Goal: Feedback & Contribution: Submit feedback/report problem

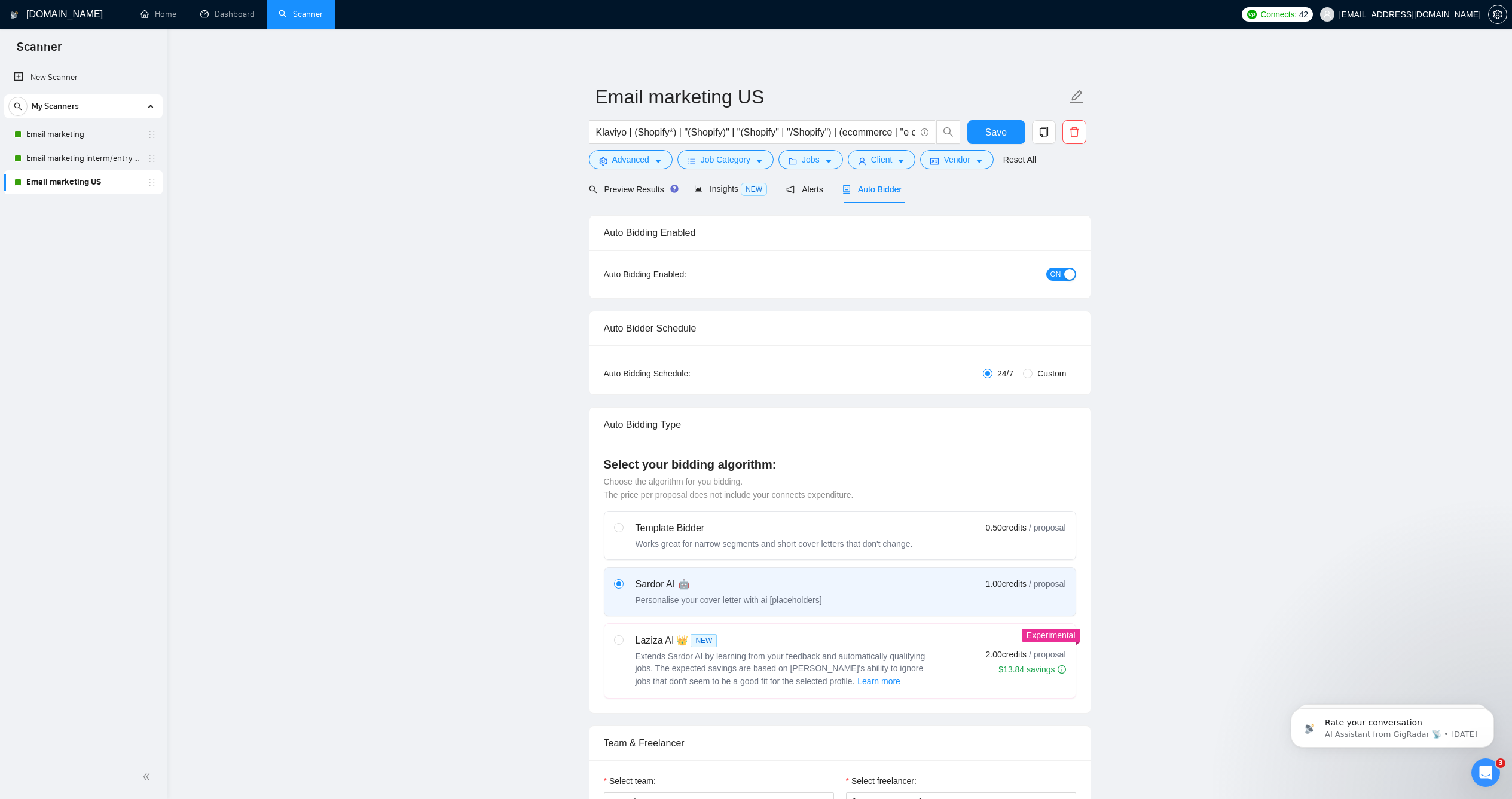
scroll to position [286, 0]
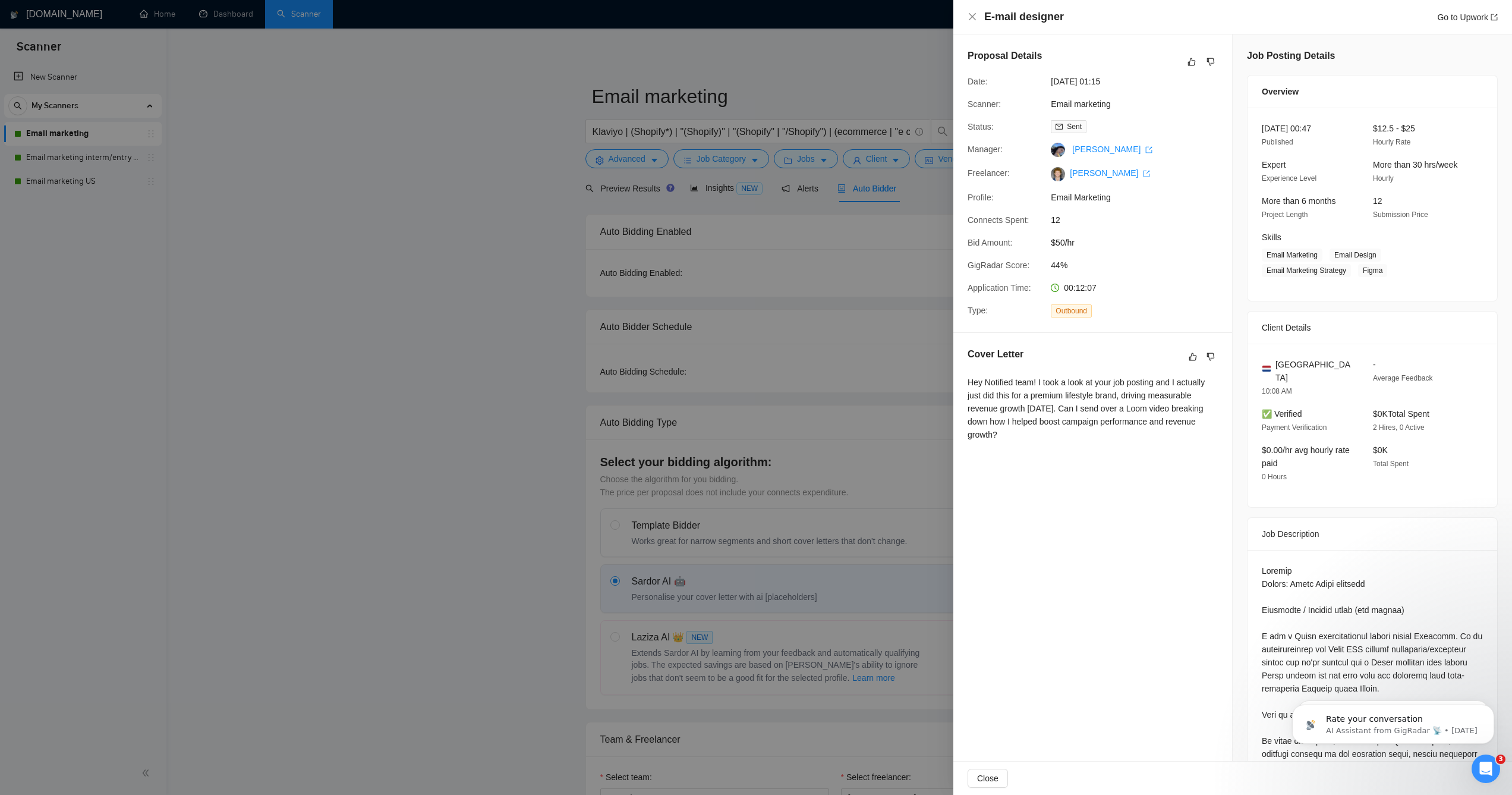
scroll to position [4, 0]
click at [1207, 354] on icon "dislike" at bounding box center [1210, 353] width 8 height 10
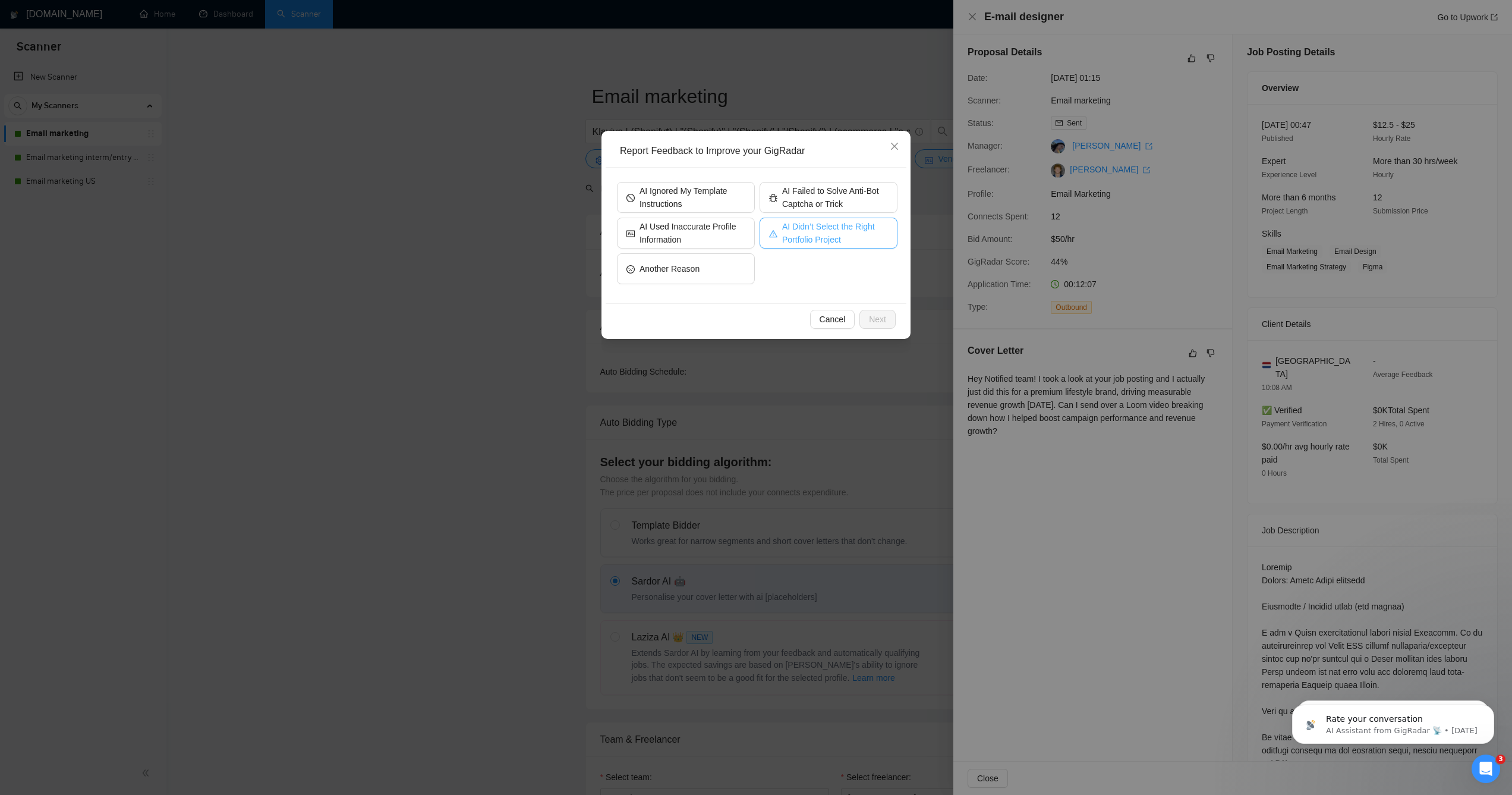
click at [809, 234] on span "AI Didn’t Select the Right Portfolio Project" at bounding box center [835, 233] width 106 height 26
click at [862, 326] on button "Next" at bounding box center [877, 319] width 36 height 19
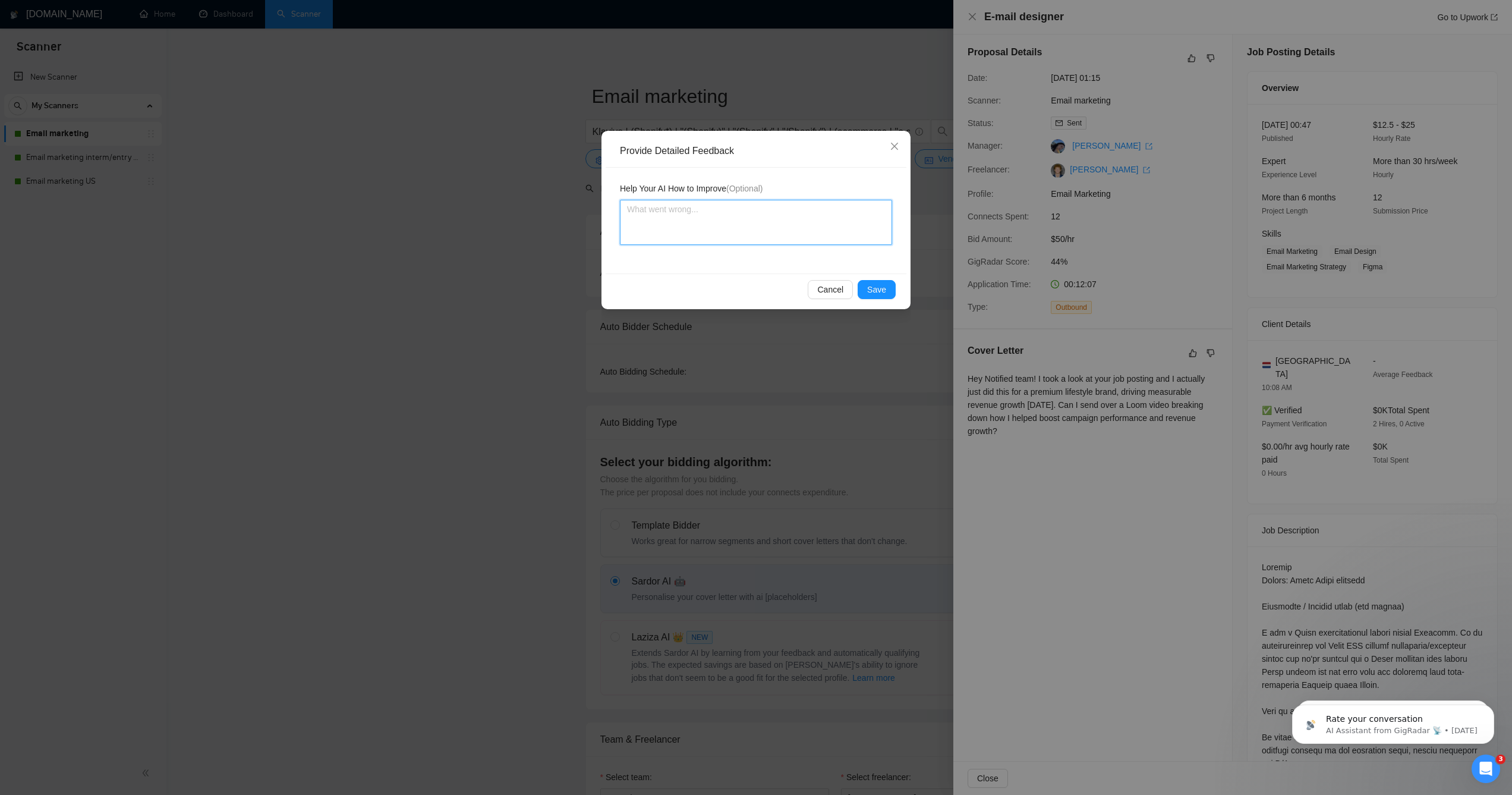
click at [782, 219] on textarea at bounding box center [755, 222] width 272 height 45
type textarea "T"
type textarea "Th"
type textarea "This"
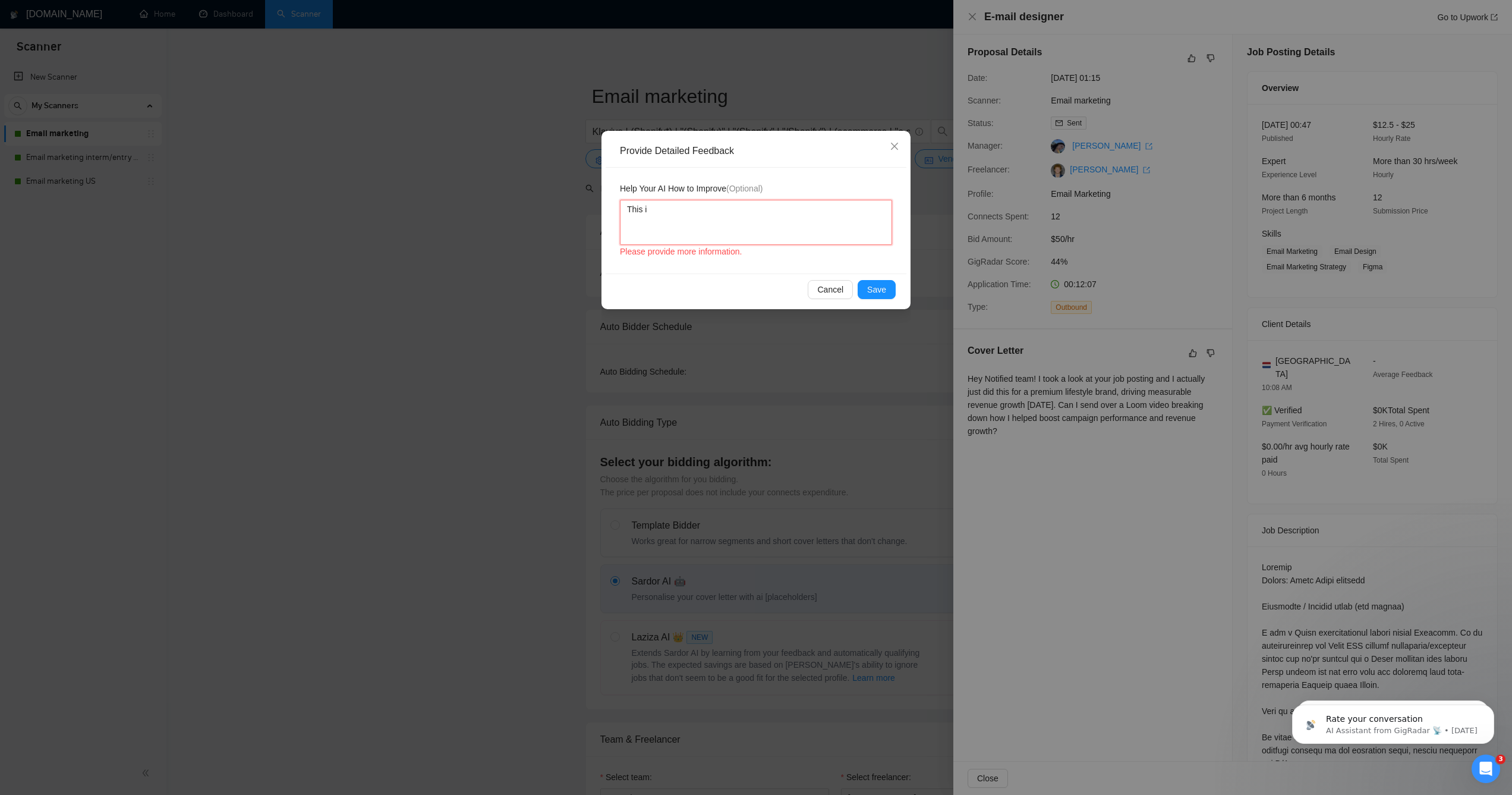
type textarea "This is"
type textarea "This is an"
type textarea "This is an e"
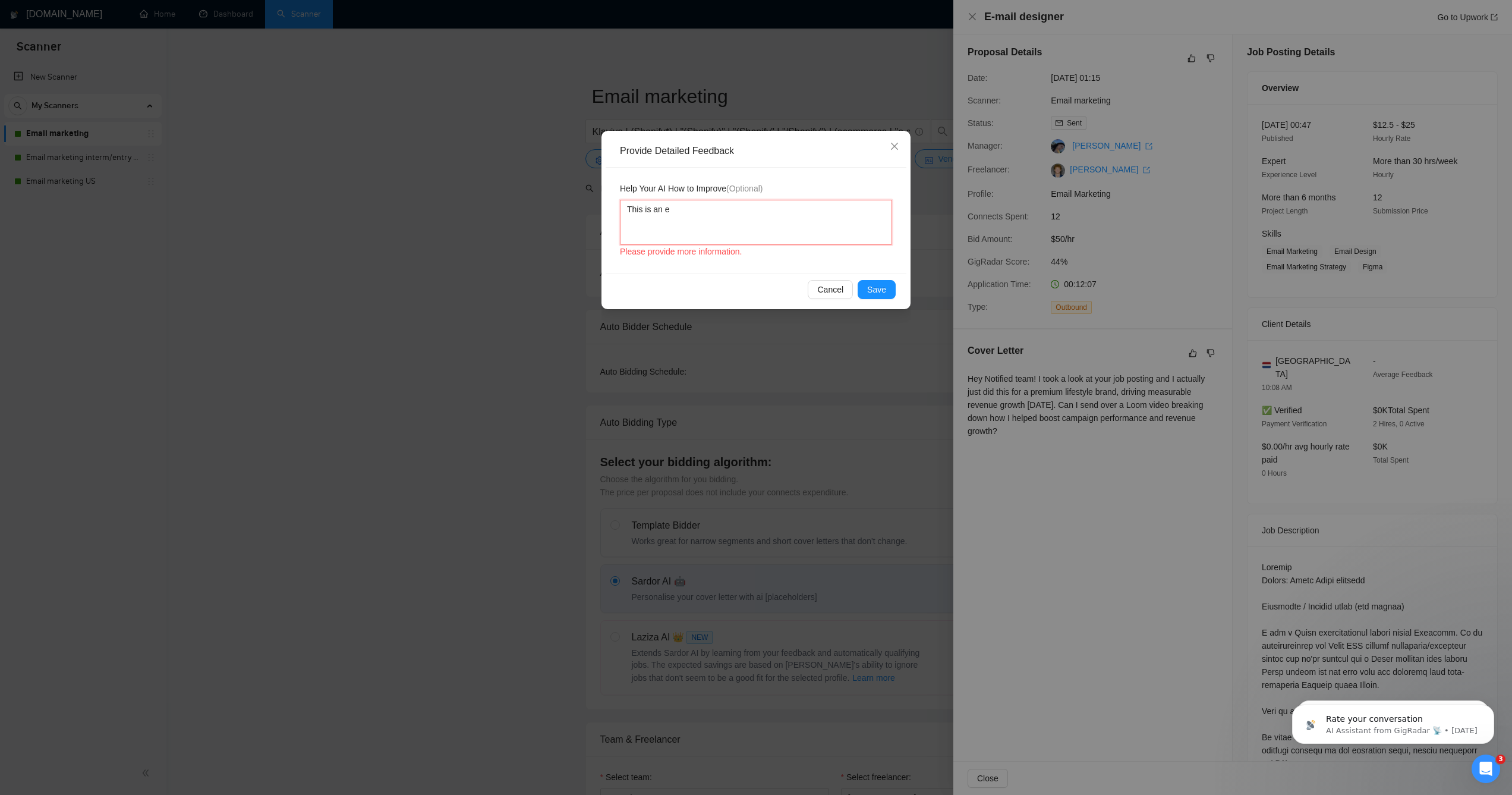
type textarea "This is an em"
type textarea "This is an ema"
type textarea "This is an emai"
type textarea "This is an email"
type textarea "This is an email m"
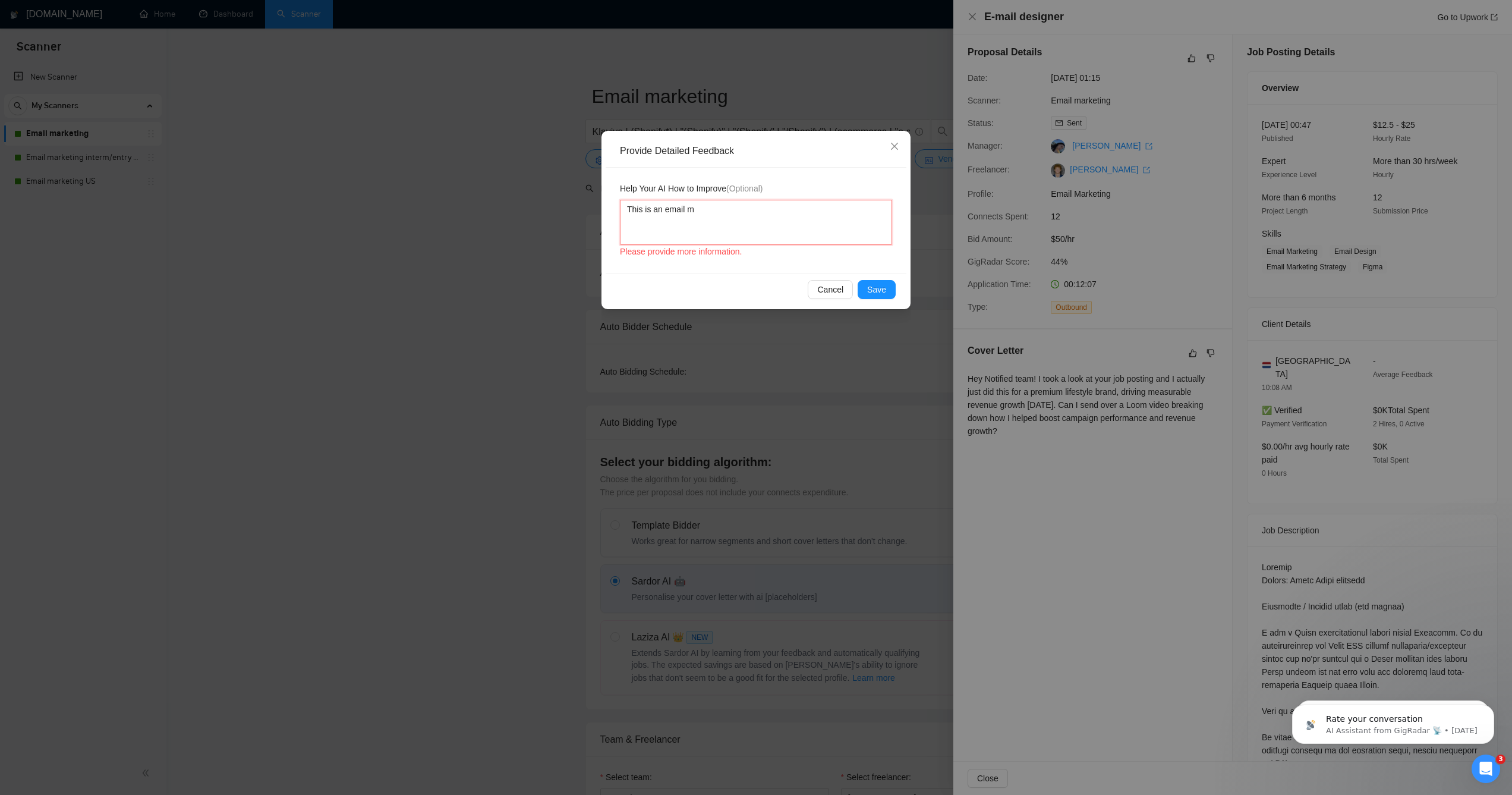
type textarea "This is an email ma"
type textarea "This is an email mar"
type textarea "This is an email mark"
type textarea "This is an email marke"
type textarea "This is an email market"
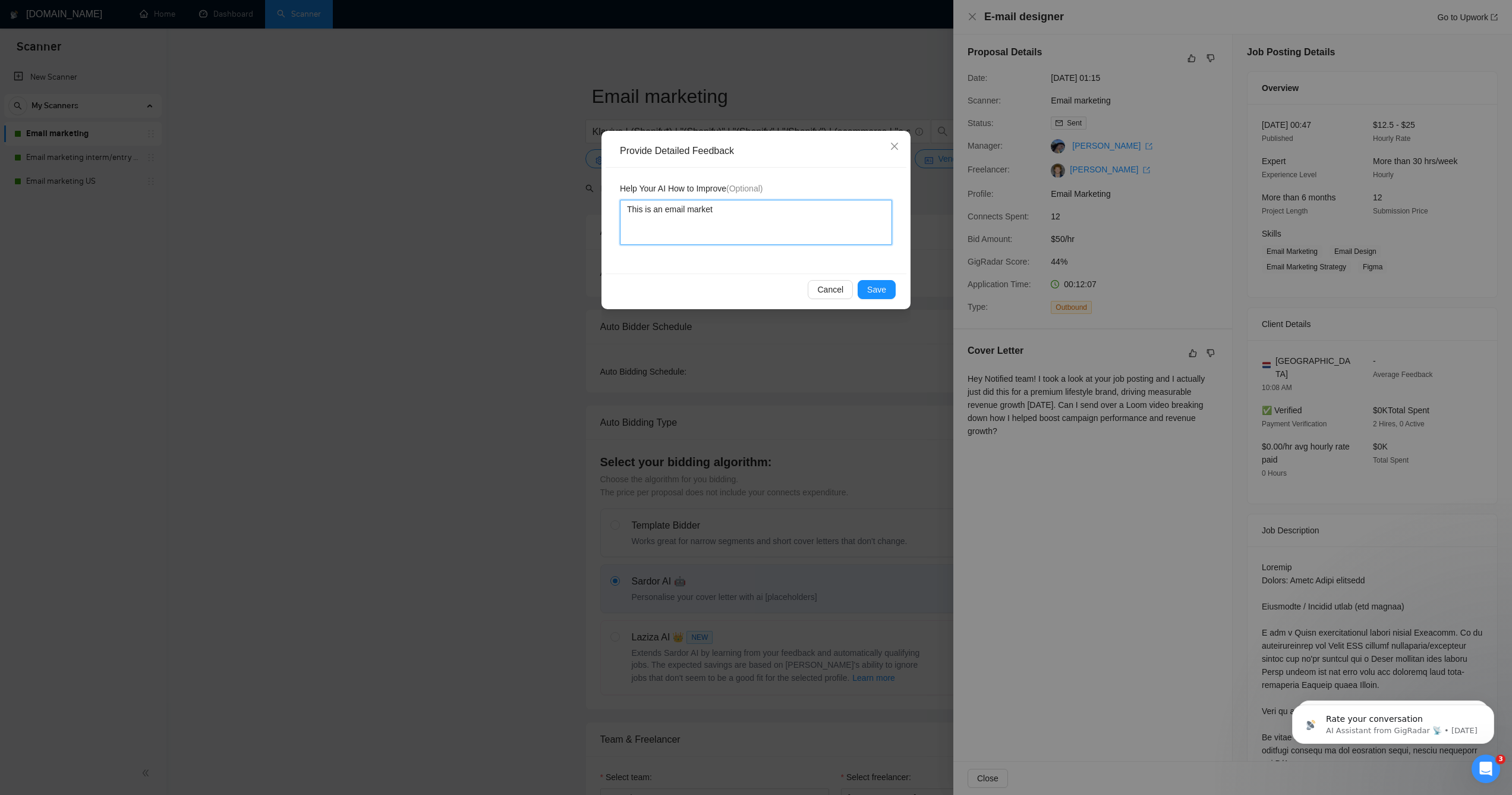
type textarea "This is an email marketi"
type textarea "This is an email marketin"
type textarea "This is an email marketing"
type textarea "This is an email marketing a"
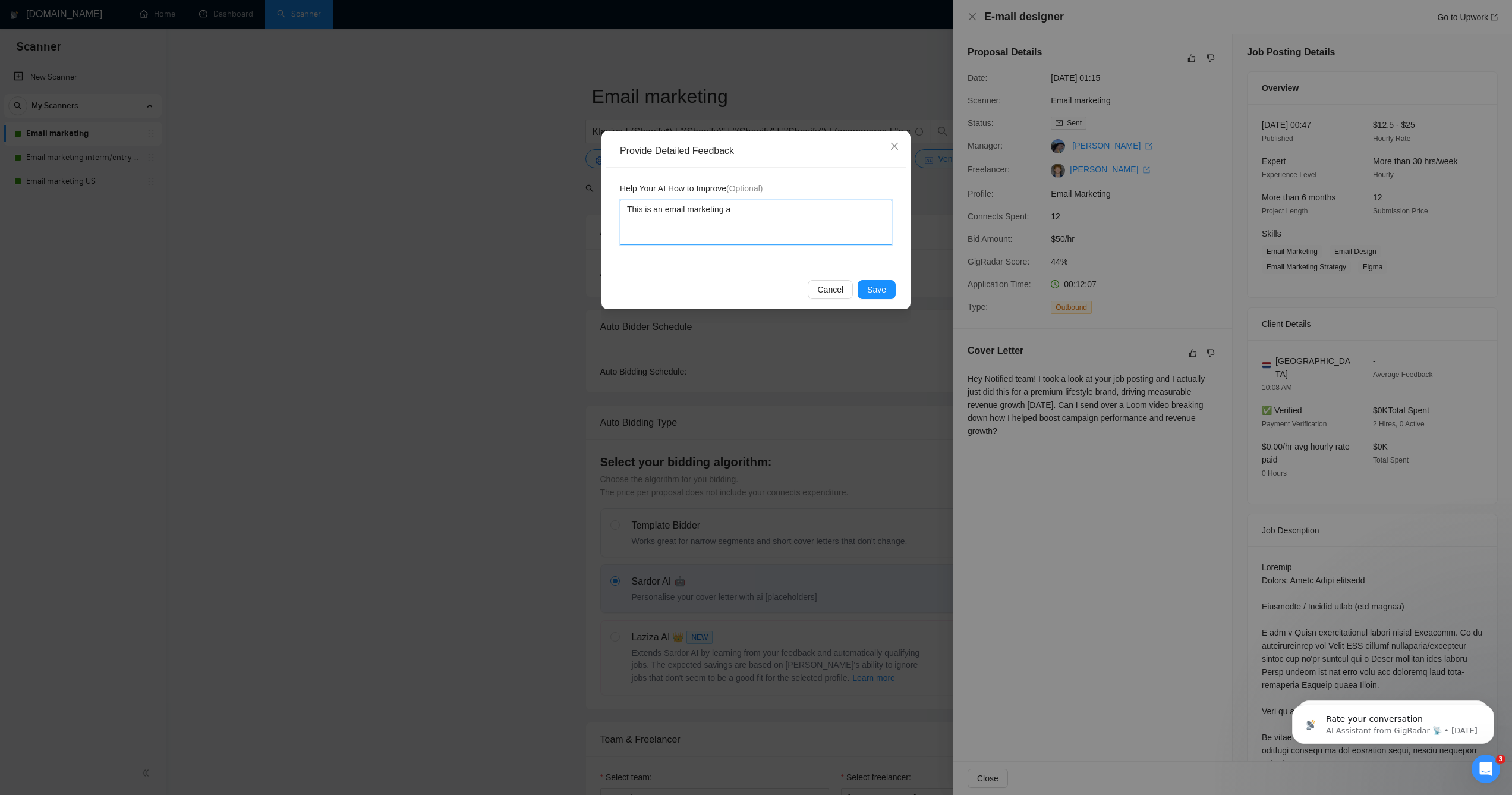
type textarea "This is an email marketing ag"
type textarea "This is an email marketing age"
type textarea "This is an email marketing agen"
type textarea "This is an email marketing agenc"
type textarea "This is an email marketing agency"
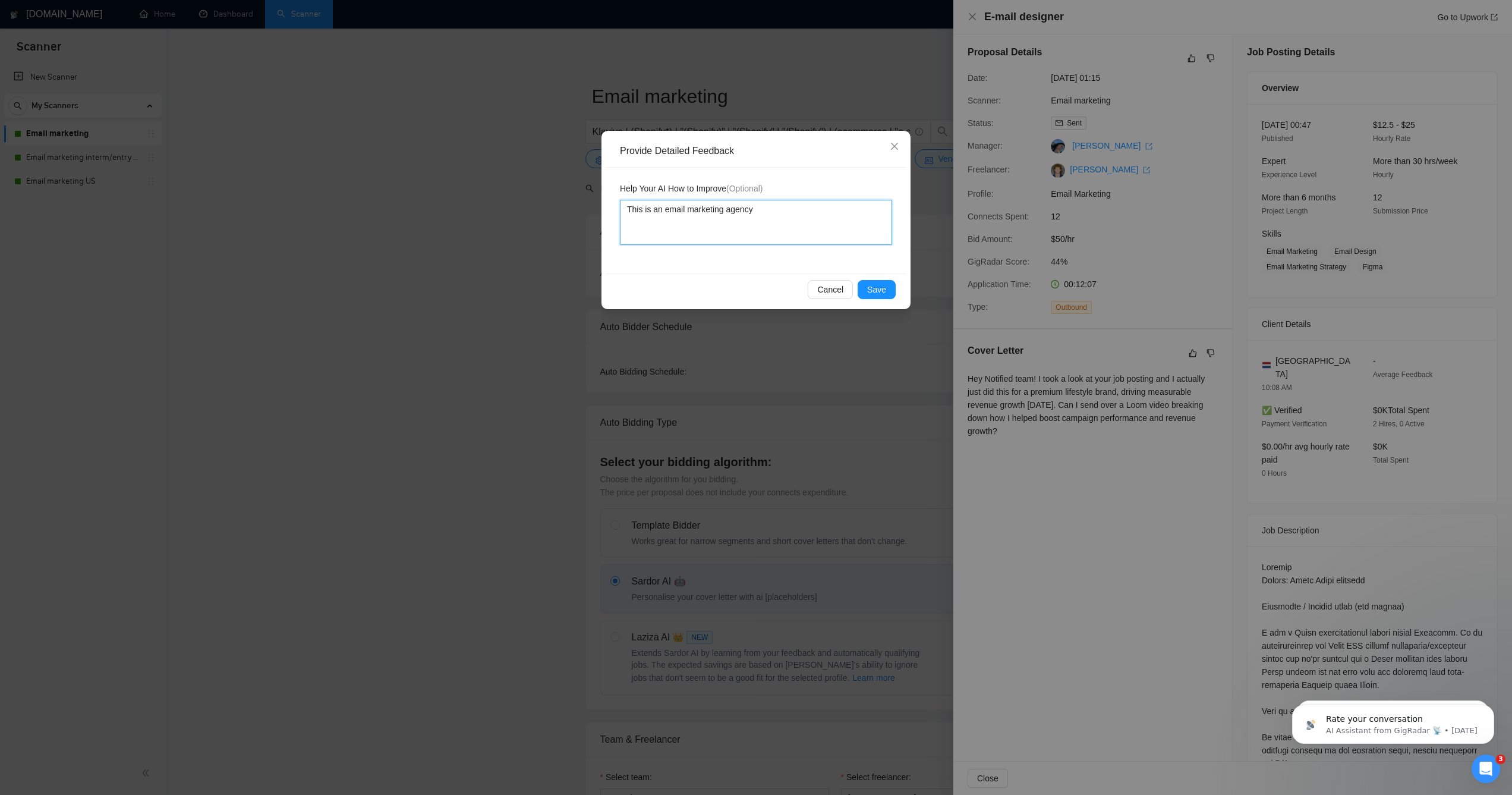
type textarea "This is an email marketing agency"
type textarea "This is an email marketing agency h"
type textarea "This is an email marketing agency hi"
type textarea "This is an email marketing agency hiri"
type textarea "This is an email marketing agency hirin"
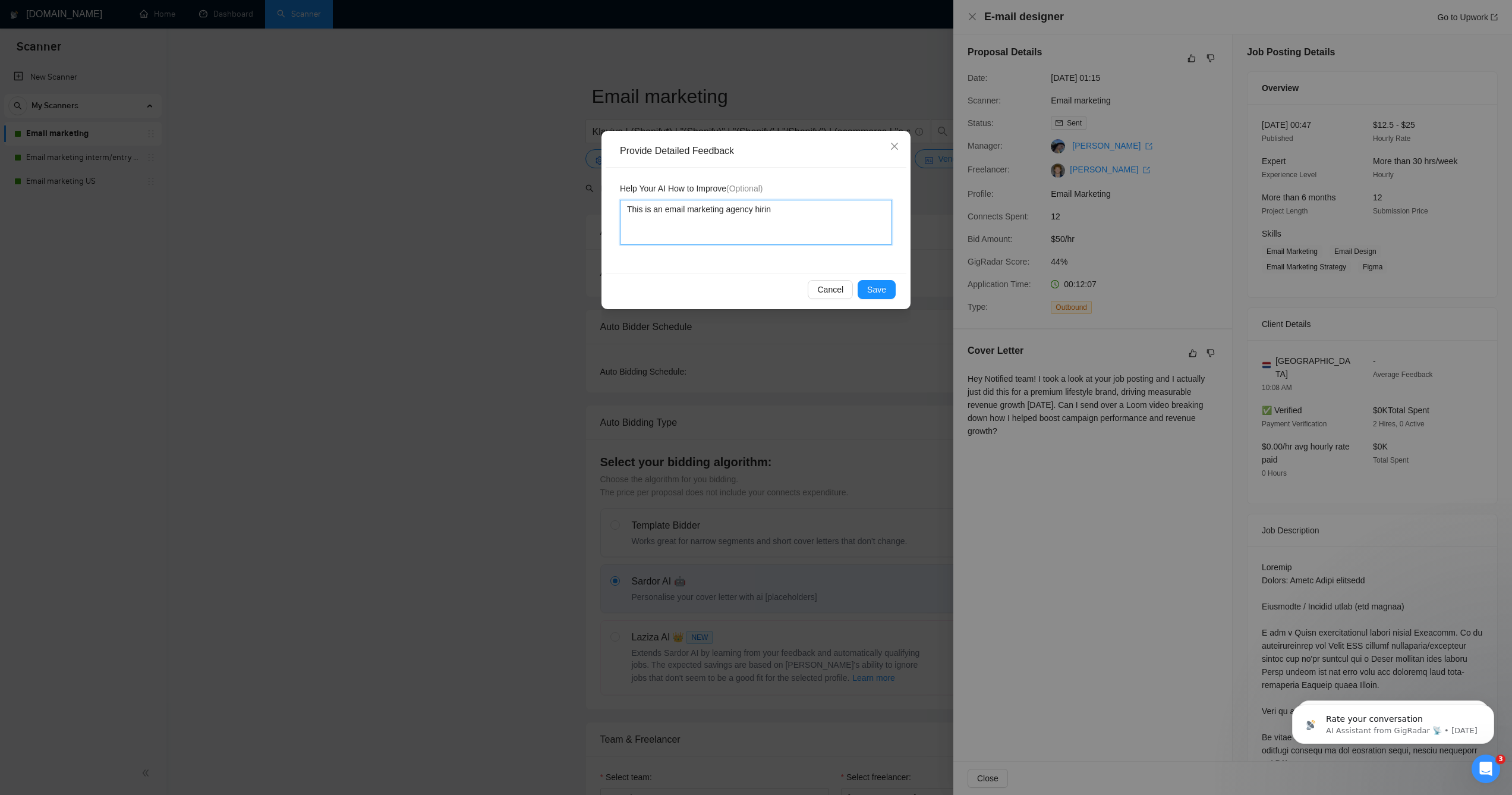
type textarea "This is an email marketing agency hiring"
type textarea "This is an email marketing agency hiring a"
type textarea "This is an email marketing agency hiring an"
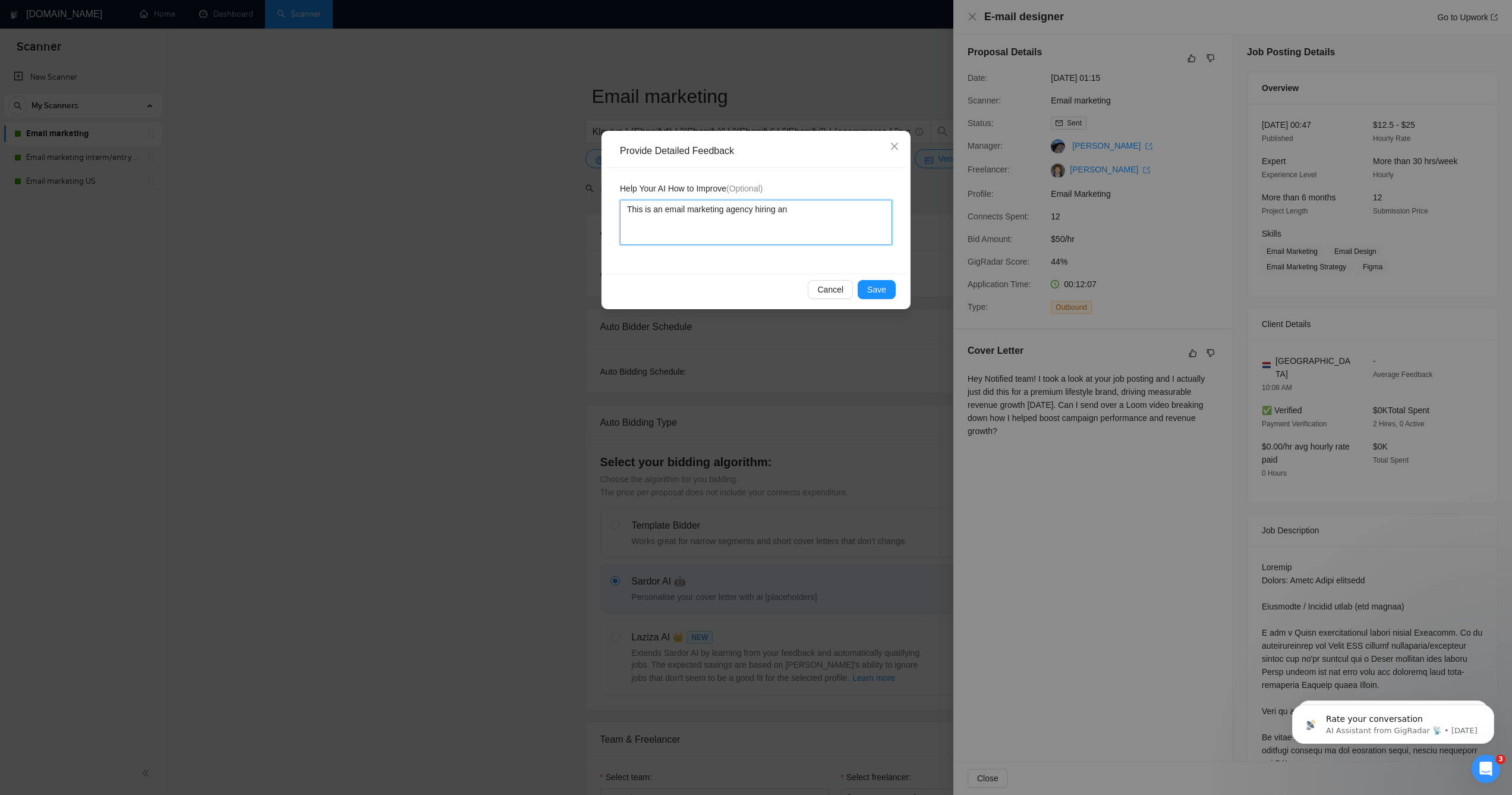
type textarea "This is an email marketing agency hiring an e"
type textarea "This is an email marketing agency hiring an em"
type textarea "This is an email marketing agency hiring an emai"
type textarea "This is an email marketing agency hiring an email"
type textarea "This is an email marketing agency hiring an email d"
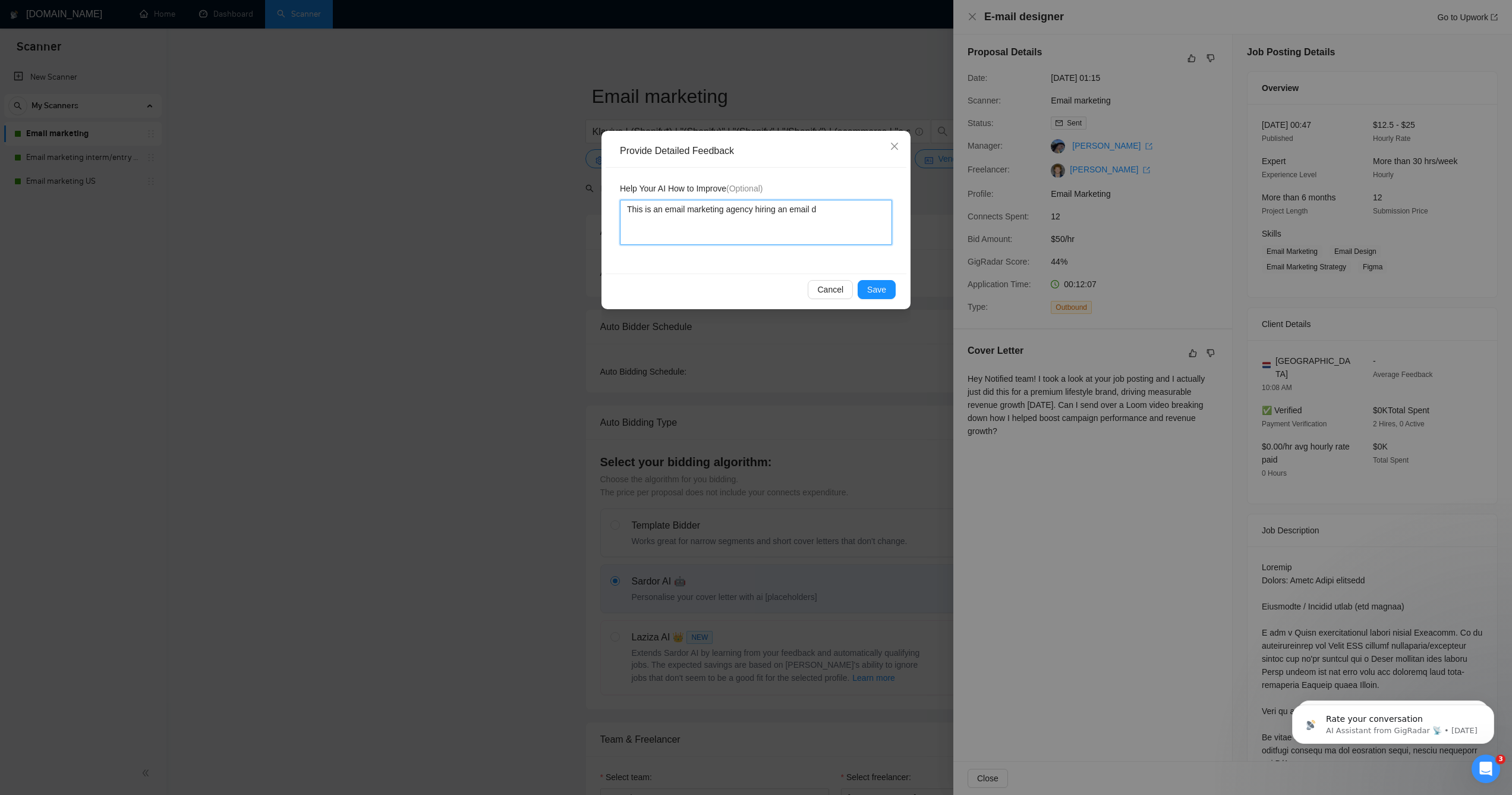
type textarea "This is an email marketing agency hiring an email de"
type textarea "This is an email marketing agency hiring an email des"
type textarea "This is an email marketing agency hiring an email desi"
type textarea "This is an email marketing agency hiring an email desig"
type textarea "This is an email marketing agency hiring an email design"
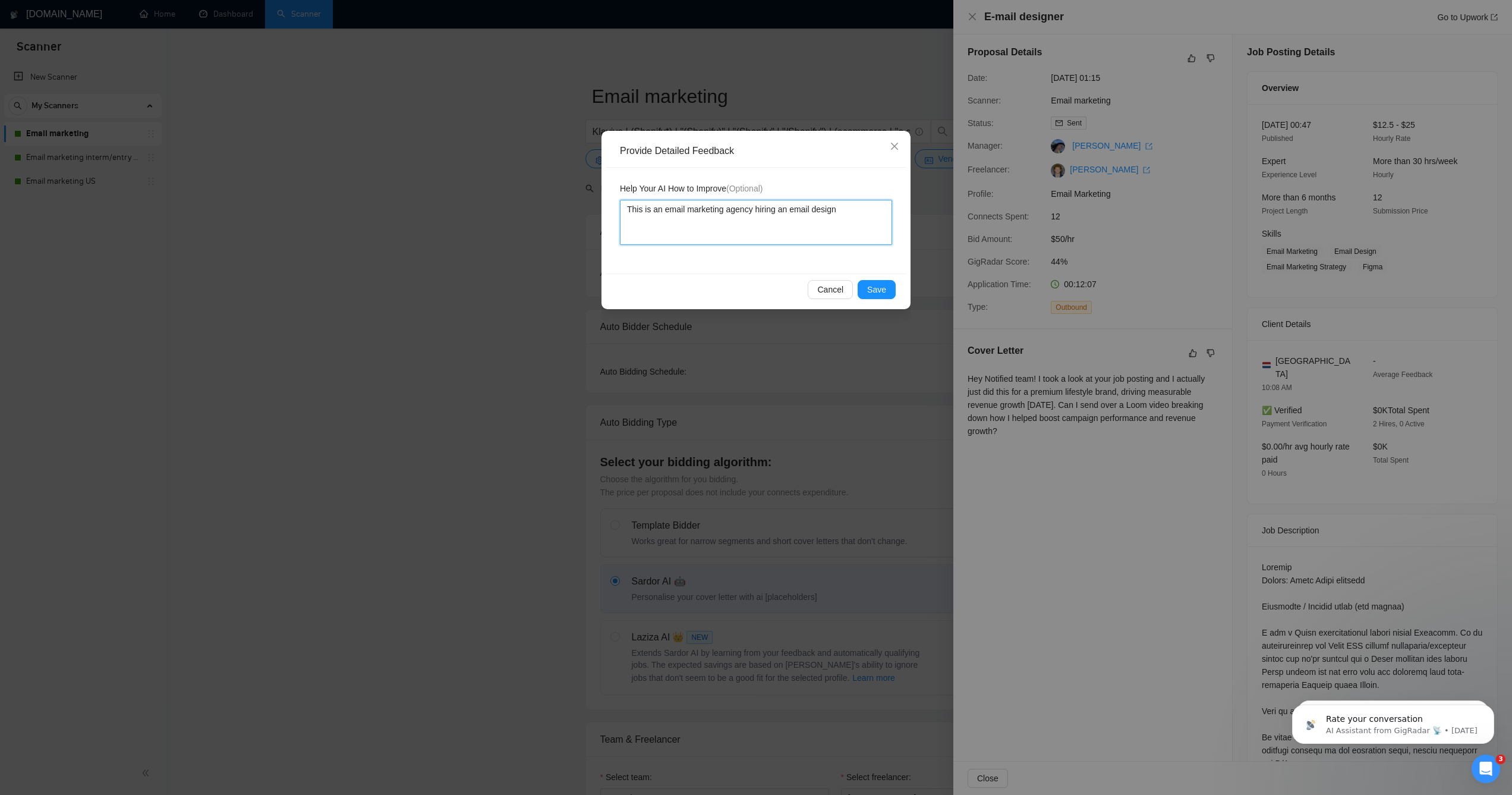
type textarea "This is an email marketing agency hiring an email designe"
type textarea "This is an email marketing agency hiring an email designer"
type textarea "This is an email marketing agency hiring an email designer."
click at [782, 219] on textarea "This is an email marketing agency hiring an email designer." at bounding box center [755, 222] width 272 height 45
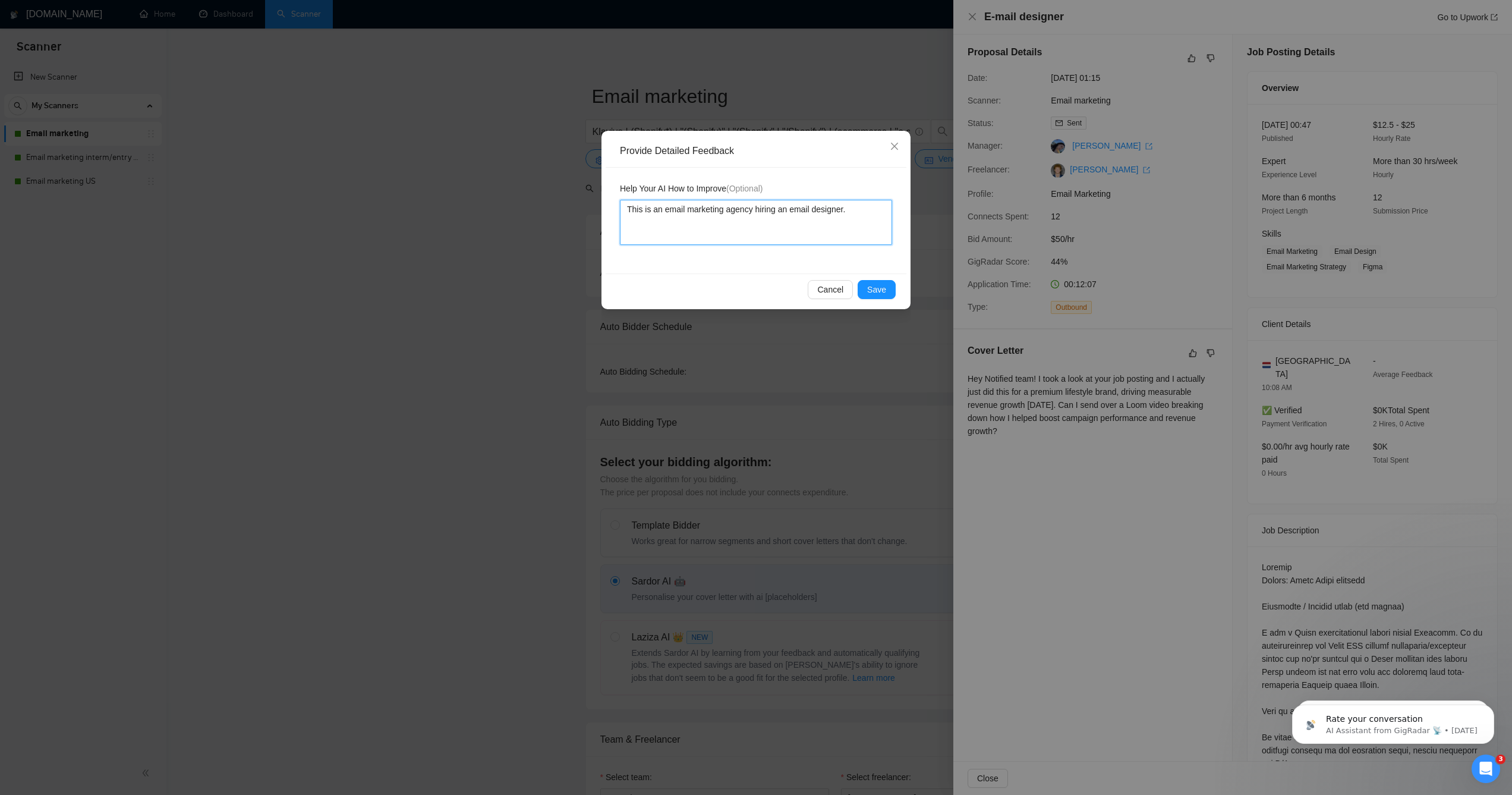
type textarea "This is an email marketing agency hiring an email designer. I"
type textarea "This is an email marketing agency hiring an email designer. I'"
type textarea "This is an email marketing agency hiring an email designer. I'm"
type textarea "This is an email marketing agency hiring an email designer. I'm n"
type textarea "This is an email marketing agency hiring an email designer. I'm not"
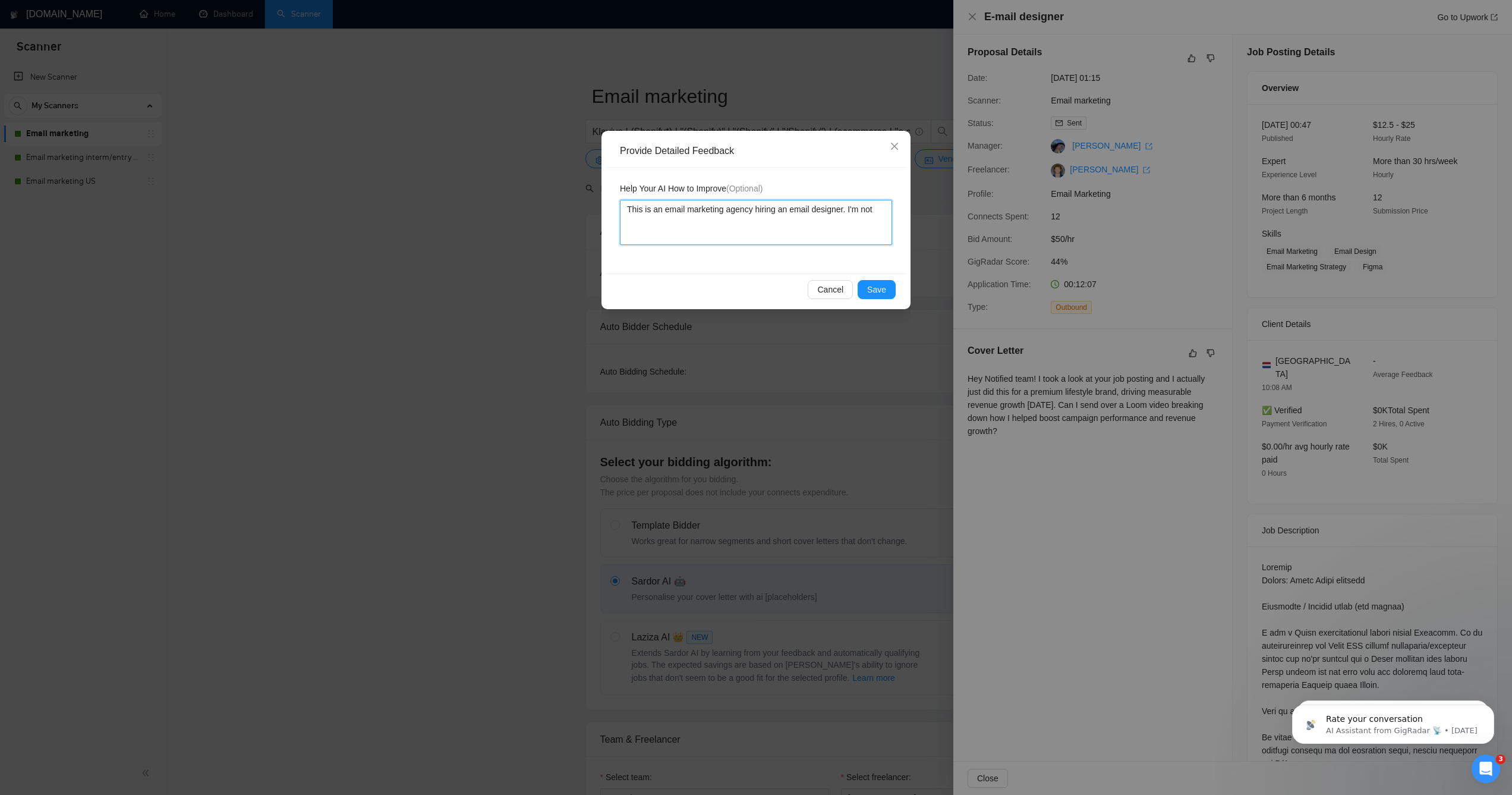
type textarea "This is an email marketing agency hiring an email designer. I'm no"
type textarea "This is an email marketing agency hiring an email designer. I'm n"
type textarea "This is an email marketing agency hiring an email designer. I'm"
type textarea "This is an email marketing agency hiring an email designer. I'"
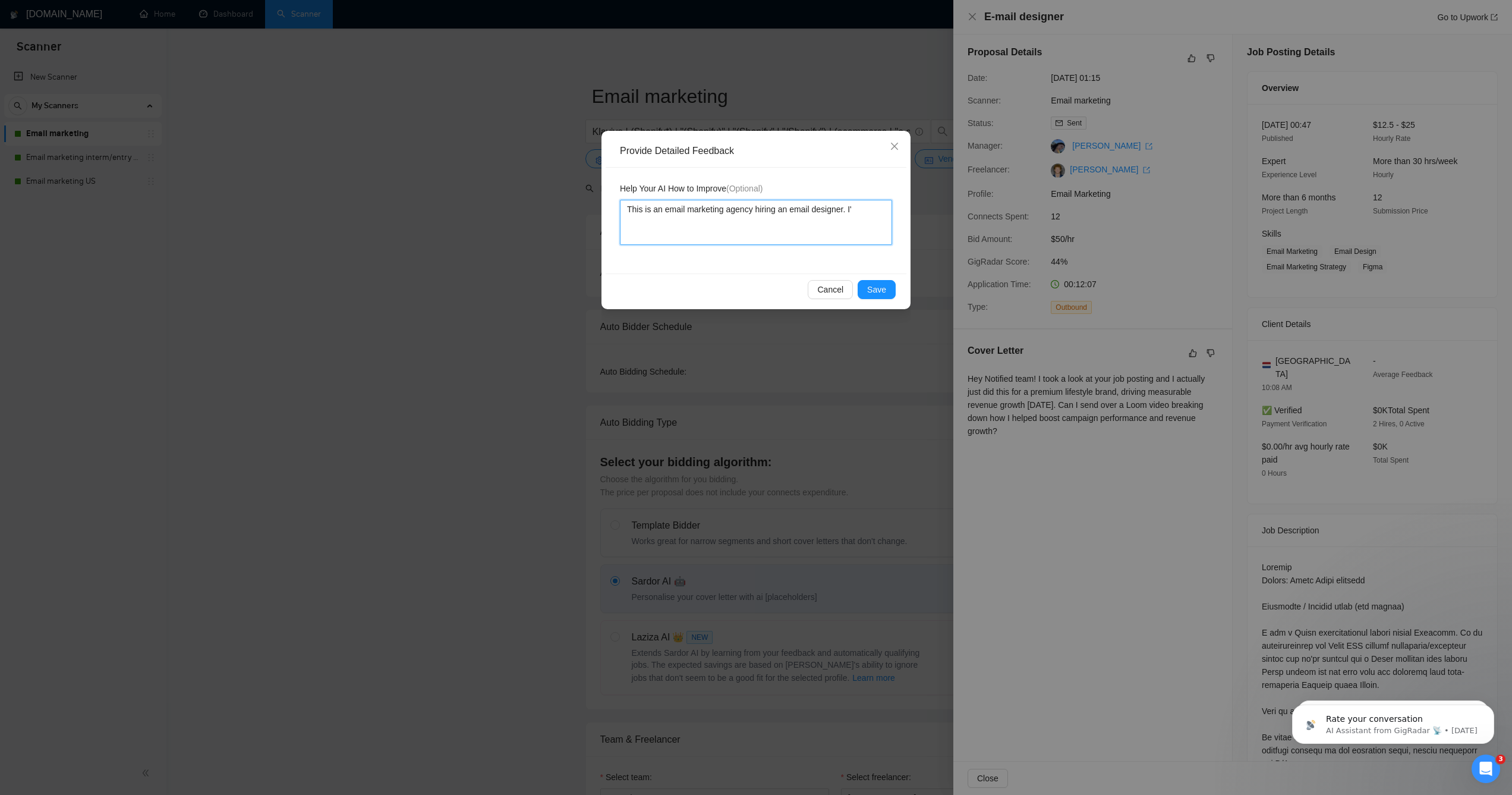
type textarea "This is an email marketing agency hiring an email designer. I'm"
type textarea "This is an email marketing agency hiring an email designer. I'm s"
type textarea "This is an email marketing agency hiring an email designer. I'm so"
type textarea "This is an email marketing agency hiring an email designer. I'm sol"
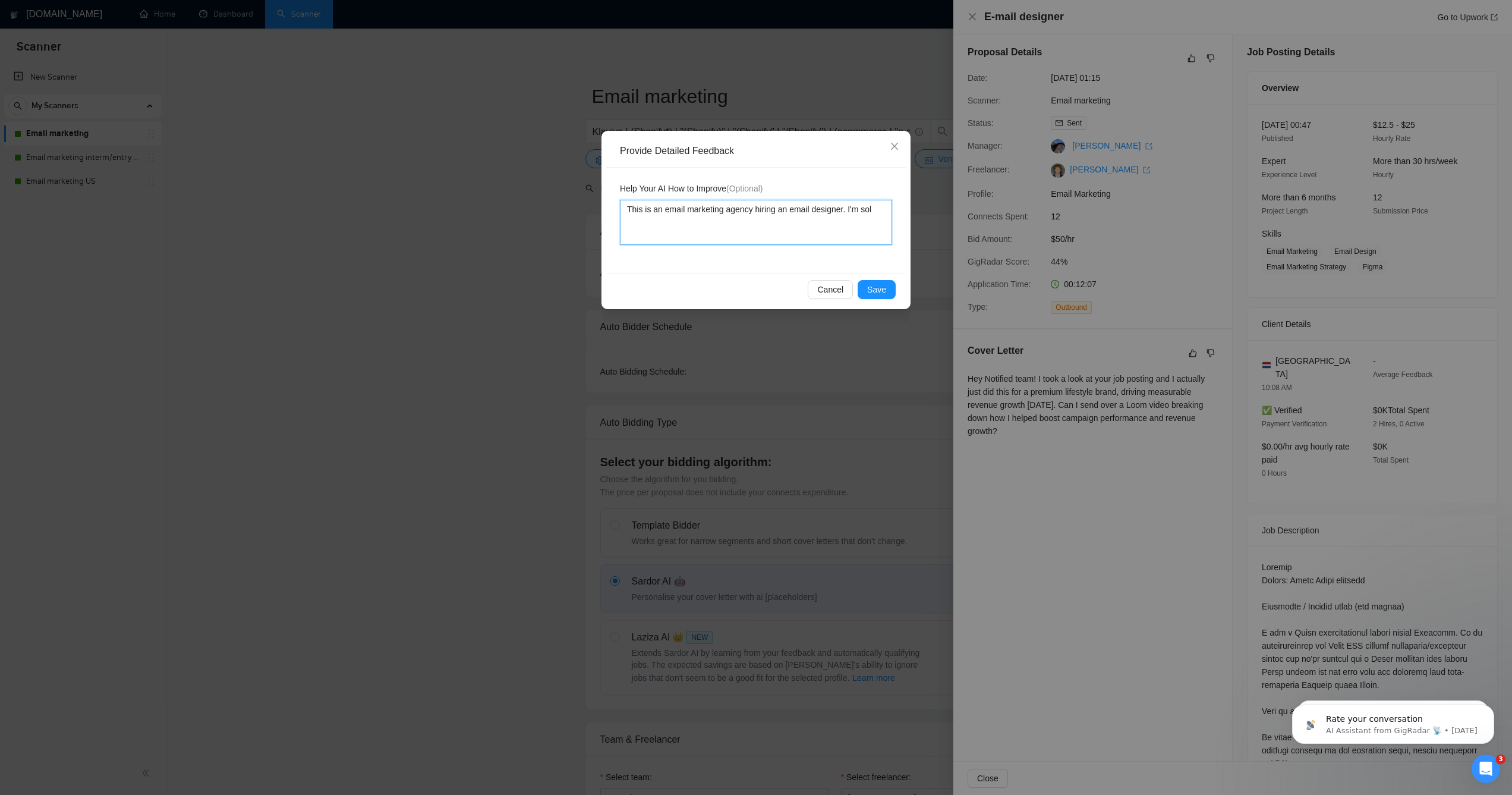
type textarea "This is an email marketing agency hiring an email designer. I'm sole"
type textarea "This is an email marketing agency hiring an email designer. I'm solel"
type textarea "This is an email marketing agency hiring an email designer. I'm solely"
type textarea "This is an email marketing agency hiring an email designer. I'm solely l"
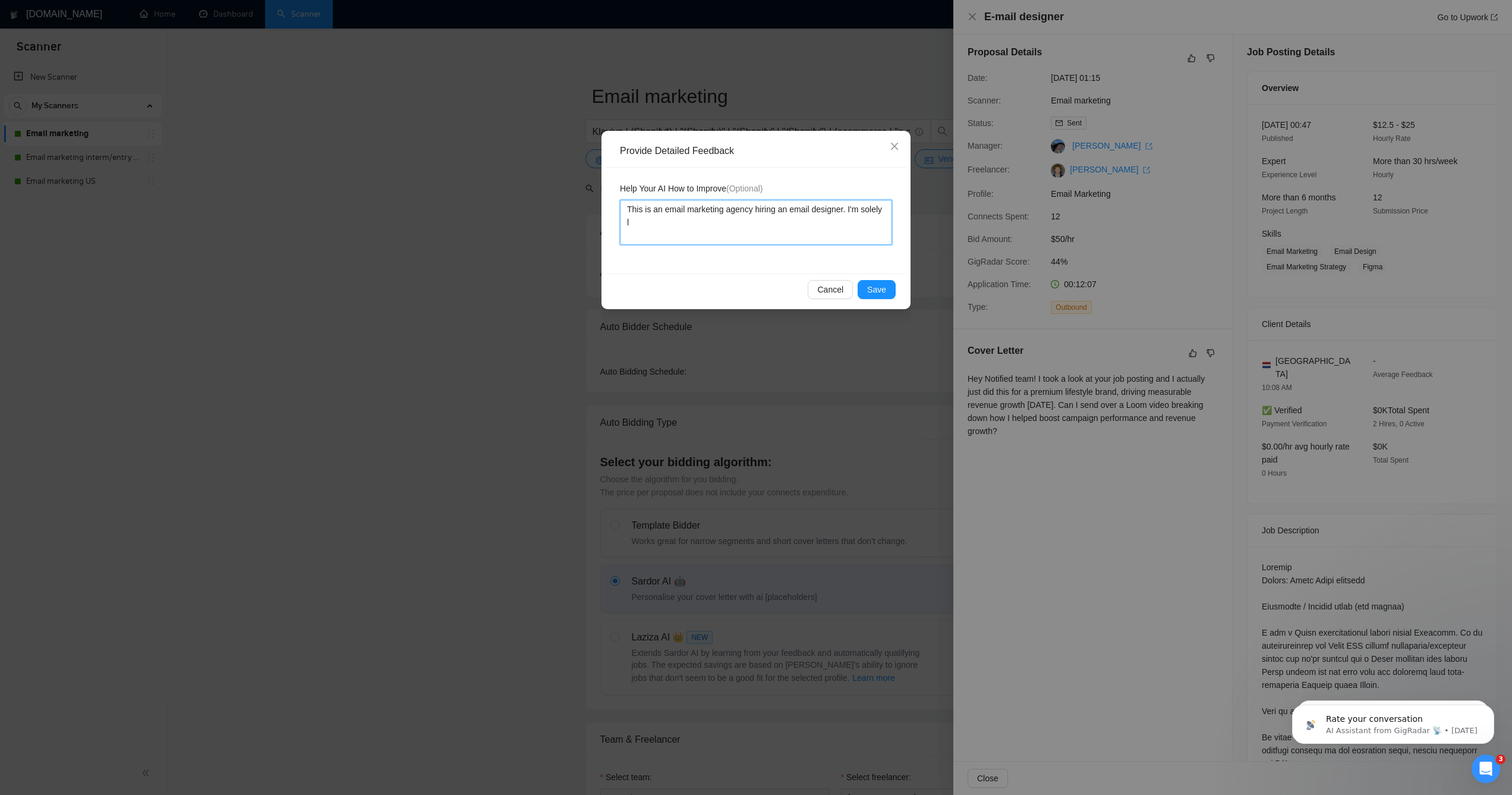
type textarea "This is an email marketing agency hiring an email designer. I'm solely lo"
type textarea "This is an email marketing agency hiring an email designer. I'm solely loo"
type textarea "This is an email marketing agency hiring an email designer. I'm solely look"
type textarea "This is an email marketing agency hiring an email designer. I'm solely looki"
type textarea "This is an email marketing agency hiring an email designer. I'm solely lookin"
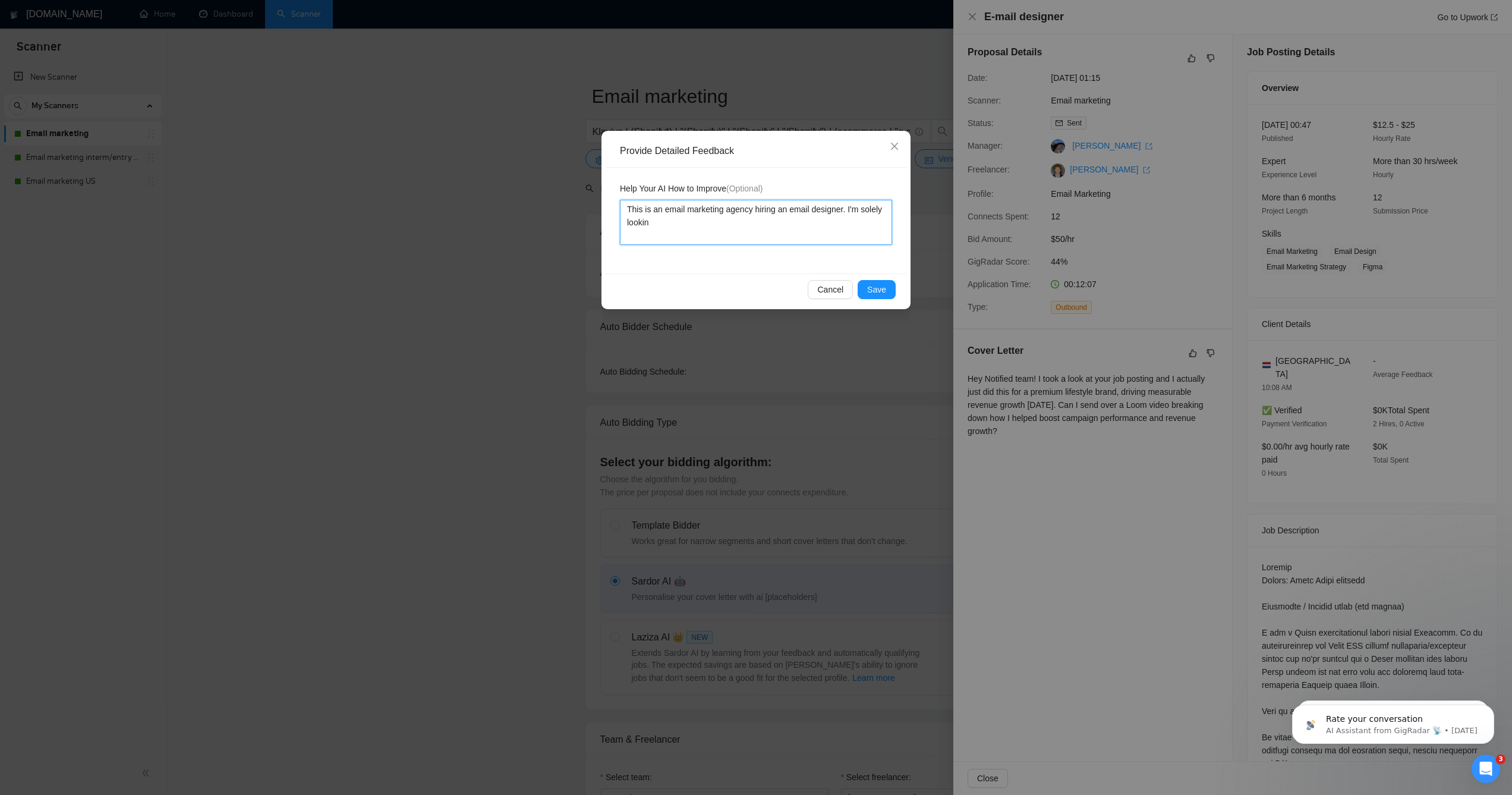
type textarea "This is an email marketing agency hiring an email designer. I'm solely looking"
type textarea "This is an email marketing agency hiring an email designer. I'm solely looking f"
type textarea "This is an email marketing agency hiring an email designer. I'm solely looking …"
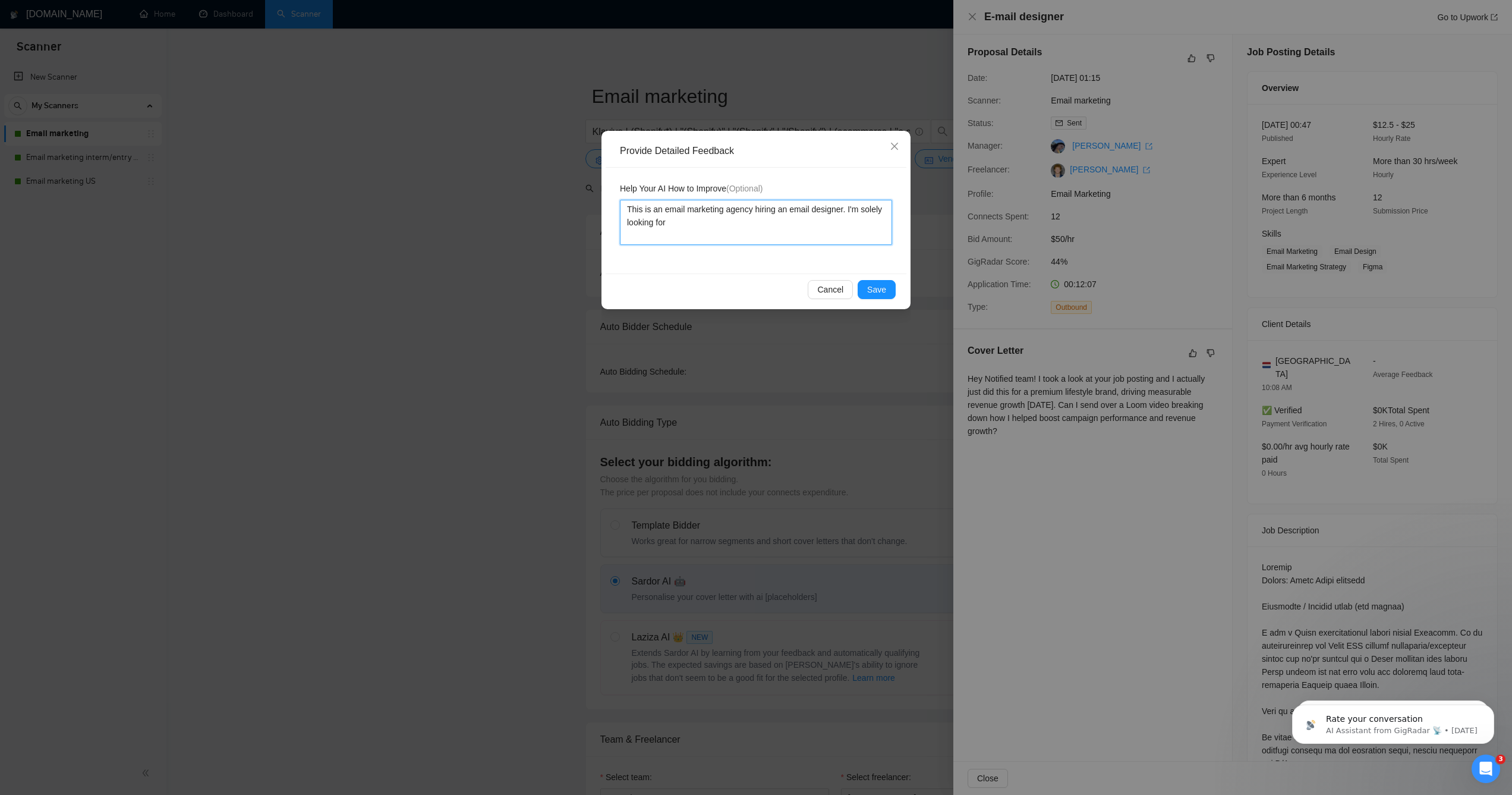
type textarea "This is an email marketing agency hiring an email designer. I'm solely looking …"
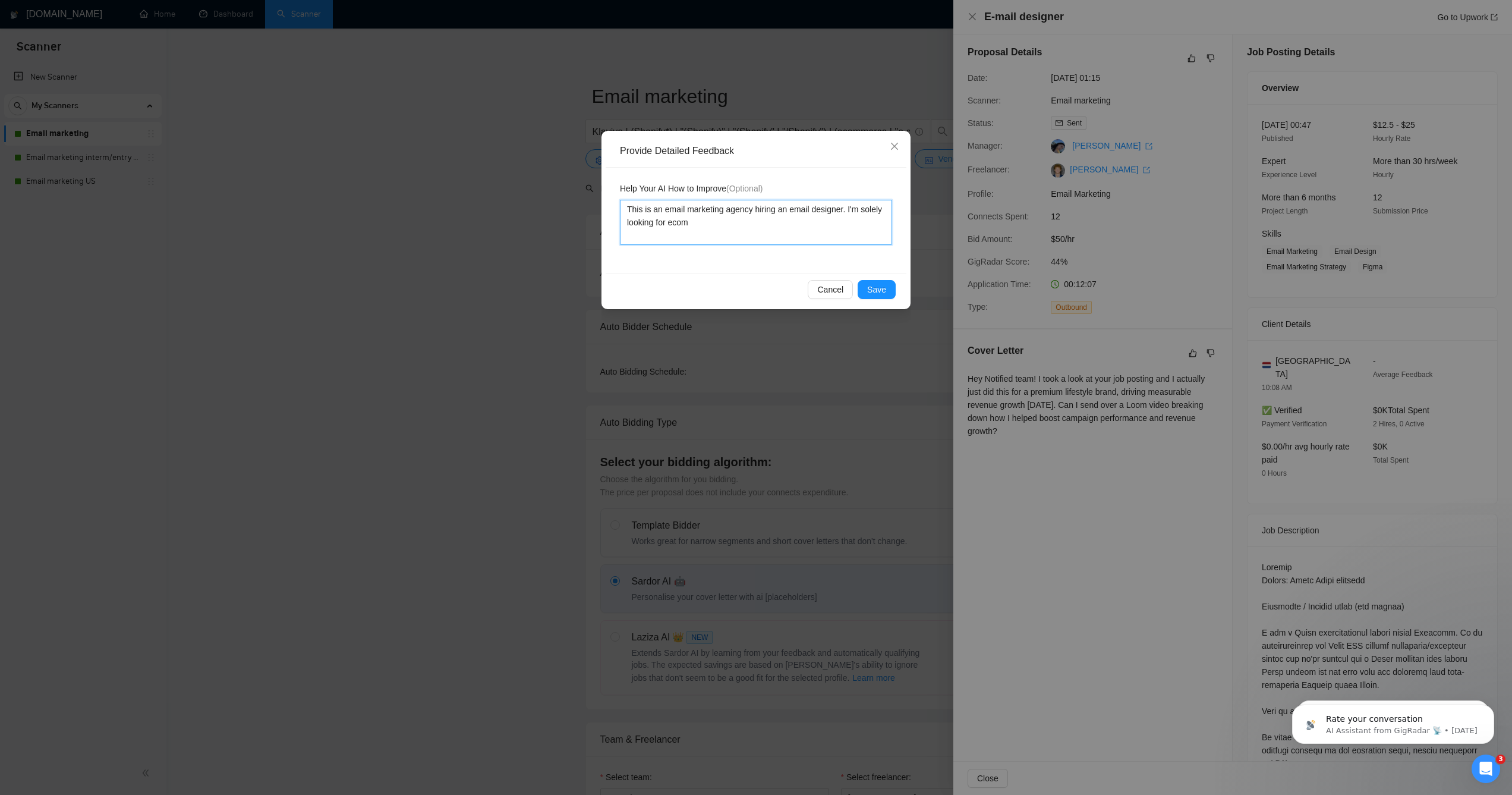
type textarea "This is an email marketing agency hiring an email designer. I'm solely looking …"
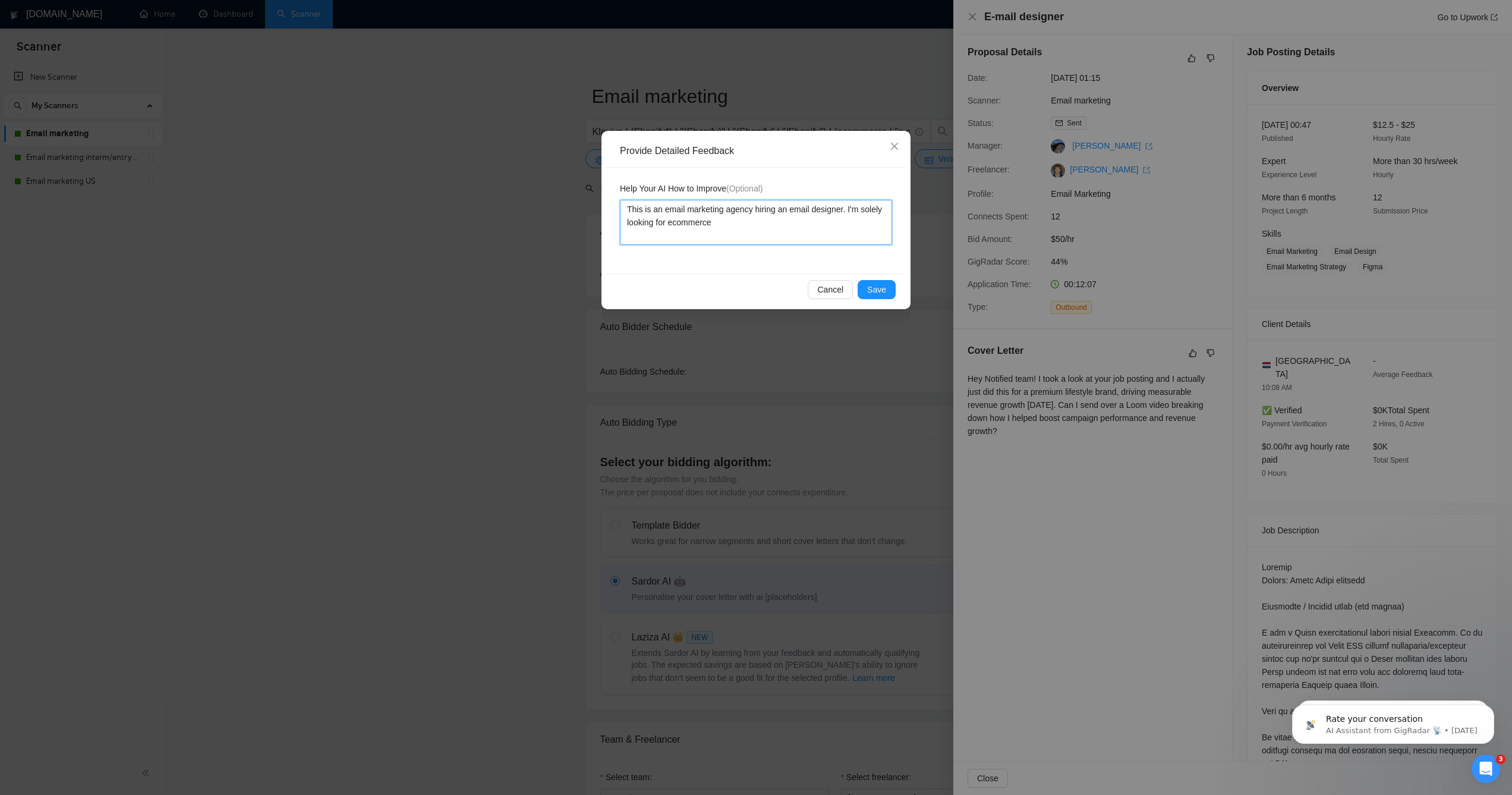
type textarea "This is an email marketing agency hiring an email designer. I'm solely looking …"
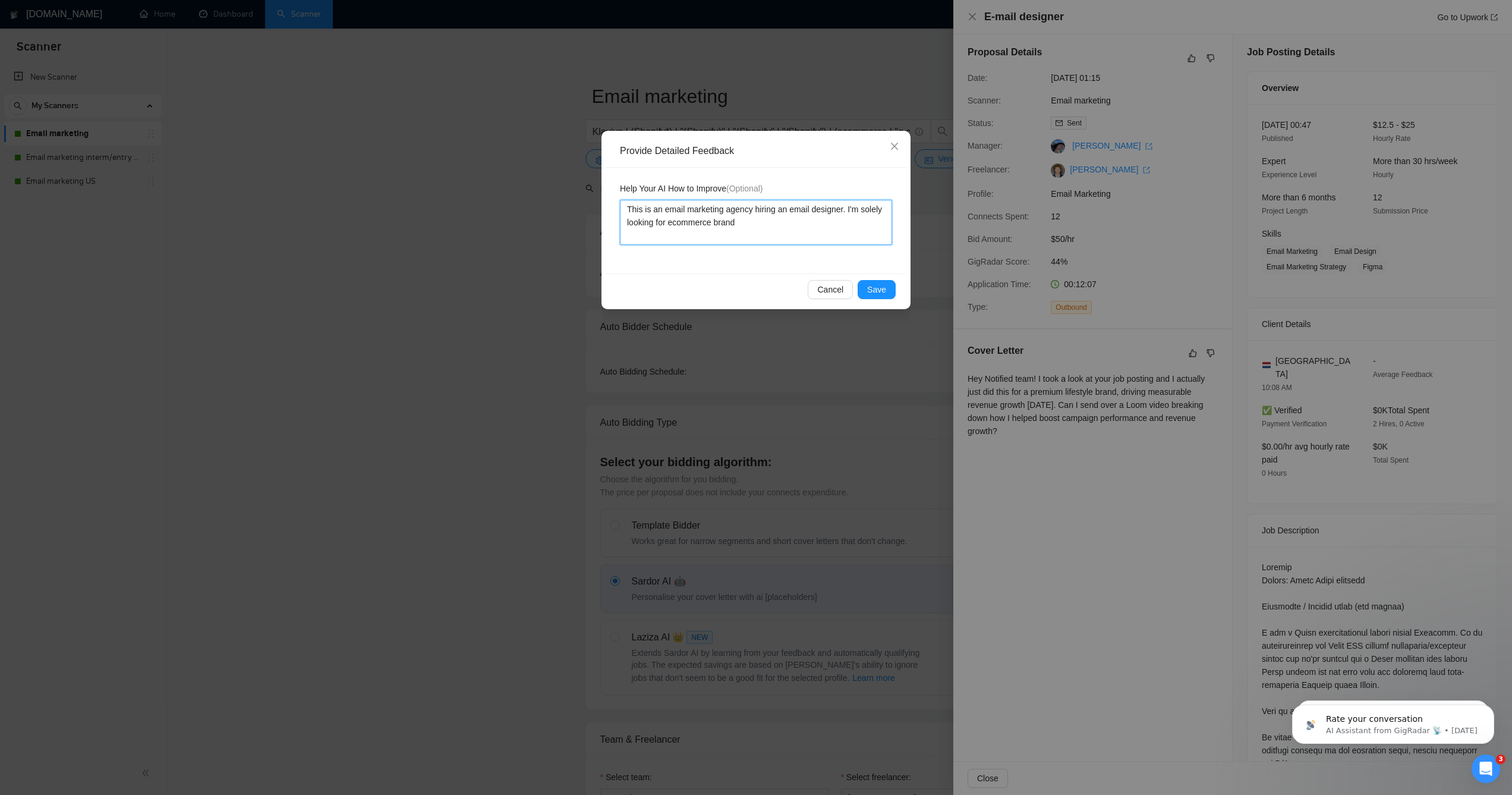
type textarea "This is an email marketing agency hiring an email designer. I'm solely looking …"
click at [867, 287] on span "Save" at bounding box center [876, 289] width 19 height 13
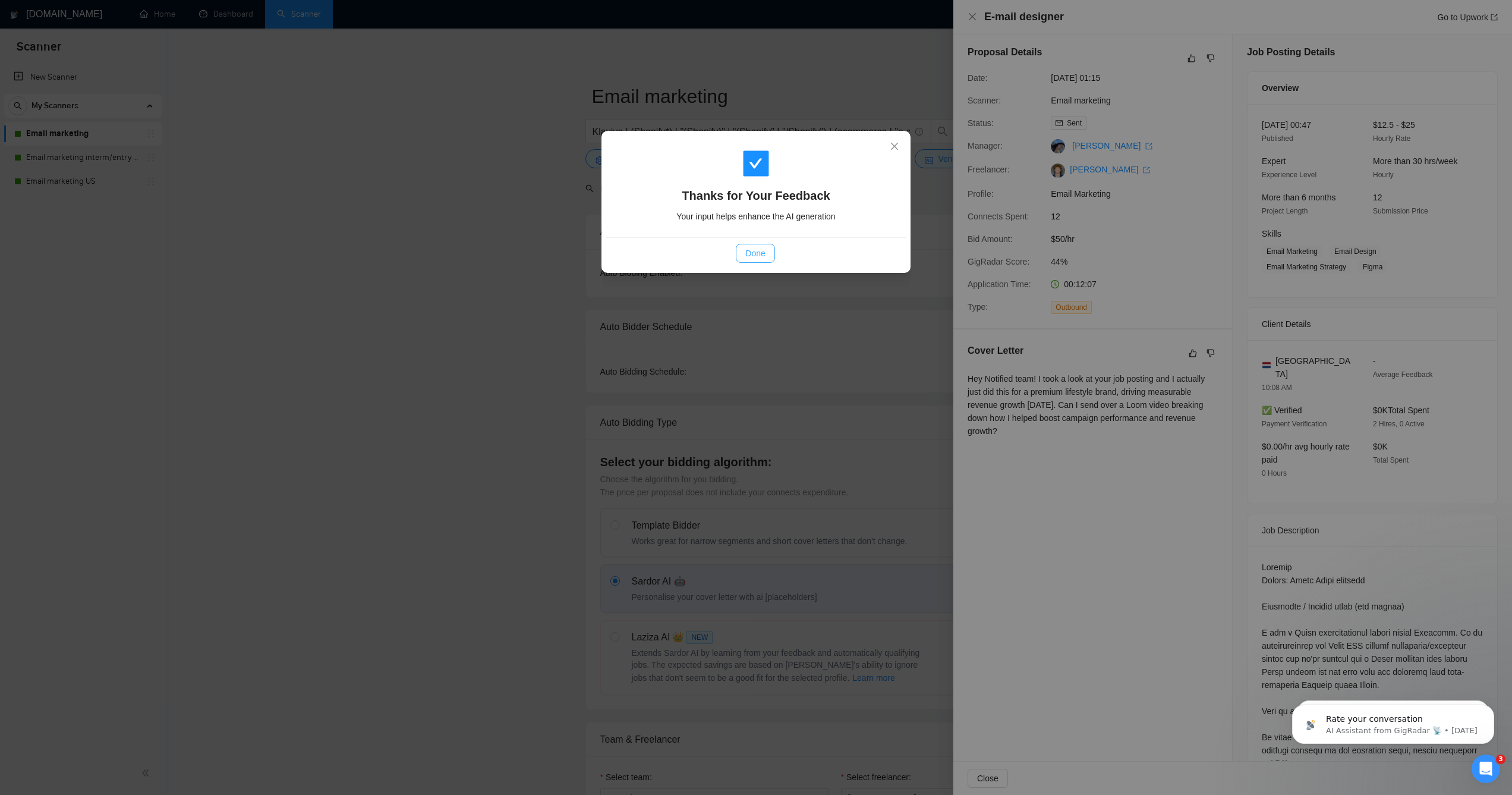
click at [764, 248] on span "Done" at bounding box center [755, 253] width 20 height 13
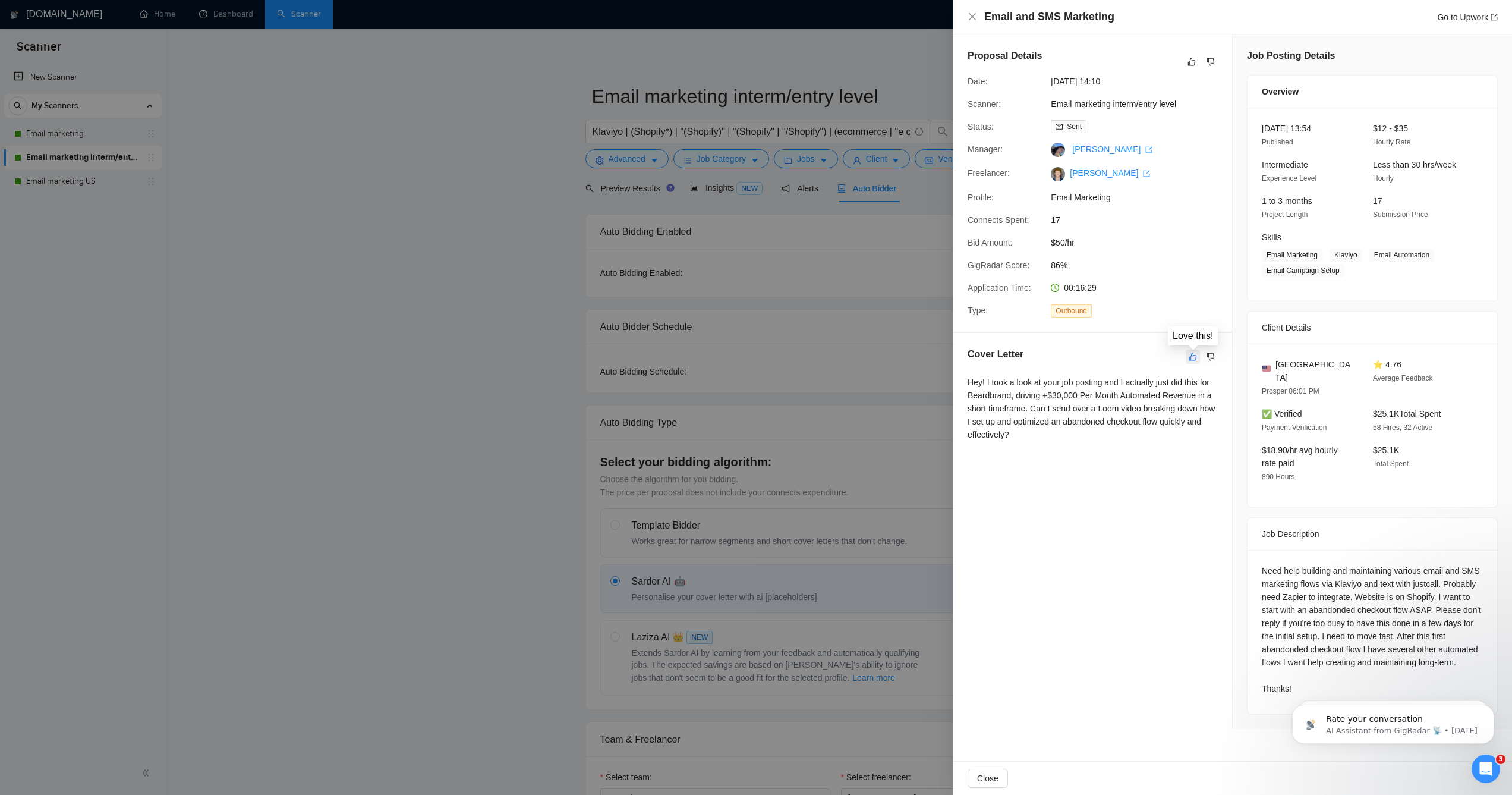
click at [1190, 357] on icon "like" at bounding box center [1192, 357] width 8 height 10
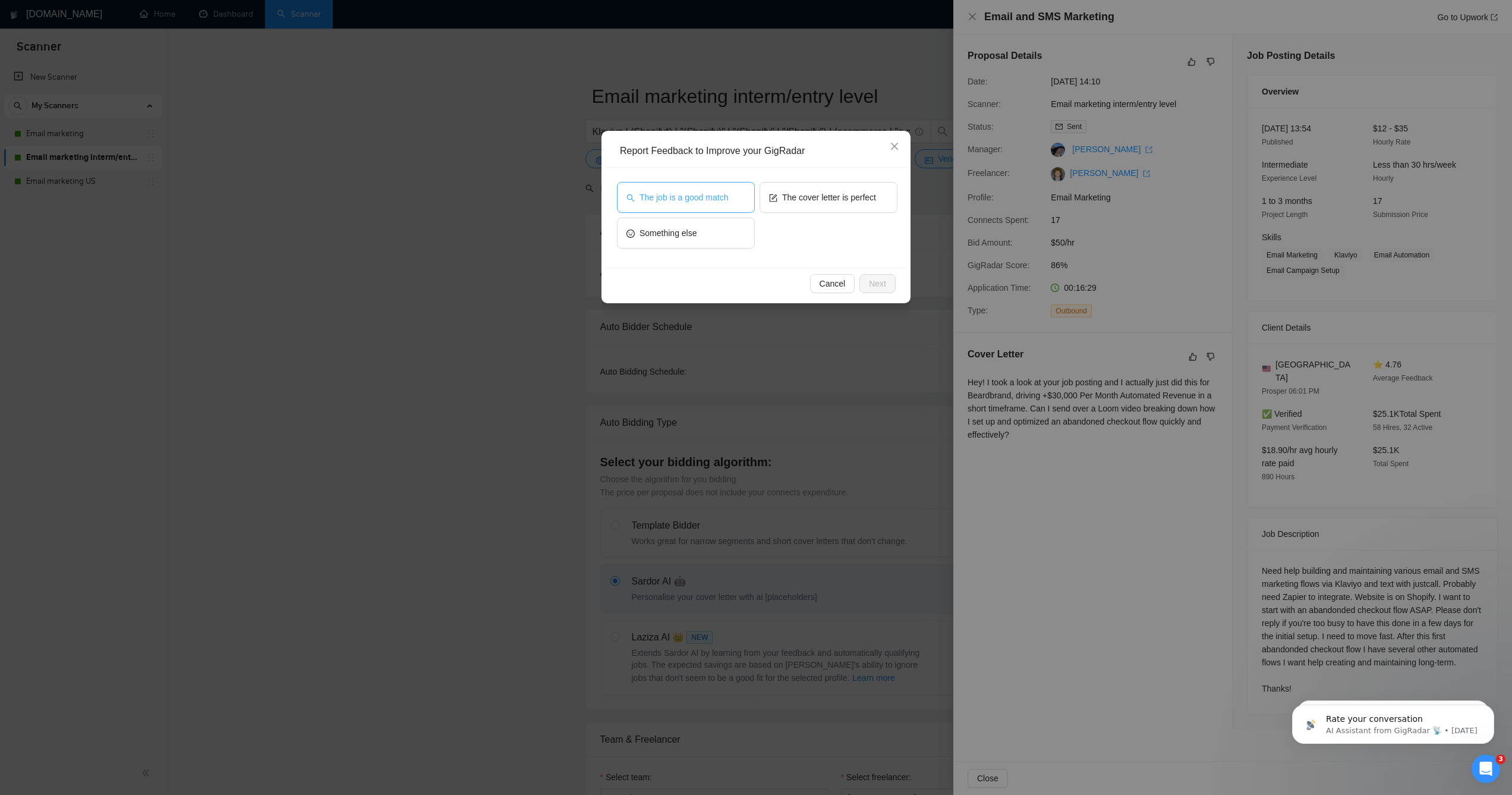
click at [716, 202] on span "The job is a good match" at bounding box center [683, 197] width 89 height 13
click at [869, 286] on span "Next" at bounding box center [877, 283] width 17 height 13
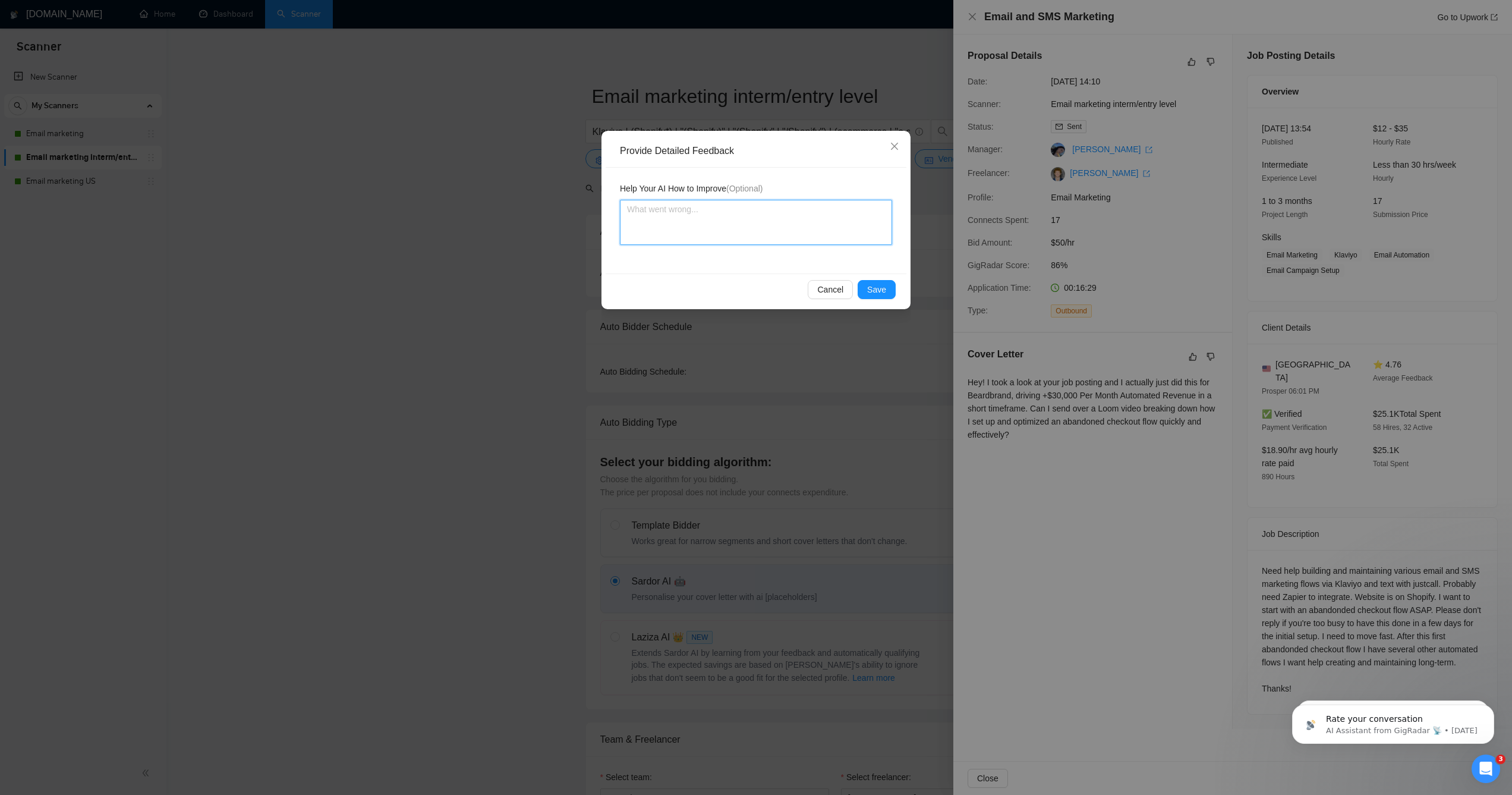
click at [763, 234] on textarea at bounding box center [755, 222] width 272 height 45
type textarea "N"
type textarea "Ne"
type textarea "Nee"
type textarea "Need"
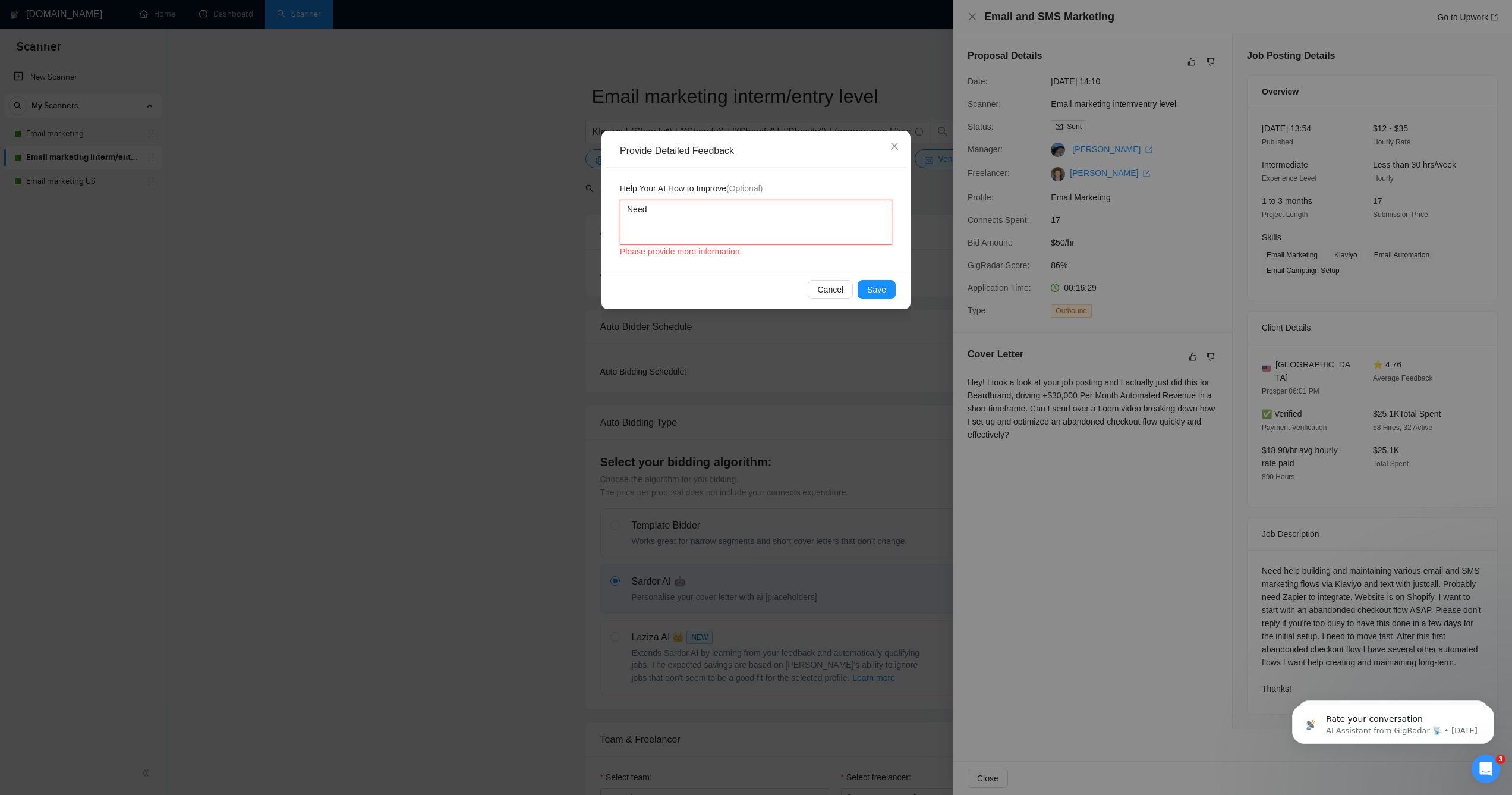
type textarea "Need"
type textarea "Need t"
type textarea "Need to"
type textarea "Need to a"
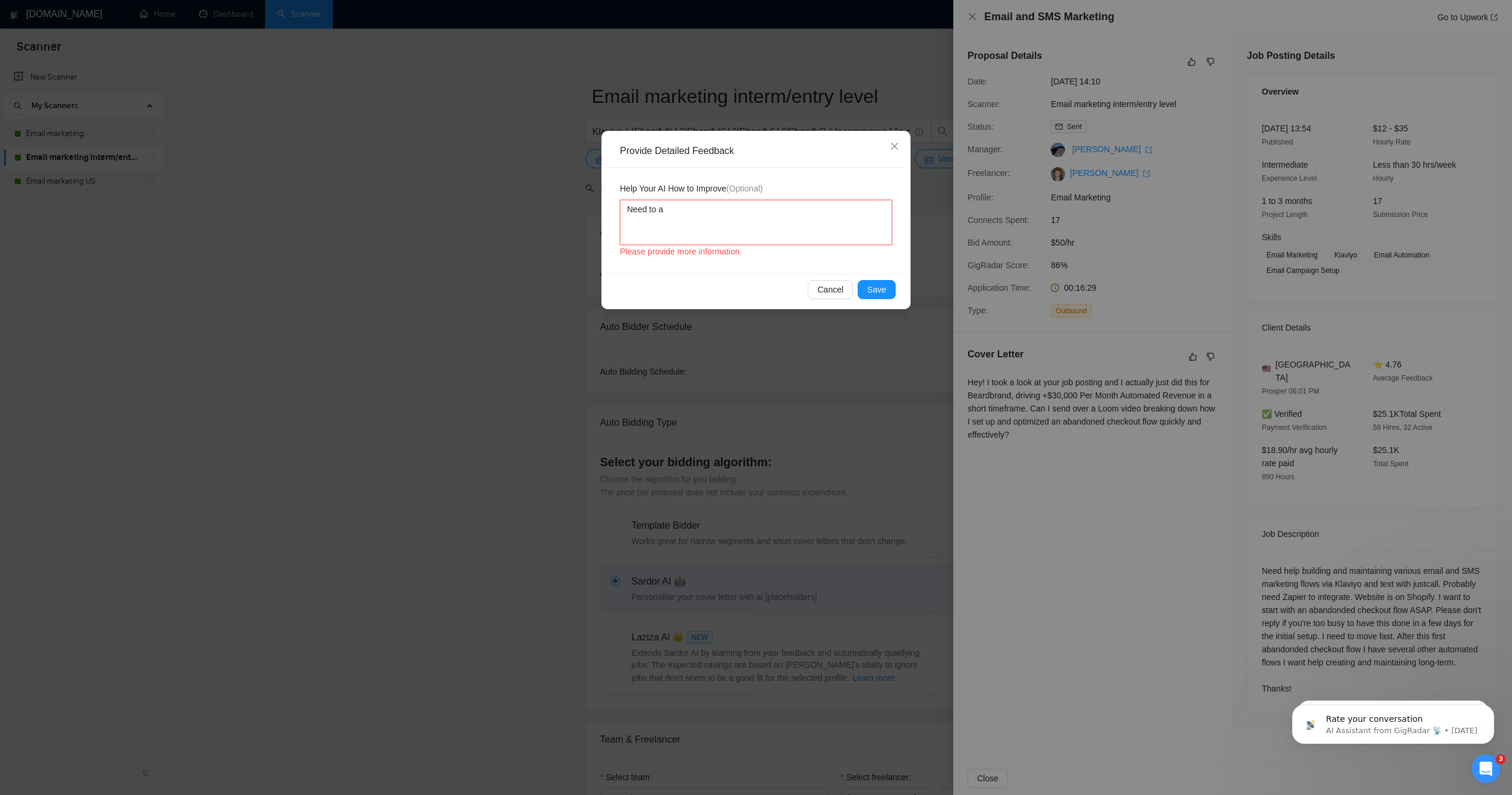
type textarea "Need to ad"
type textarea "Need to add"
type textarea "Need to add sp"
type textarea "Need to add spe"
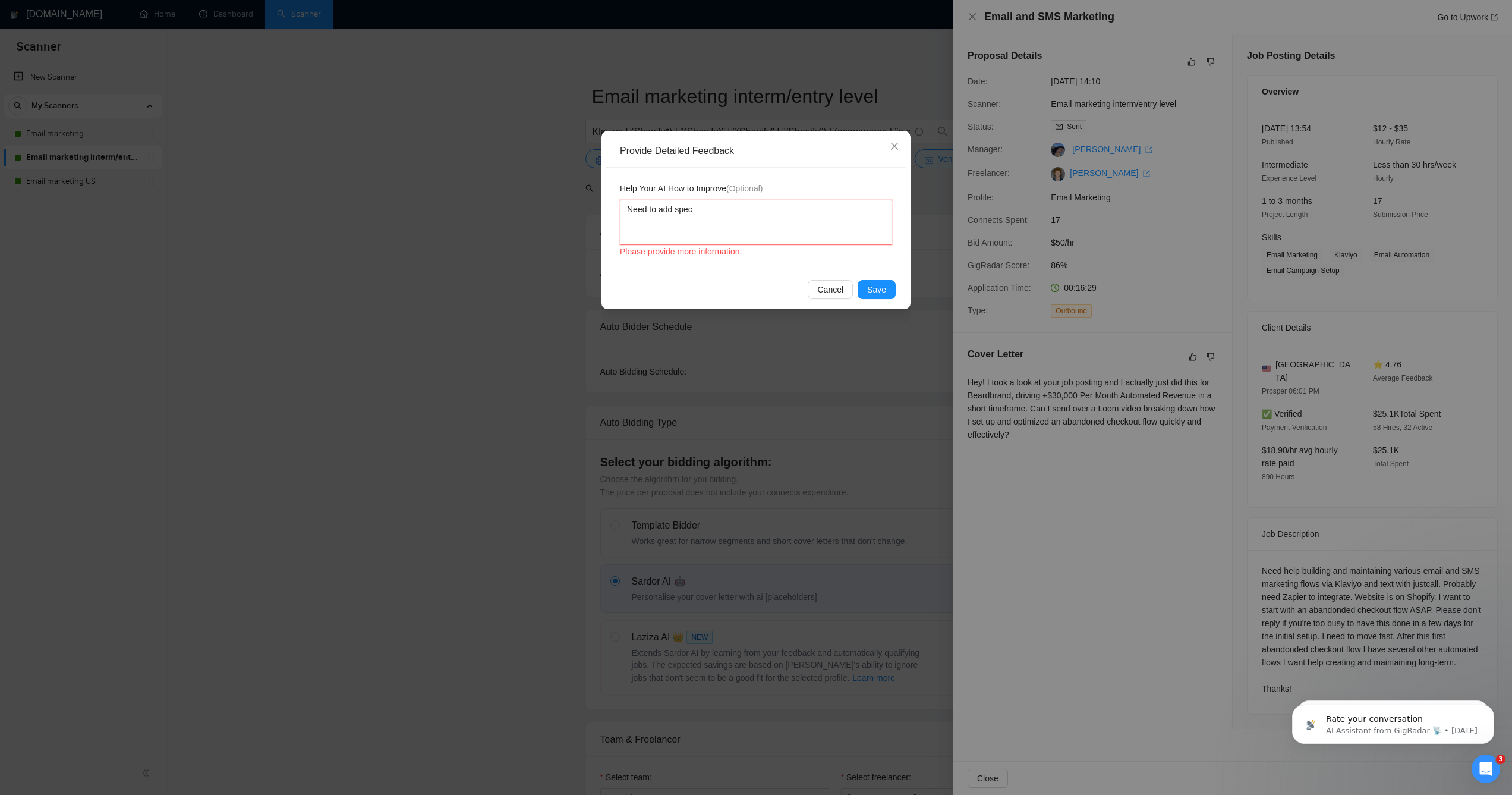
type textarea "Need to add speci"
type textarea "Need to add specif"
type textarea "Need to add specifi"
type textarea "Need to add specific"
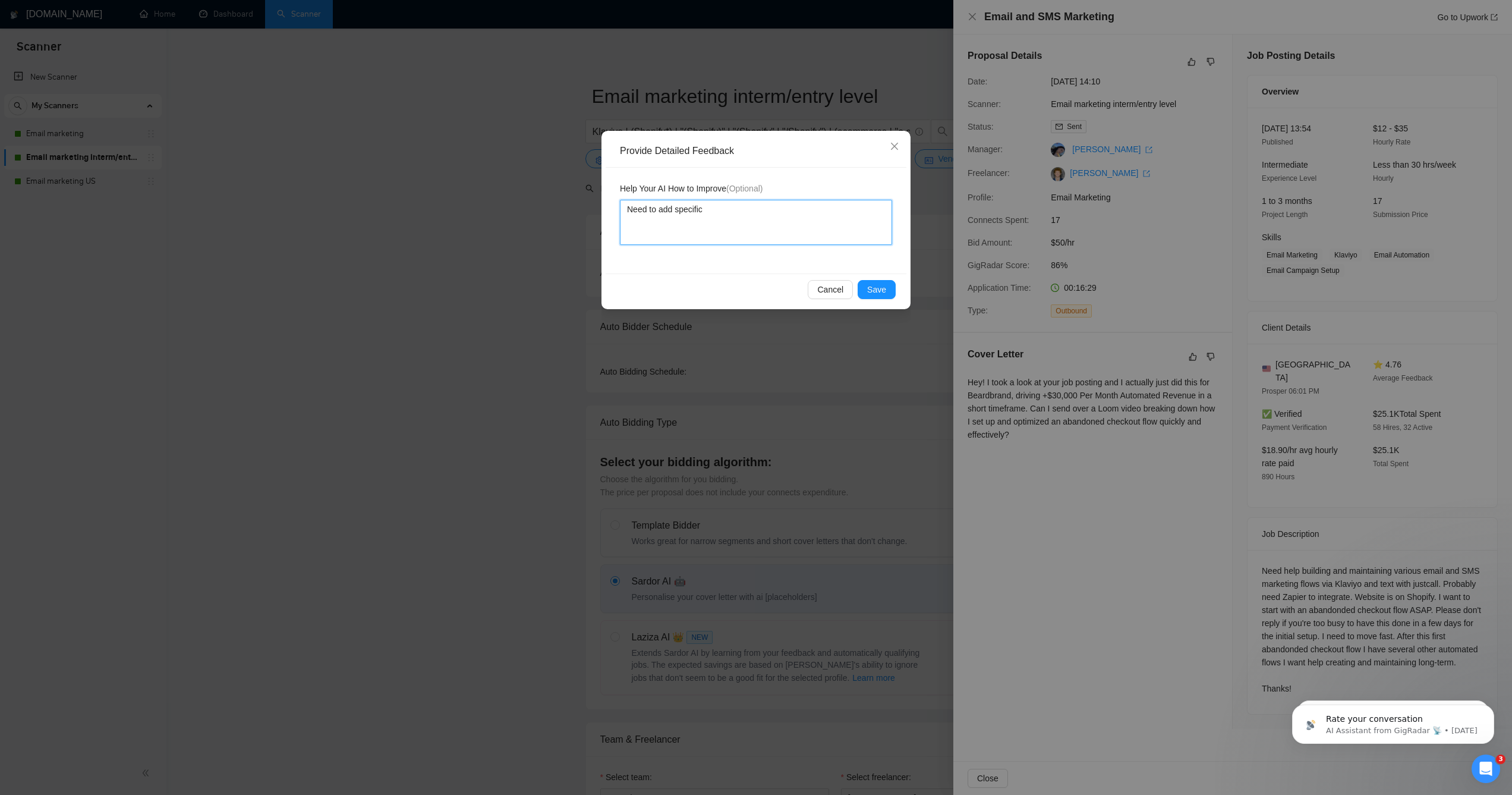
type textarea "Need to add specific t"
type textarea "Need to add specific ti"
type textarea "Need to add specific tim"
type textarea "Need to add specific time"
type textarea "Need to add specific tim"
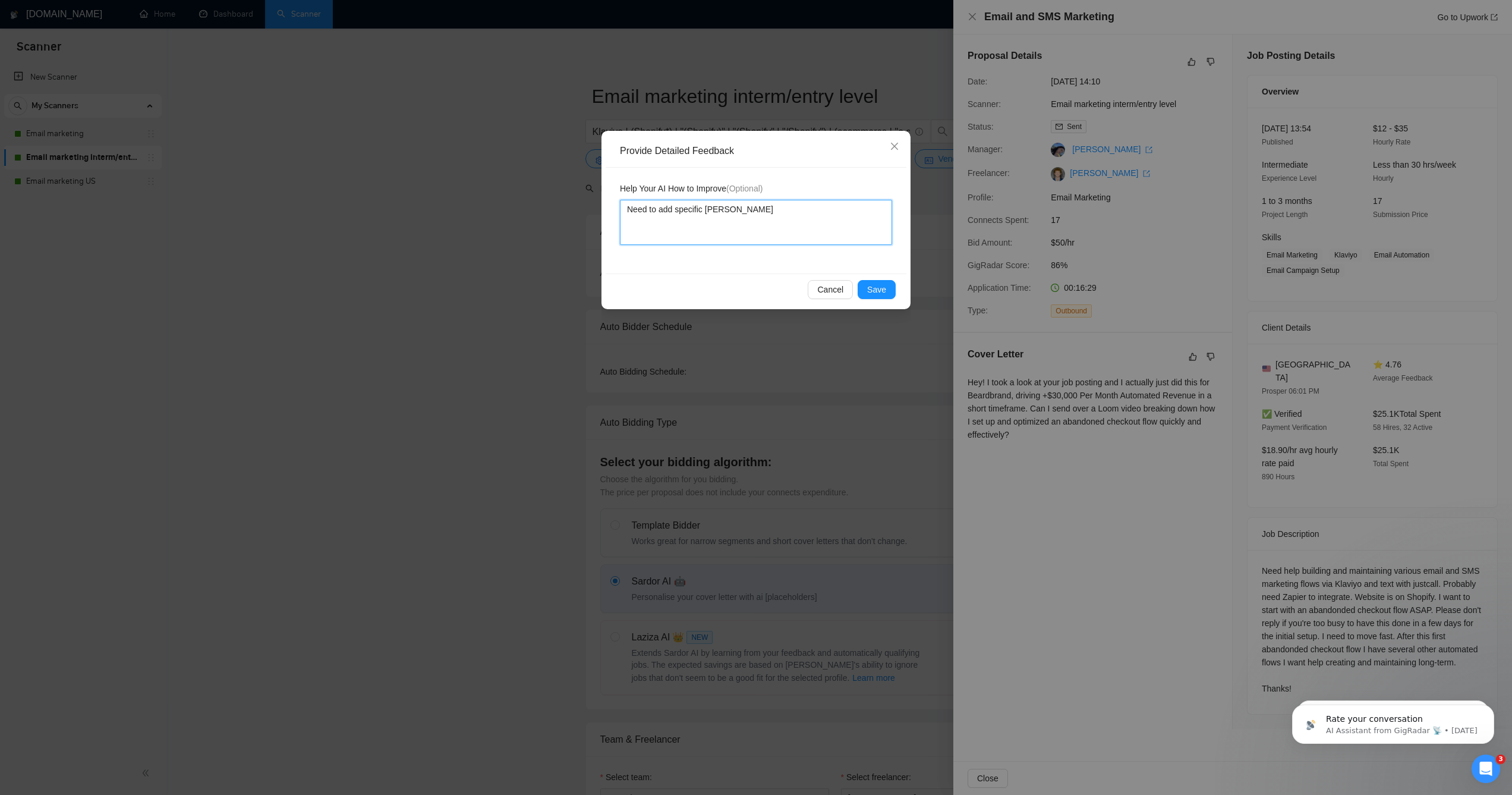
type textarea "Need to add specific ti"
type textarea "Need to add specific t"
type textarea "Need to add specific ti"
type textarea "Need to add specific t"
type textarea "Need to add specific"
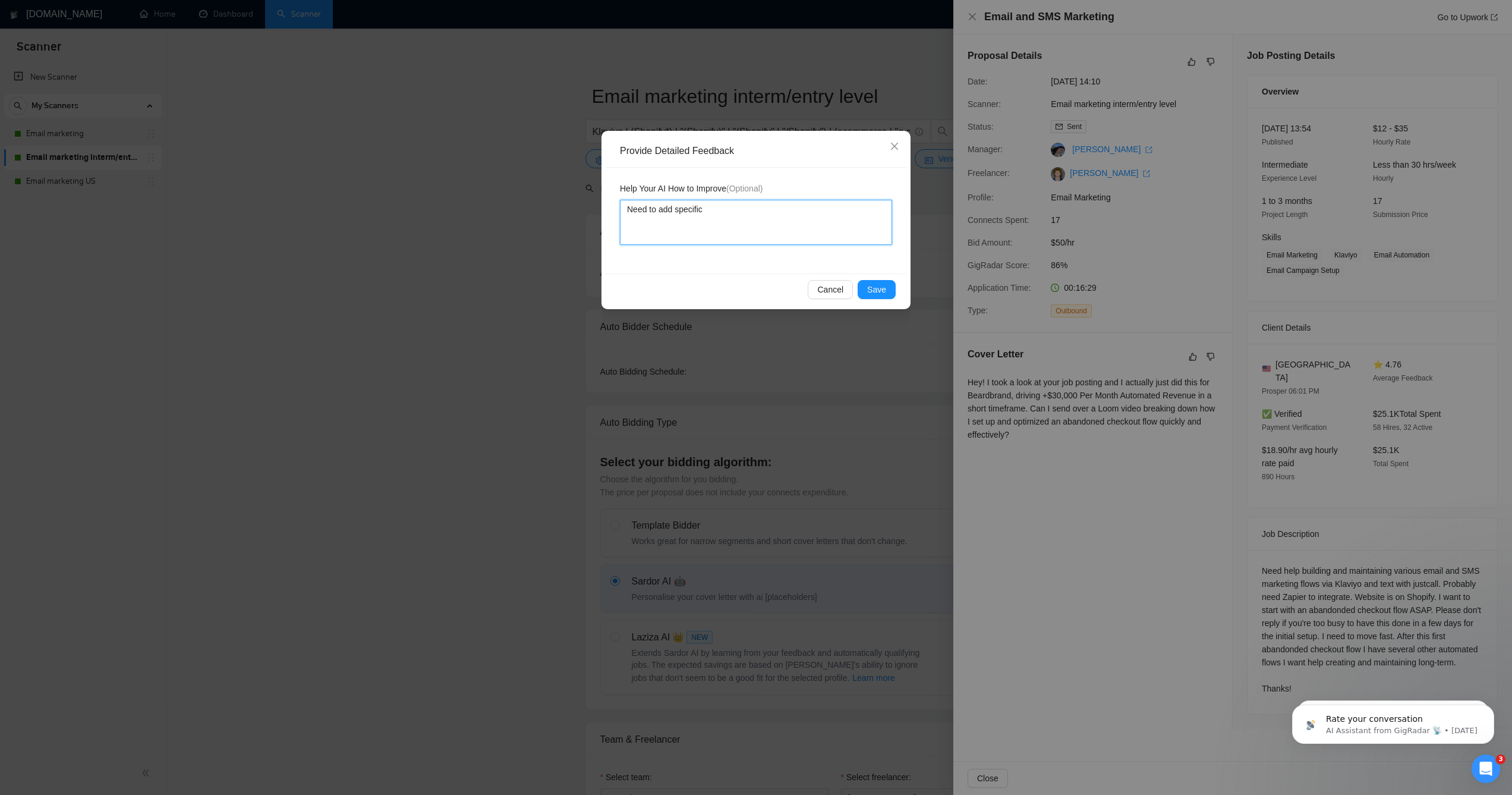
type textarea "Need to add specific a"
type textarea "Need to add specific am"
type textarea "Need to add specific amo"
type textarea "Need to add specific amou"
type textarea "Need to add specific amoun"
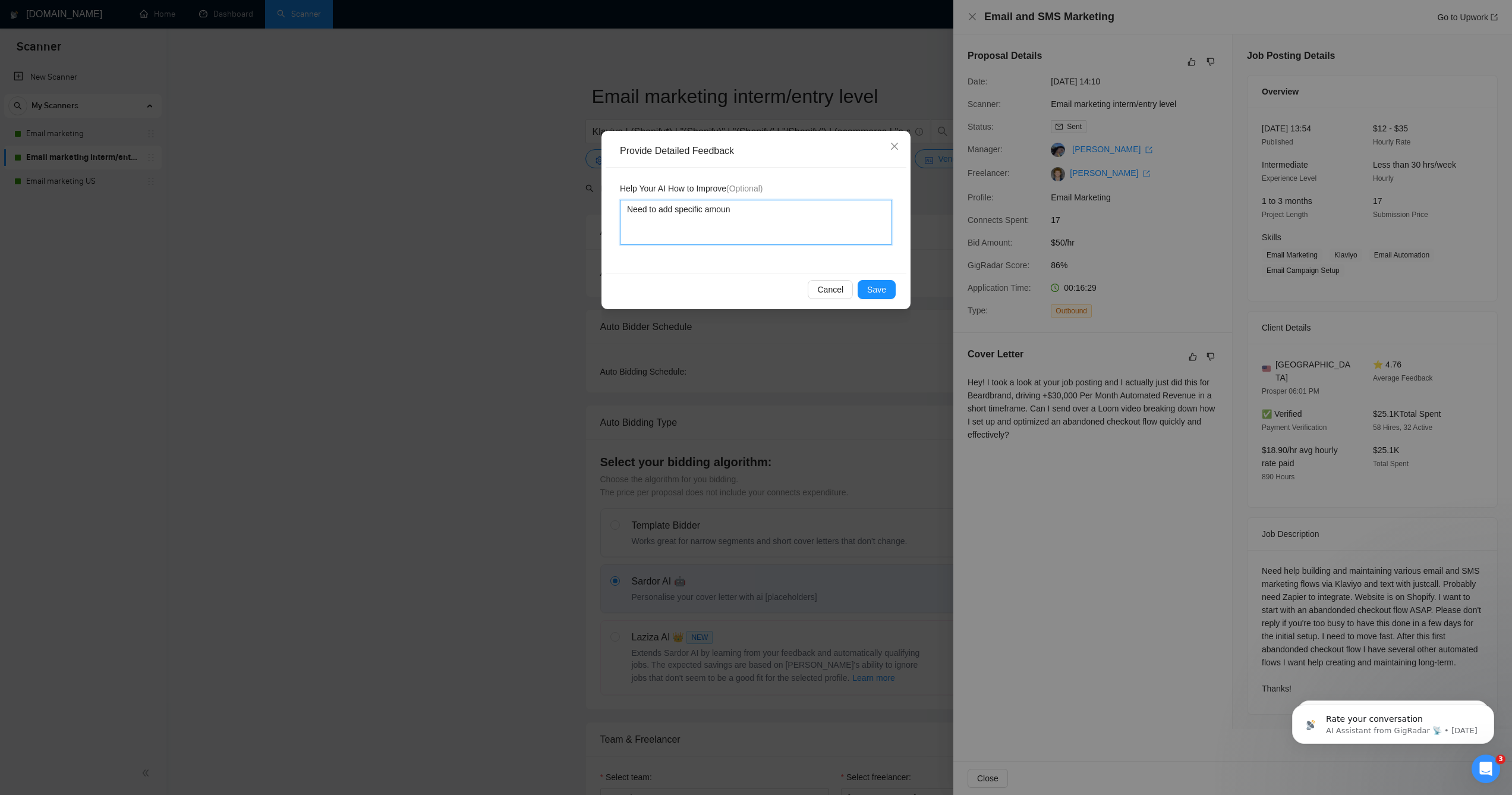
type textarea "Need to add specific amount"
type textarea "Need to add specific amount o"
type textarea "Need to add specific amount of"
type textarea "Need to add specific amount of d"
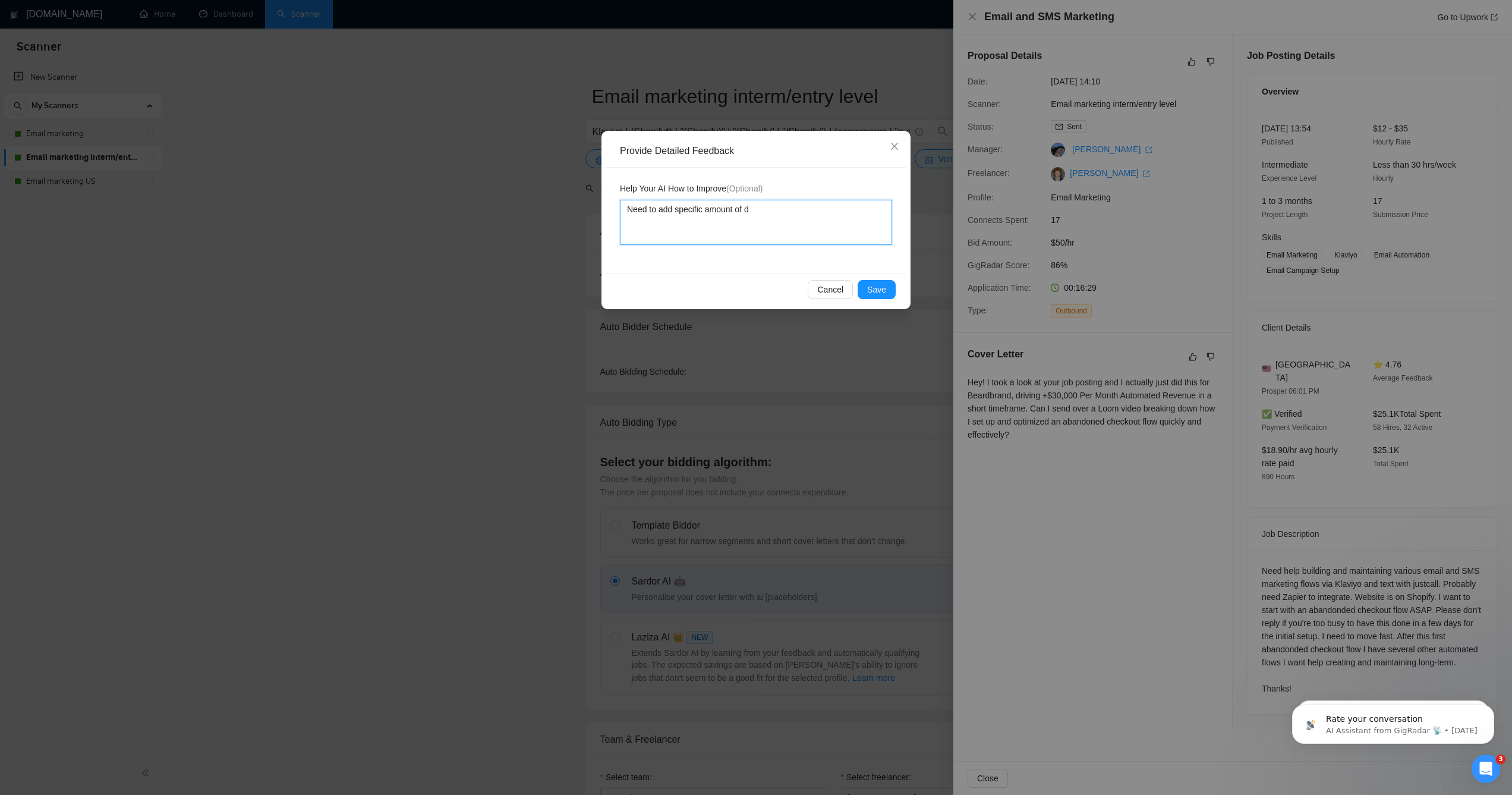
type textarea "Need to add specific amount of da"
type textarea "Need to add specific amount of day"
type textarea "Need to add specific amount of days"
type textarea "Need to add specific amount of days i"
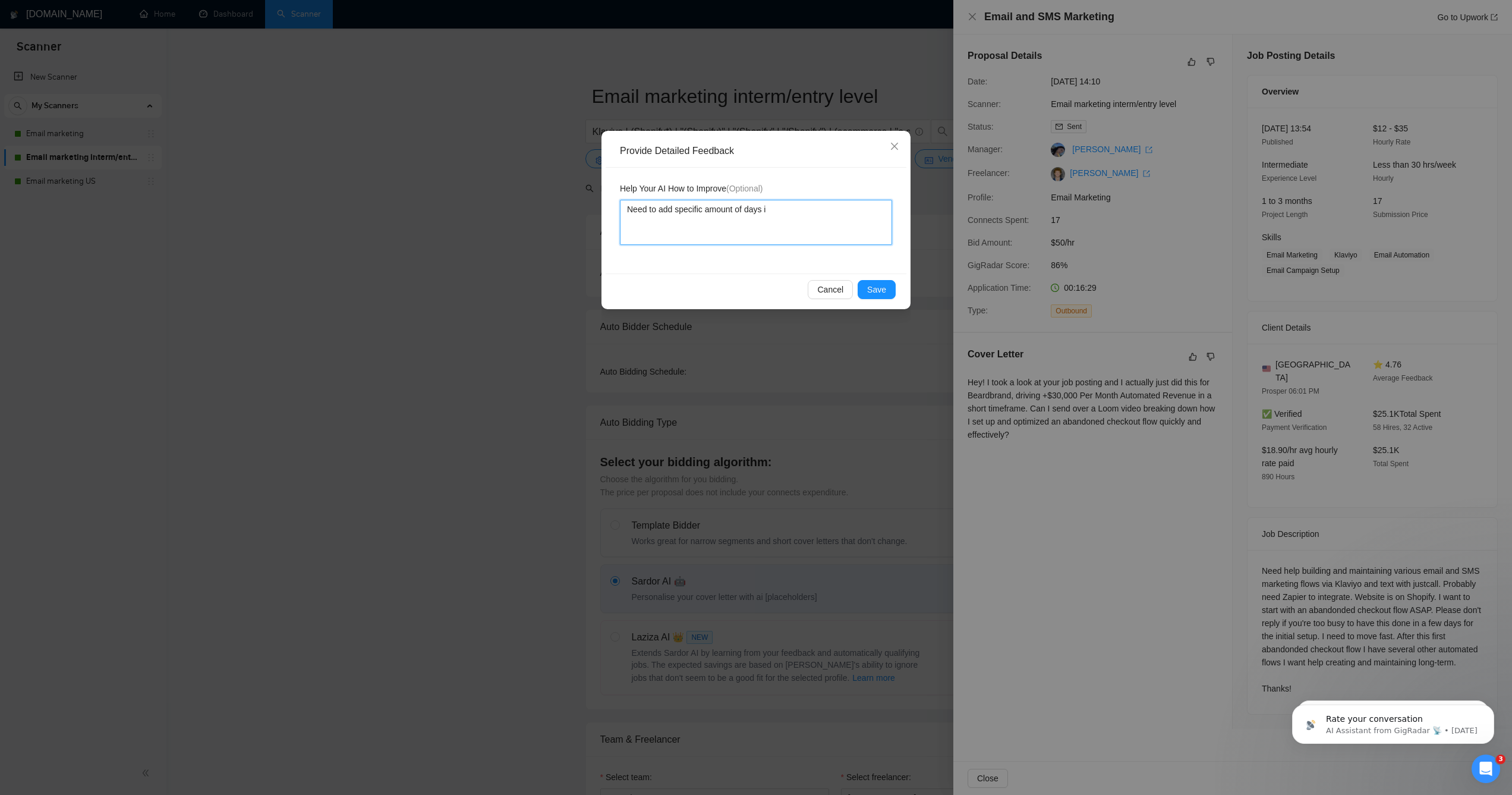
type textarea "Need to add specific amount of days in"
type textarea "Need to add specific amount of days in c"
type textarea "Need to add specific amount of days in co"
type textarea "Need to add specific amount of days in cov"
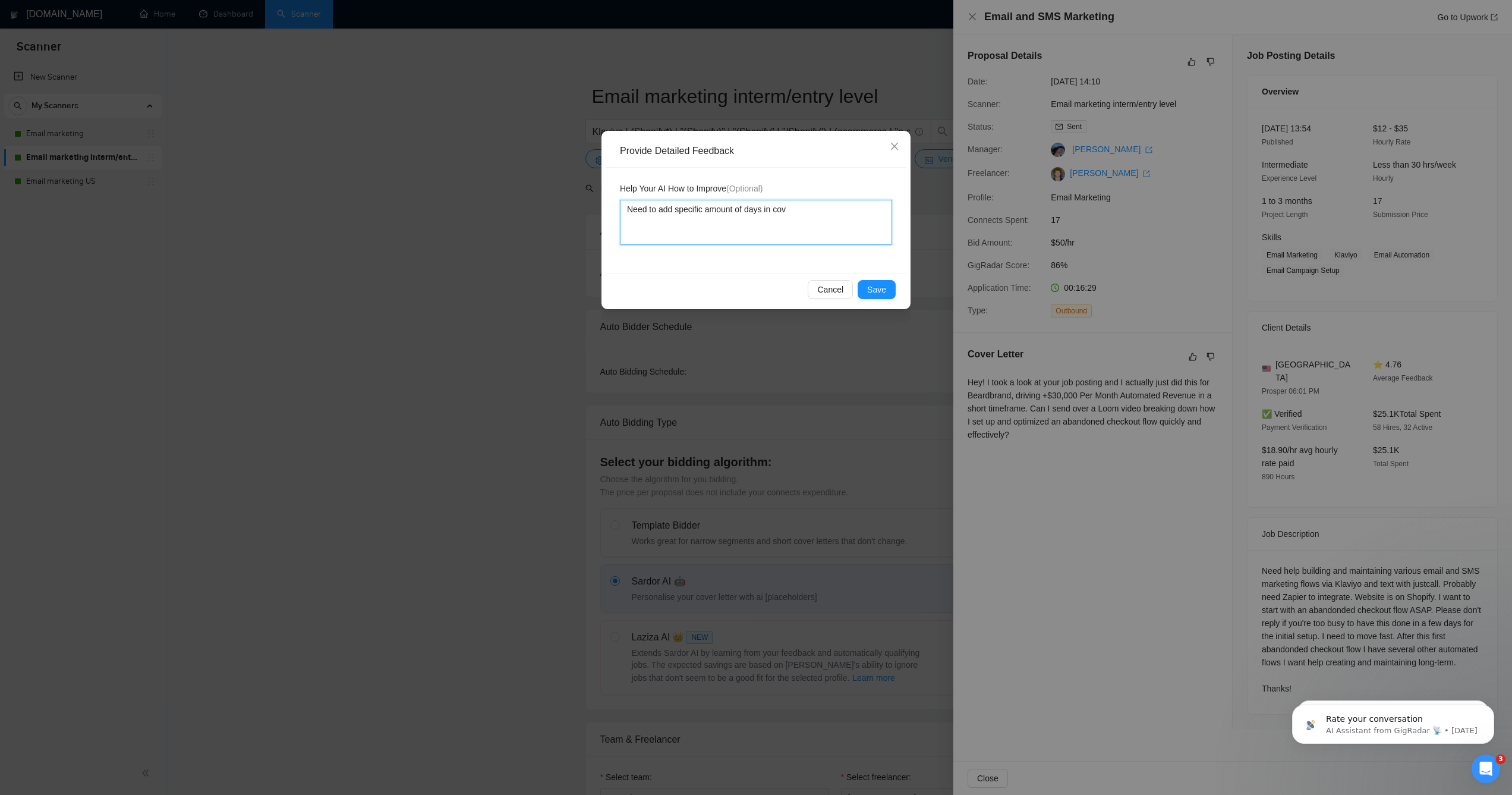
type textarea "Need to add specific amount of days in cove"
type textarea "Need to add specific amount of days in cover"
type textarea "Need to add specific amount of days in cover l"
type textarea "Need to add specific amount of days in cover le"
type textarea "Need to add specific amount of days in cover let"
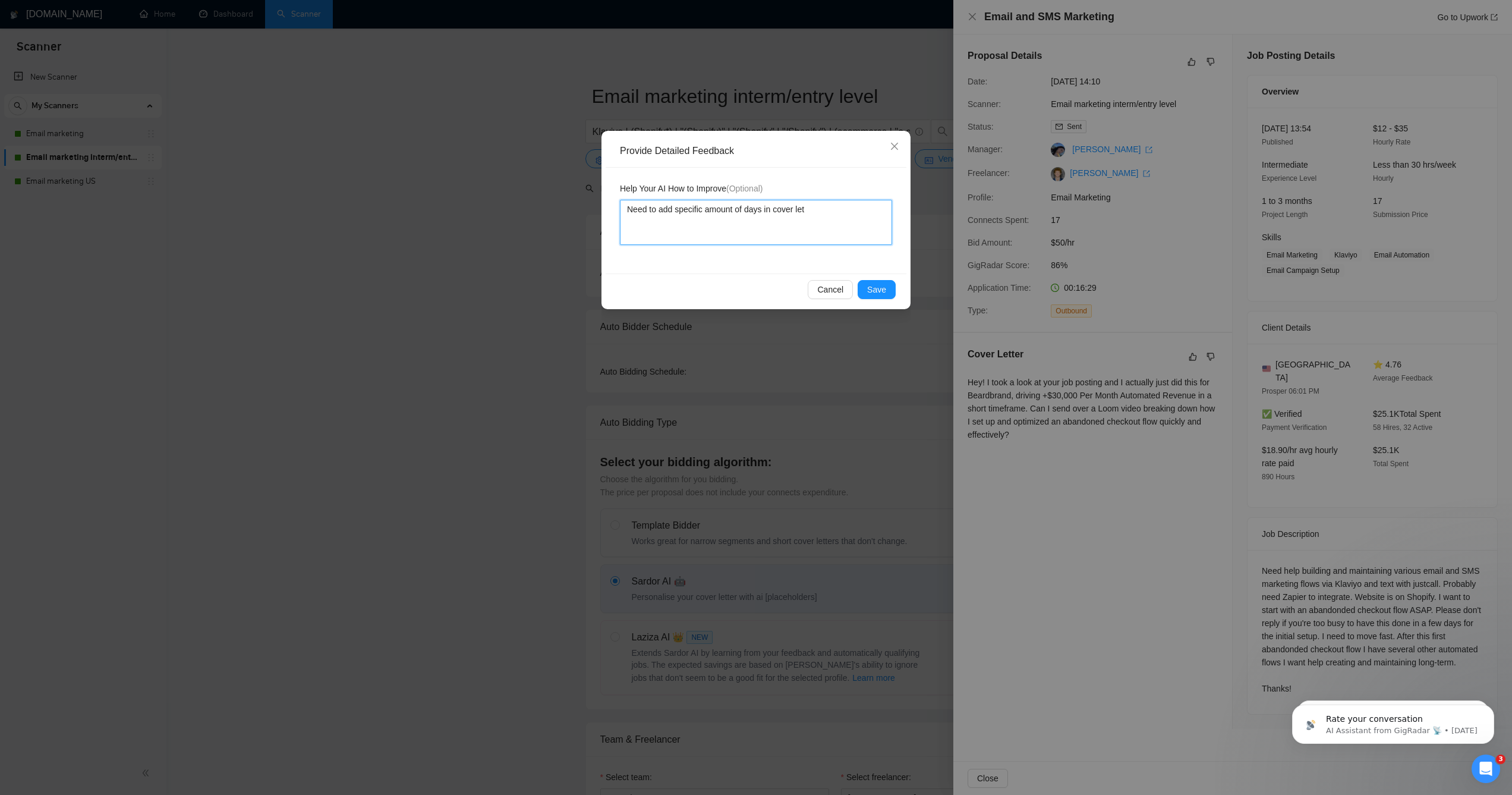
type textarea "Need to add specific amount of days in cover lett"
type textarea "Need to add specific amount of days in cover lette"
type textarea "Need to add specific amount of days in cover letter"
type textarea "Need to add specific amount of days in cover letter."
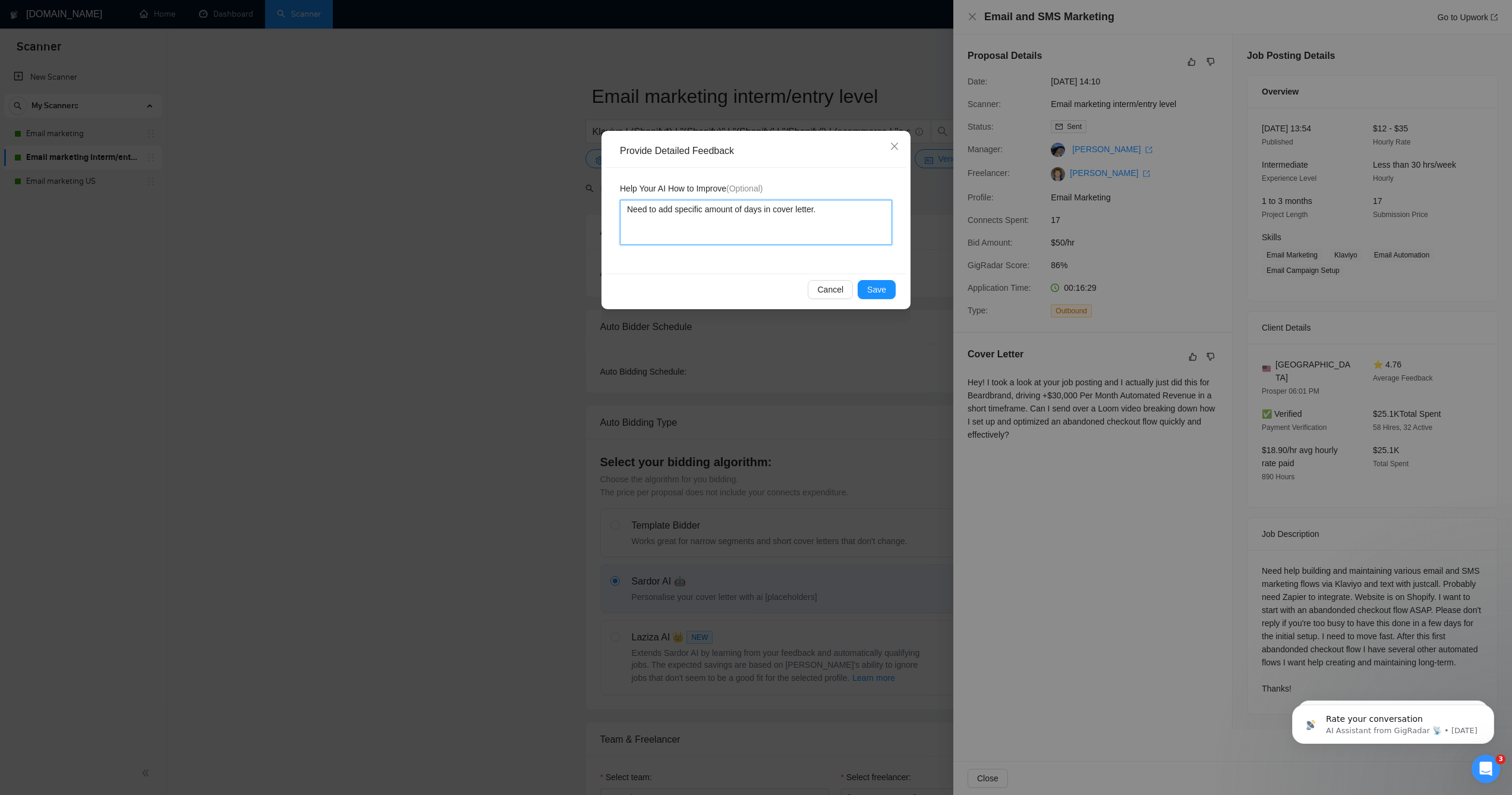
type textarea "Need to add specific amount of days in cover letter. L"
type textarea "Need to add specific amount of days in cover letter. Li"
type textarea "Need to add specific amount of days in cover letter. Like"
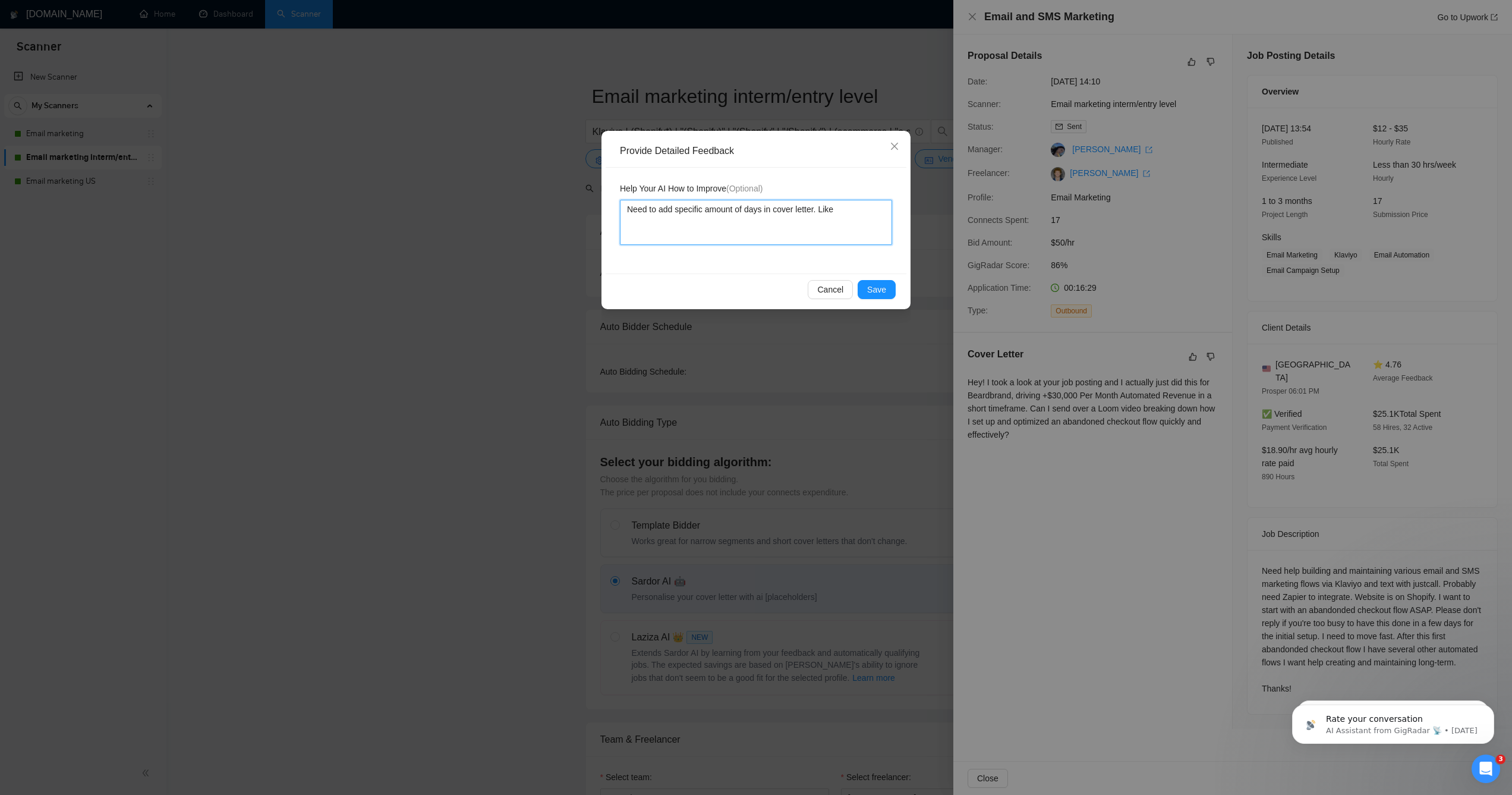
type textarea "Need to add specific amount of days in cover letter. Lik"
type textarea "Need to add specific amount of days in cover letter. Li"
type textarea "Need to add specific amount of days in cover letter. L"
type textarea "Need to add specific amount of days in cover letter."
type textarea "Need to add specific amount of days in cover letter. 3"
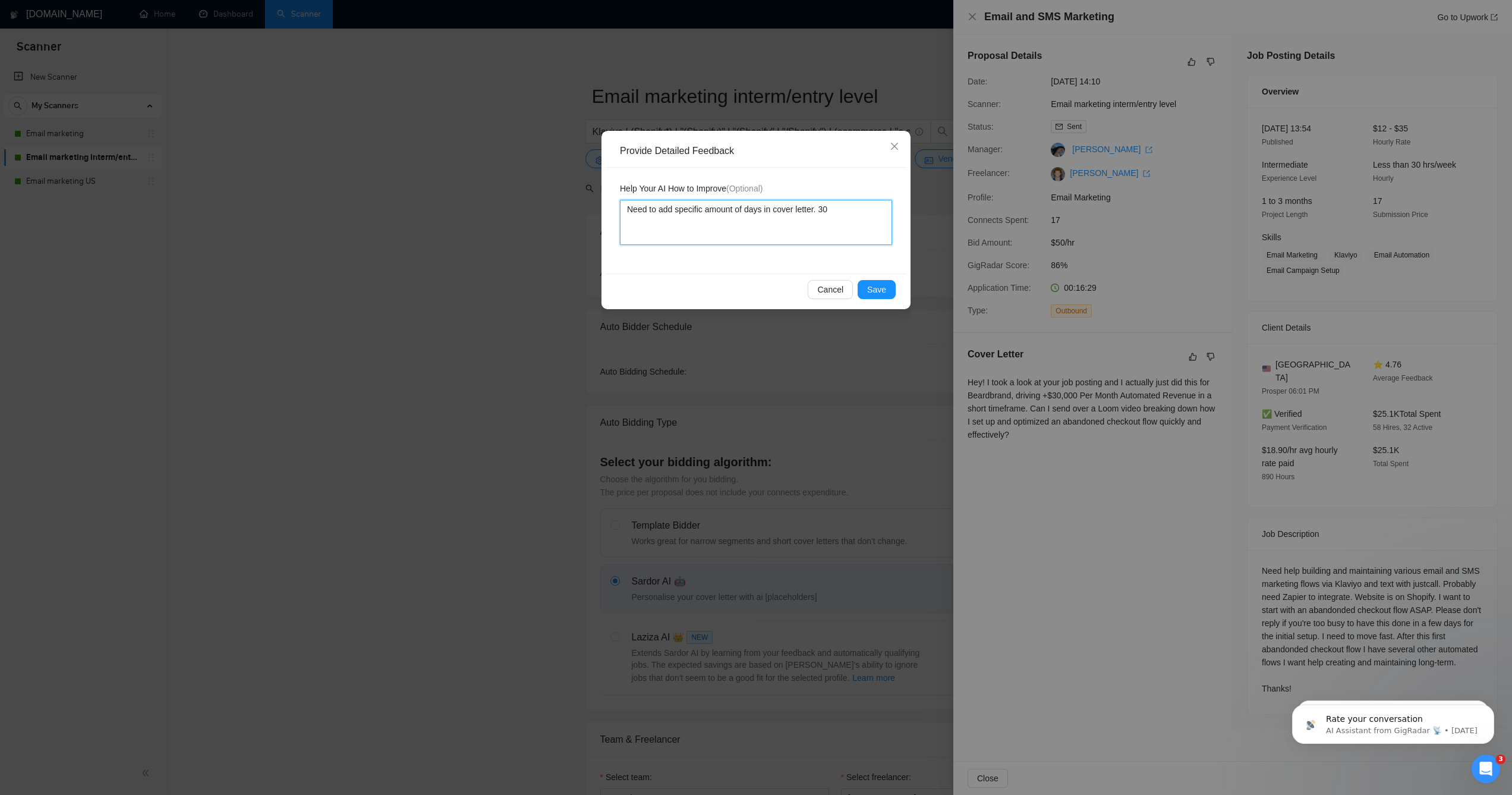
type textarea "Need to add specific amount of days in cover letter. 30"
type textarea "Need to add specific amount of days in cover letter. 30 d"
type textarea "Need to add specific amount of days in cover letter. 30 da"
type textarea "Need to add specific amount of days in cover letter. 30 days"
type textarea "Need to add specific amount of days in cover letter. 30 days f"
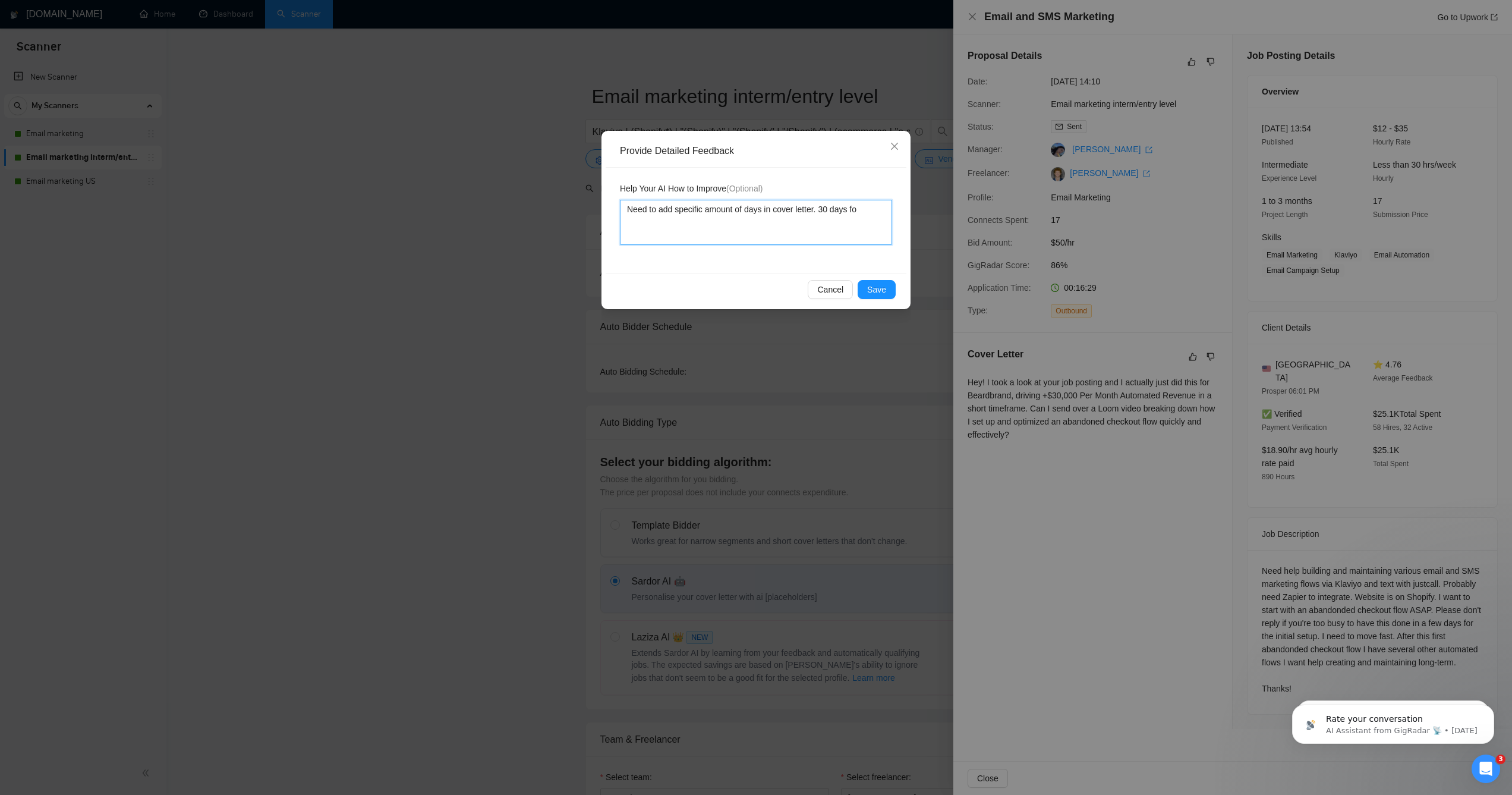
type textarea "Need to add specific amount of days in cover letter. 30 days for"
type textarea "Need to add specific amount of days in cover letter. 30 days for iu"
type textarea "Need to add specific amount of days in cover letter. 30 days for iun"
type textarea "Need to add specific amount of days in cover letter. 30 days for iunst"
type textarea "Need to add specific amount of days in cover letter. 30 days for iuns"
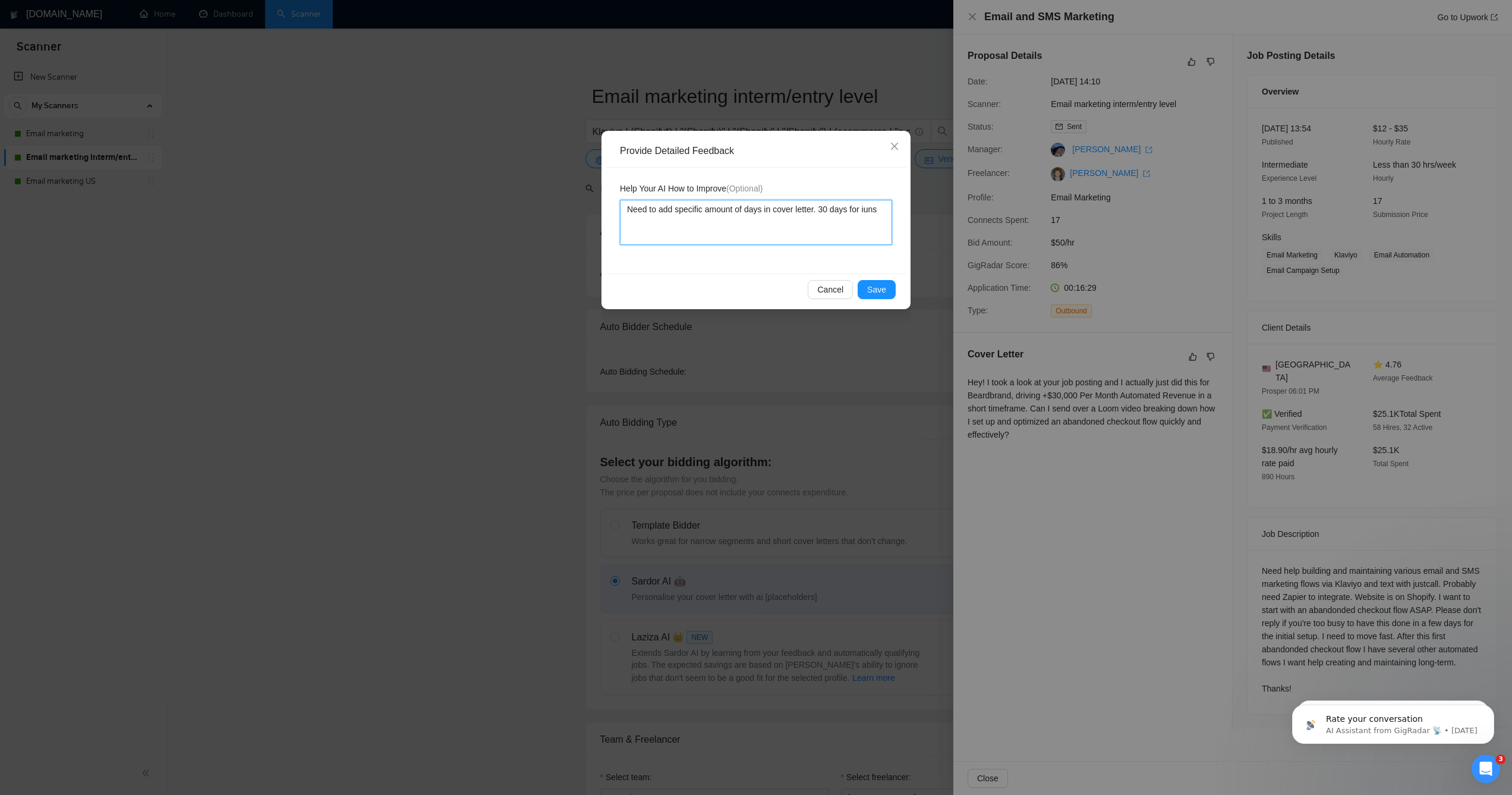
type textarea "Need to add specific amount of days in cover letter. 30 days for iun"
type textarea "Need to add specific amount of days in cover letter. 30 days for iu"
type textarea "Need to add specific amount of days in cover letter. 30 days for i"
type textarea "Need to add specific amount of days in cover letter. 30 days for in"
type textarea "Need to add specific amount of days in cover letter. 30 days for ins"
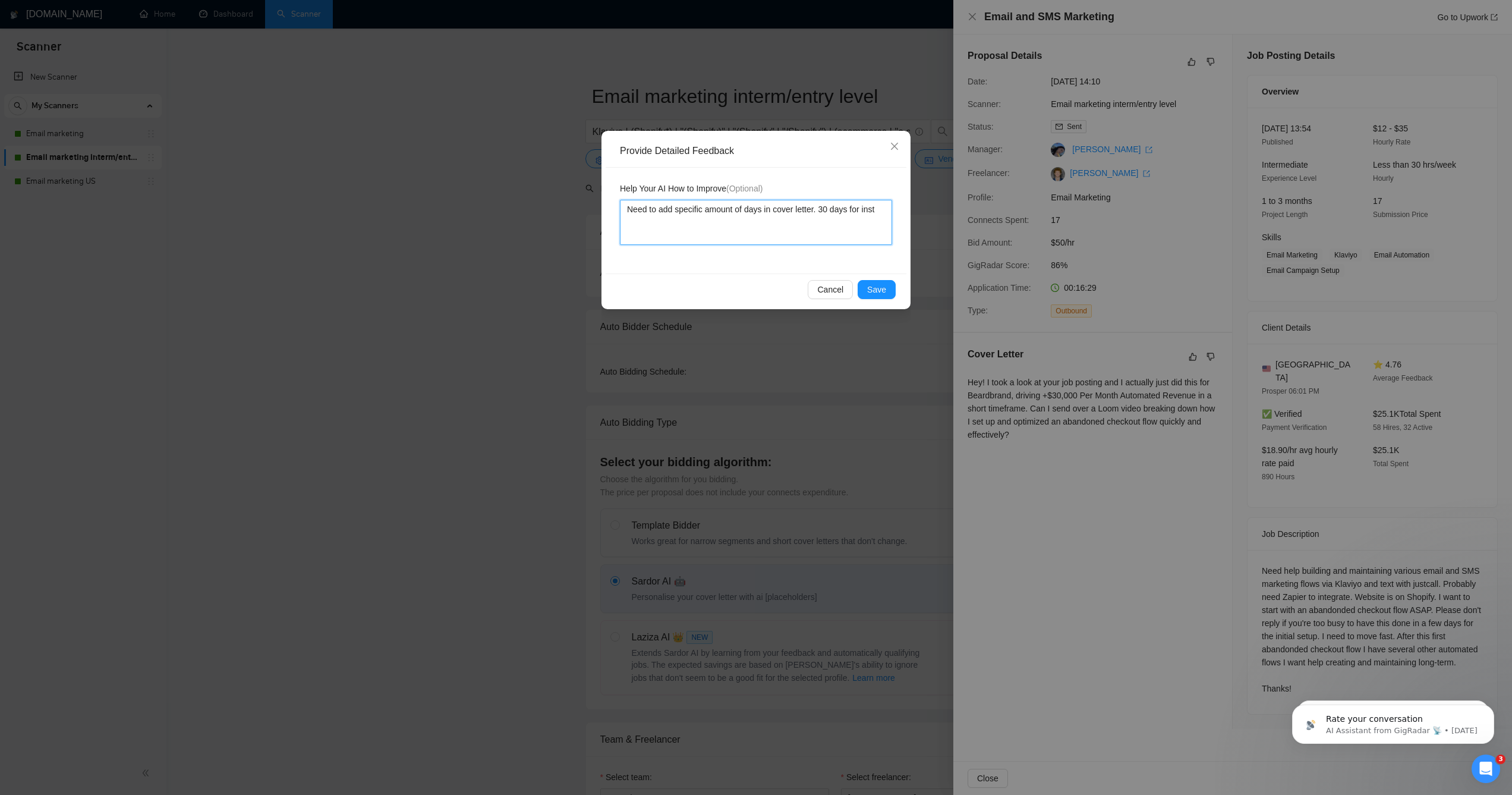
type textarea "Need to add specific amount of days in cover letter. 30 days for insta"
type textarea "Need to add specific amount of days in cover letter. 30 days for instan"
type textarea "Need to add specific amount of days in cover letter. 30 days for instanc"
type textarea "Need to add specific amount of days in cover letter. 30 days for instance."
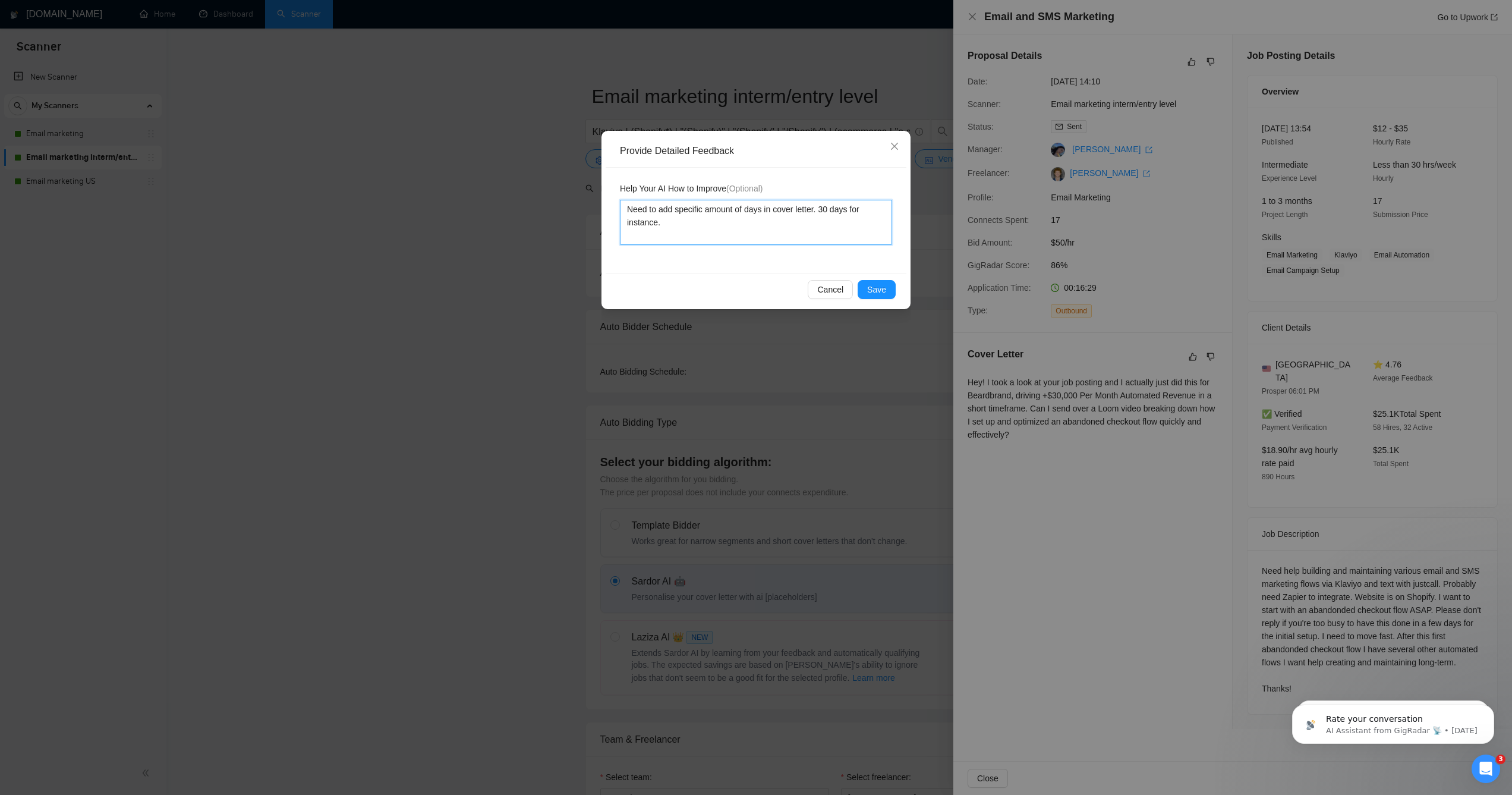
type textarea "Need to add specific amount of days in cover letter. 30 days for instance. N"
type textarea "Need to add specific amount of days in cover letter. 30 days for instance. No"
type textarea "Need to add specific amount of days in cover letter. 30 days for instance. Not"
type textarea "Need to add specific amount of days in cover letter. 30 days for instance. Not ""
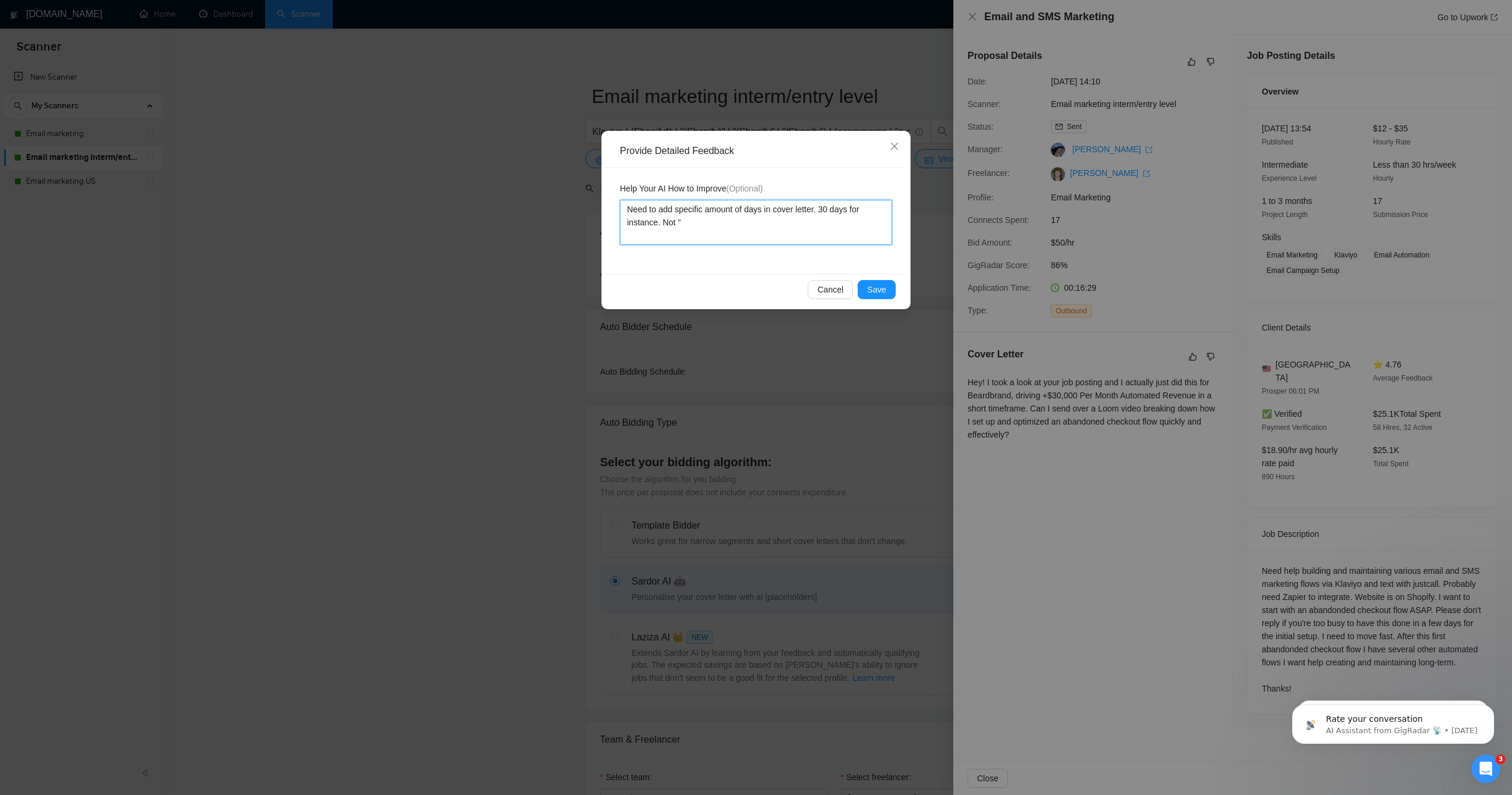
type textarea "Need to add specific amount of days in cover letter. 30 days for instance. Not …"
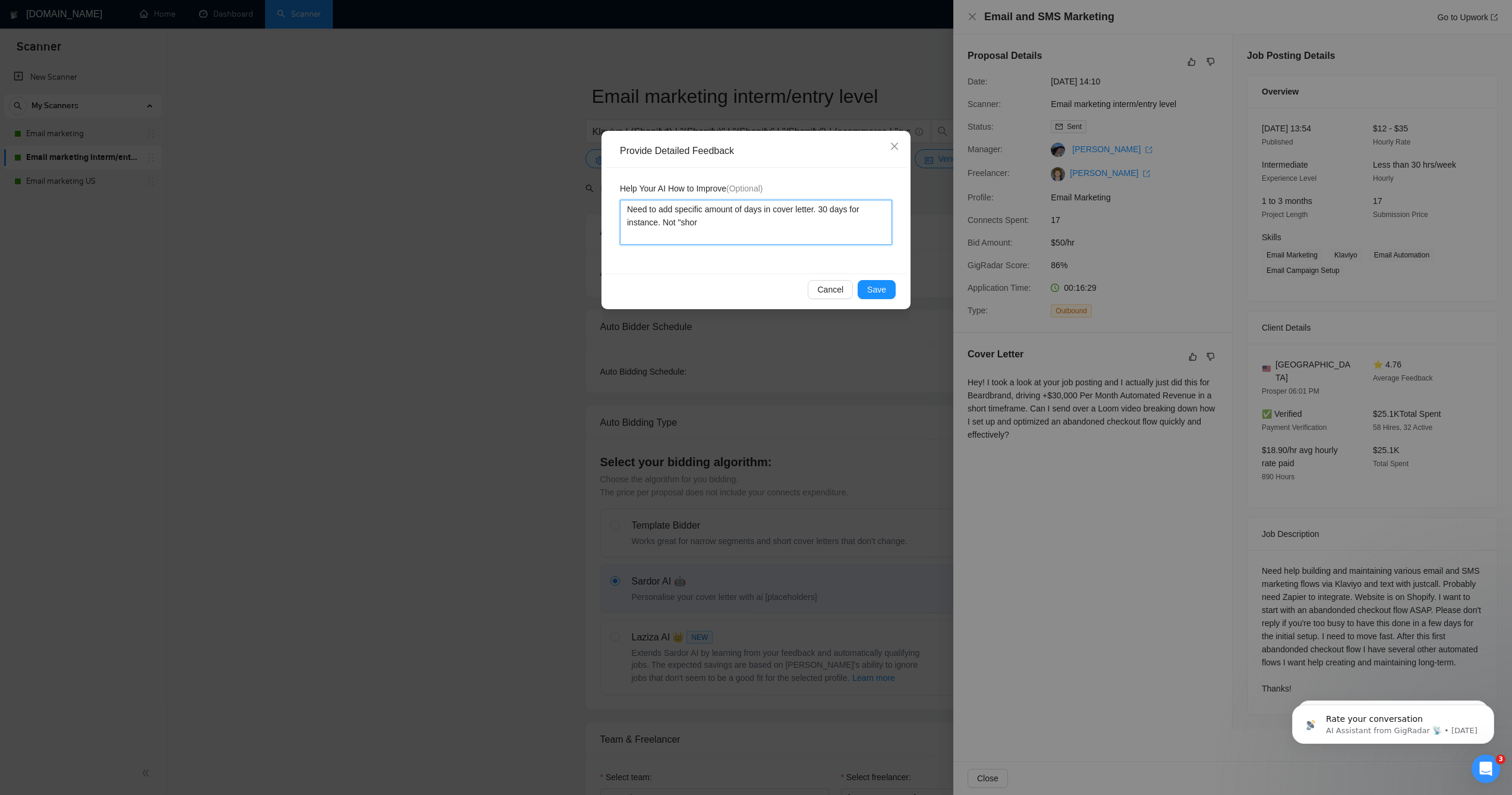
type textarea "Need to add specific amount of days in cover letter. 30 days for instance. Not …"
click at [876, 294] on span "Save" at bounding box center [876, 289] width 19 height 13
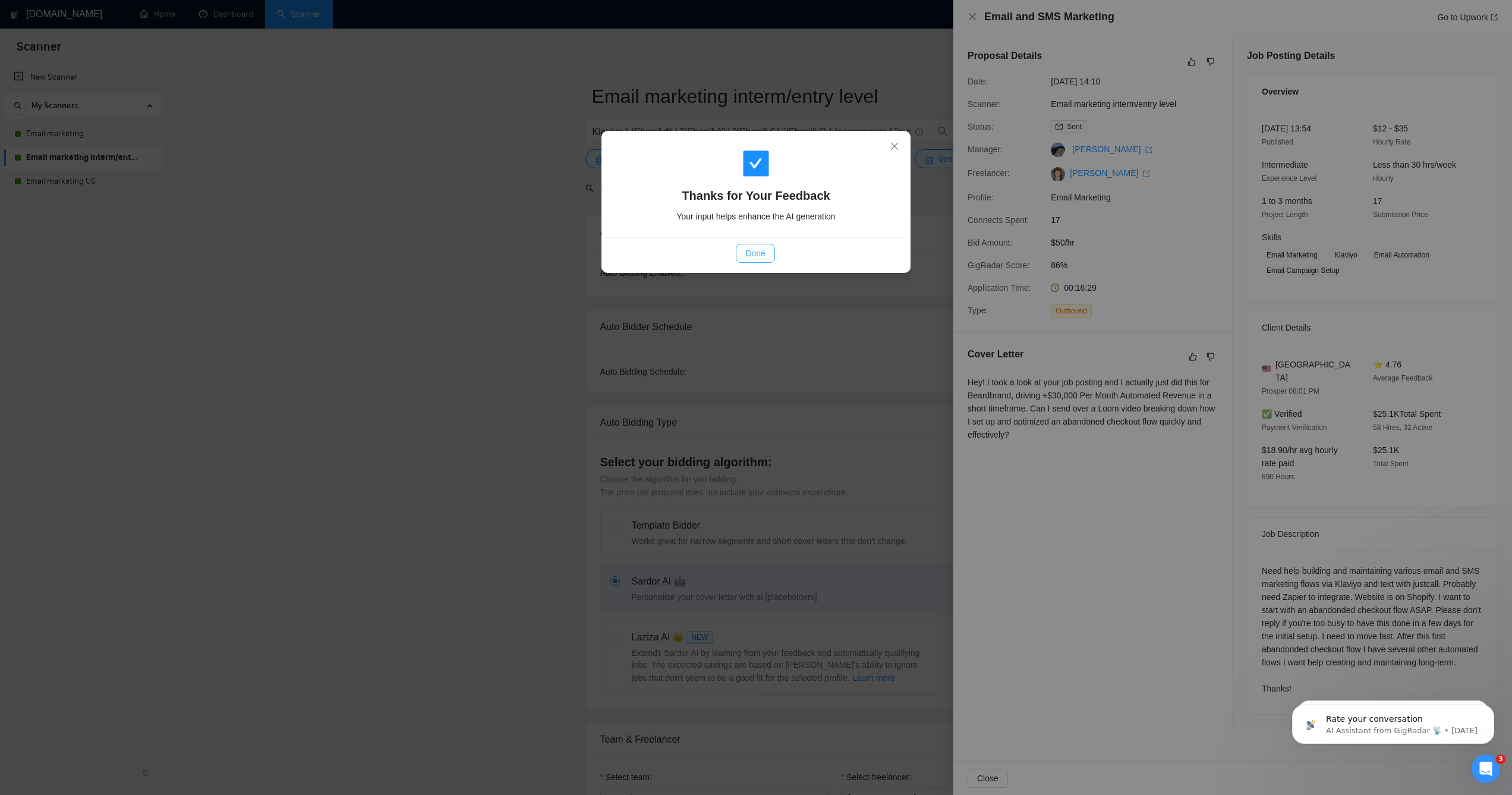
click at [774, 260] on button "Done" at bounding box center [754, 252] width 39 height 19
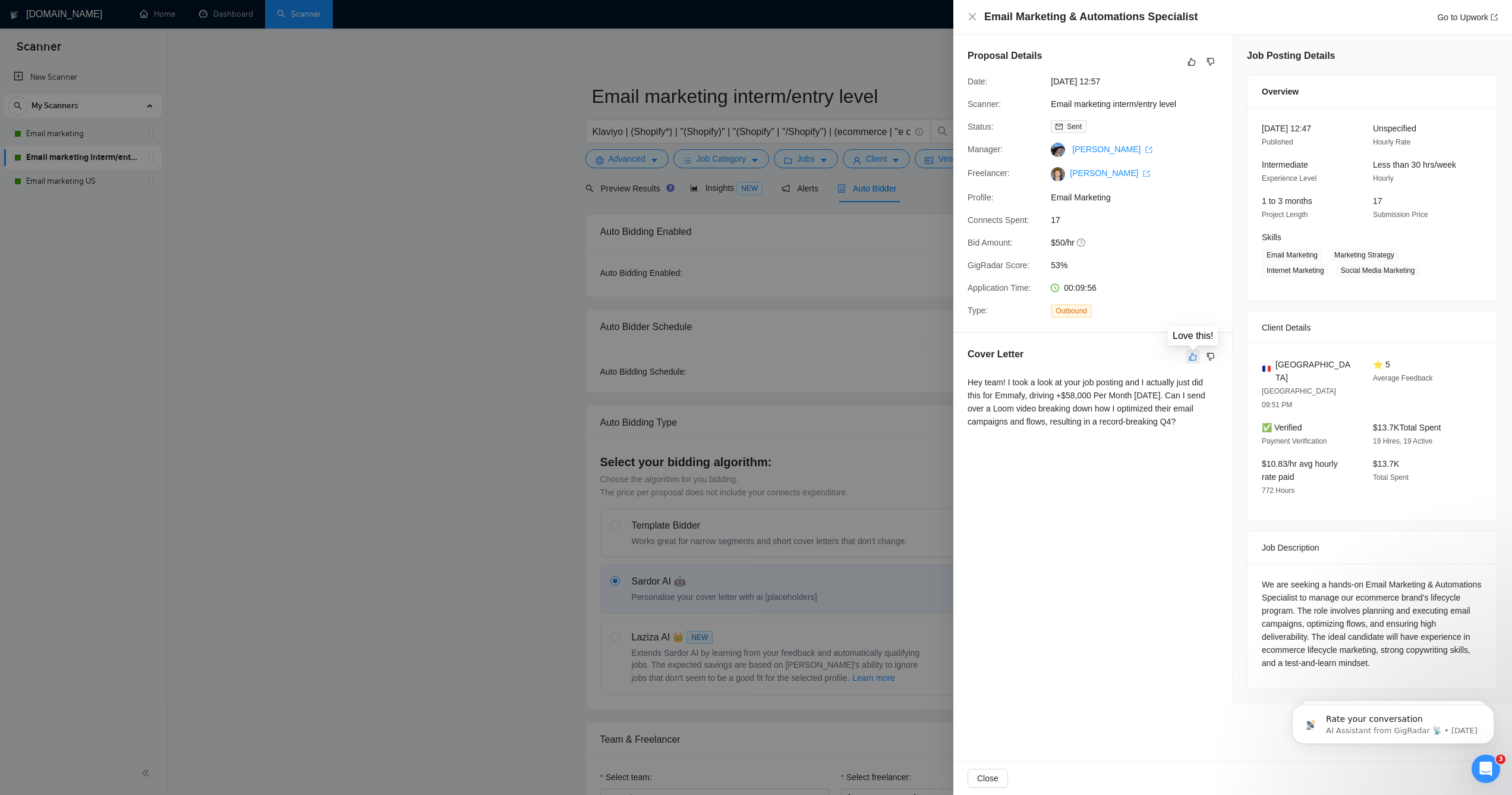
click at [1189, 354] on icon "like" at bounding box center [1192, 357] width 8 height 10
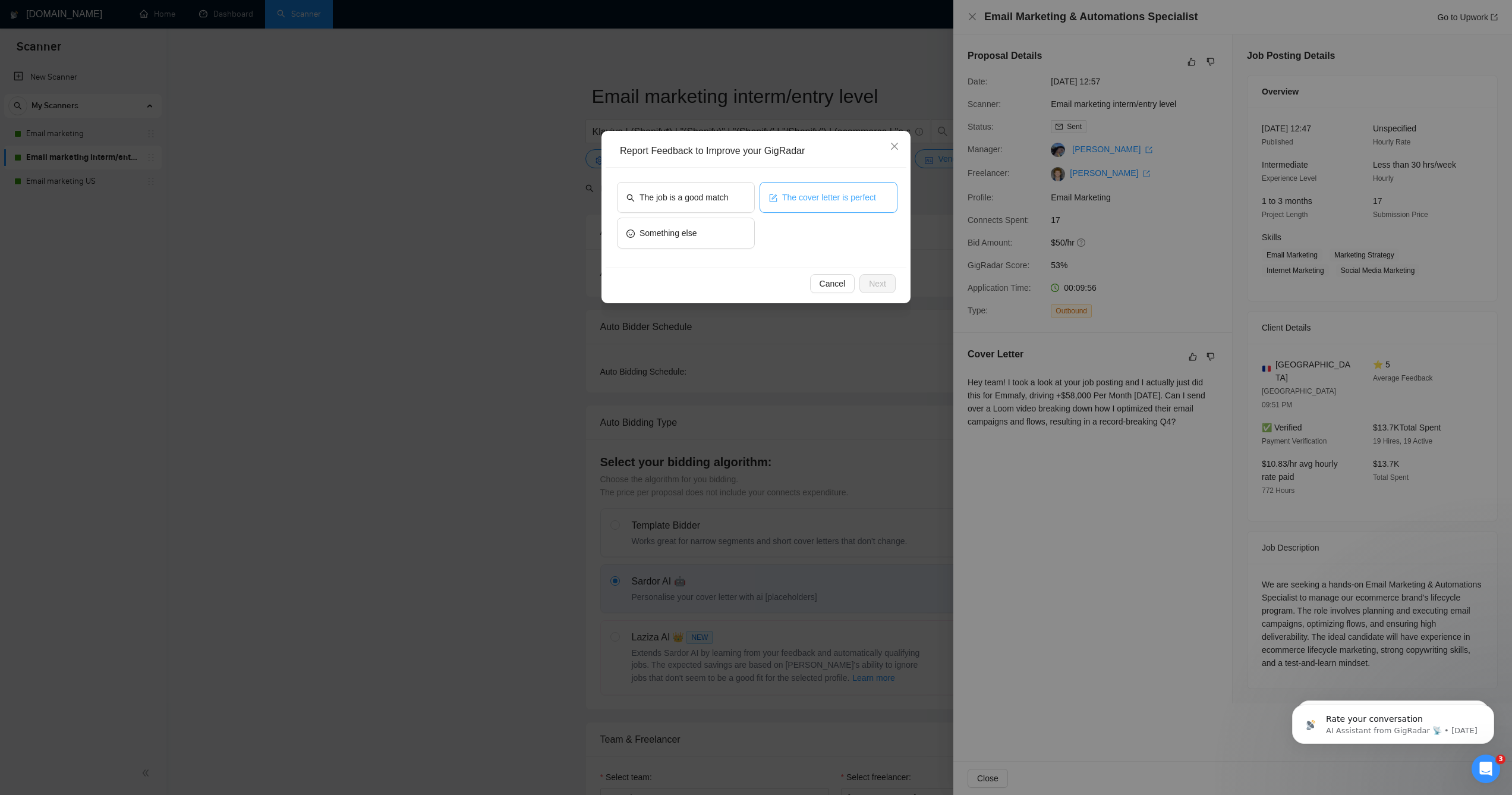
click at [830, 189] on button "The cover letter is perfect" at bounding box center [829, 198] width 138 height 31
click at [869, 280] on span "Next" at bounding box center [877, 283] width 17 height 13
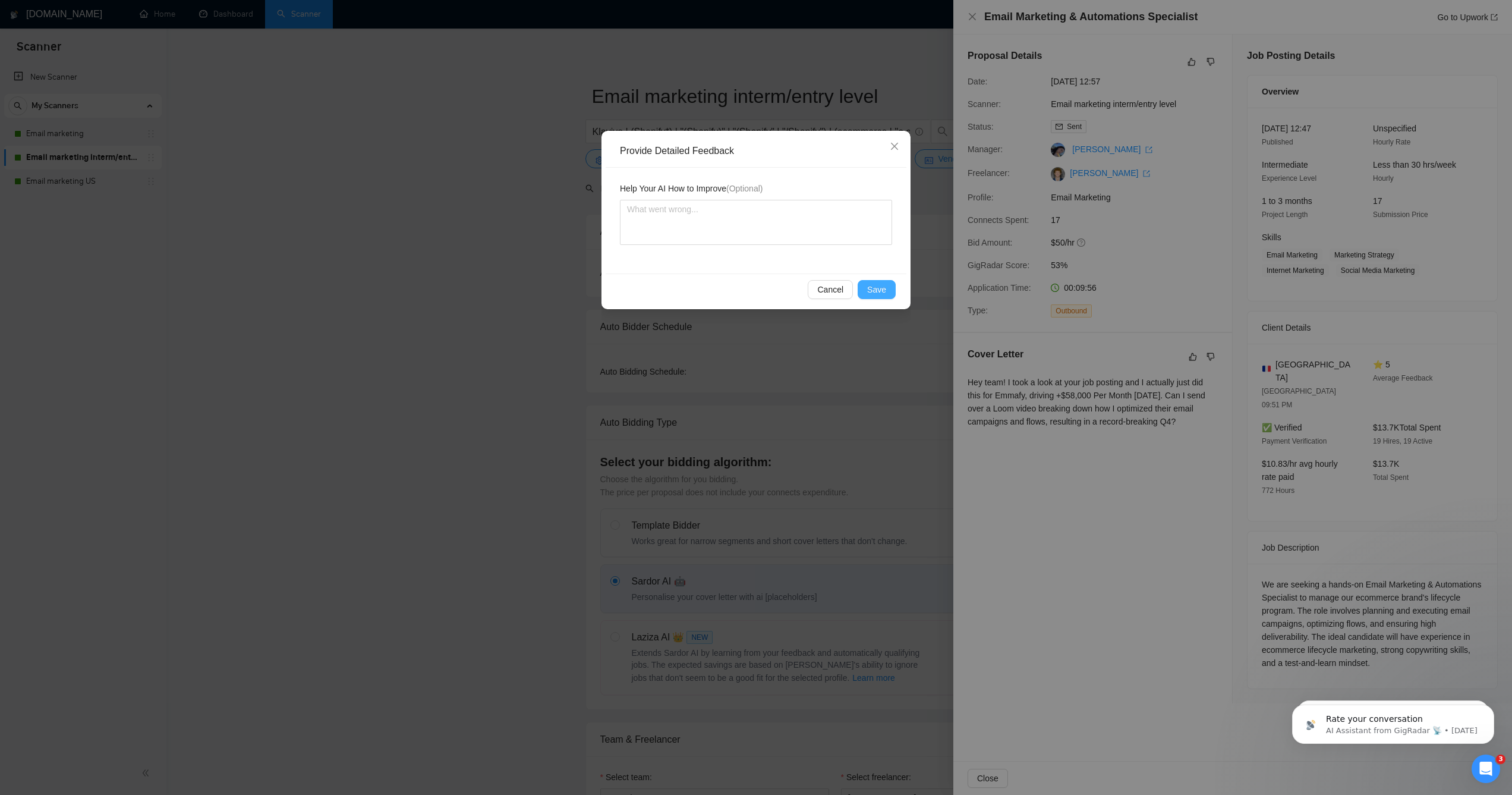
click at [868, 287] on span "Save" at bounding box center [876, 289] width 19 height 13
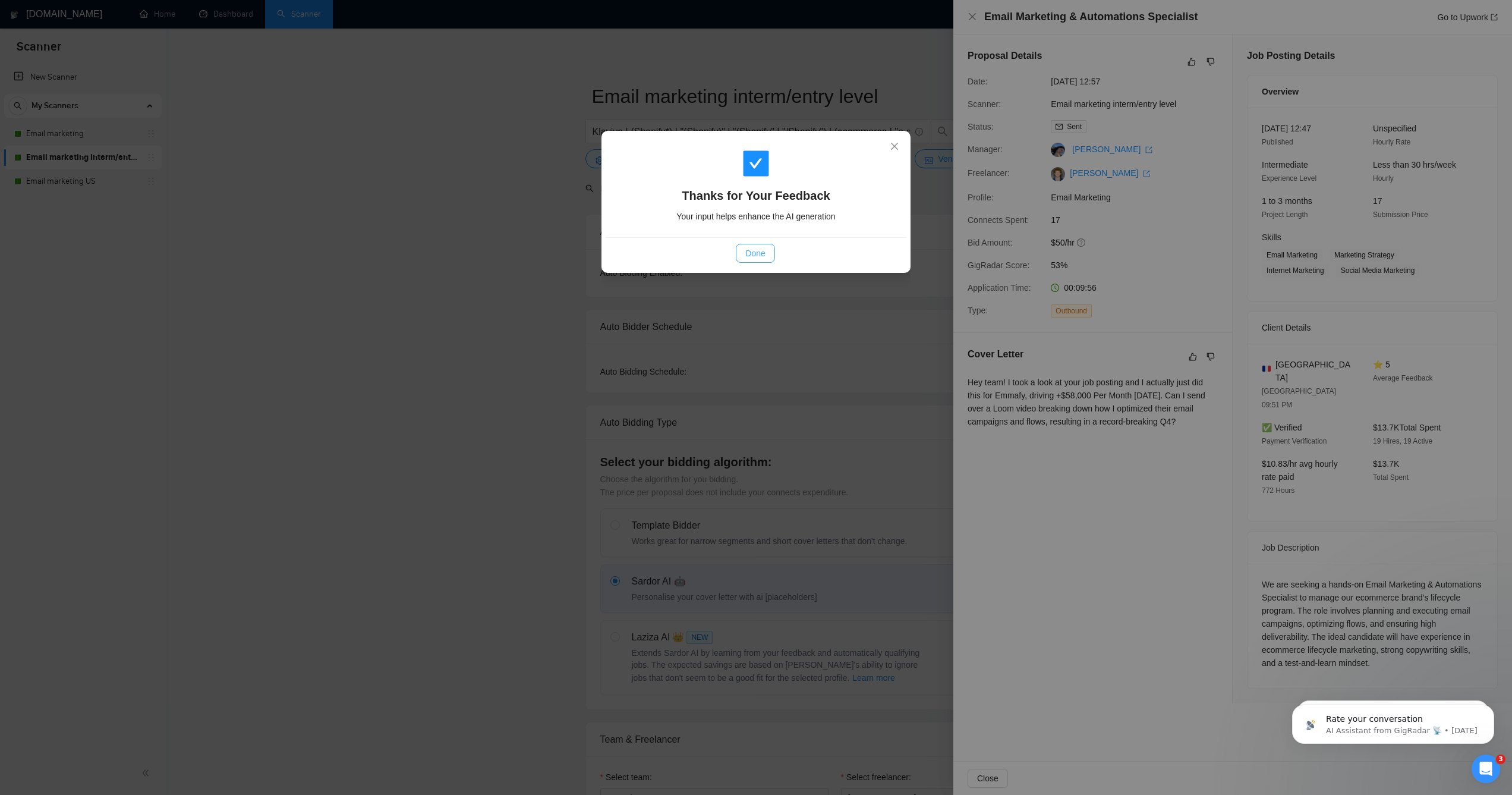
click at [765, 249] on span "Done" at bounding box center [755, 253] width 20 height 13
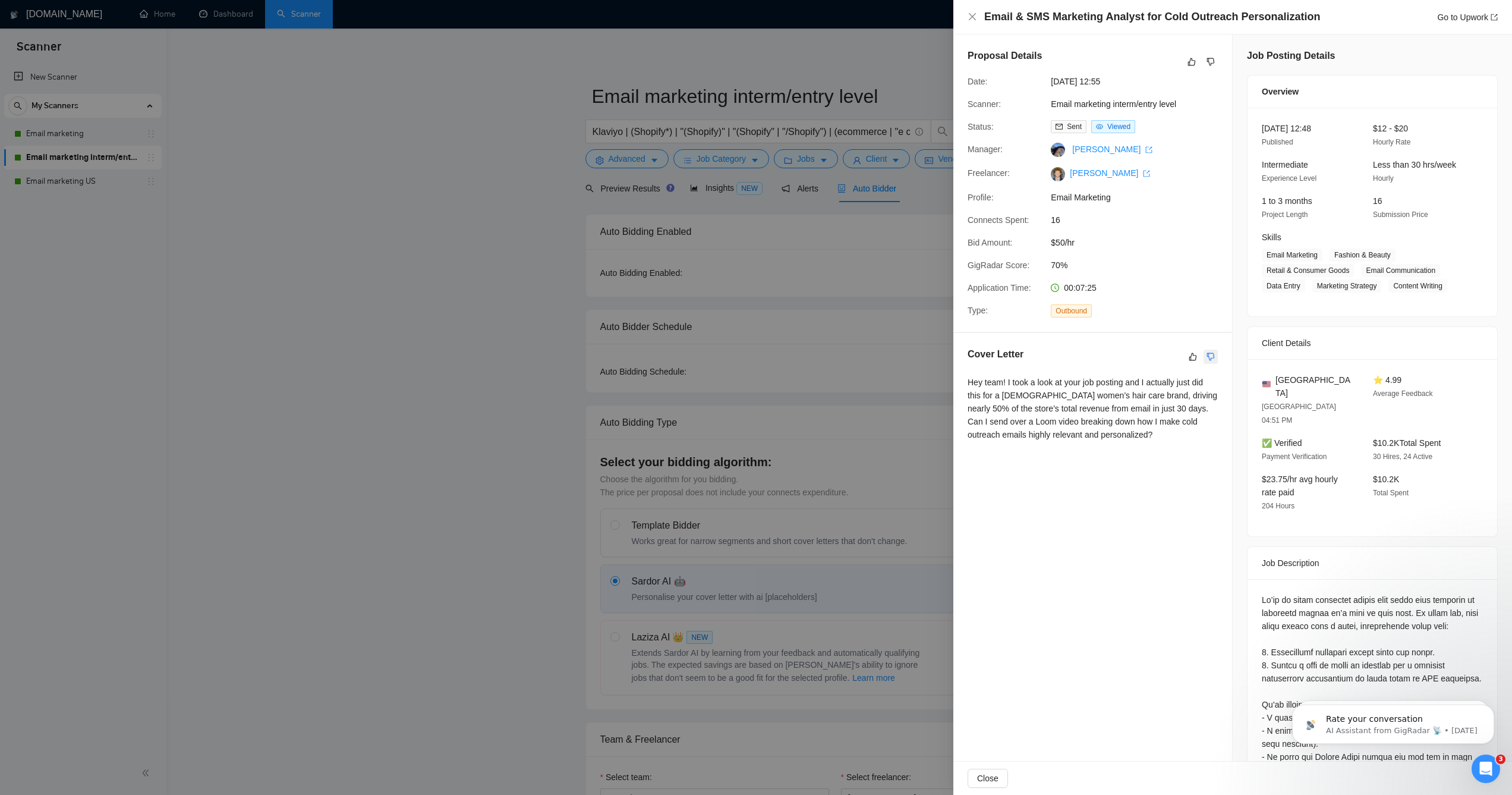
click at [1208, 358] on icon "dislike" at bounding box center [1210, 357] width 8 height 10
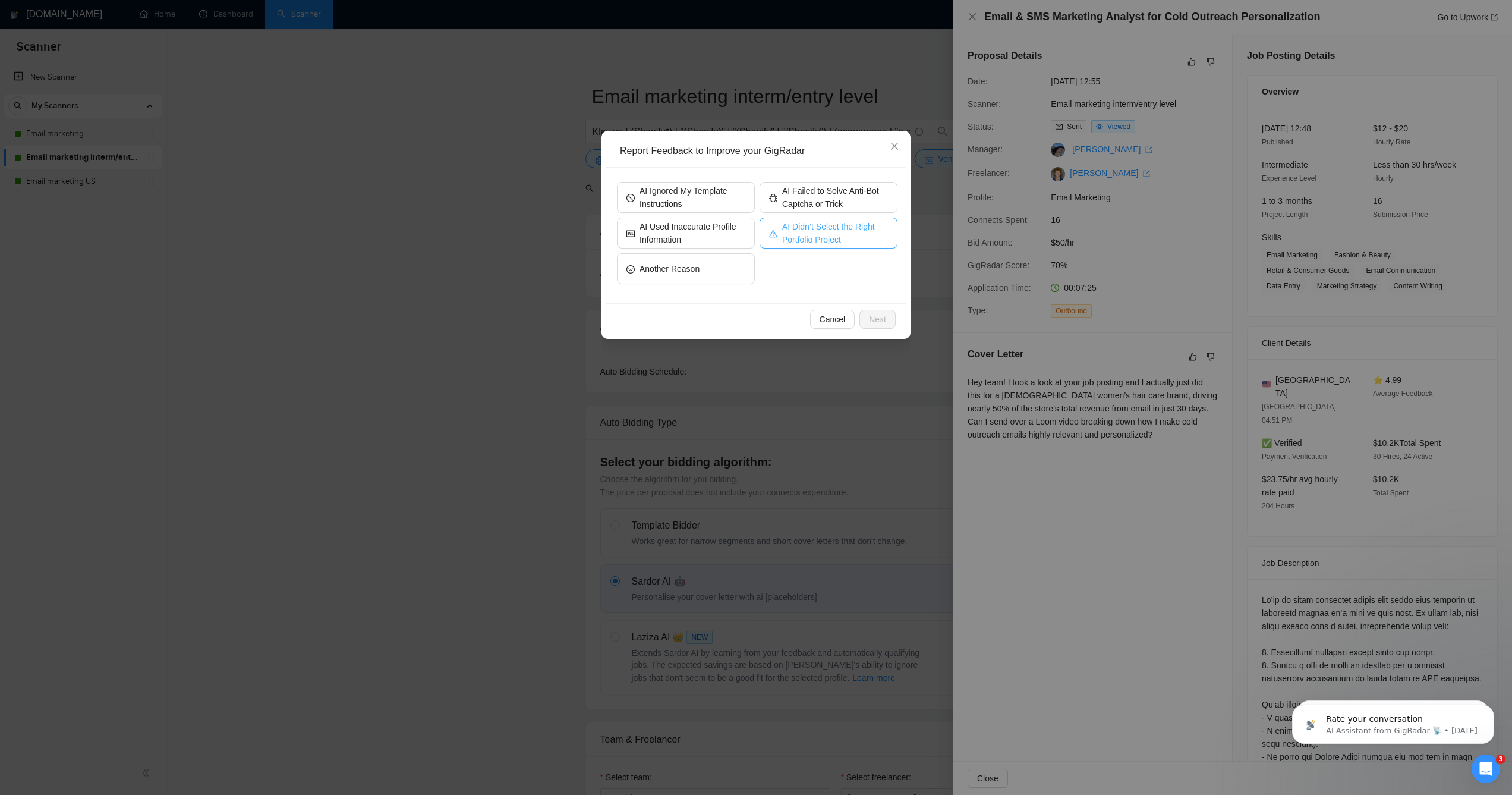
click at [815, 235] on span "AI Didn’t Select the Right Portfolio Project" at bounding box center [835, 233] width 106 height 26
click at [904, 324] on div "Cancel Next" at bounding box center [755, 319] width 301 height 31
click at [890, 321] on button "Next" at bounding box center [877, 319] width 36 height 19
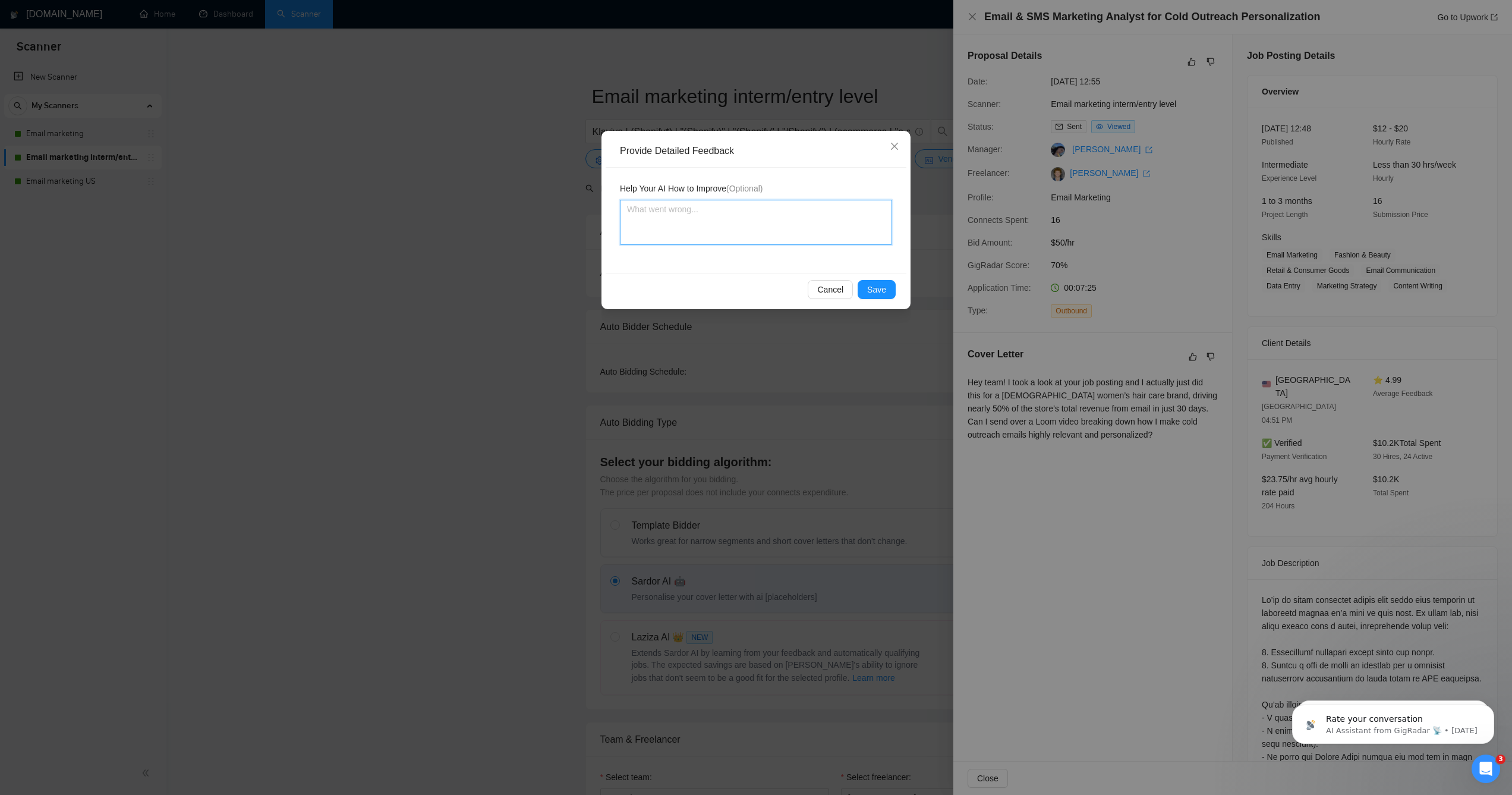
click at [730, 230] on textarea at bounding box center [755, 222] width 272 height 45
type textarea "I"
type textarea "I d"
type textarea "I do"
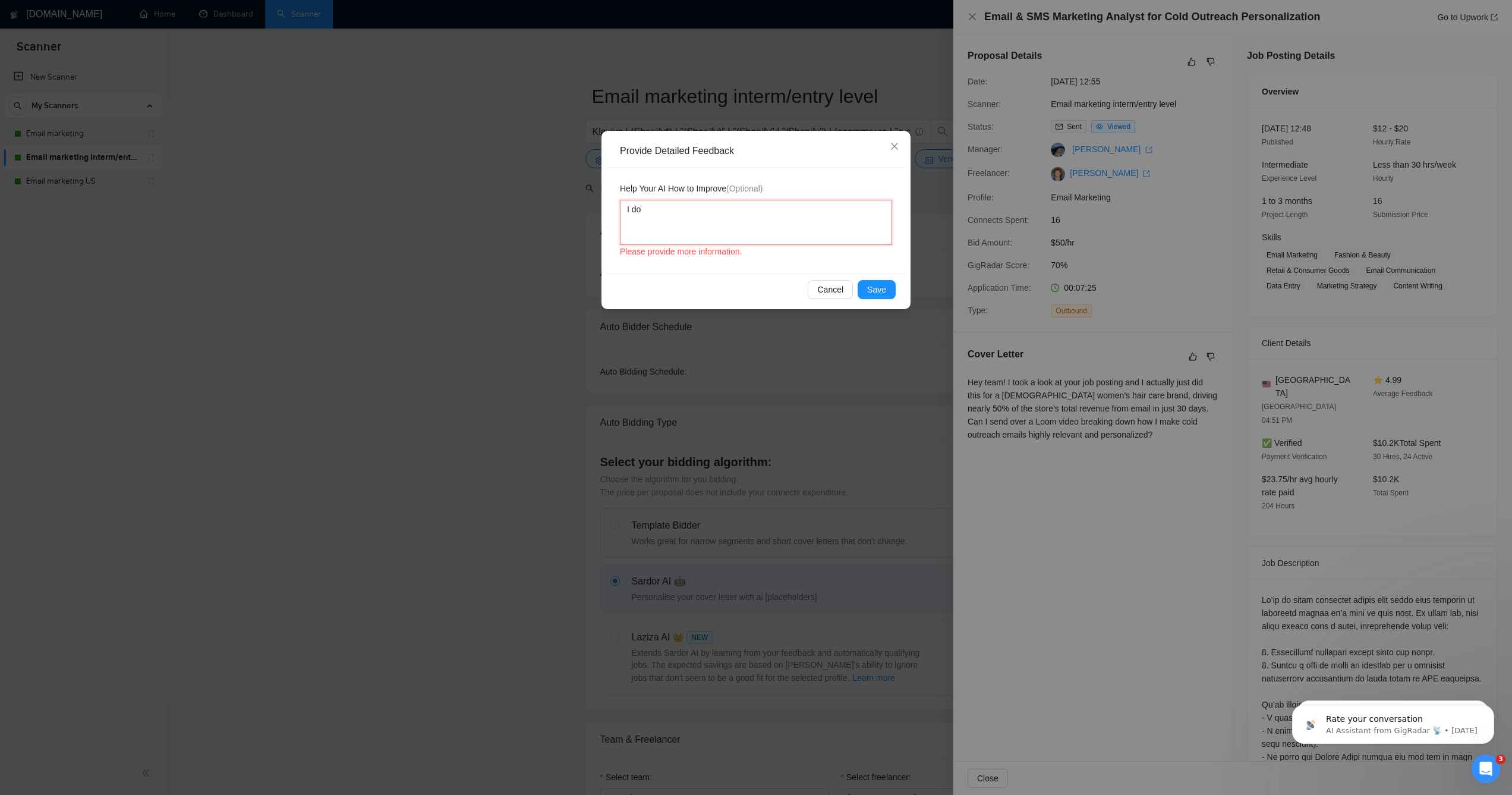
type textarea "I don"
type textarea "I don'"
type textarea "I don't"
type textarea "I don't w"
type textarea "I don't wa"
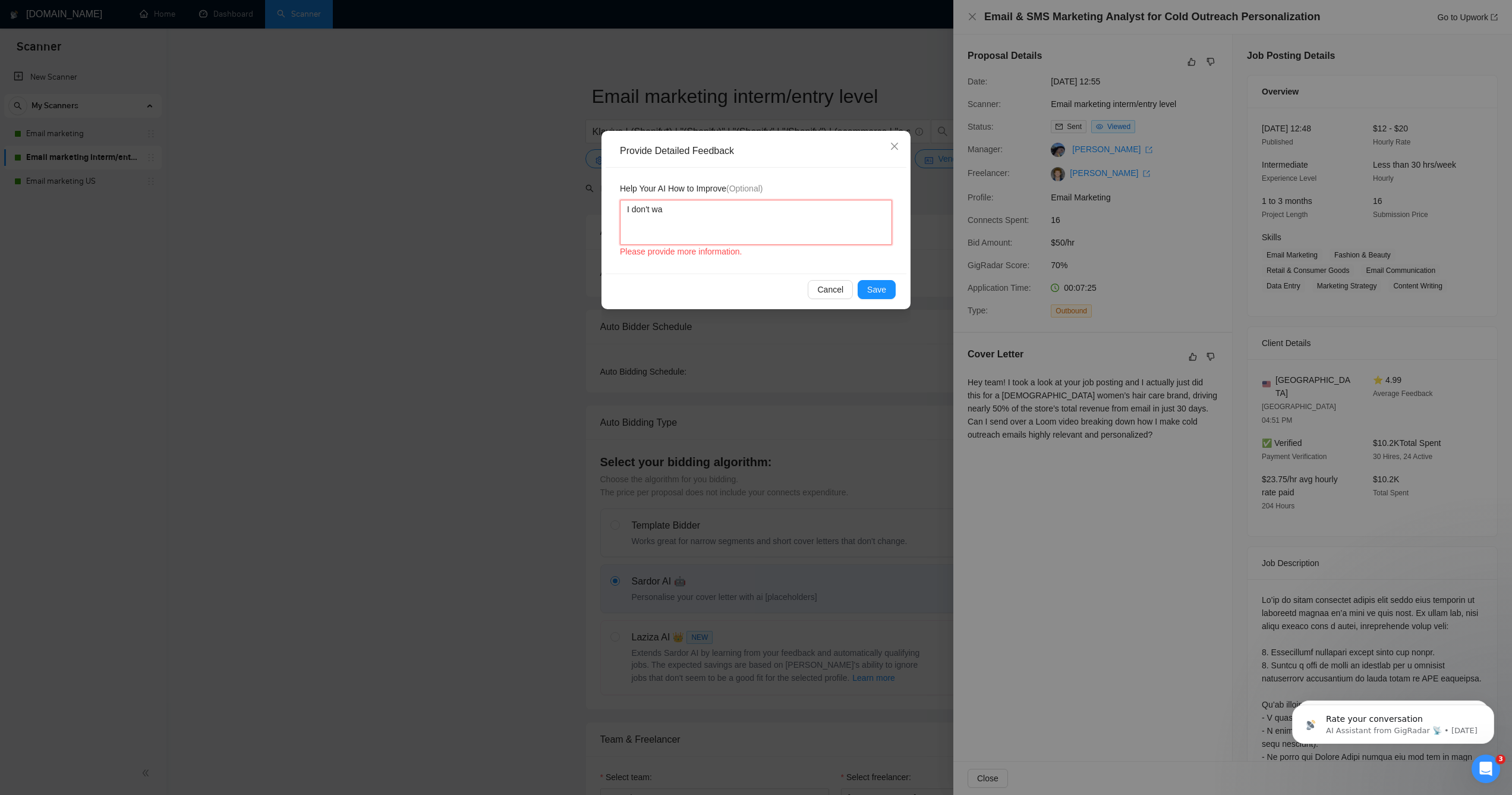
type textarea "I don't wan"
type textarea "I don't want"
type textarea "I don't want t"
type textarea "I don't want to"
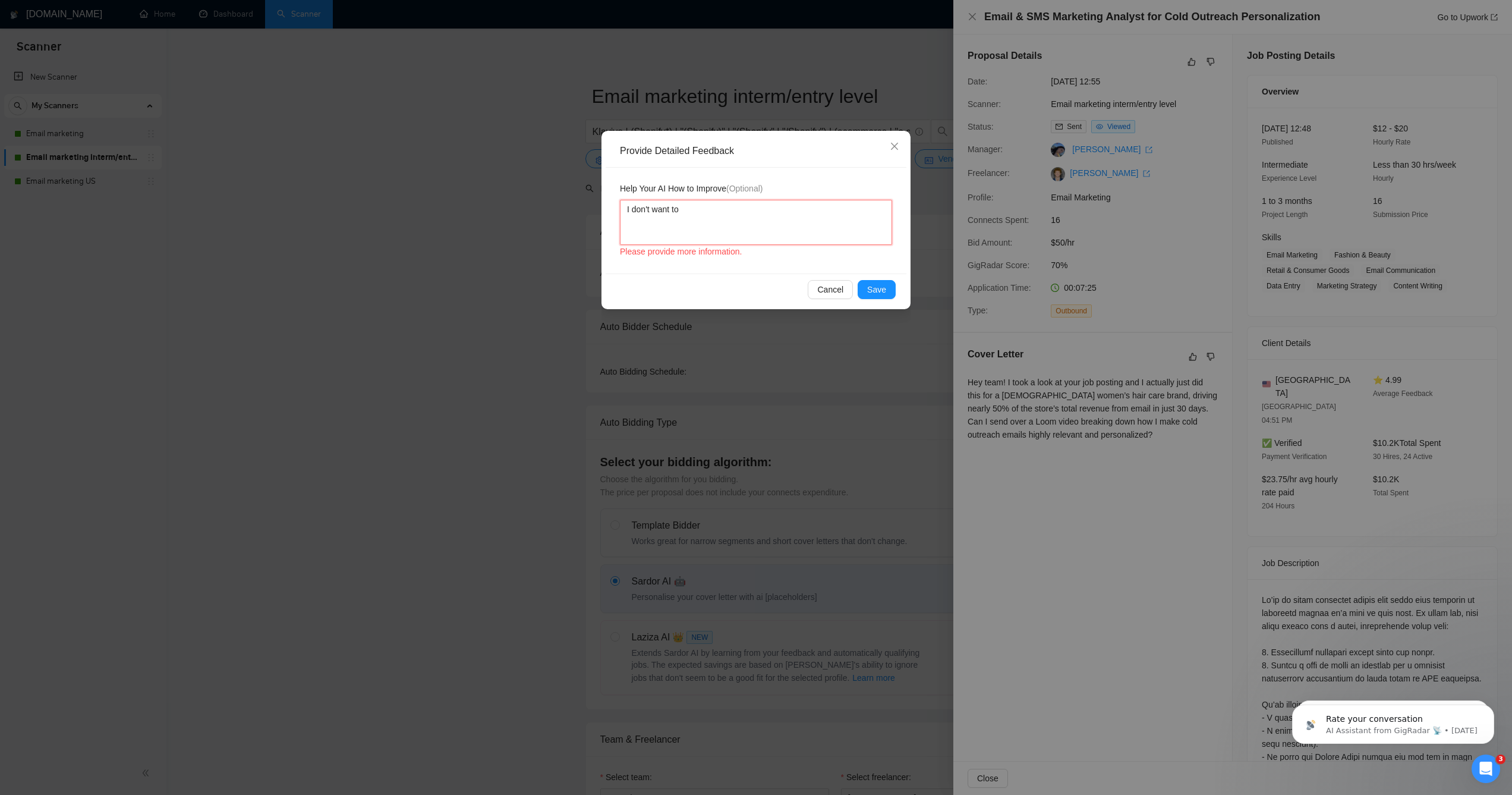
type textarea "I don't want to"
type textarea "I don't want to w"
type textarea "I don't want to wo"
type textarea "I don't want to wor"
type textarea "I don't want to work"
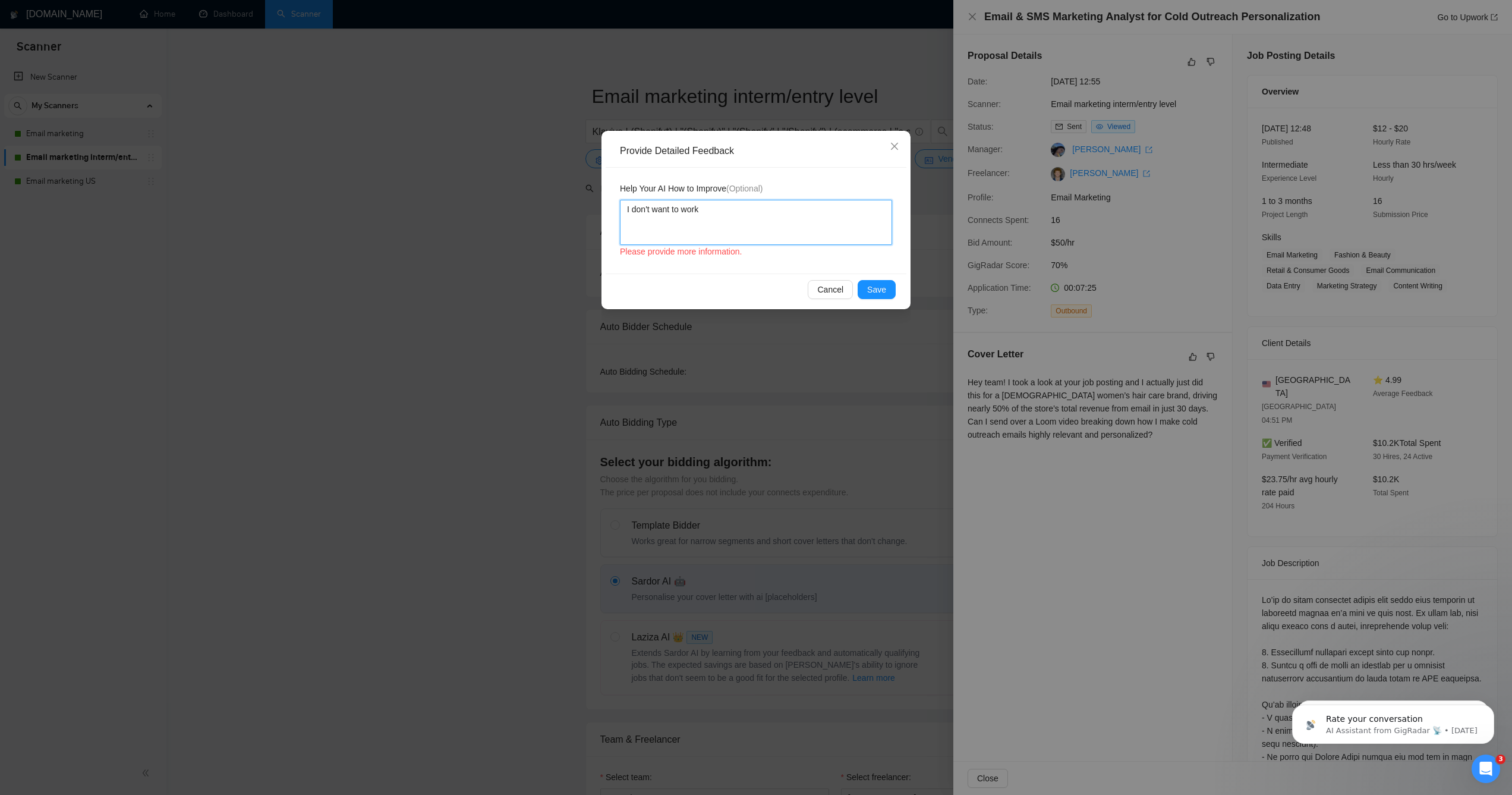
type textarea "I don't want to work w"
type textarea "I don't want to work wi"
type textarea "I don't want to work wit"
type textarea "I don't want to work with"
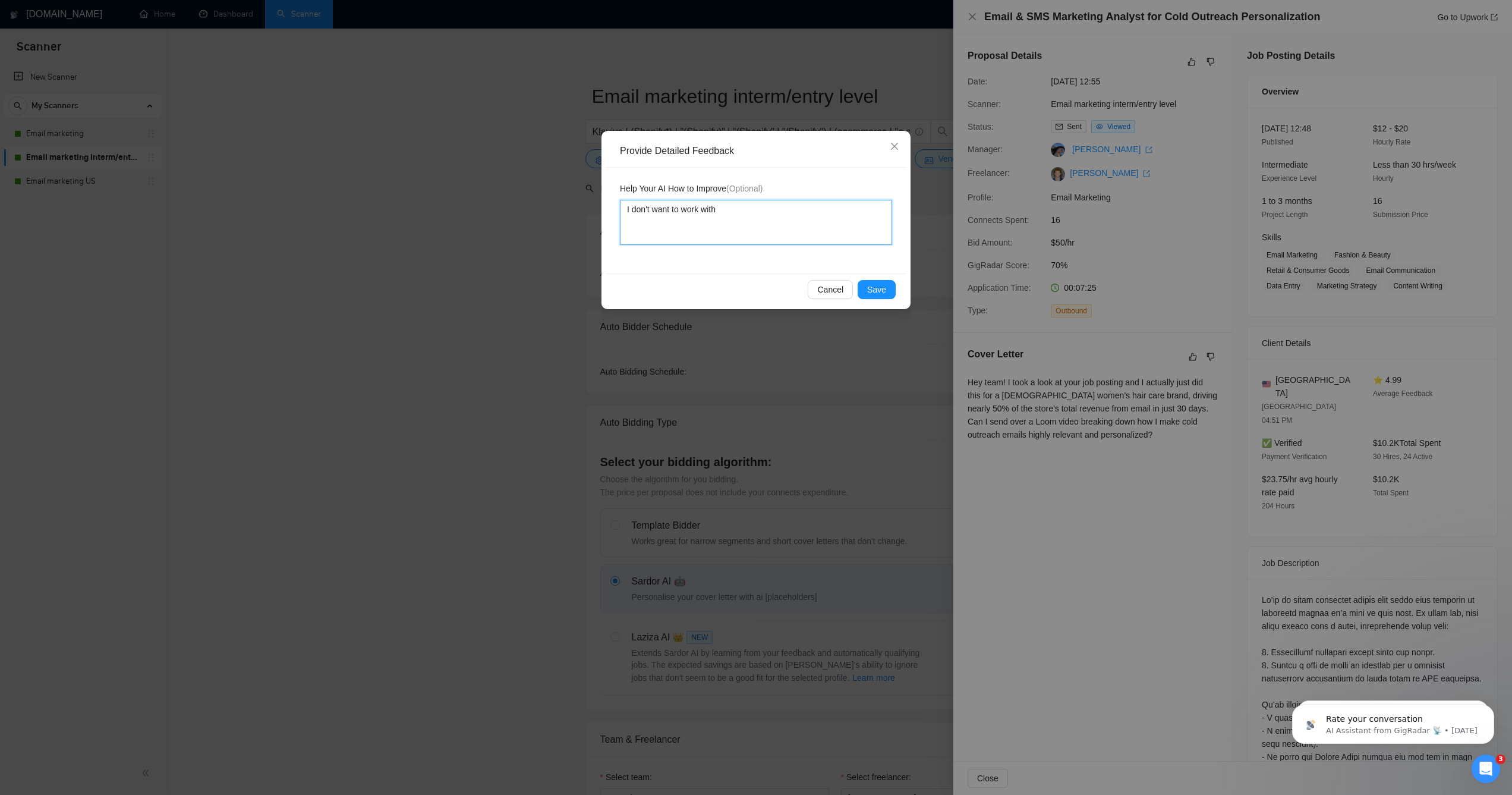
type textarea "I don't want to work with o"
type textarea "I don't want to work with ot"
type textarea "I don't want to work with oth"
type textarea "I don't want to work with othe"
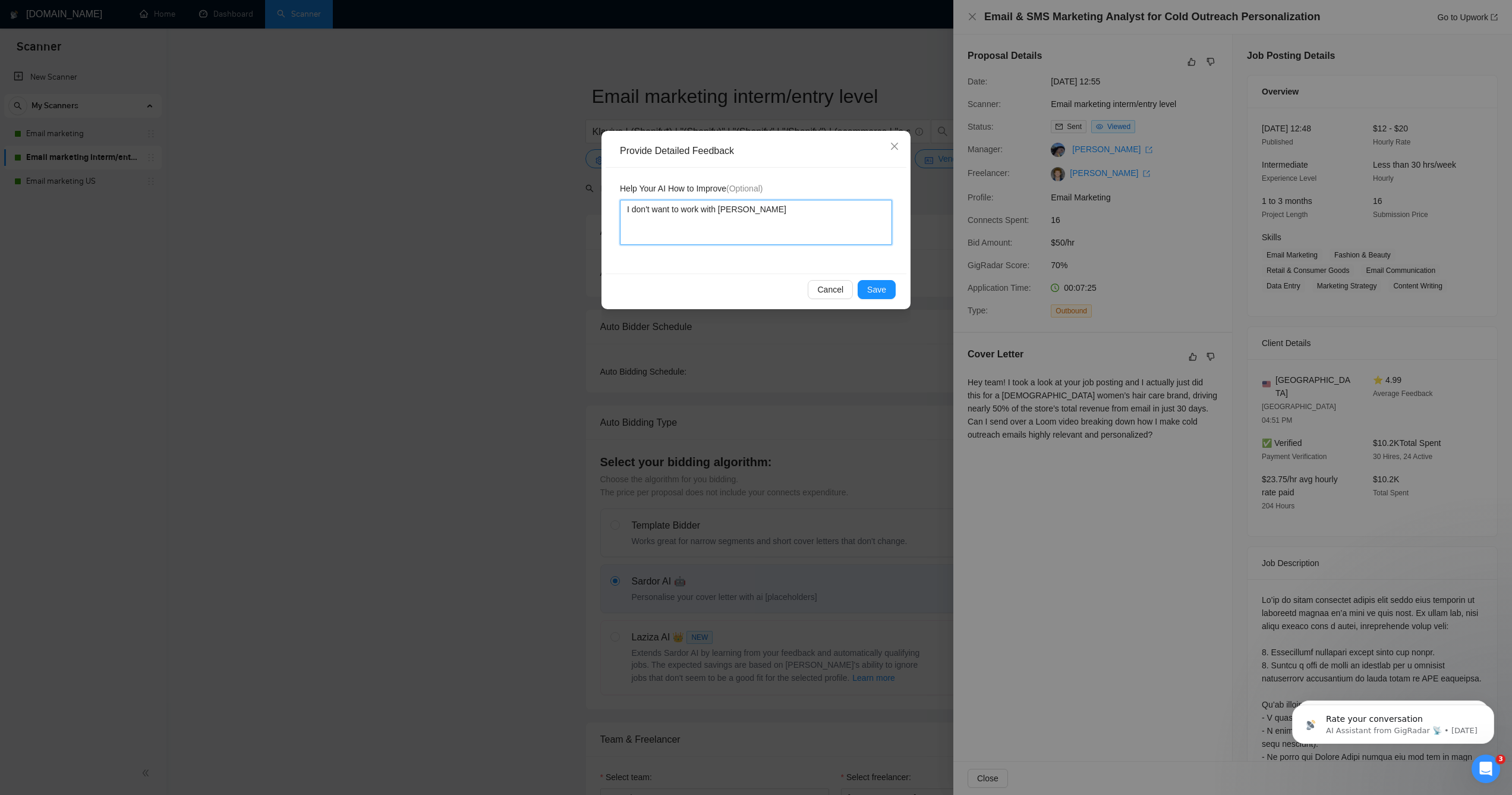
type textarea "I don't want to work with othe"
type textarea "I don't want to work with other"
type textarea "I don't want to work with other e"
type textarea "I don't want to work with other ema"
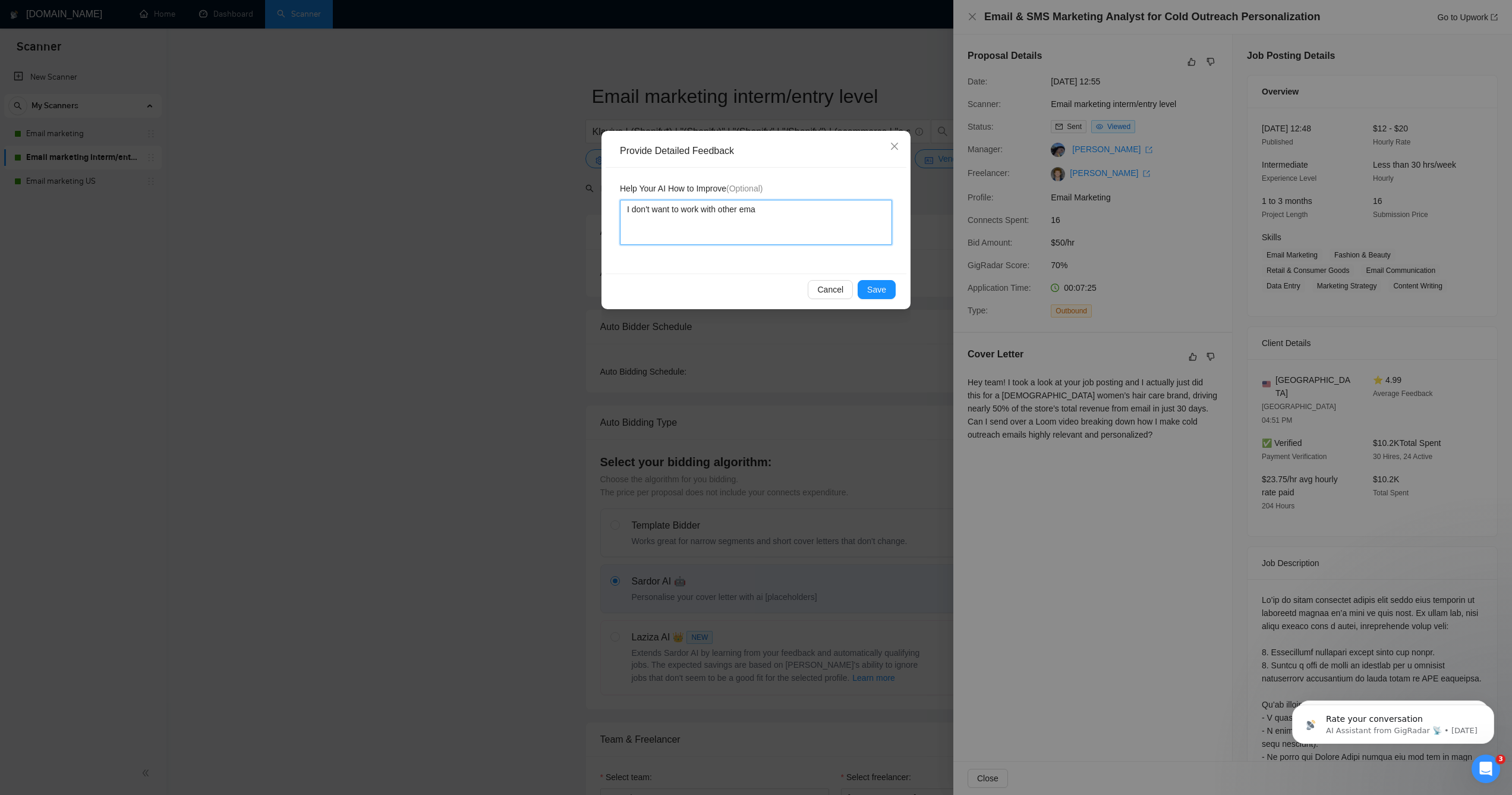
type textarea "I don't want to work with other emai"
type textarea "I don't want to work with other email"
type textarea "I don't want to work with other email m"
type textarea "I don't want to work with other email ma"
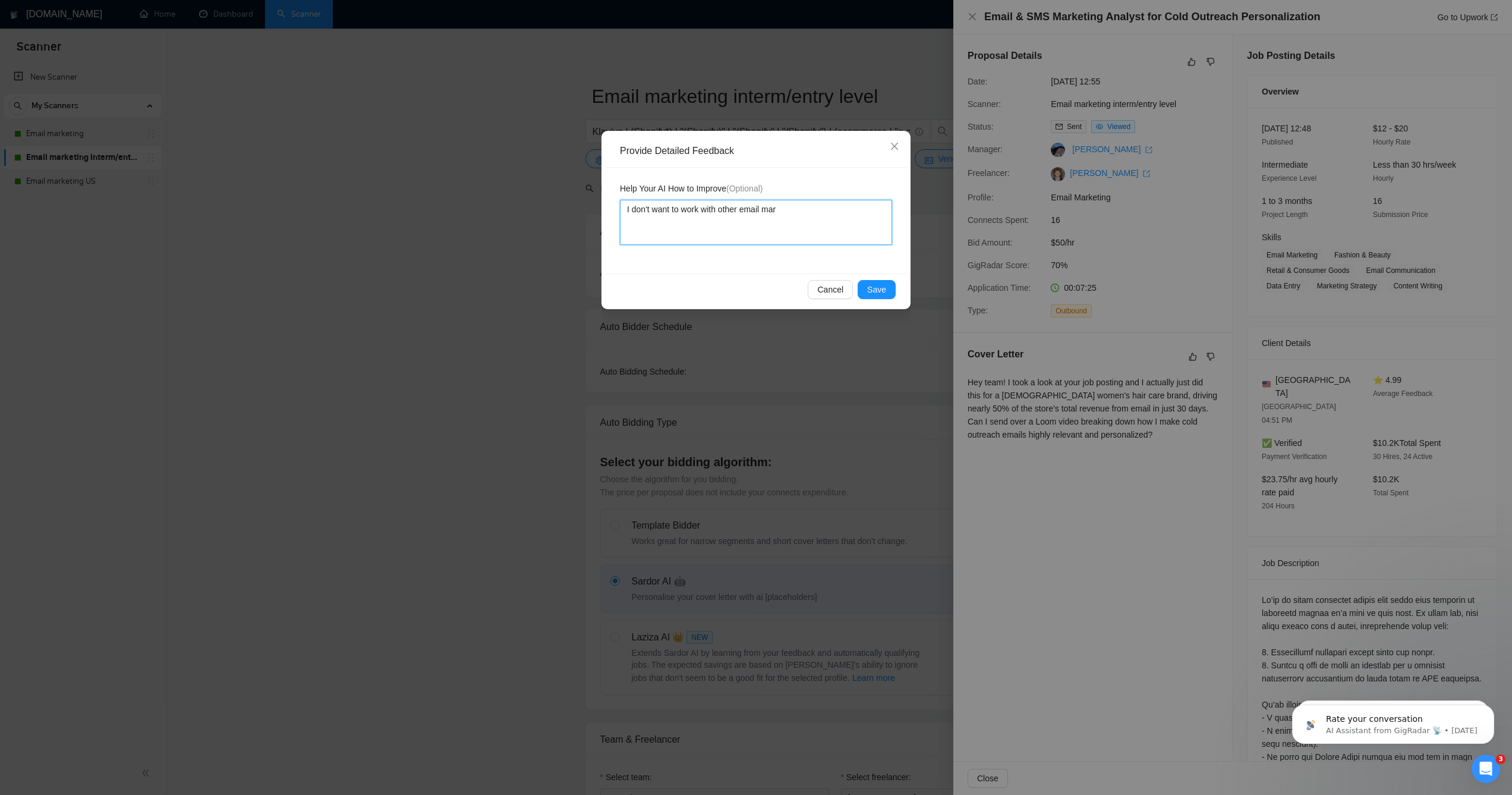
type textarea "I don't want to work with other email mark"
type textarea "I don't want to work with other email marke"
type textarea "I don't want to work with other email market"
type textarea "I don't want to work with other email marketi"
type textarea "I don't want to work with other email marketin"
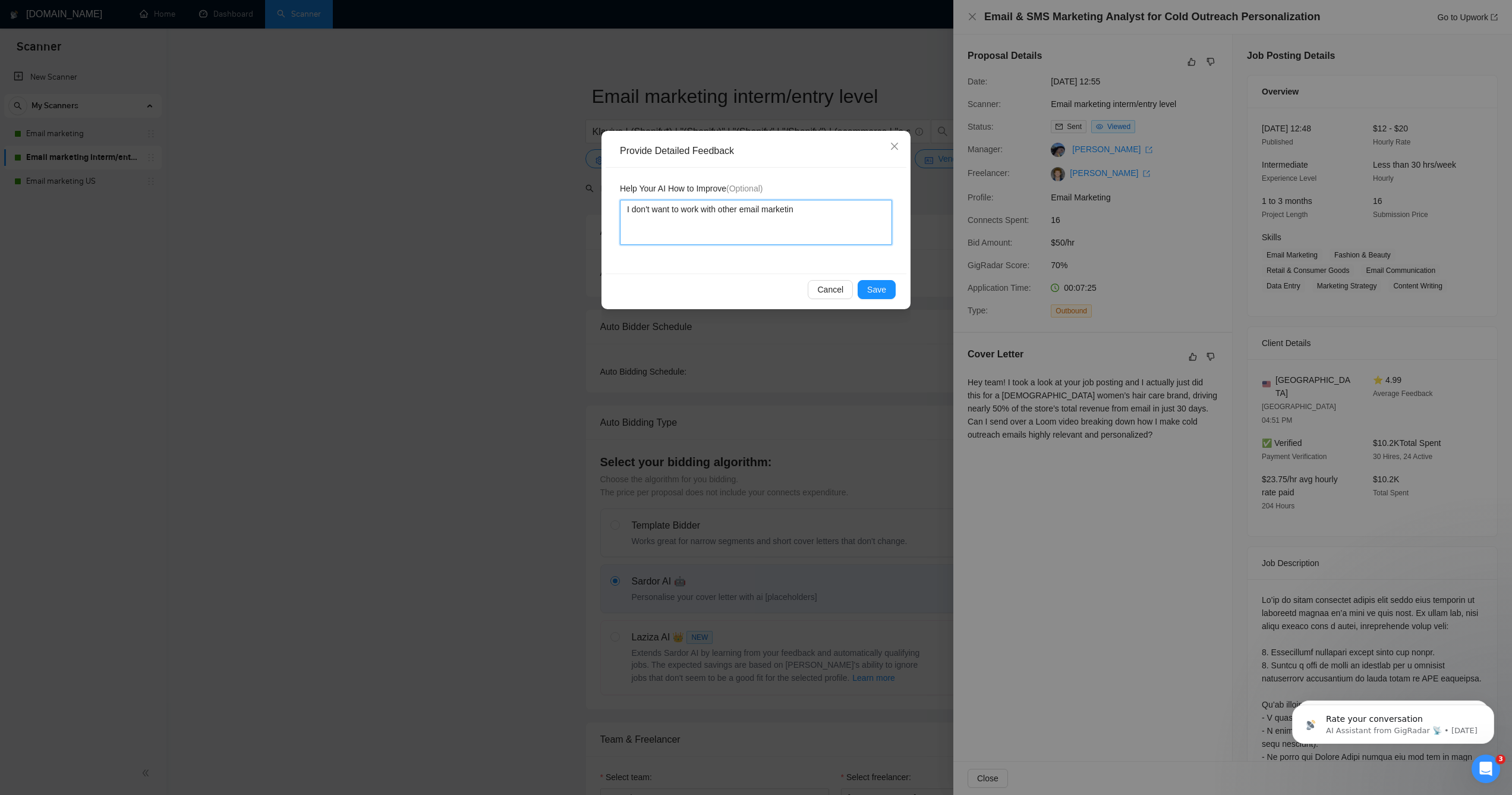
type textarea "I don't want to work with other email marketing"
type textarea "I don't want to work with other email marketing a"
type textarea "I don't want to work with other email marketing ag"
type textarea "I don't want to work with other email marketing agen"
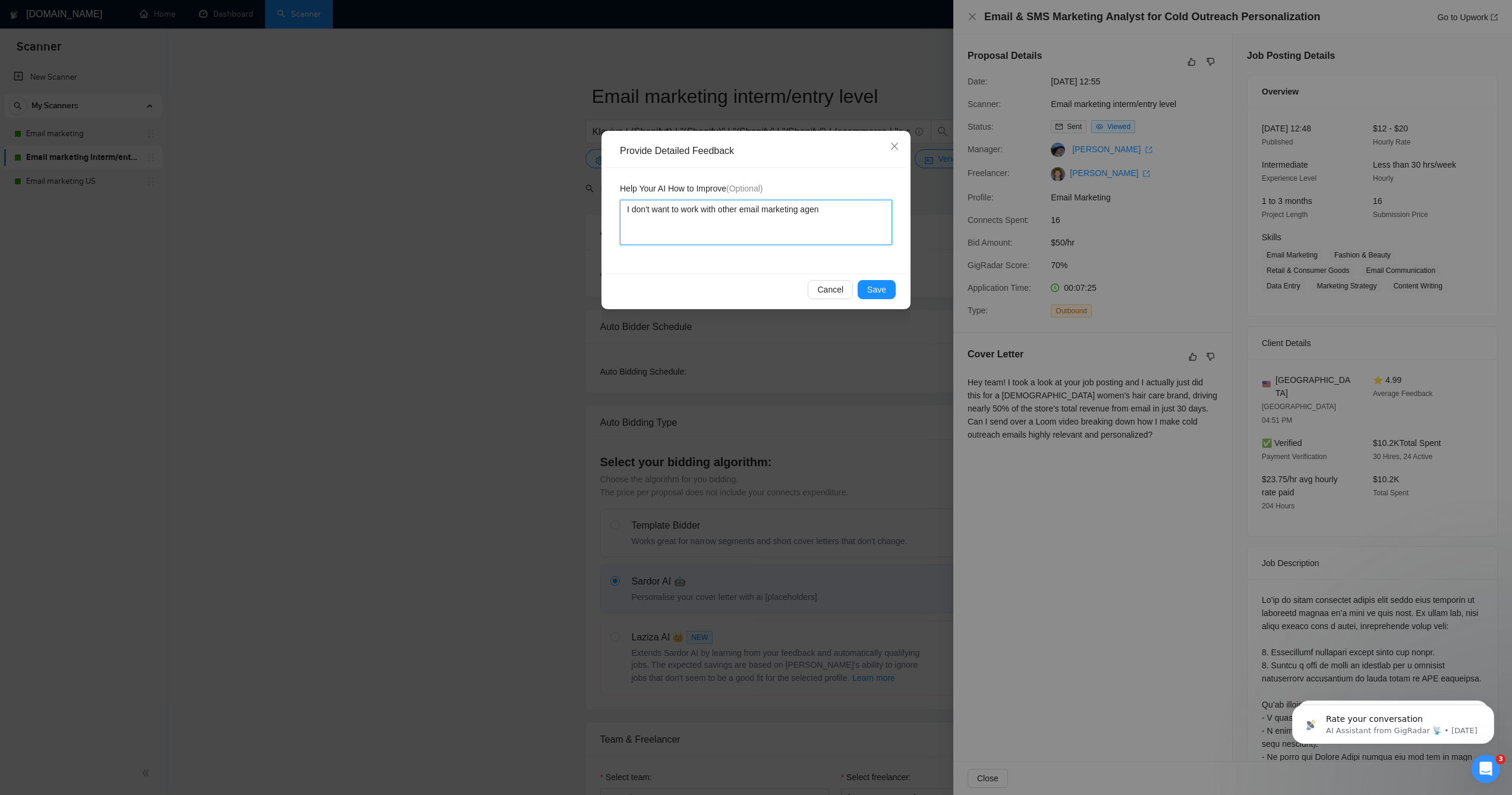
type textarea "I don't want to work with other email marketing agenc"
type textarea "I don't want to work with other email marketing agenci"
type textarea "I don't want to work with other email marketing agencie"
type textarea "I don't want to work with other email marketing agencies"
type textarea "I don't want to work with other email marketing agencies."
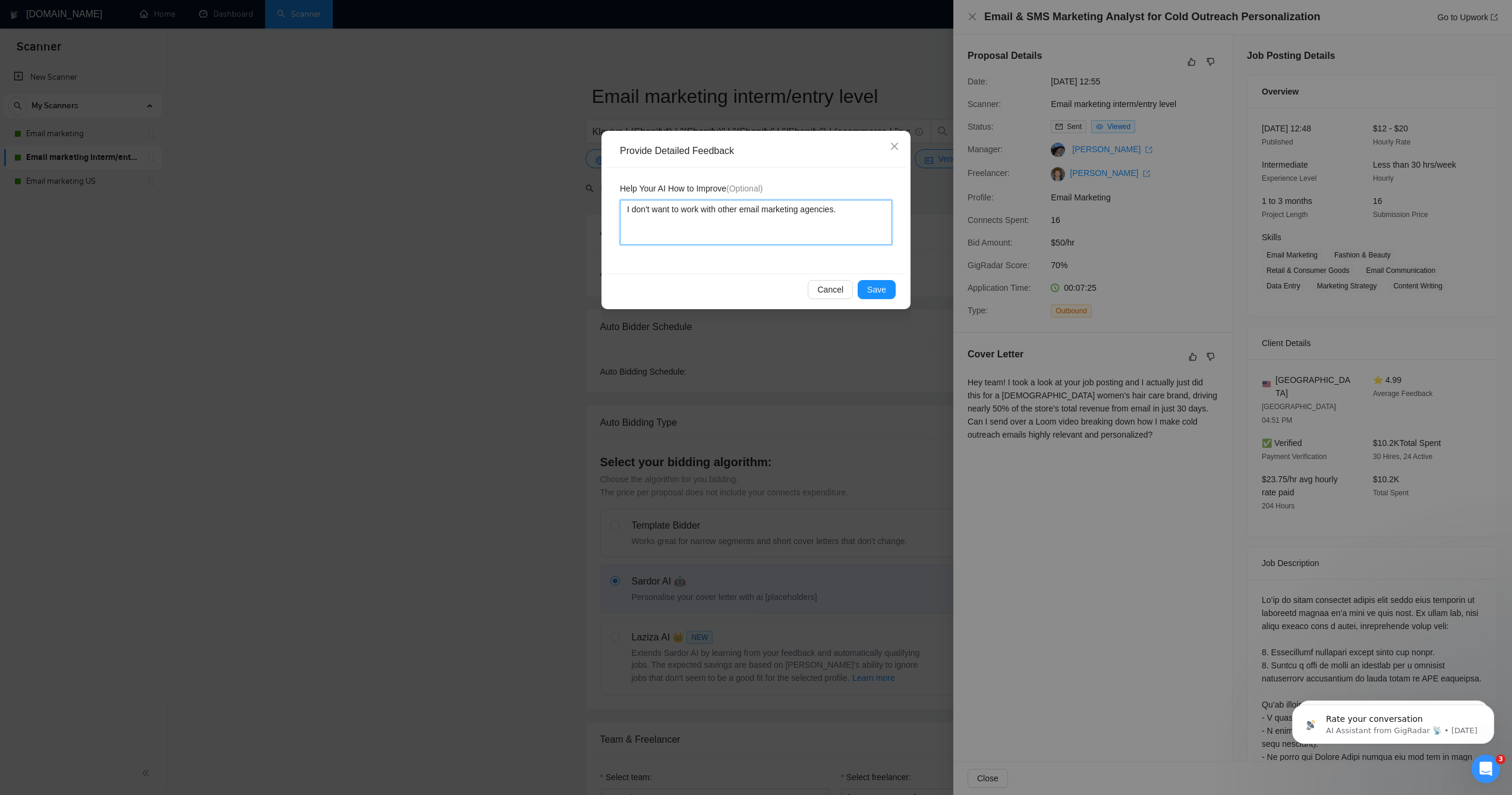
type textarea "I don't want to work with other email marketing agencies."
type textarea "I don't want to work with other email marketing agencies. J"
type textarea "I don't want to work with other email marketing agencies. Ju"
type textarea "I don't want to work with other email marketing agencies. Jus"
type textarea "I don't want to work with other email marketing agencies. Just"
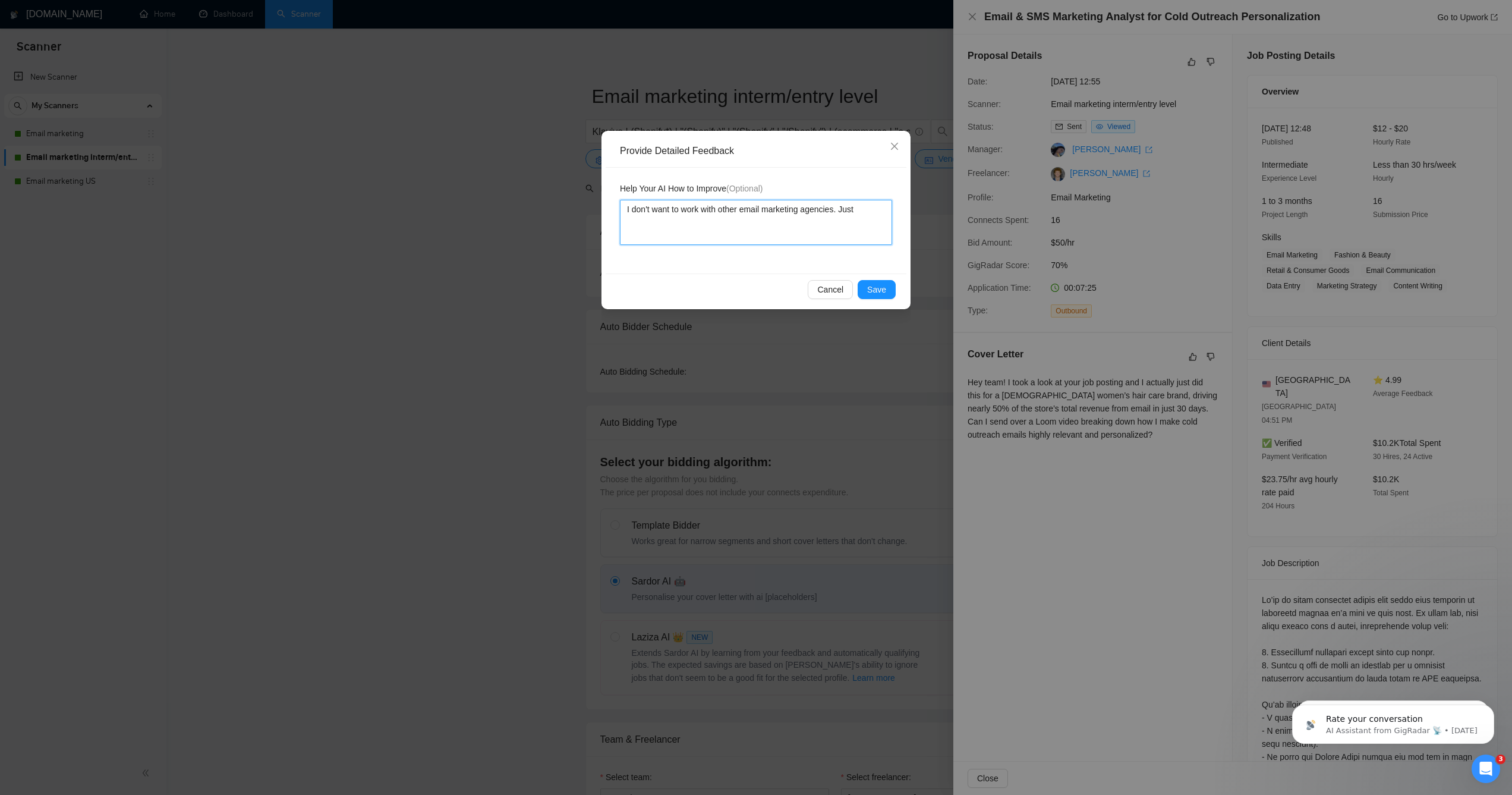
type textarea "I don't want to work with other email marketing agencies. Just"
type textarea "I don't want to work with other email marketing agencies. Just e"
type textarea "I don't want to work with other email marketing agencies. Just ec"
type textarea "I don't want to work with other email marketing agencies. Just eco"
type textarea "I don't want to work with other email marketing agencies. Just ecom"
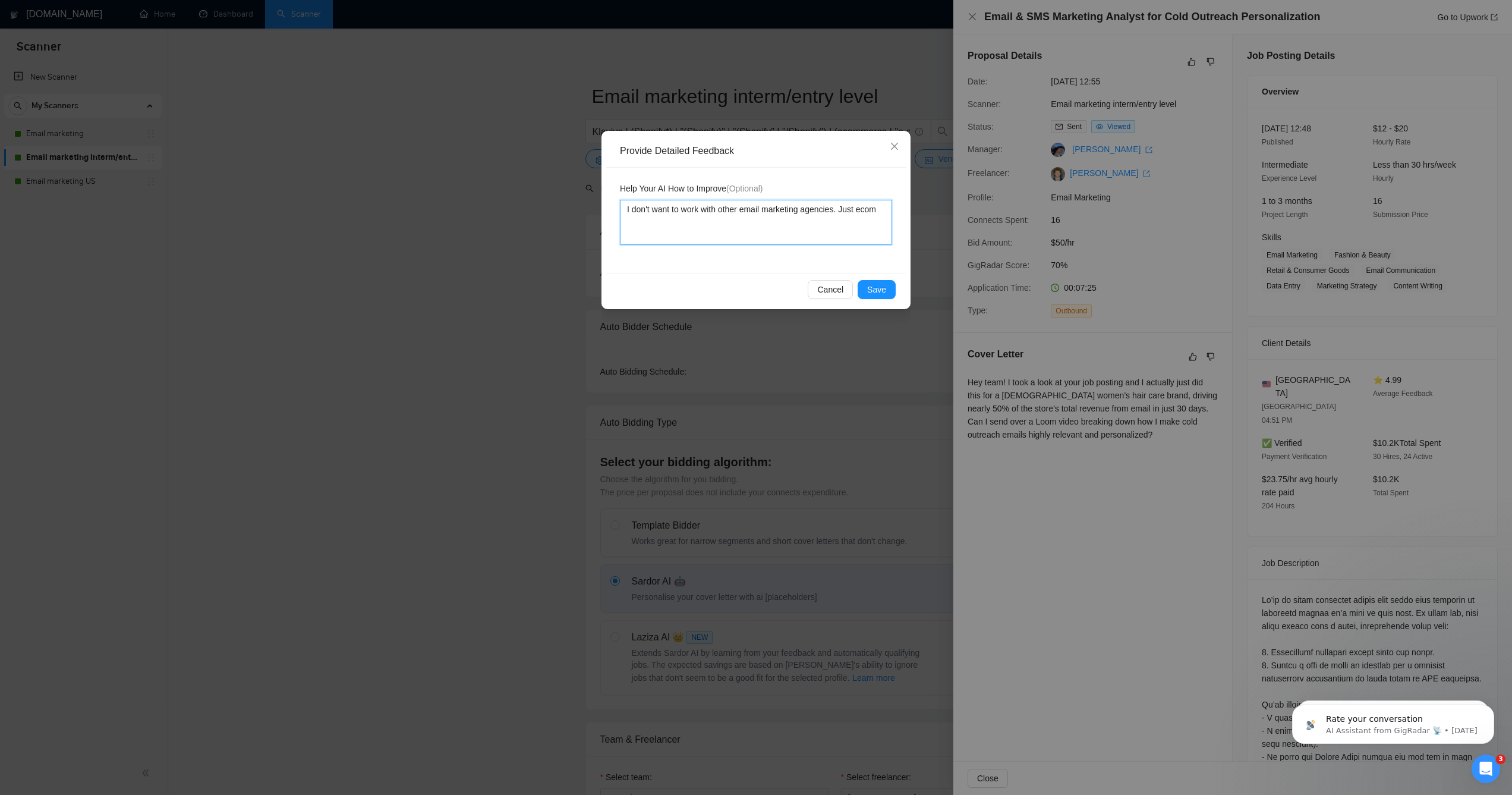
type textarea "I don't want to work with other email marketing agencies. Just ecomm"
type textarea "I don't want to work with other email marketing agencies. Just ecomme"
type textarea "I don't want to work with other email marketing agencies. Just ecommer"
type textarea "I don't want to work with other email marketing agencies. Just ecommerc"
type textarea "I don't want to work with other email marketing agencies. Just ecommerce"
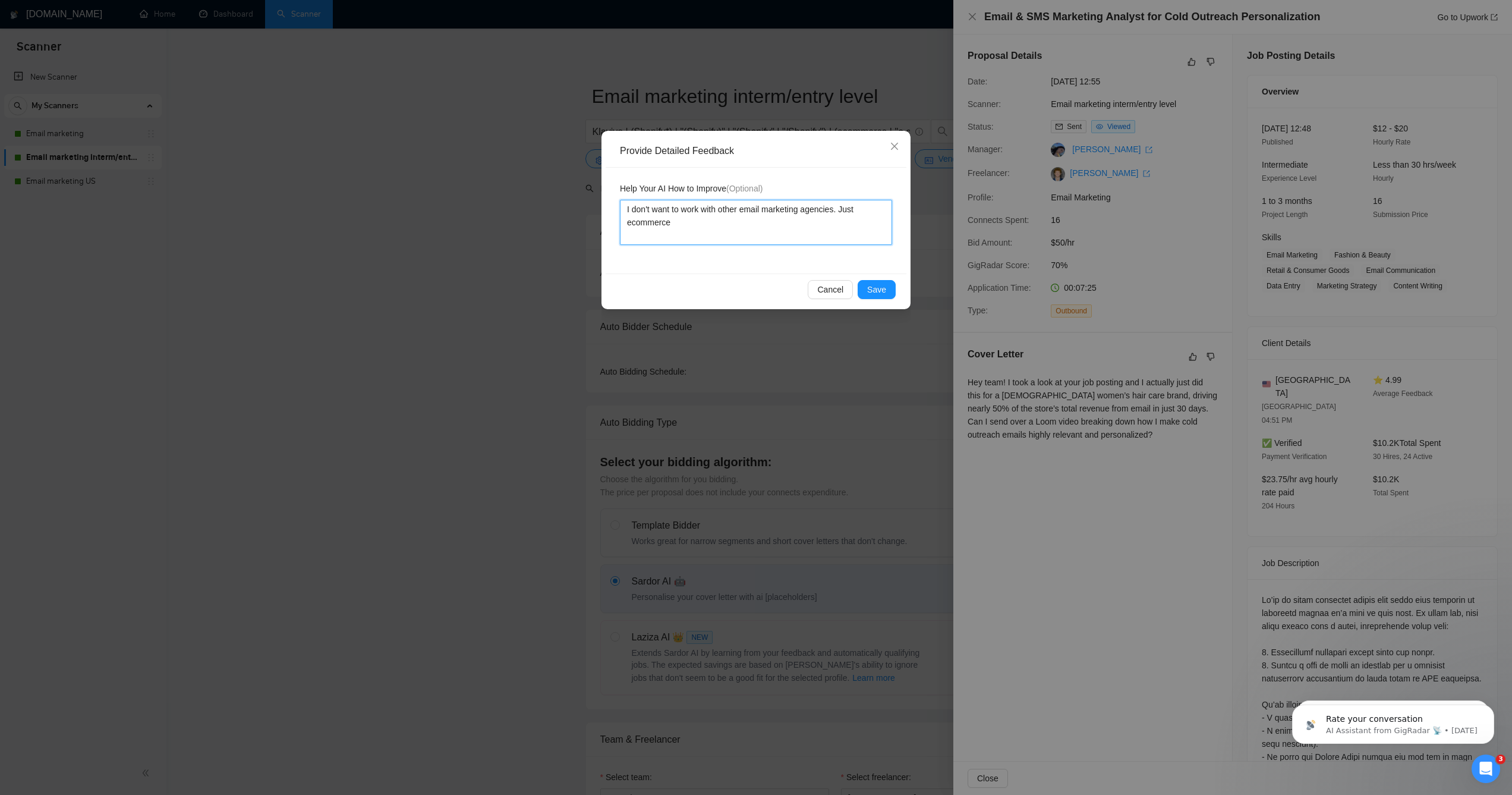
type textarea "I don't want to work with other email marketing agencies. Just ecommerce"
type textarea "I don't want to work with other email marketing agencies. Just ecommerce br"
type textarea "I don't want to work with other email marketing agencies. Just ecommerce bra"
type textarea "I don't want to work with other email marketing agencies. Just ecommerce brand"
type textarea "I don't want to work with other email marketing agencies. Just ecommerce brands."
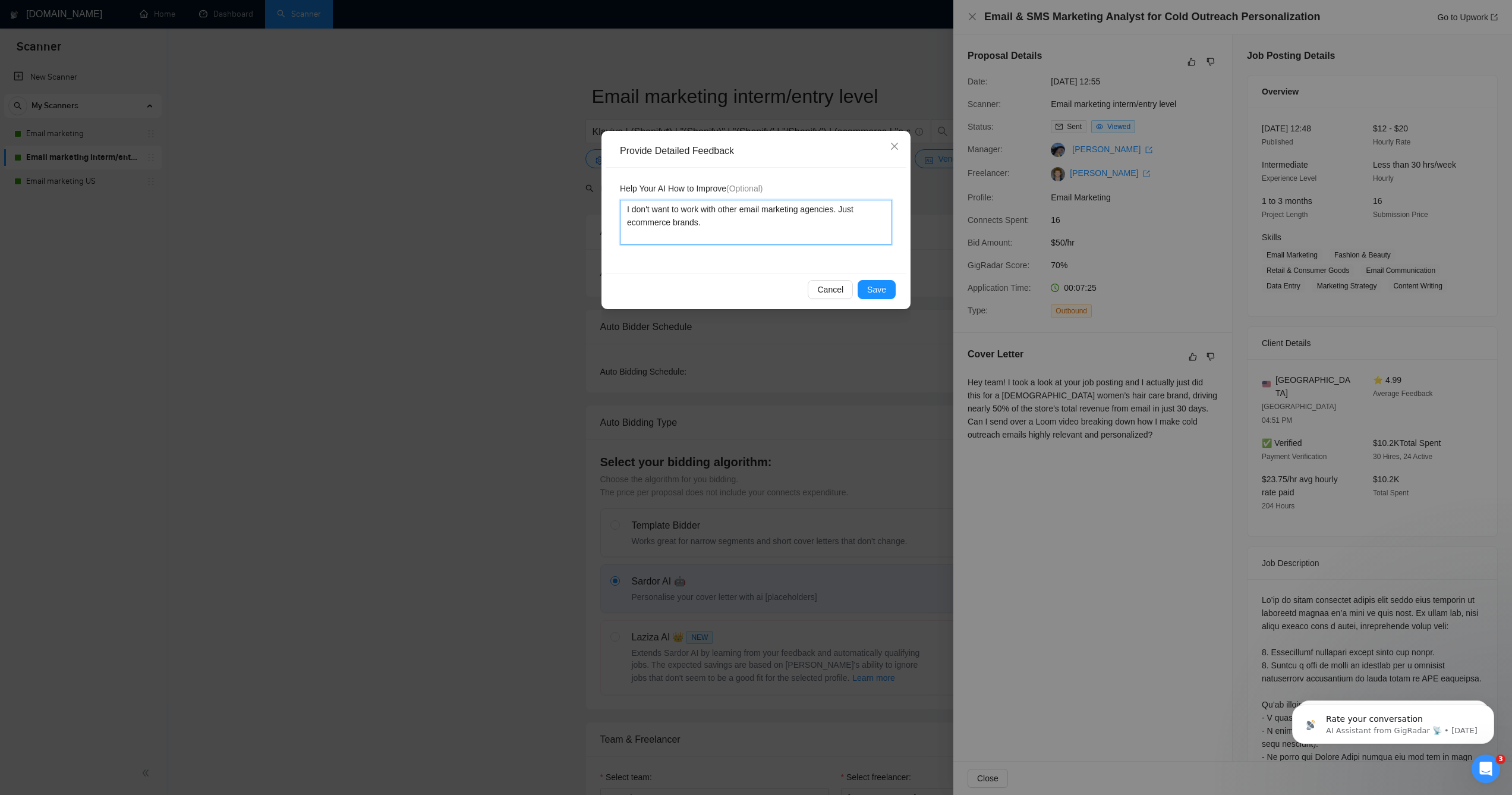
type textarea "I don't want to work with other email marketing agencies. Just ecommerce brands…"
type textarea "I don't want to work with other email marketing agencies. Just ecommerce brands."
click at [867, 287] on span "Save" at bounding box center [876, 289] width 19 height 13
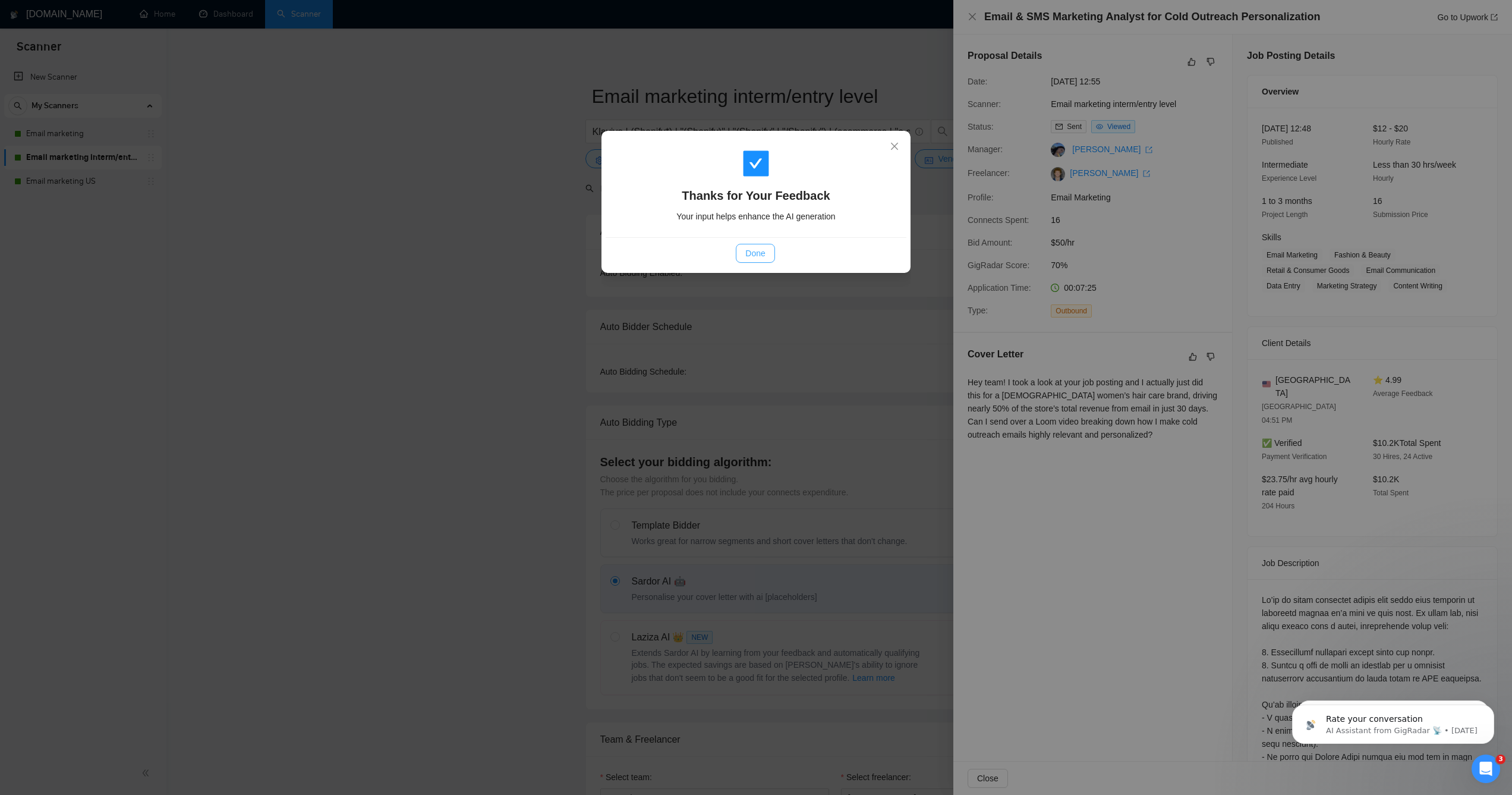
click at [765, 252] on span "Done" at bounding box center [755, 253] width 20 height 13
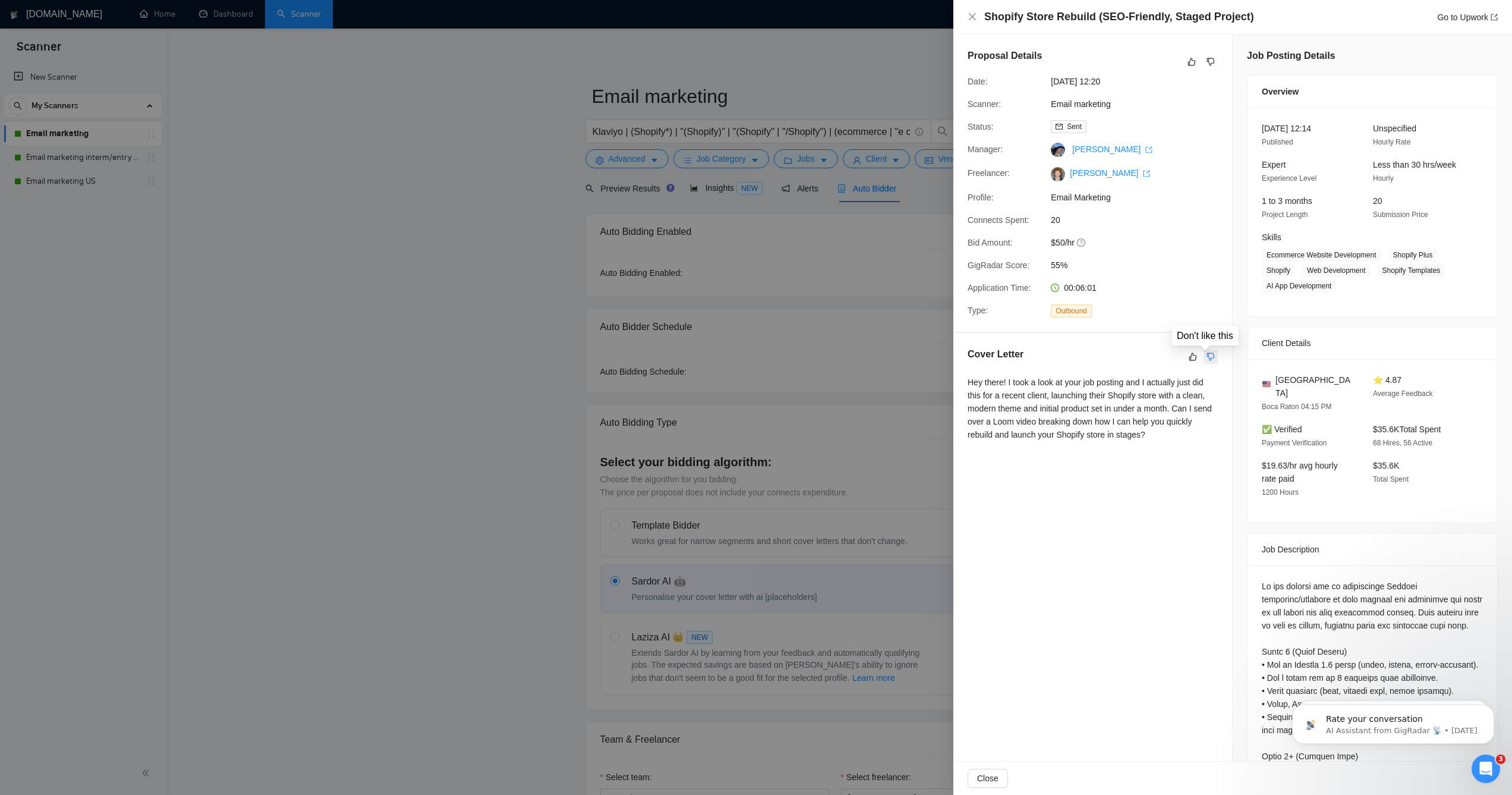
click at [1207, 359] on icon "dislike" at bounding box center [1210, 357] width 8 height 10
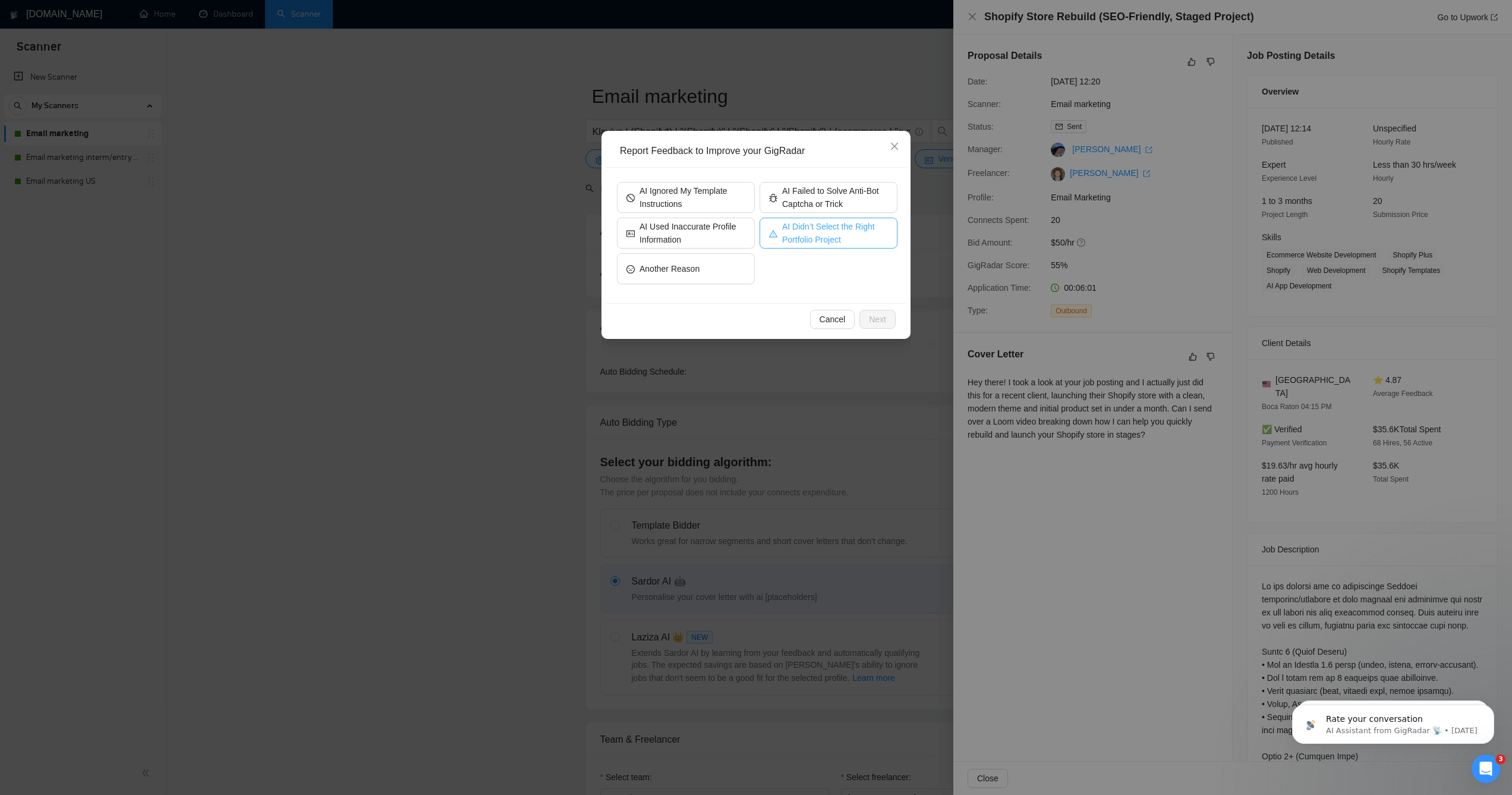
click at [830, 234] on span "AI Didn’t Select the Right Portfolio Project" at bounding box center [835, 233] width 106 height 26
click at [859, 317] on button "Next" at bounding box center [877, 319] width 36 height 19
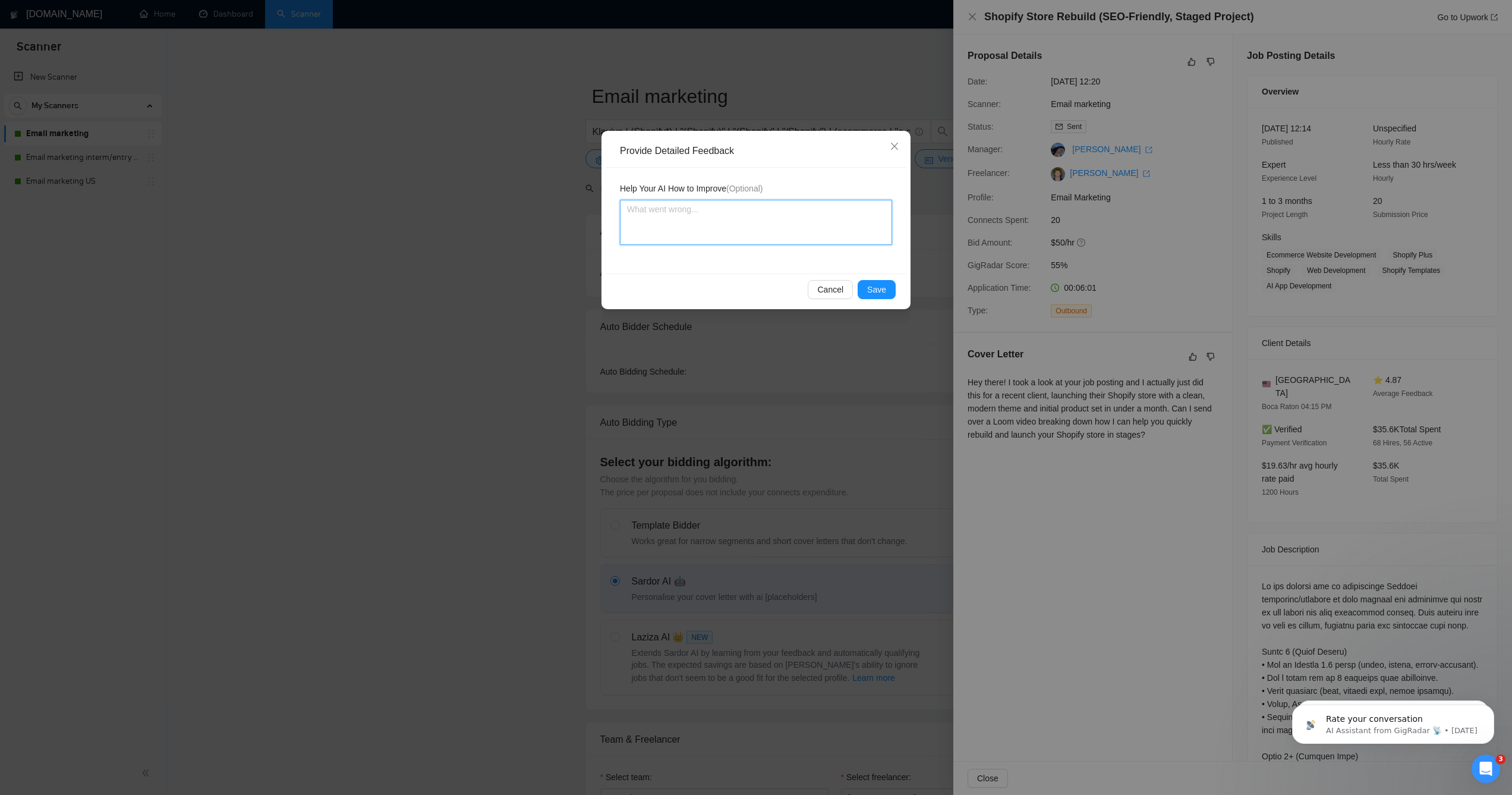
click at [787, 231] on textarea at bounding box center [755, 222] width 272 height 45
type textarea "T"
type textarea "Th"
type textarea "Thi"
type textarea "This"
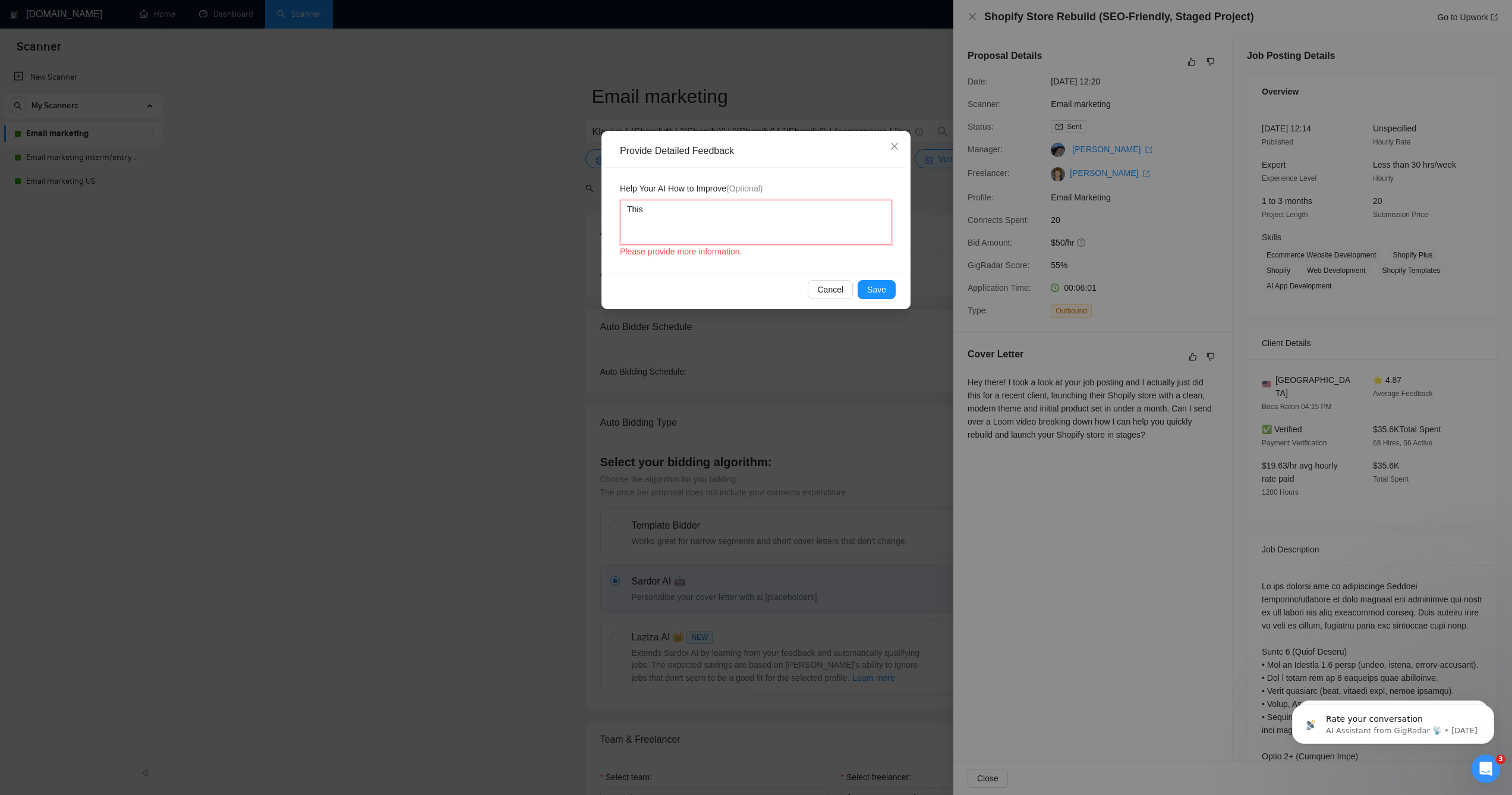
type textarea "This"
type textarea "This j"
type textarea "This jo"
type textarea "This job"
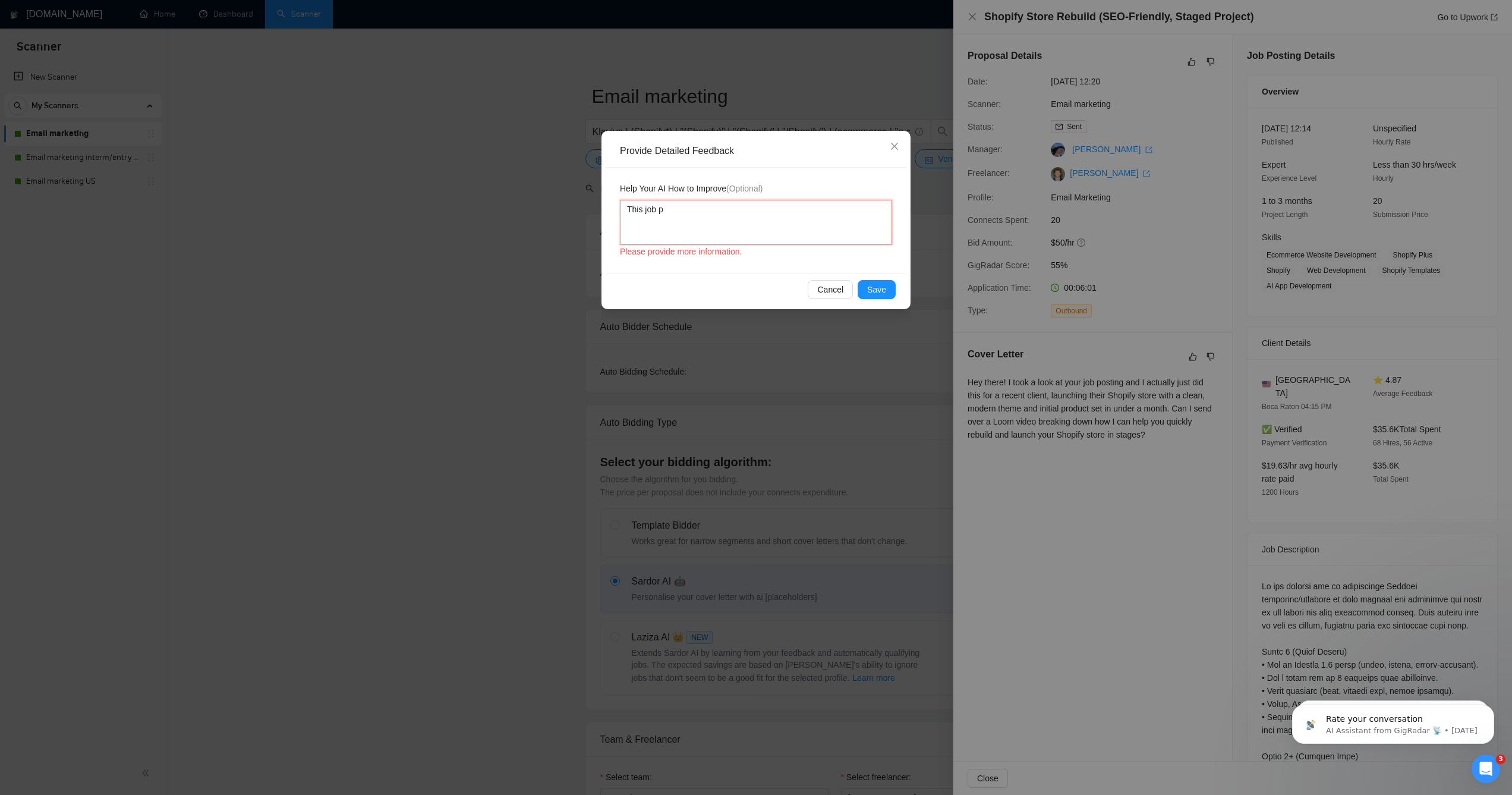
type textarea "This job pi"
type textarea "This job pio"
type textarea "This job pios"
type textarea "This job piost"
type textarea "This job pios"
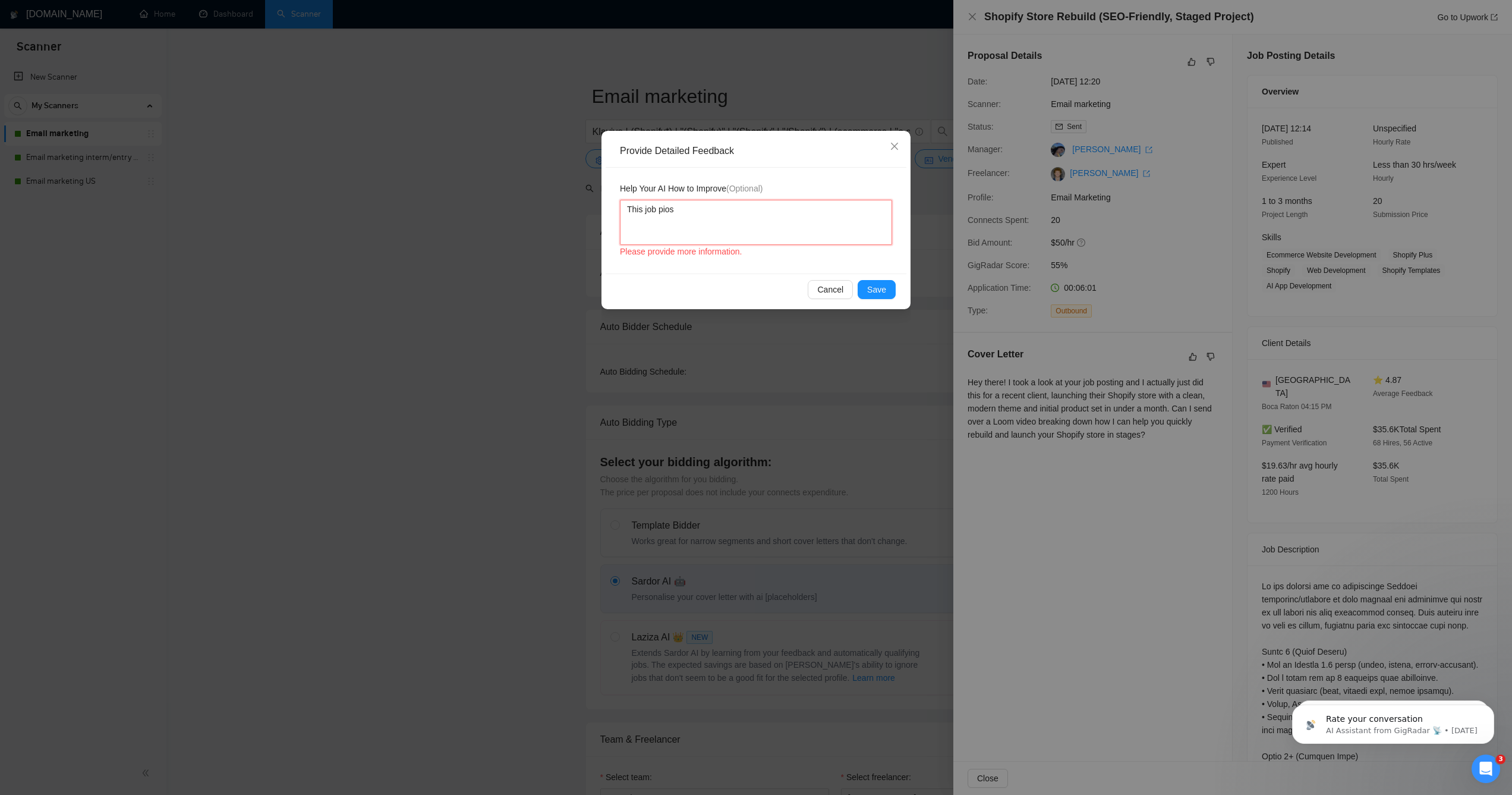
type textarea "This job pio"
type textarea "This job pi"
type textarea "This job p"
type textarea "This job po"
type textarea "This job post"
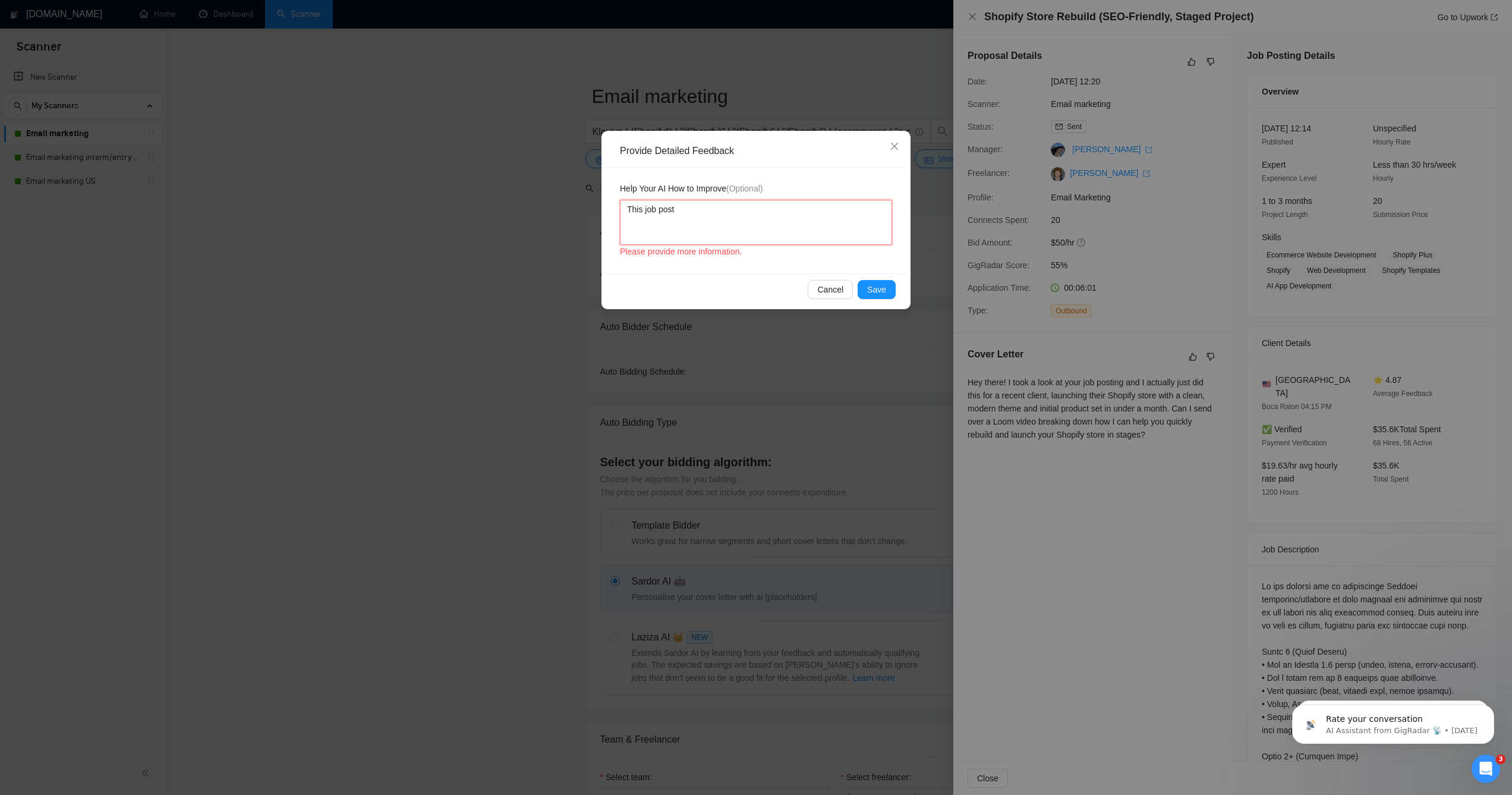
type textarea "This job posti"
type textarea "This job posting"
type textarea "This job posting is"
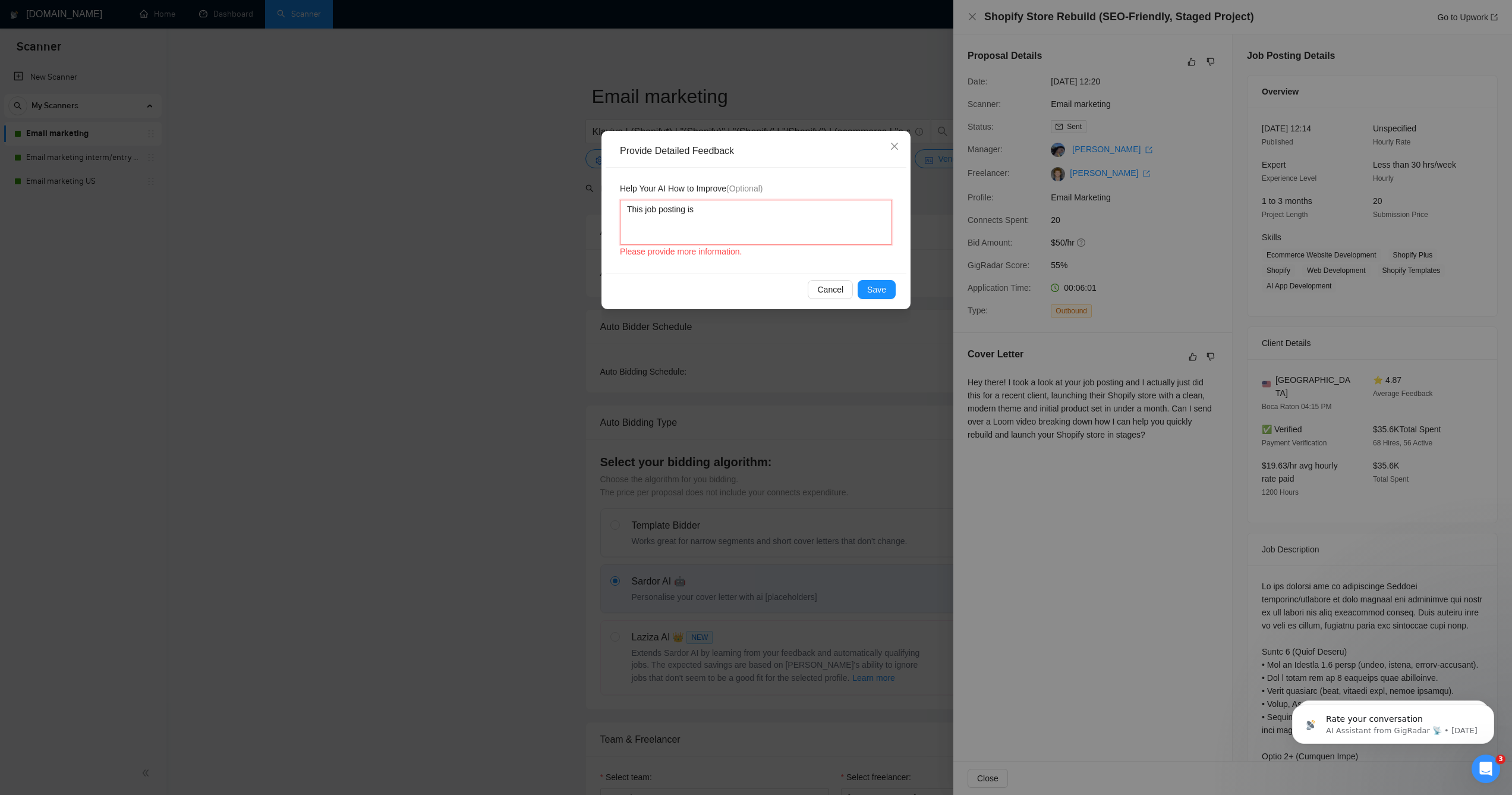
type textarea "This job posting is l"
type textarea "This job posting is lo"
type textarea "This job posting is loo"
type textarea "This job posting is look"
type textarea "This job posting is looki"
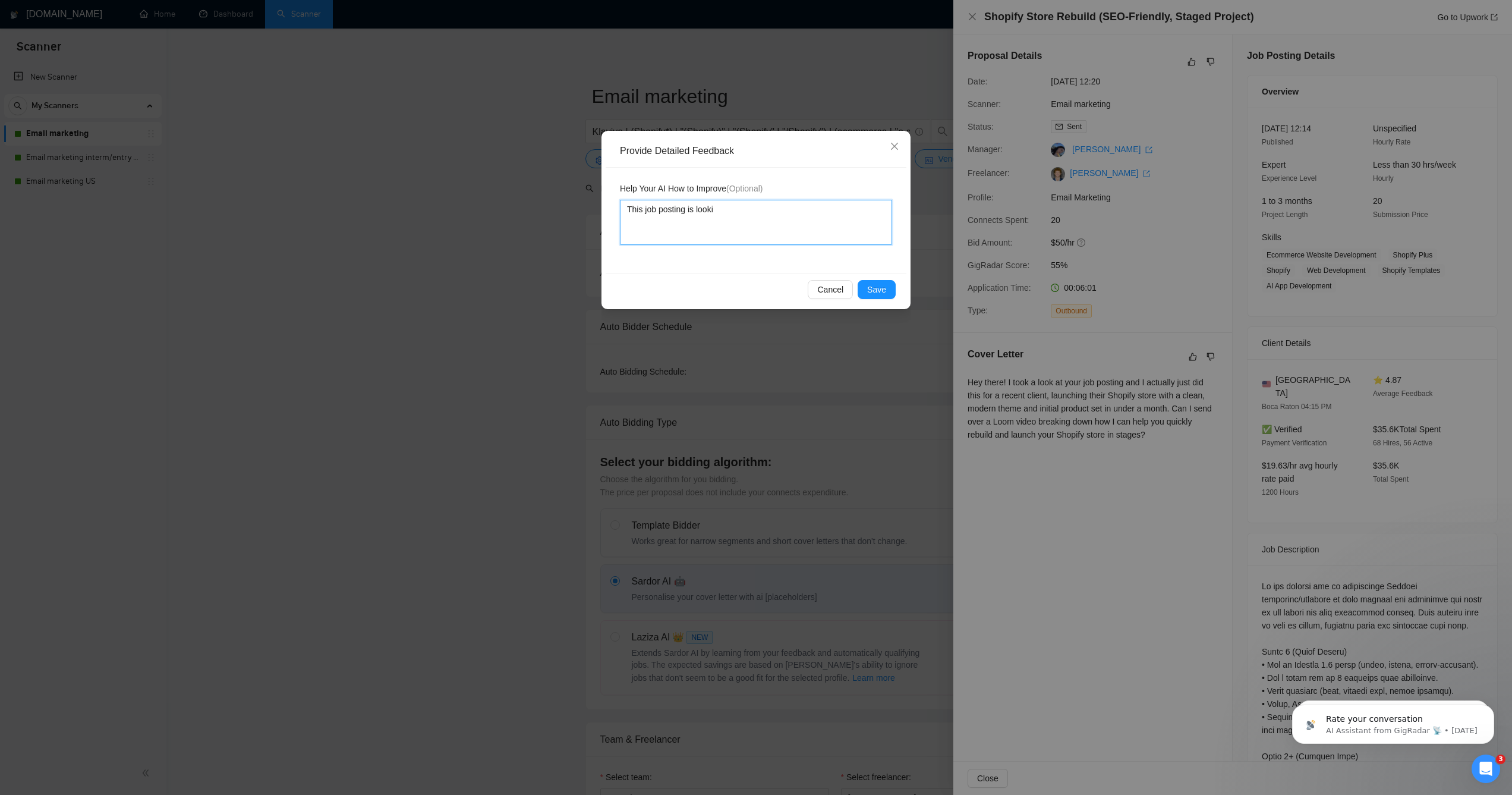
type textarea "This job posting is lookin"
type textarea "This job posting is looking"
type textarea "This job posting is looking f"
type textarea "This job posting is looking for"
type textarea "This job posting is looking for a"
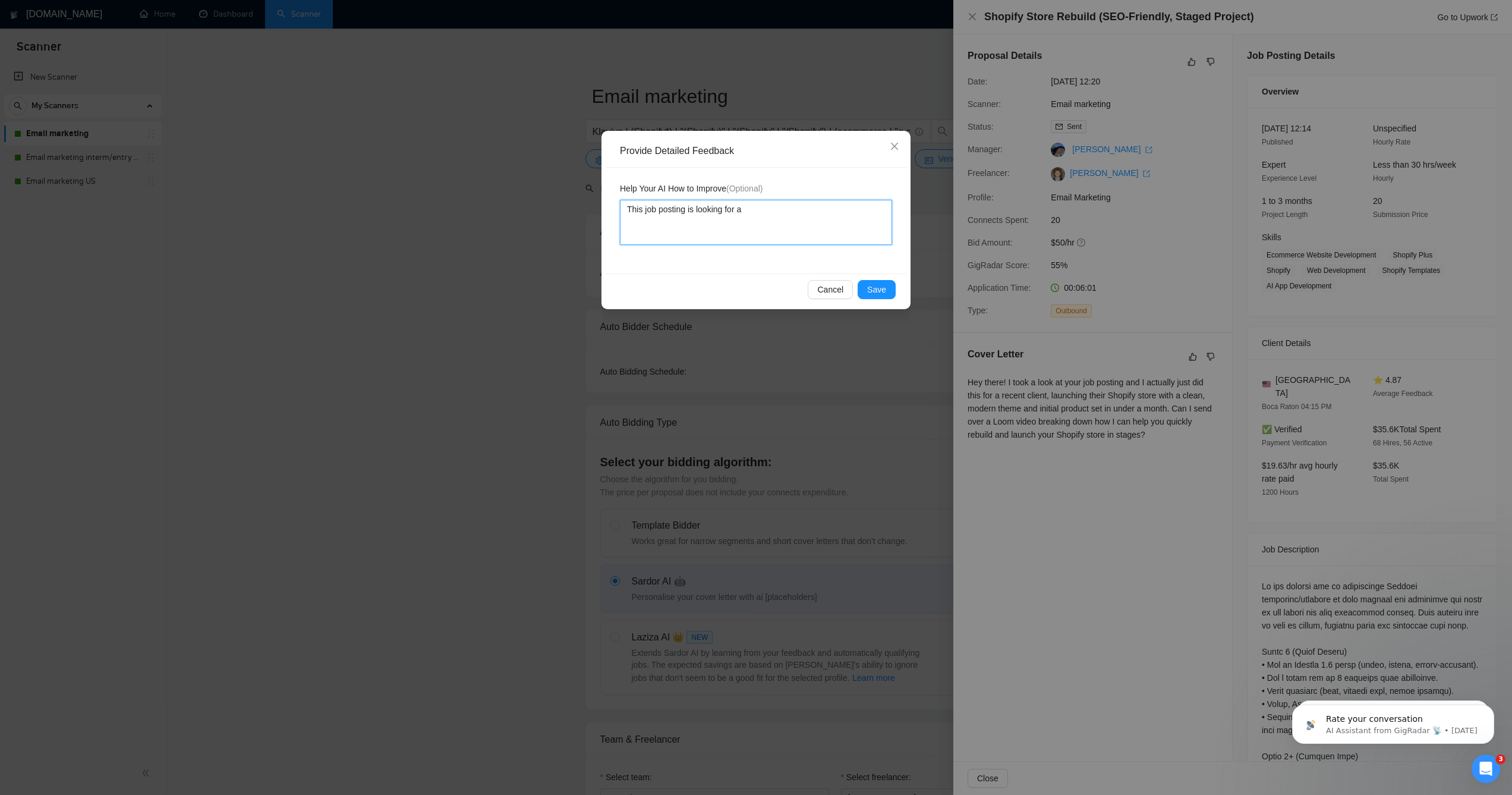
type textarea "This job posting is looking for a"
type textarea "This job posting is looking for a S"
type textarea "This job posting is looking for a Sh"
type textarea "This job posting is looking for a Sho"
type textarea "This job posting is looking for a Shop"
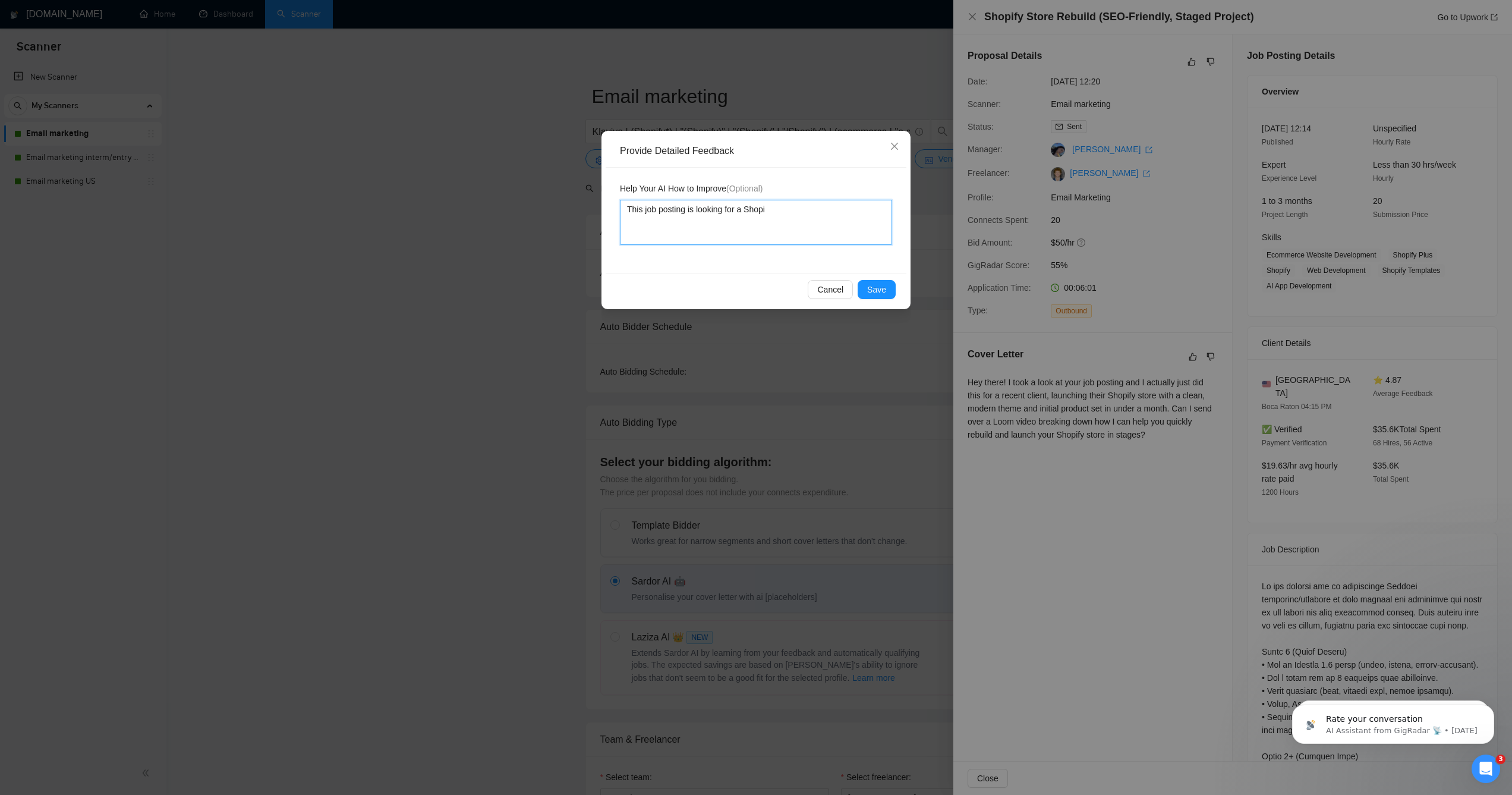
type textarea "This job posting is looking for a Shopif"
type textarea "This job posting is looking for a Shopify"
type textarea "This job posting is looking for a Shopify d"
type textarea "This job posting is looking for a Shopify de"
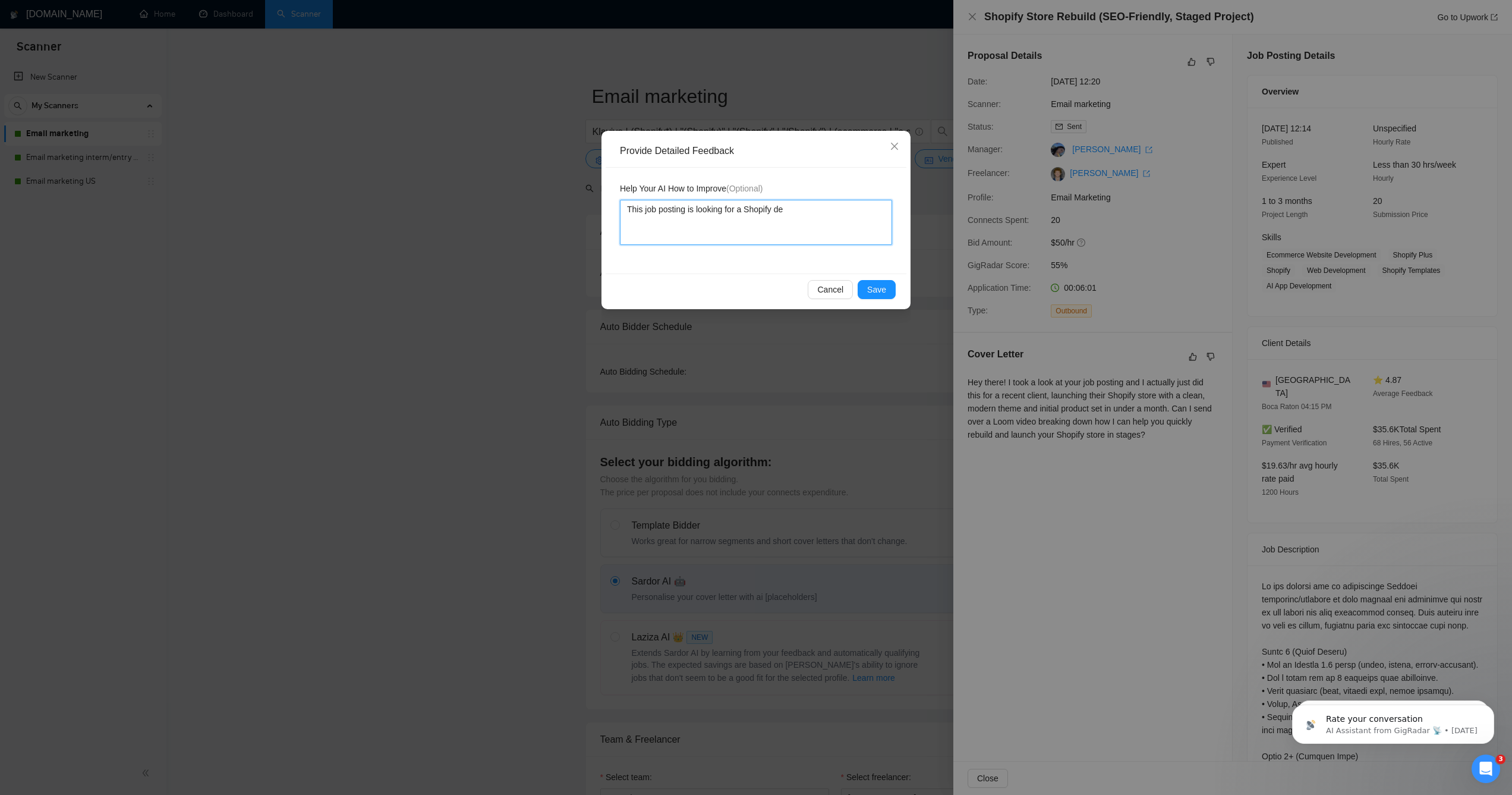
type textarea "This job posting is looking for a Shopify dev"
type textarea "This job posting is looking for a Shopify deve"
type textarea "This job posting is looking for a Shopify devel"
type textarea "This job posting is looking for a Shopify develo"
type textarea "This job posting is looking for a Shopify develop"
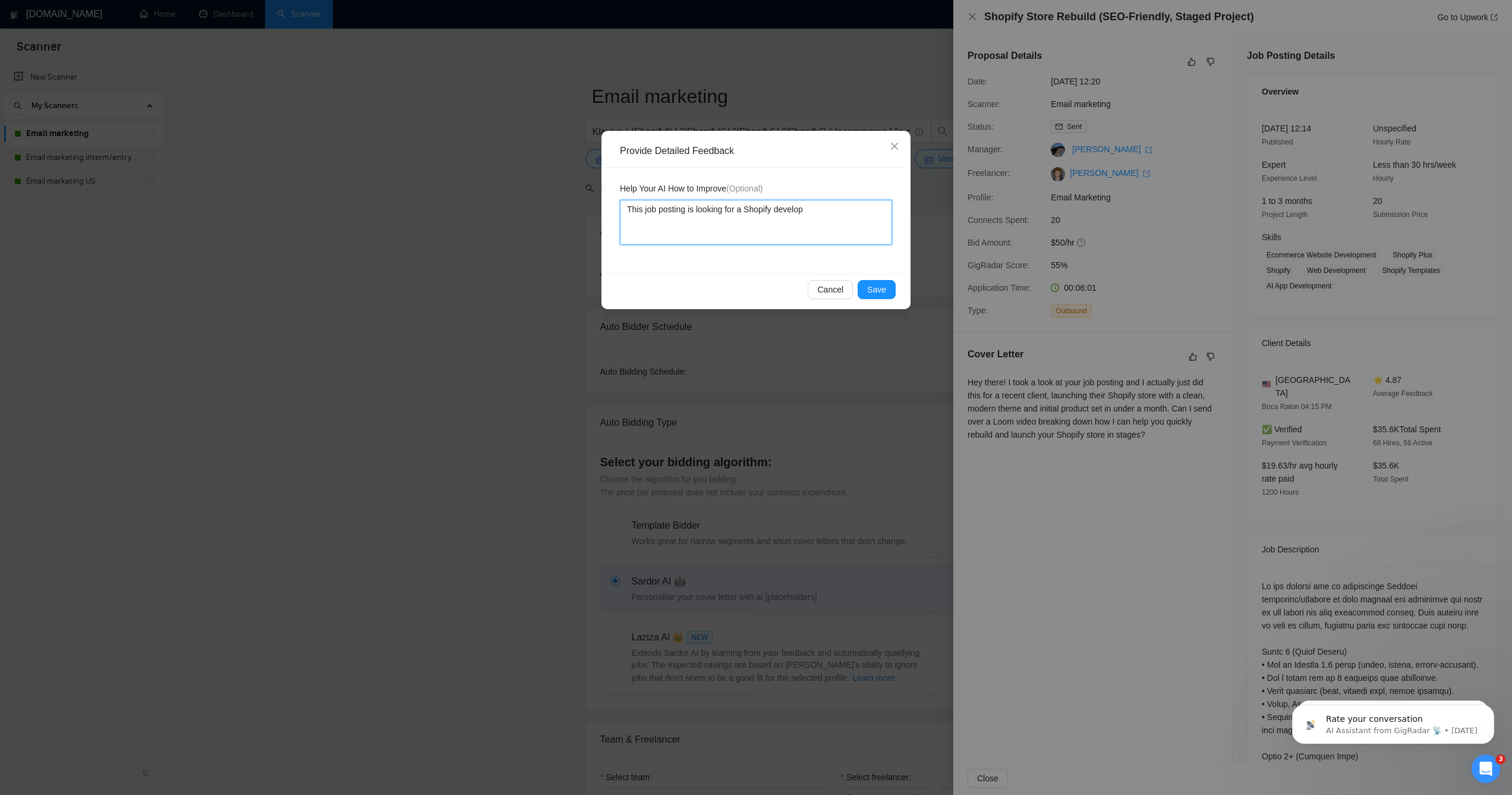
type textarea "This job posting is looking for a Shopify develope"
type textarea "This job posting is looking for a Shopify developer"
type textarea "This job posting is looking for a Shopify developer,"
type textarea "This job posting is looking for a Shopify developer, n"
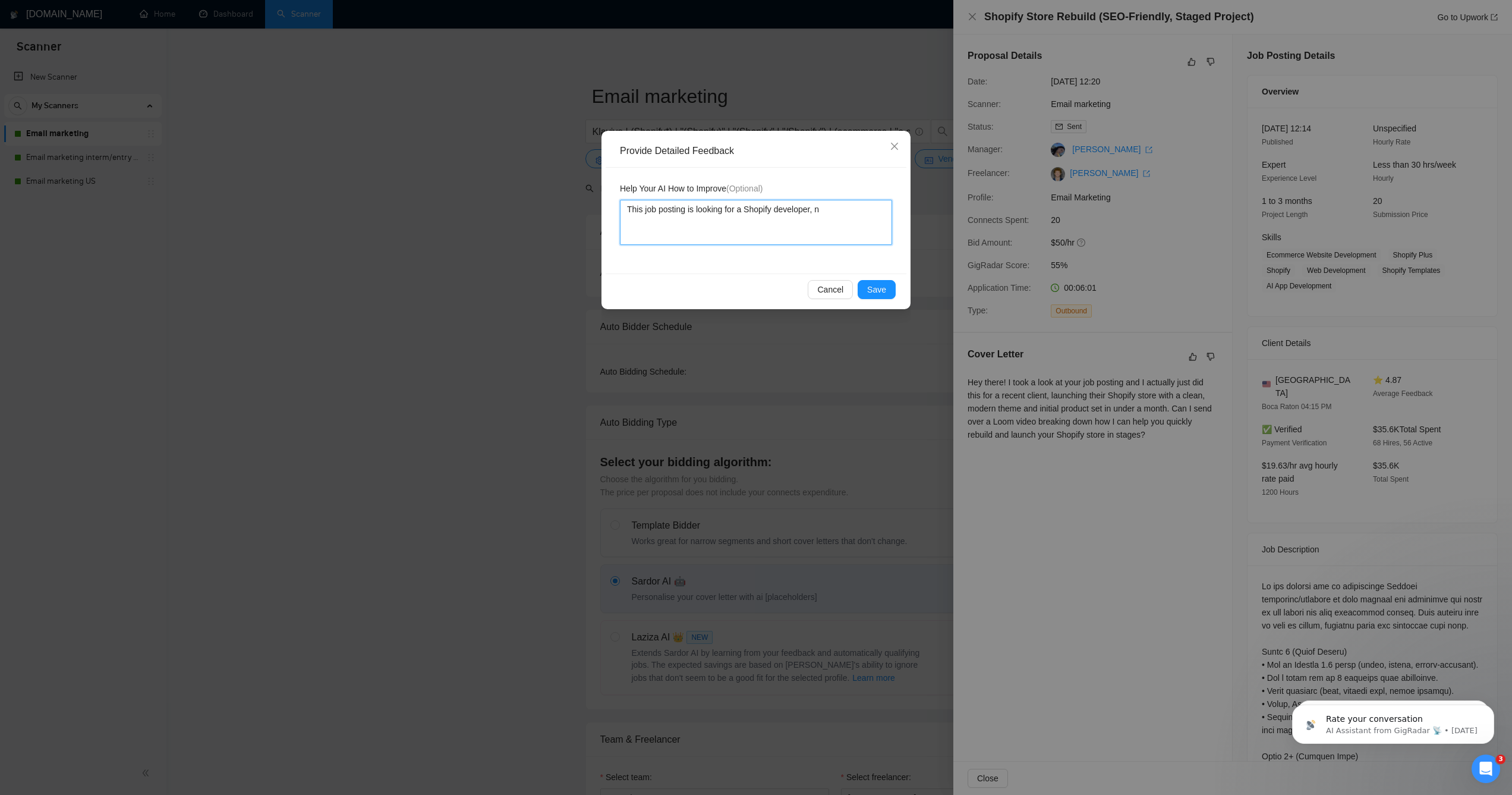
type textarea "This job posting is looking for a Shopify developer, no"
type textarea "This job posting is looking for a Shopify developer, not"
type textarea "This job posting is looking for a Shopify developer, no"
type textarea "This job posting is looking for a Shopify developer, n"
type textarea "This job posting is looking for a Shopify developer,"
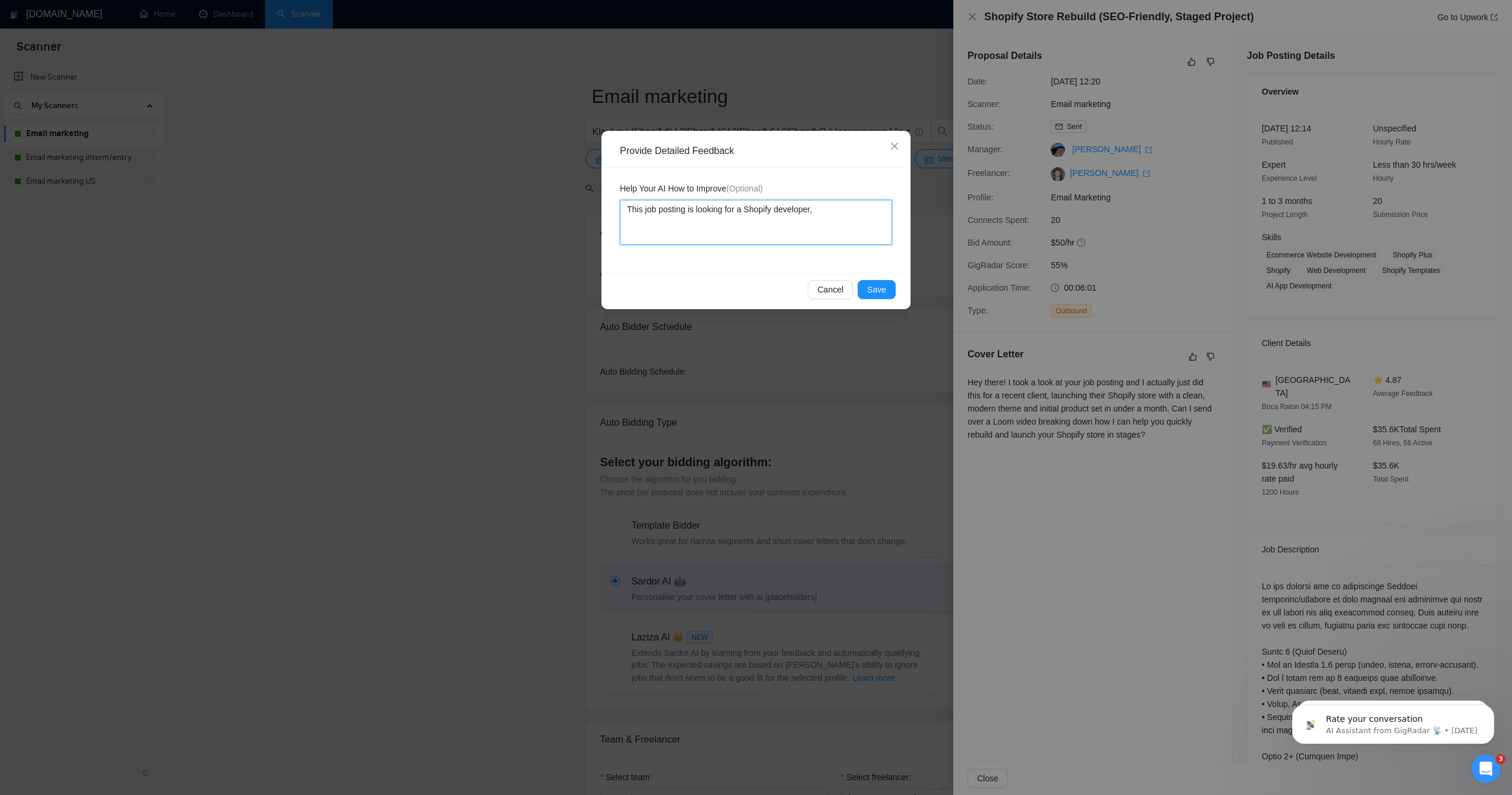
type textarea "This job posting is looking for a Shopify developer, w"
type textarea "This job posting is looking for a Shopify developer, whio"
type textarea "This job posting is looking for a Shopify developer, whioc"
type textarea "This job posting is looking for a Shopify developer, whio"
type textarea "This job posting is looking for a Shopify developer, whi"
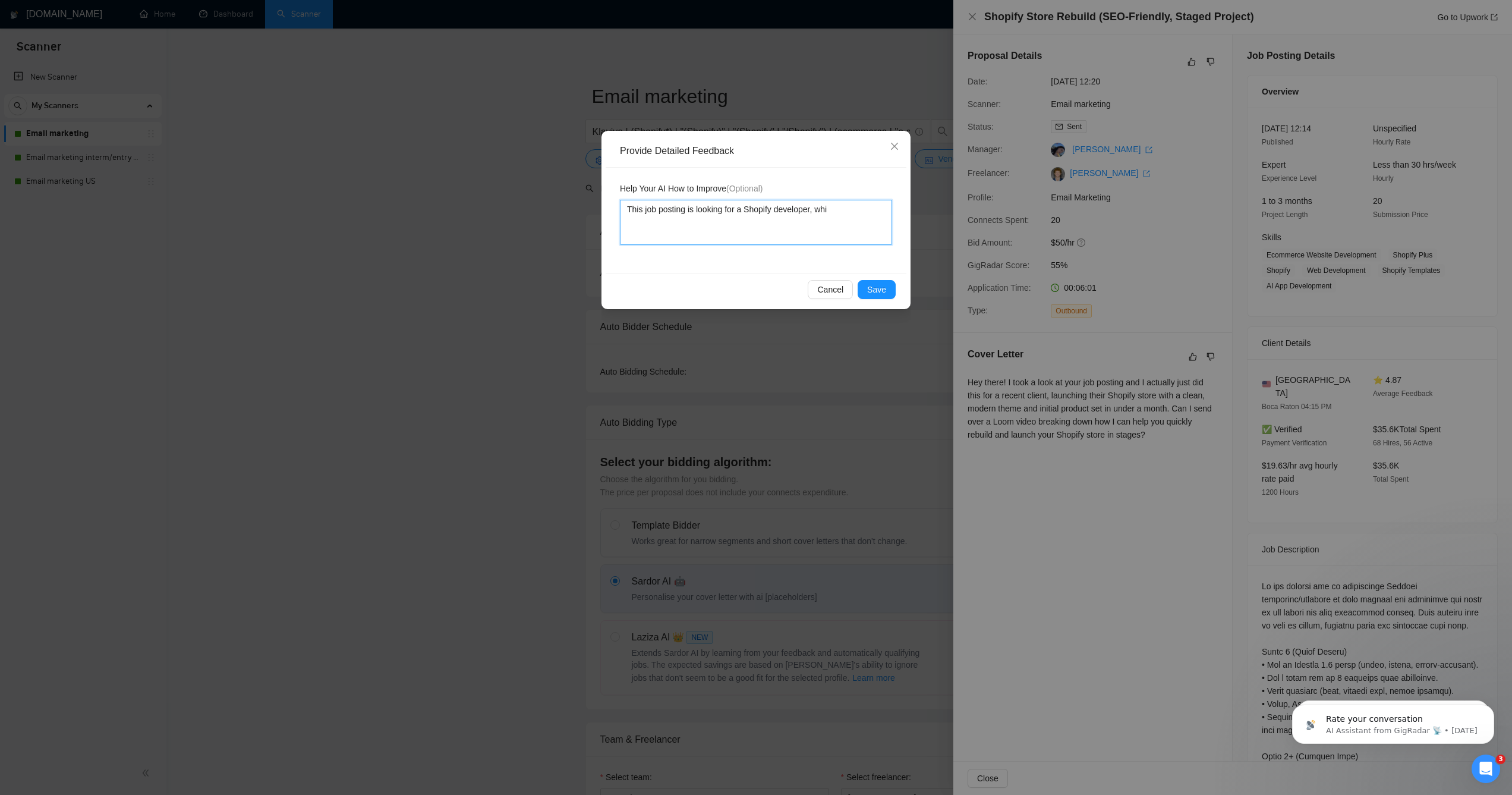
type textarea "This job posting is looking for a Shopify developer, wh"
type textarea "This job posting is looking for a Shopify developer, whi"
type textarea "This job posting is looking for a Shopify developer, whic"
type textarea "This job posting is looking for a Shopify developer, which"
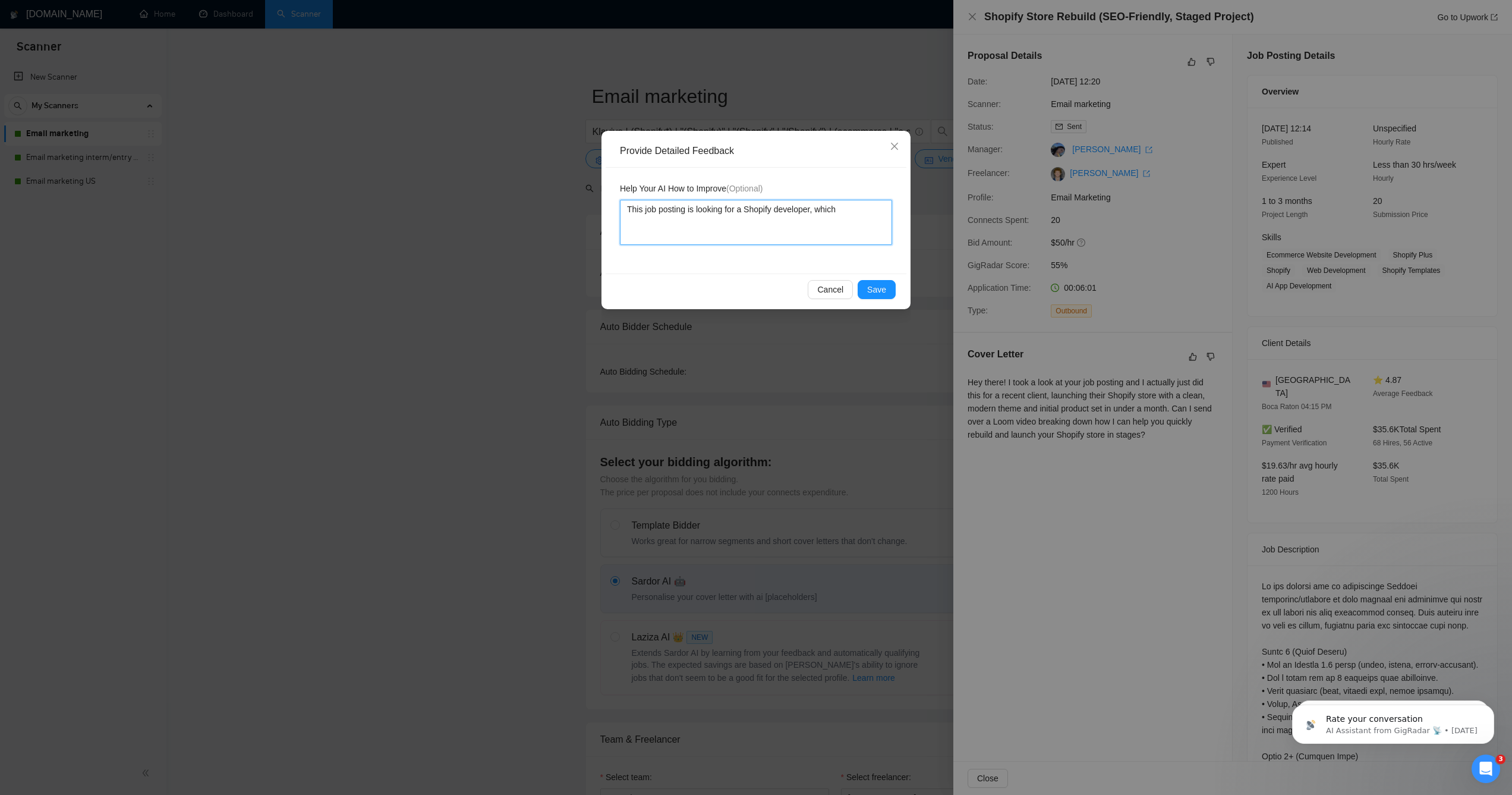
type textarea "This job posting is looking for a Shopify developer, which i"
type textarea "This job posting is looking for a Shopify developer, which is"
type textarea "This job posting is looking for a Shopify developer, which is n"
type textarea "This job posting is looking for a Shopify developer, which is no"
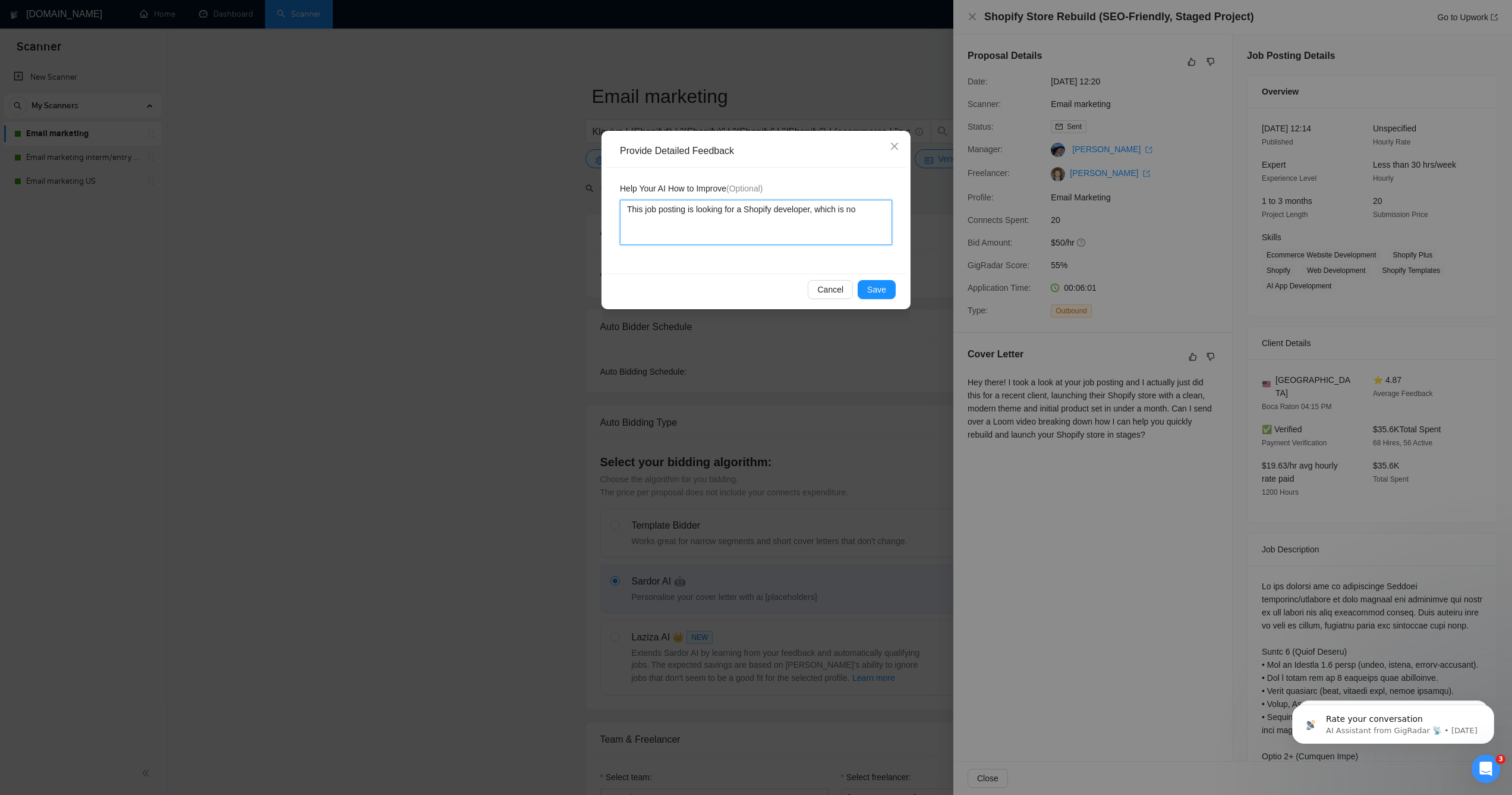
type textarea "This job posting is looking for a Shopify developer, which is not"
type textarea "This job posting is looking for a Shopify developer, which is not m"
type textarea "This job posting is looking for a Shopify developer, which is not my"
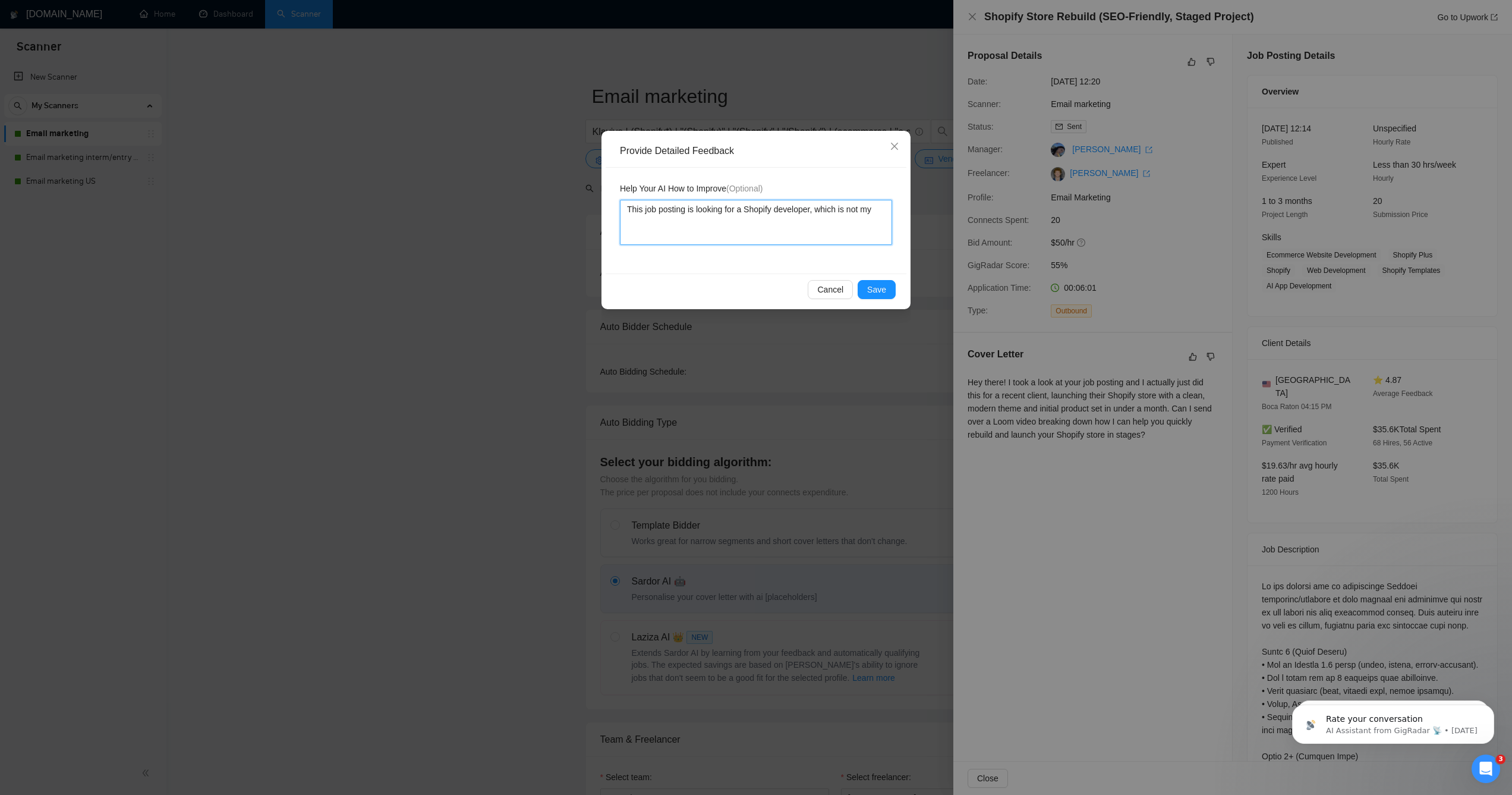
type textarea "This job posting is looking for a Shopify developer, which is not my i"
type textarea "This job posting is looking for a Shopify developer, which is not my in"
type textarea "This job posting is looking for a Shopify developer, which is not my indu"
type textarea "This job posting is looking for a Shopify developer, which is not my indus"
type textarea "This job posting is looking for a Shopify developer, which is not my indust"
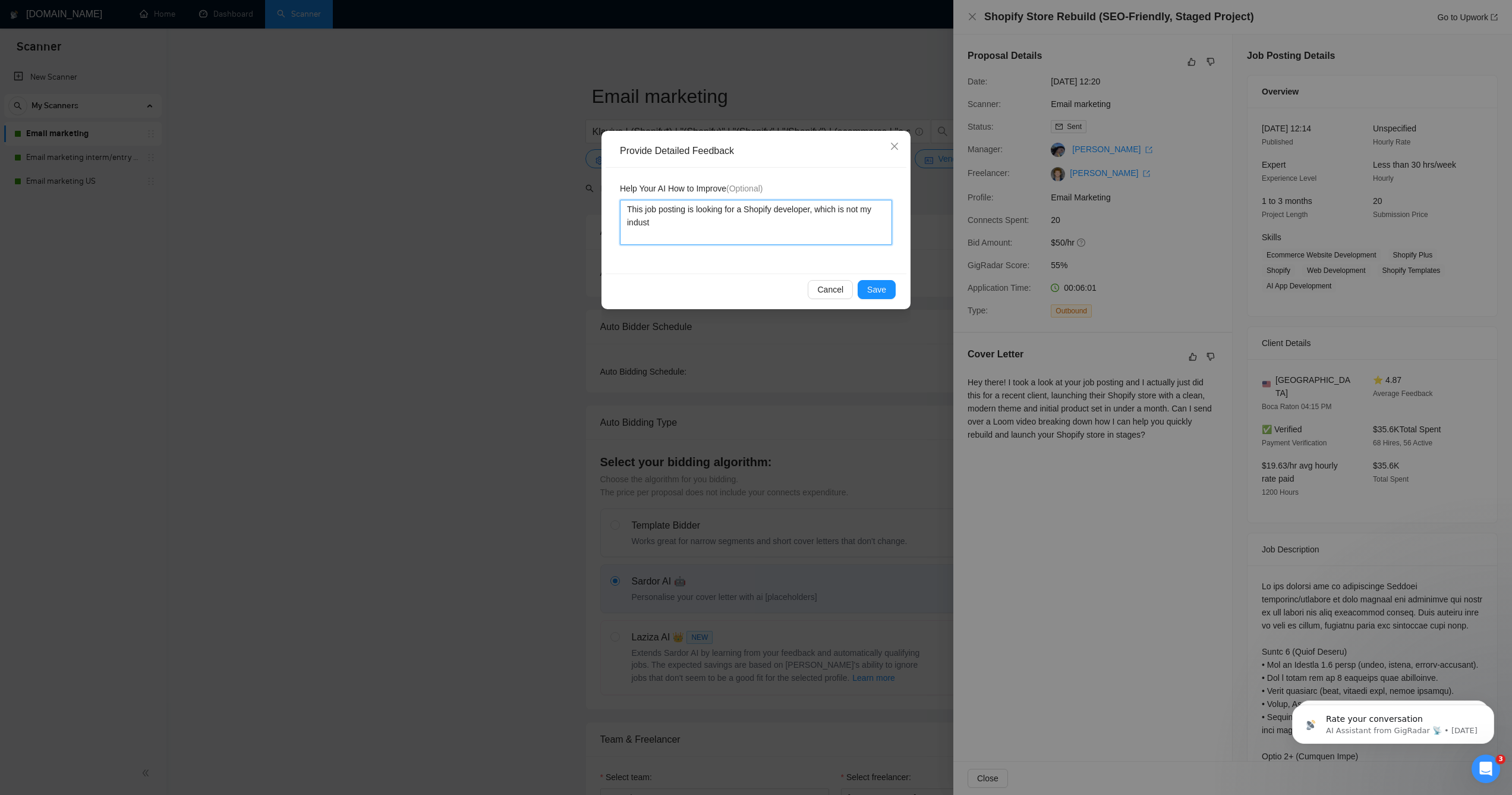
type textarea "This job posting is looking for a Shopify developer, which is not my industr"
type textarea "This job posting is looking for a Shopify developer, which is not my industry"
click at [867, 293] on span "Save" at bounding box center [876, 289] width 19 height 13
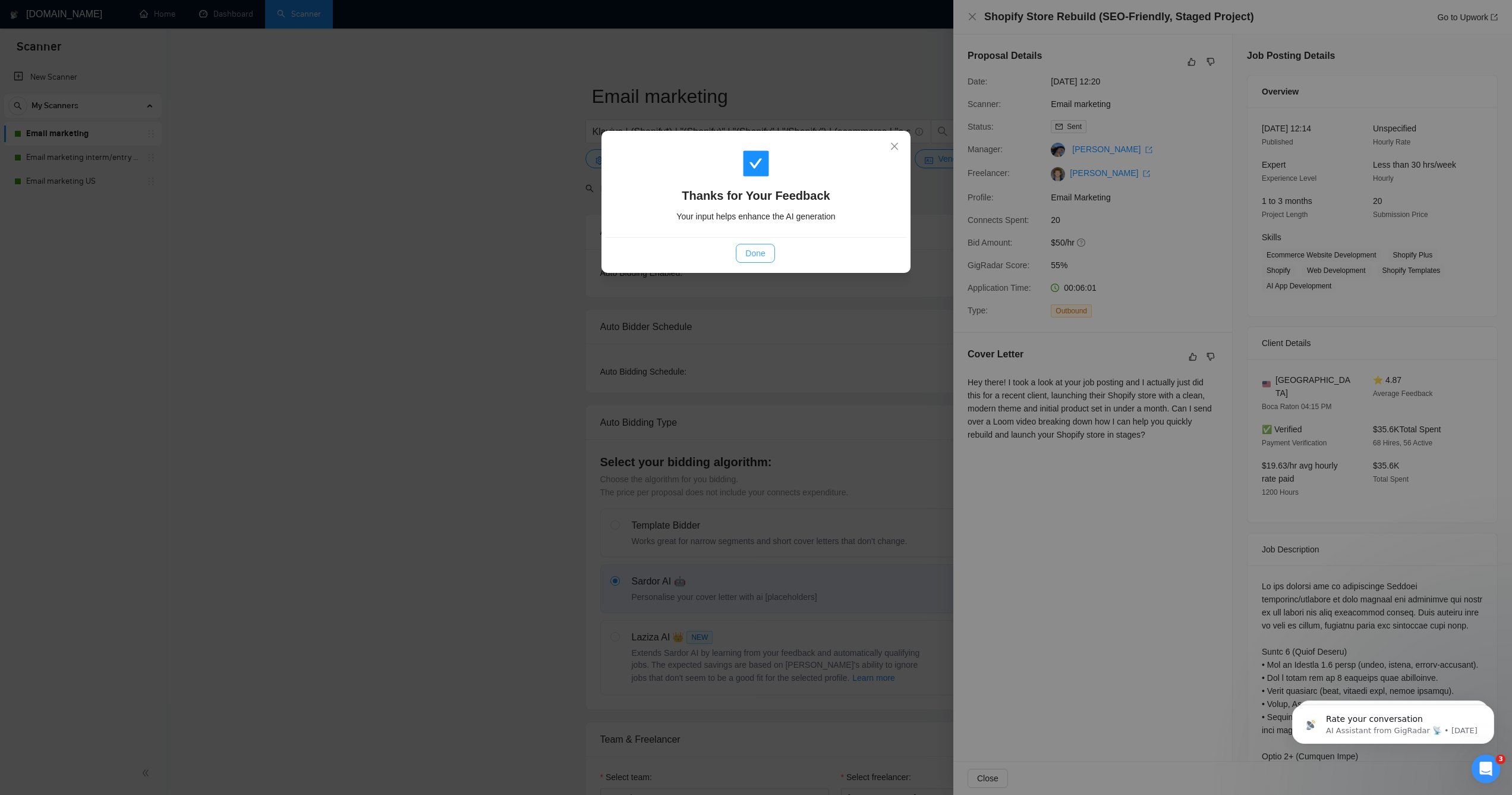
click at [774, 252] on button "Done" at bounding box center [754, 252] width 39 height 19
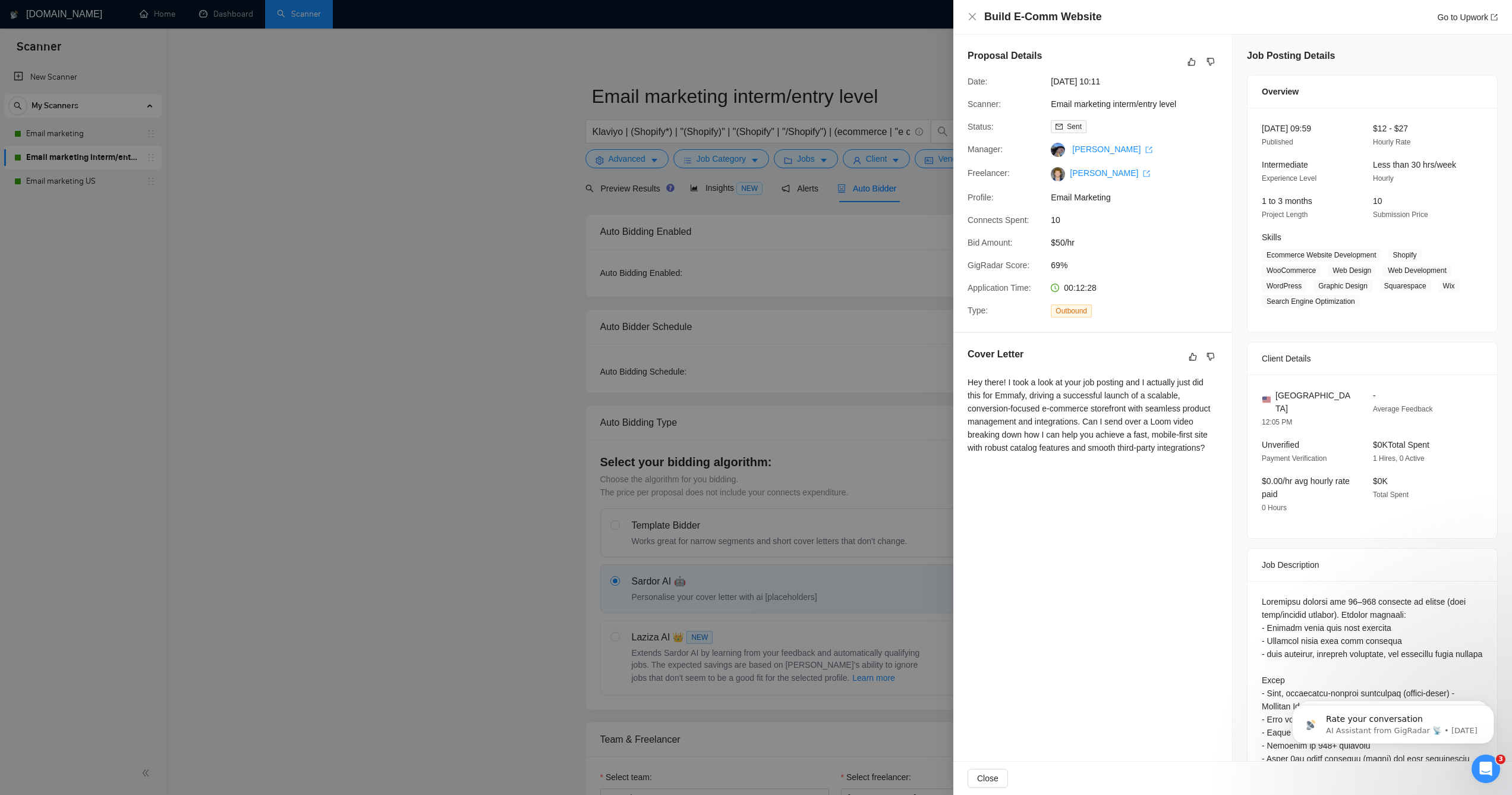
click at [1218, 354] on div "Cover Letter Hey there! I took a look at your job posting and I actually just d…" at bounding box center [1093, 403] width 278 height 140
click at [1207, 352] on icon "dislike" at bounding box center [1210, 357] width 8 height 10
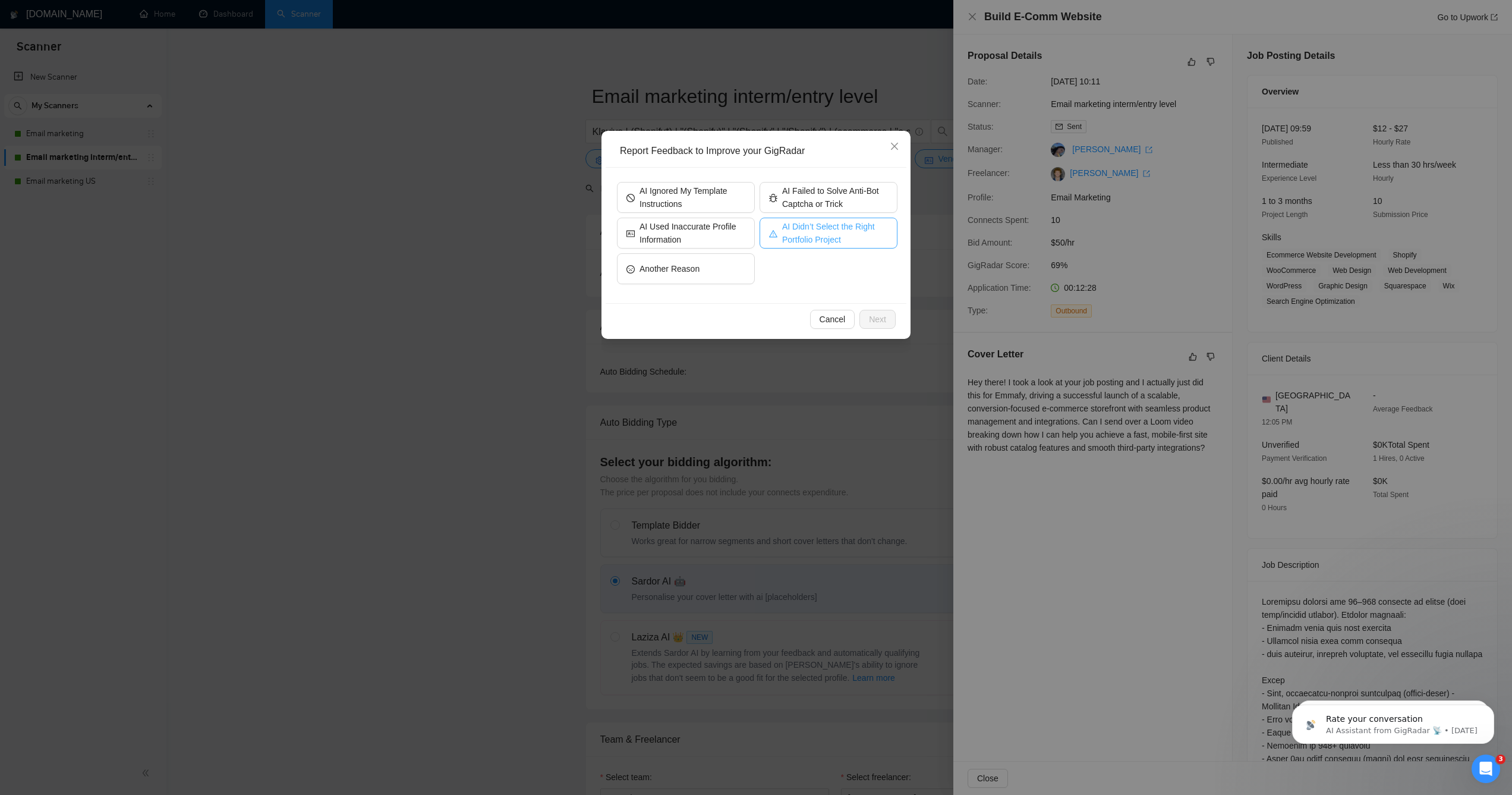
click at [787, 241] on span "AI Didn’t Select the Right Portfolio Project" at bounding box center [835, 233] width 106 height 26
click at [869, 313] on span "Next" at bounding box center [877, 319] width 17 height 13
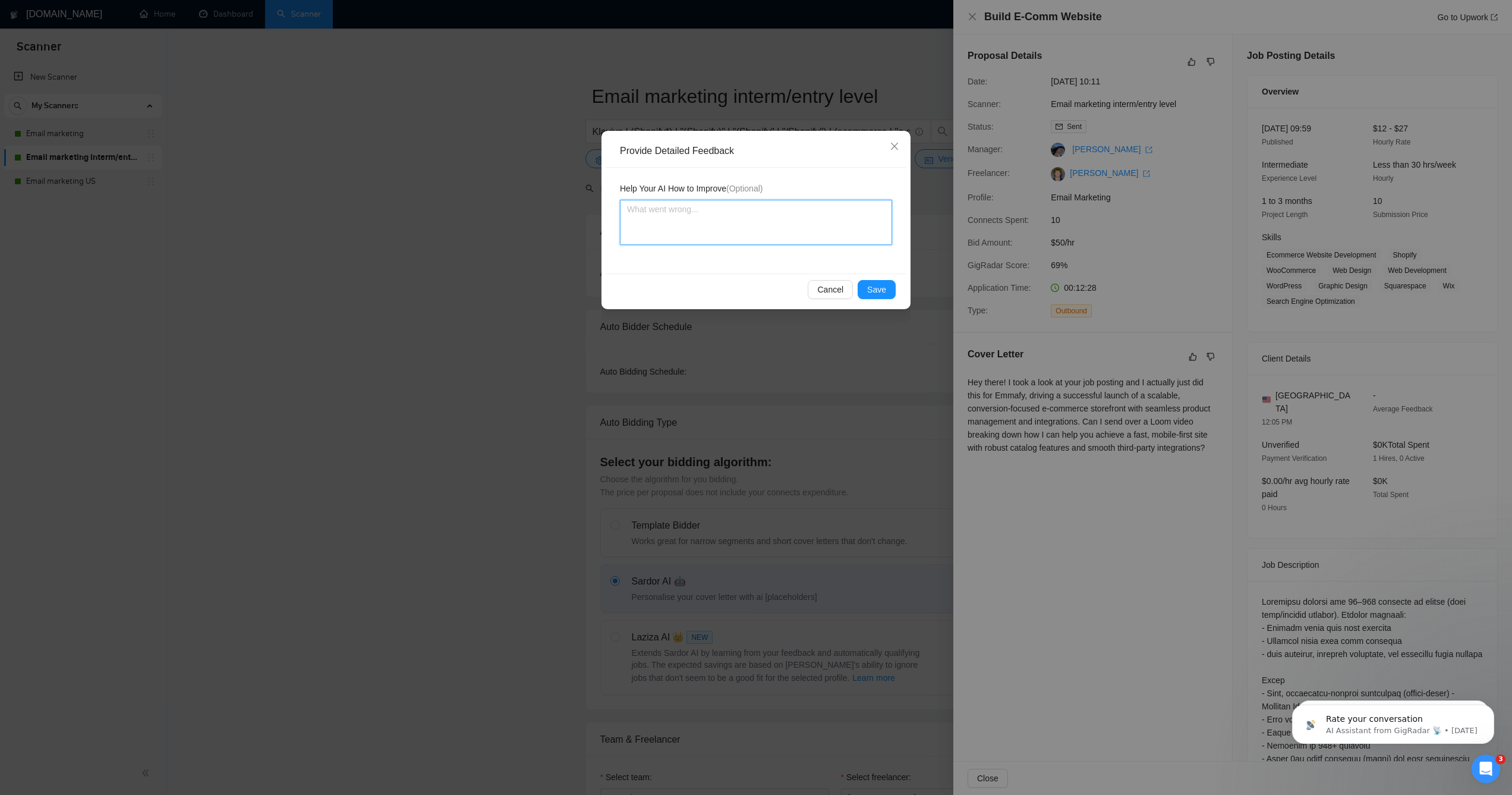
click at [757, 235] on textarea at bounding box center [755, 222] width 272 height 45
type textarea "T"
type textarea "Th"
type textarea "The"
type textarea "They"
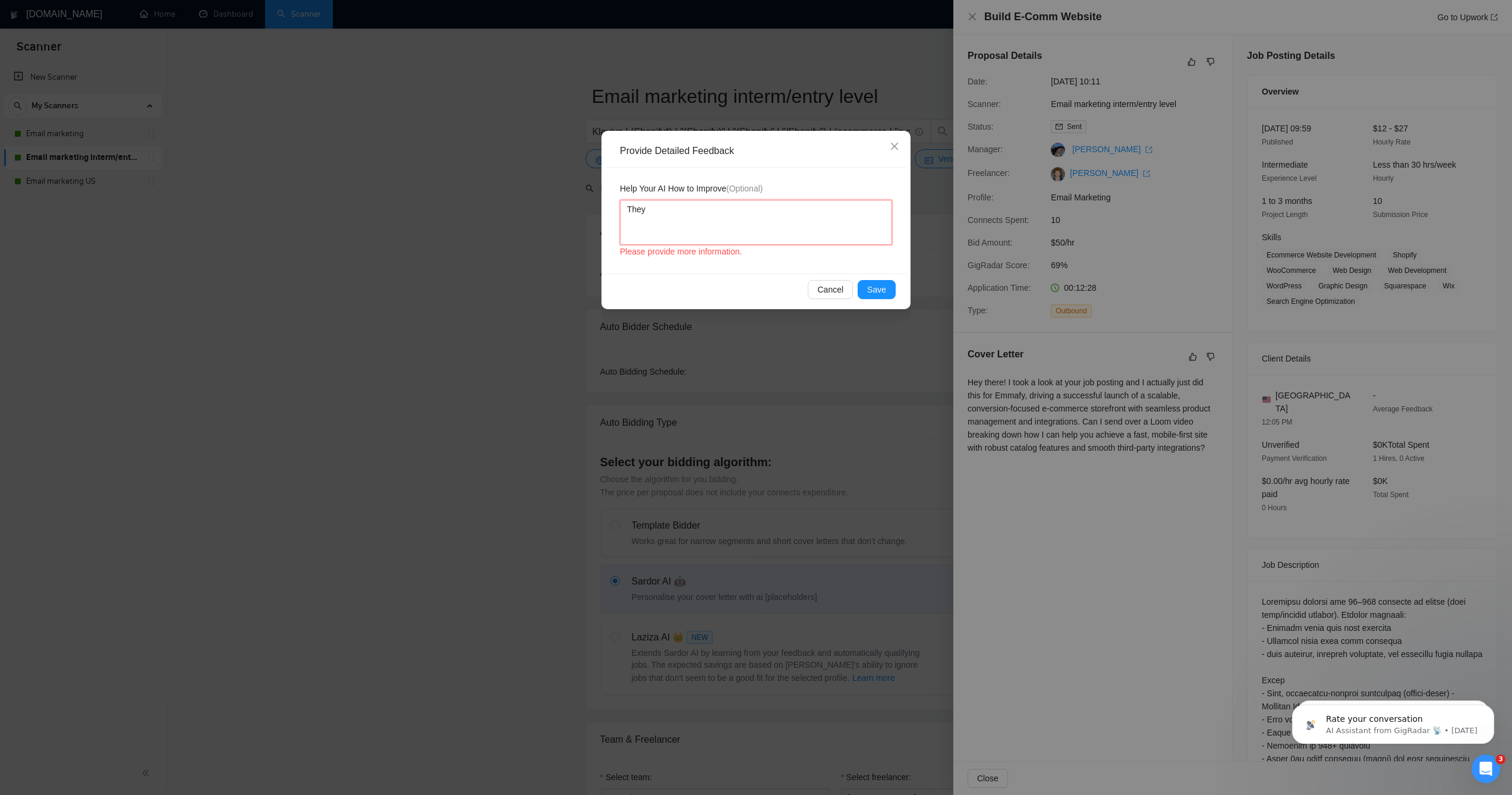
type textarea "They a"
type textarea "They ar"
type textarea "They are"
type textarea "They are l"
type textarea "They are lo"
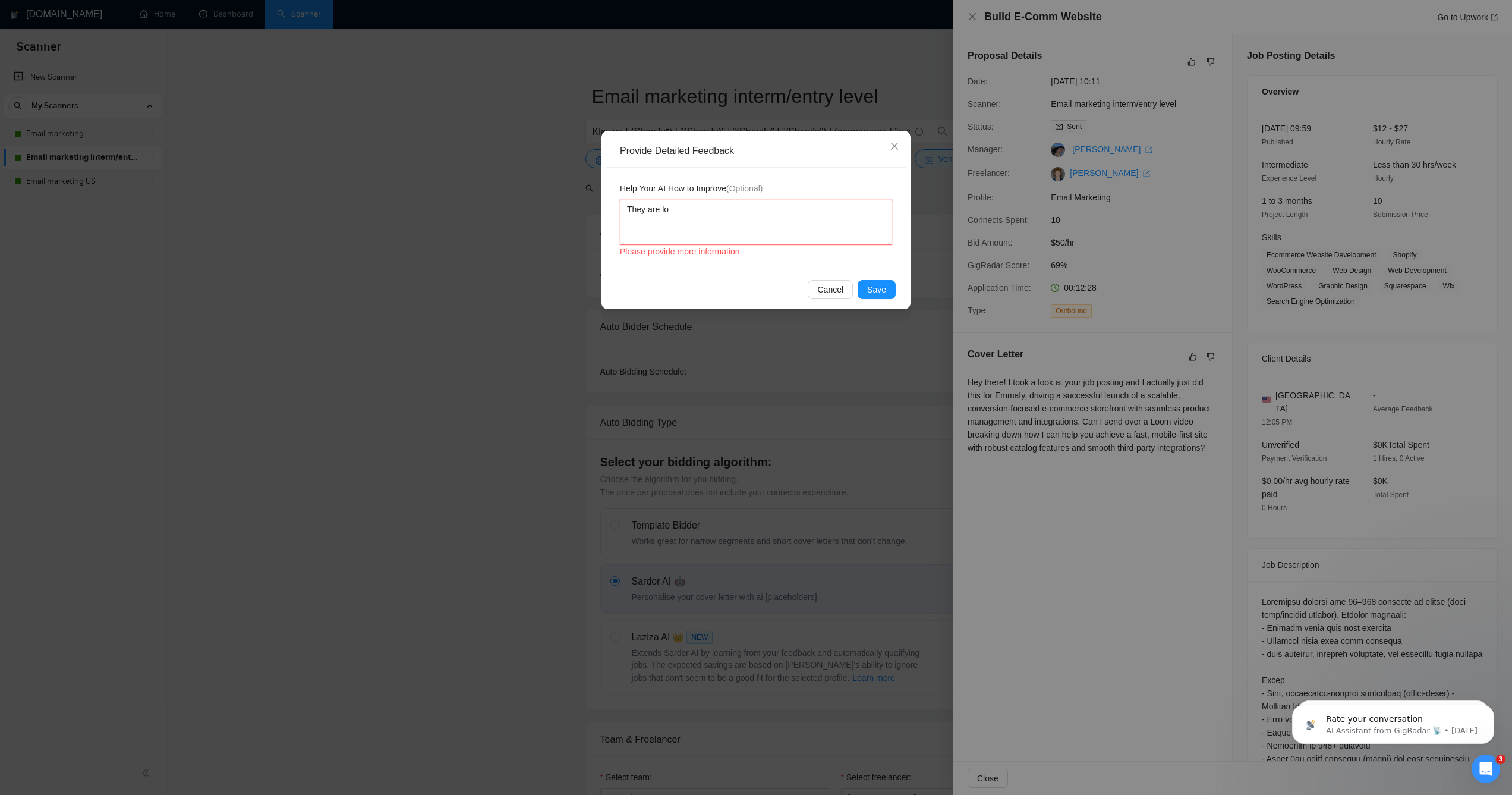
type textarea "They are loo"
type textarea "They are look"
type textarea "They are looki"
type textarea "They are lookin"
type textarea "They are looking"
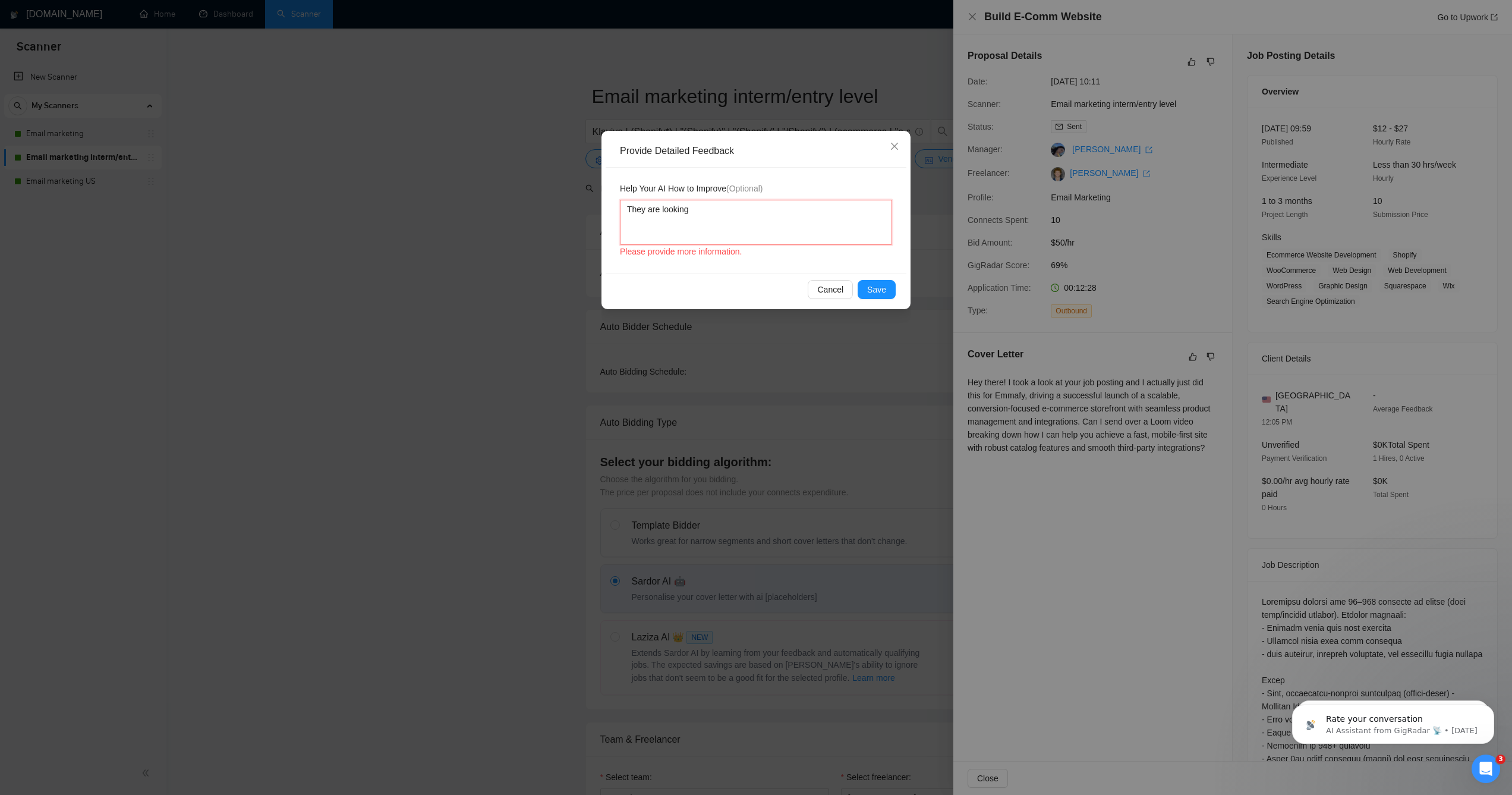
type textarea "They are looking"
type textarea "They are looking f"
type textarea "They are looking fo"
type textarea "They are looking for"
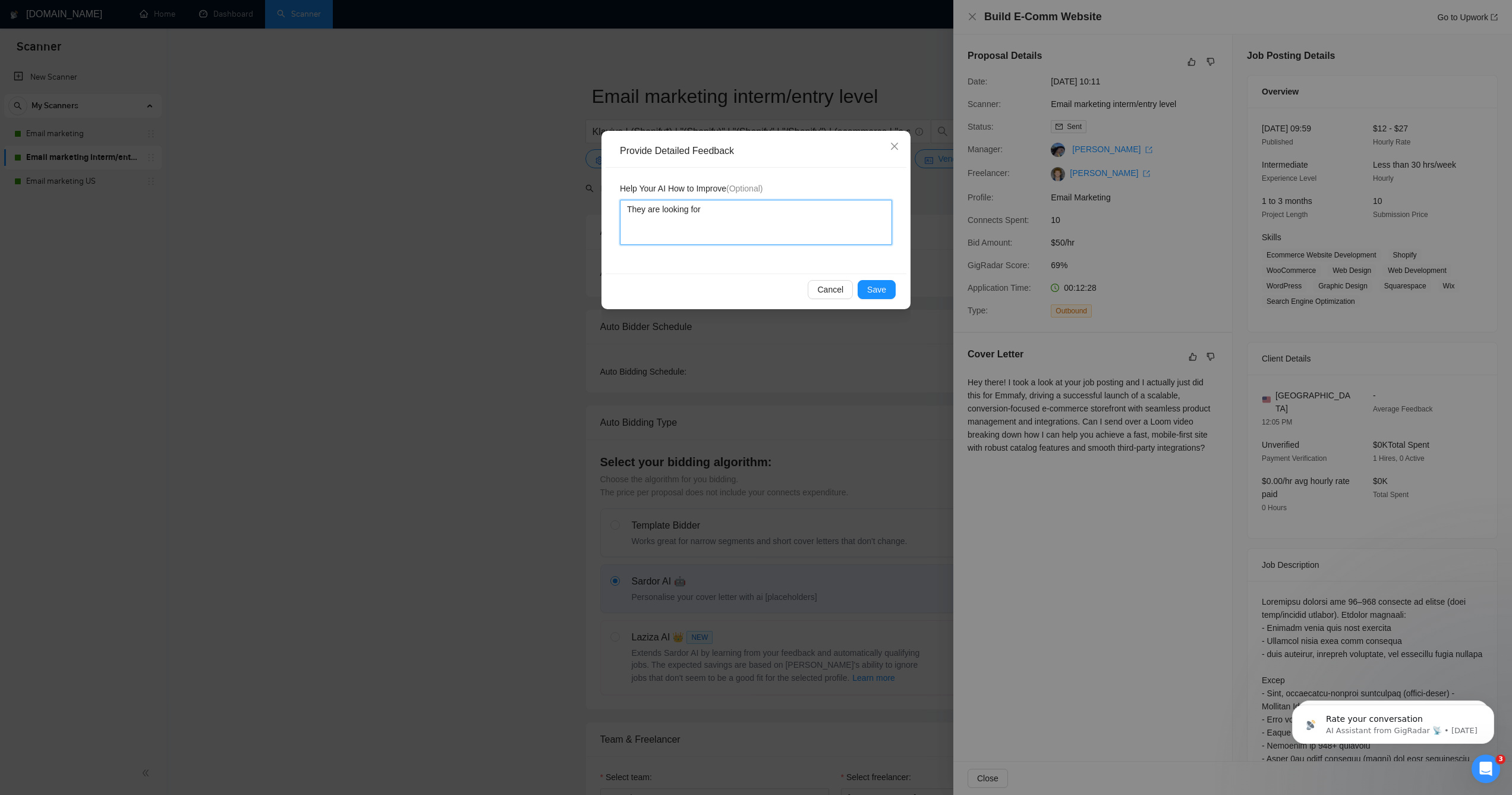
type textarea "They are looking for w"
type textarea "They are looking for we"
type textarea "They are looking for web"
type textarea "They are looking for webs"
type textarea "They are looking for websi"
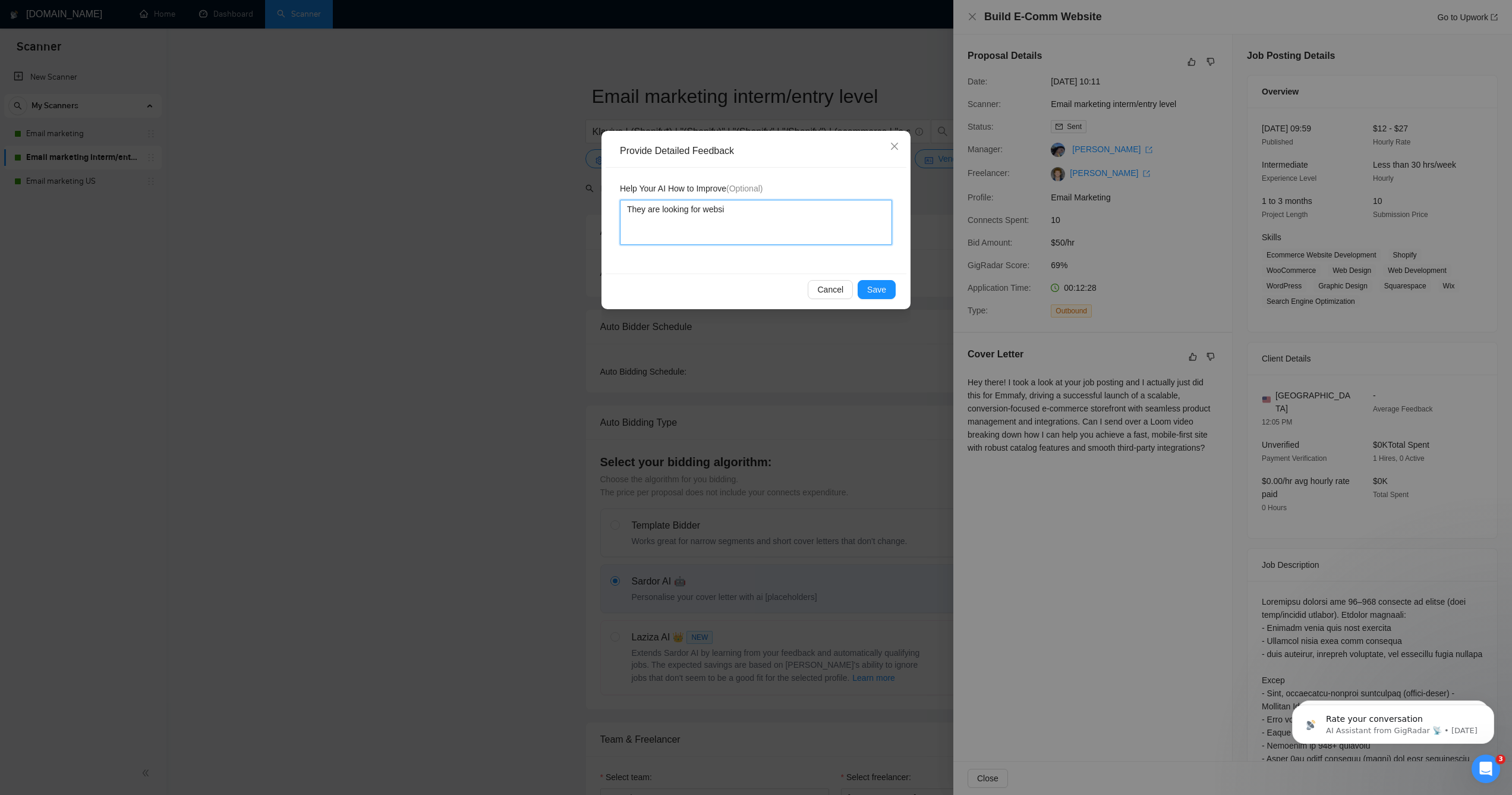
type textarea "They are looking for websit"
type textarea "They are looking for website"
type textarea "They are looking for website d"
type textarea "They are looking for website des"
type textarea "They are looking for website desi"
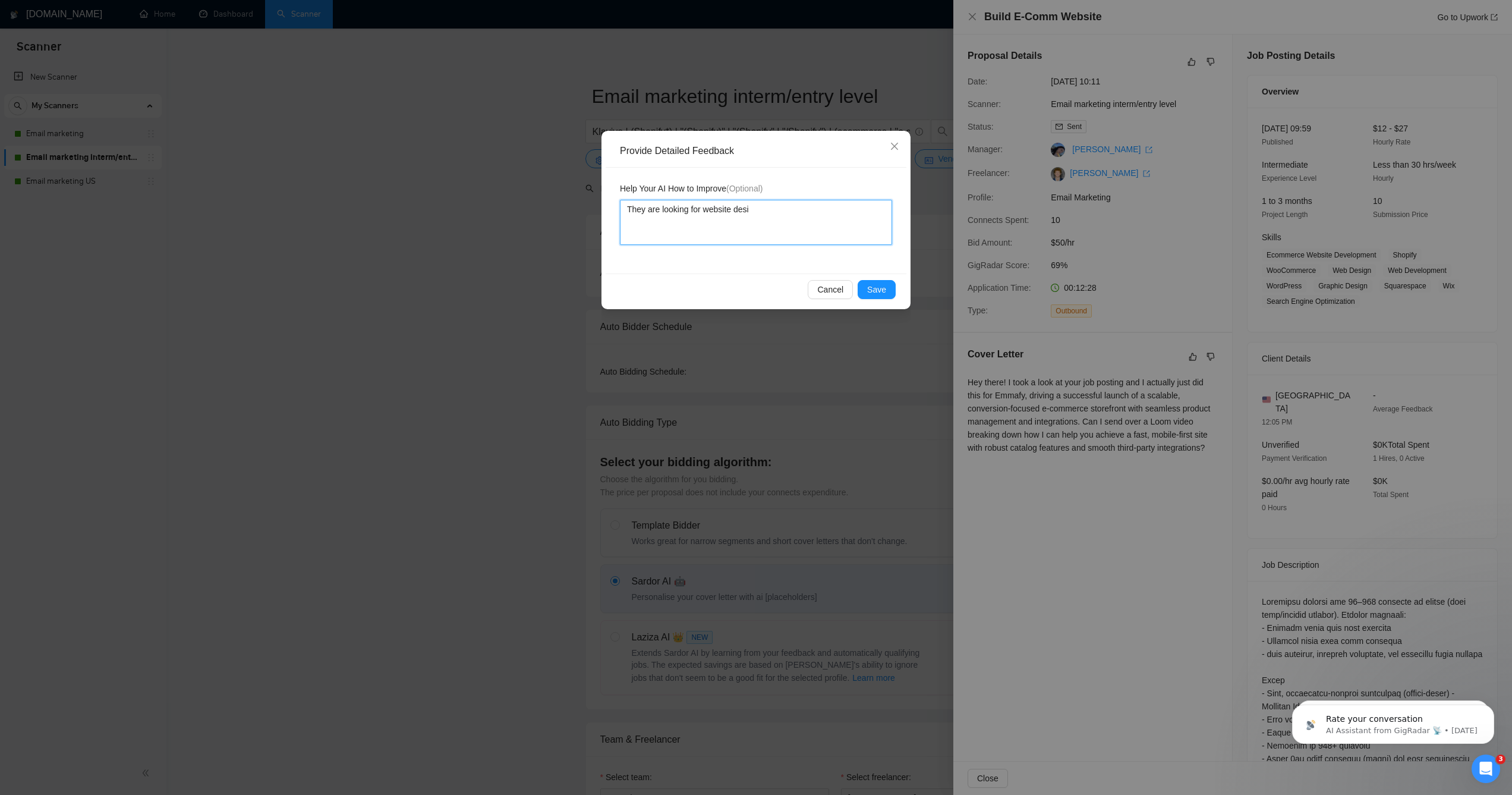
type textarea "They are looking for website desig"
type textarea "They are looking for website design"
type textarea "They are looking for website design a"
type textarea "They are looking for website design an"
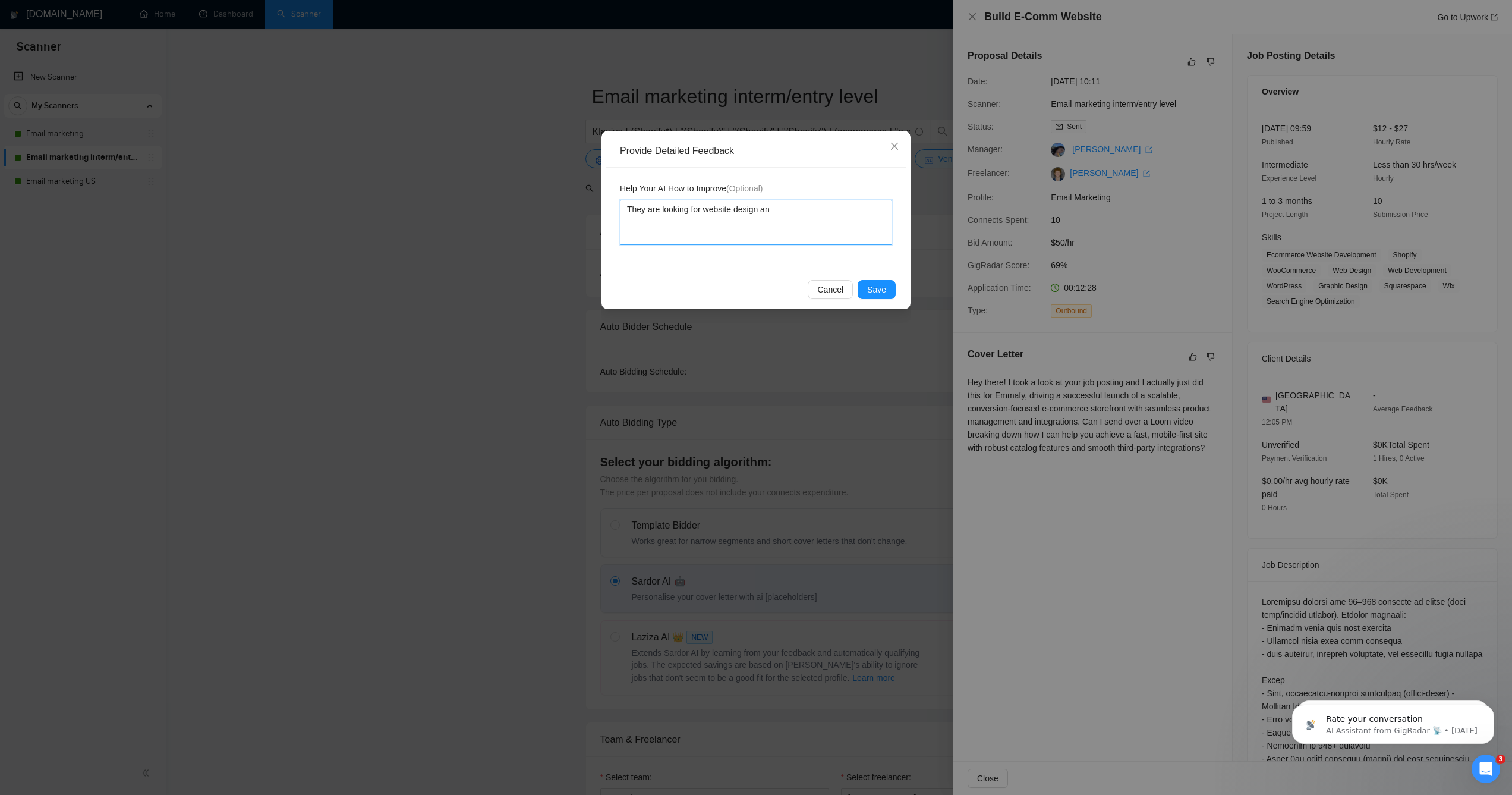
type textarea "They are looking for website design and"
type textarea "They are looking for website design and fu"
type textarea "They are looking for website design and ful"
type textarea "They are looking for website design and fulf"
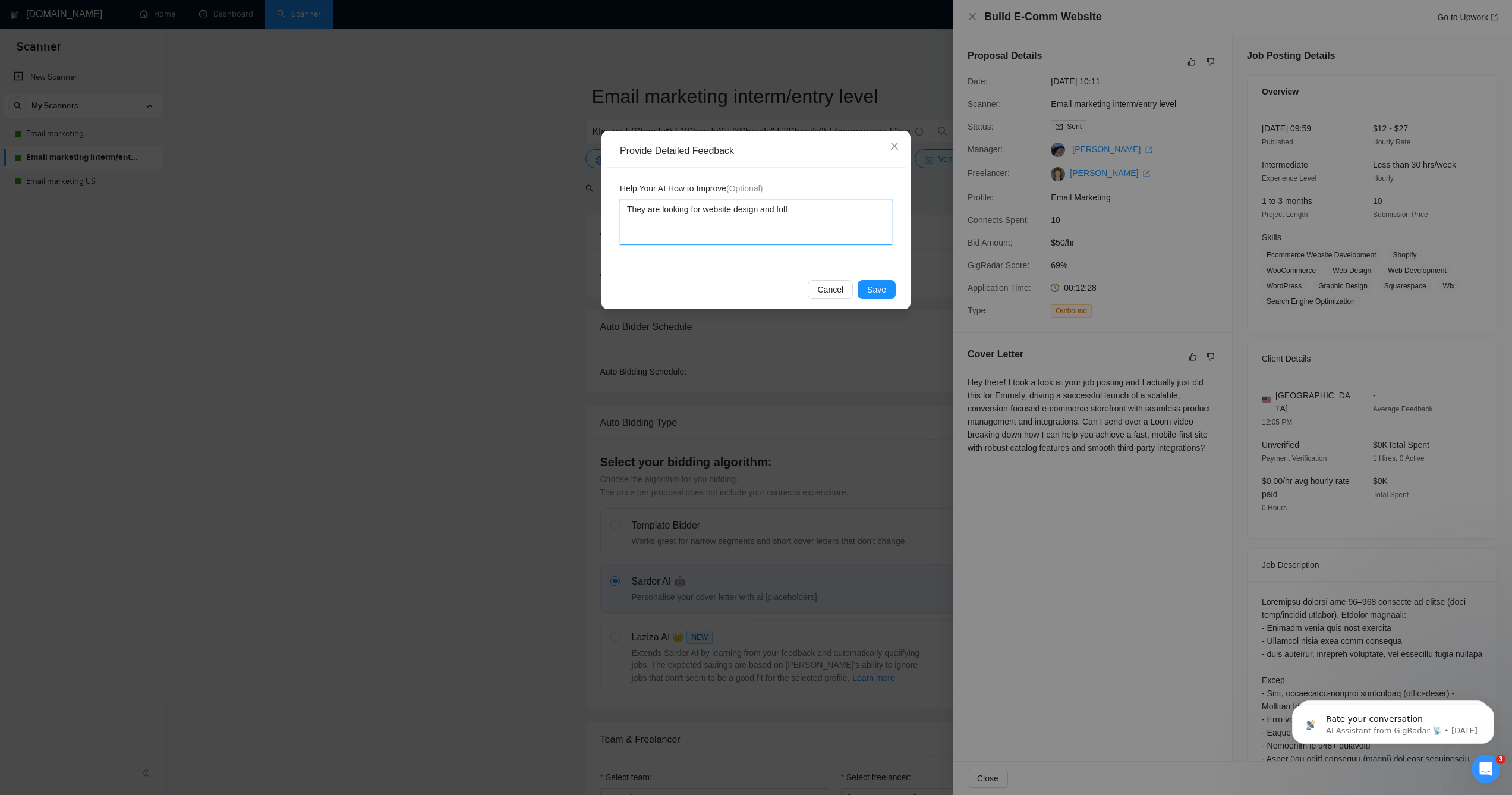
type textarea "They are looking for website design and fulfi"
type textarea "They are looking for website design and fulfil"
type textarea "They are looking for website design and fulfill"
type textarea "They are looking for website design and fulfillm"
type textarea "They are looking for website design and fulfillme"
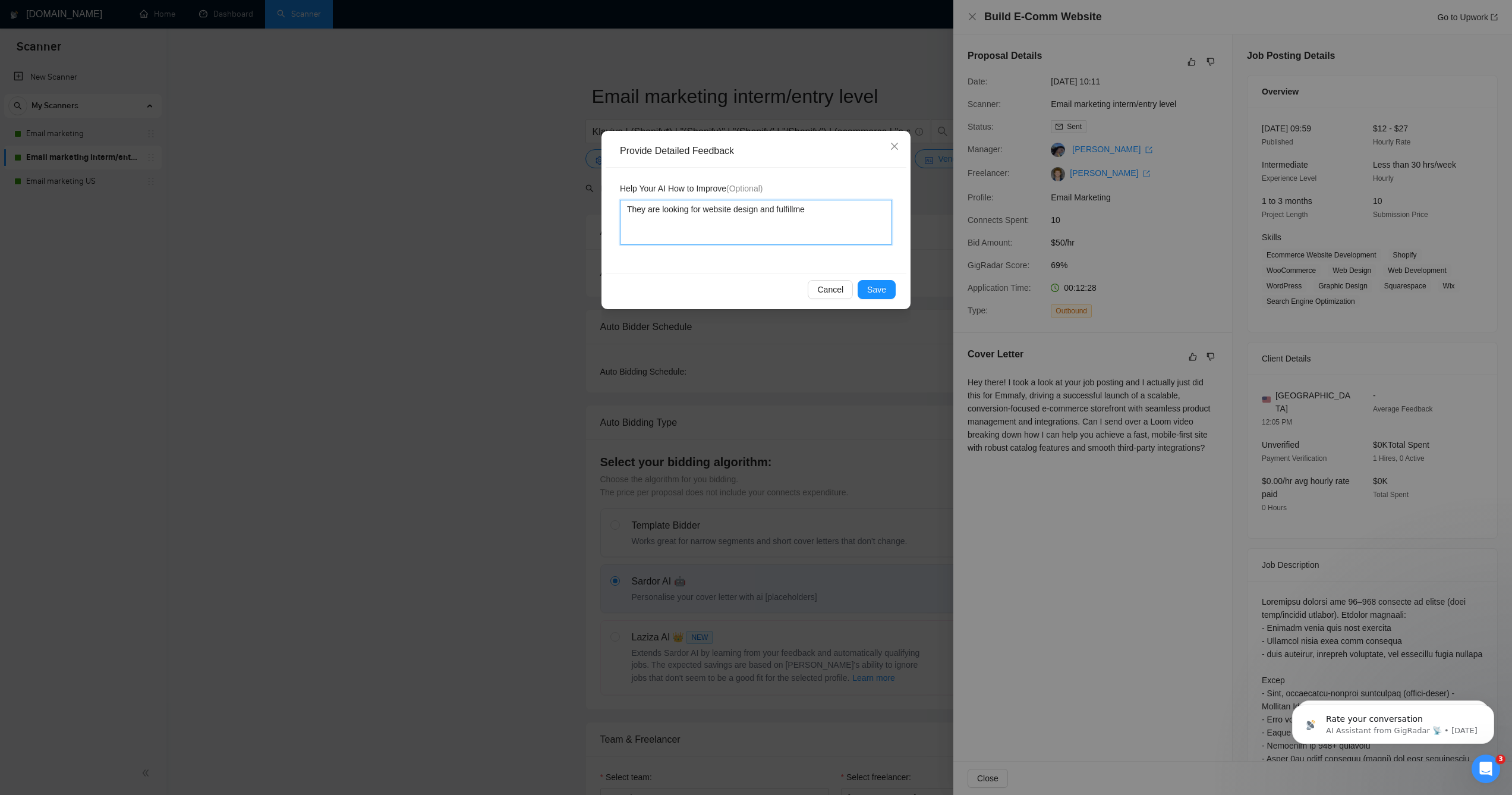
type textarea "They are looking for website design and fulfillmen"
type textarea "They are looking for website design and fulfillment"
type textarea "They are looking for website design and fulfillment,"
type textarea "They are looking for website design and fulfillment, w"
type textarea "They are looking for website design and fulfillment, wh"
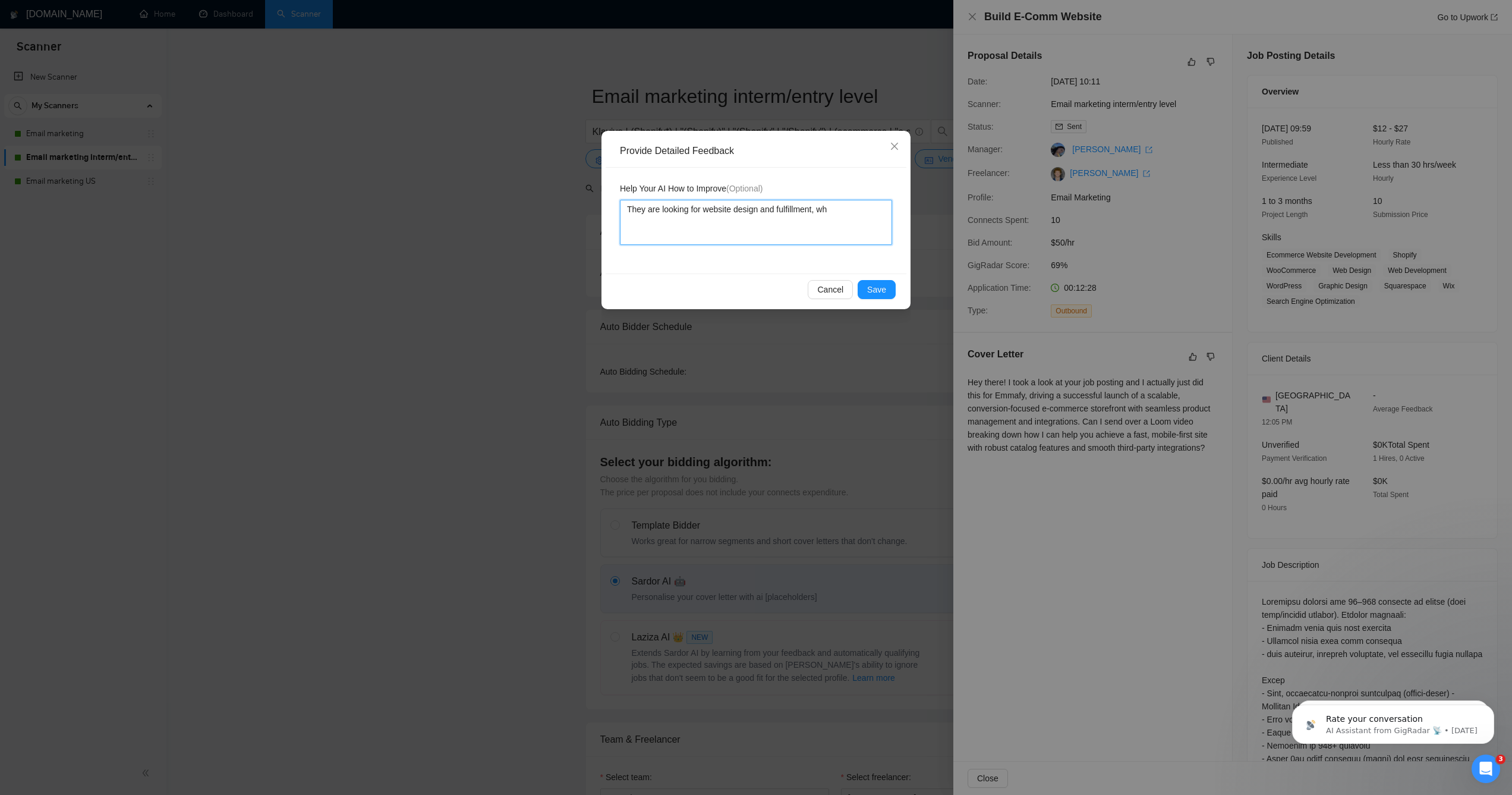
type textarea "They are looking for website design and fulfillment, whi"
type textarea "They are looking for website design and fulfillment, whic"
type textarea "They are looking for website design and fulfillment, which"
type textarea "They are looking for website design and fulfillment, which i"
type textarea "They are looking for website design and fulfillment, which is"
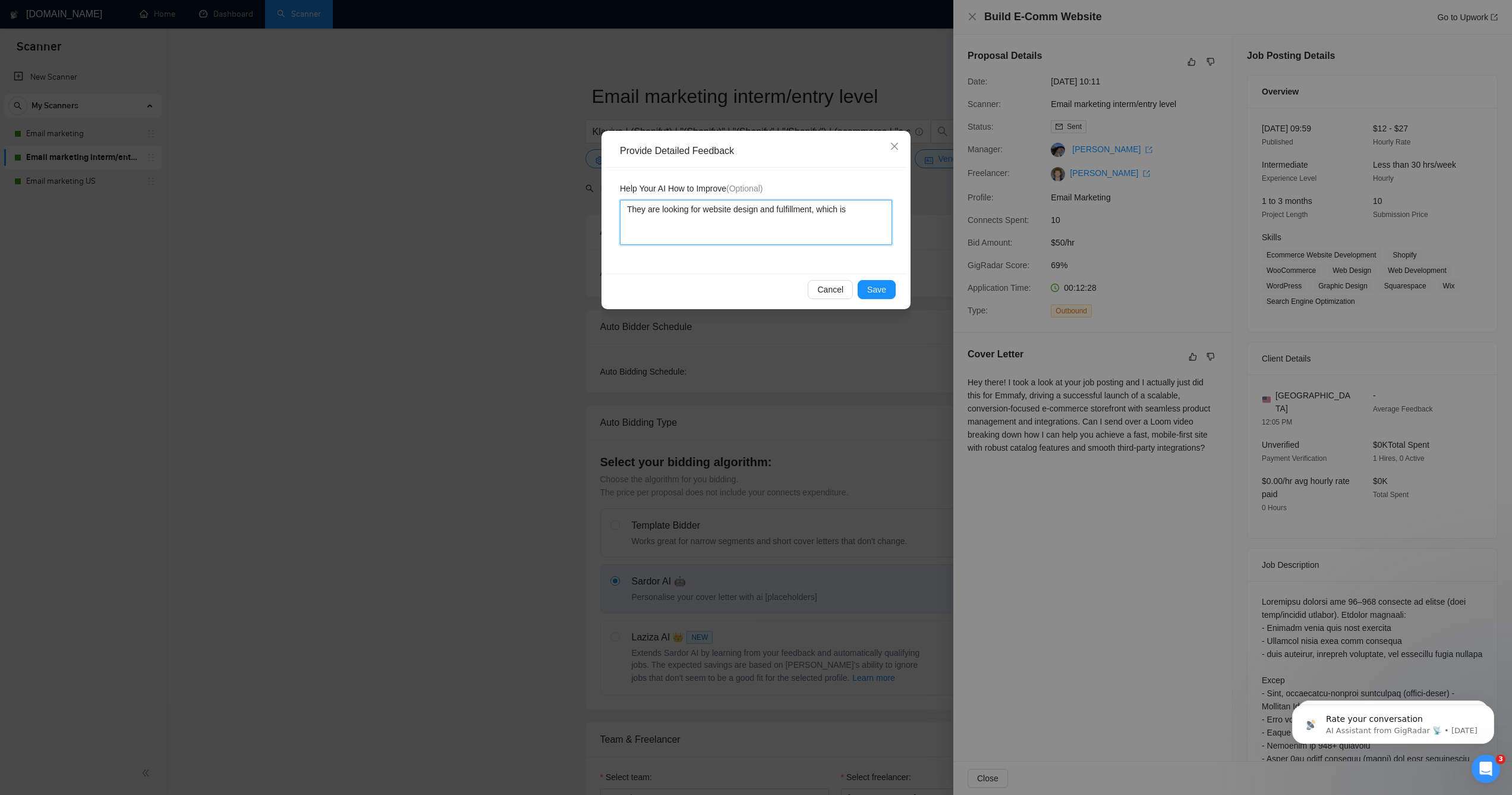
type textarea "They are looking for website design and fulfillment, which is"
type textarea "They are looking for website design and fulfillment, which is n"
type textarea "They are looking for website design and fulfillment, which is no"
type textarea "They are looking for website design and fulfillment, which is not"
type textarea "They are looking for website design and fulfillment, which is not w"
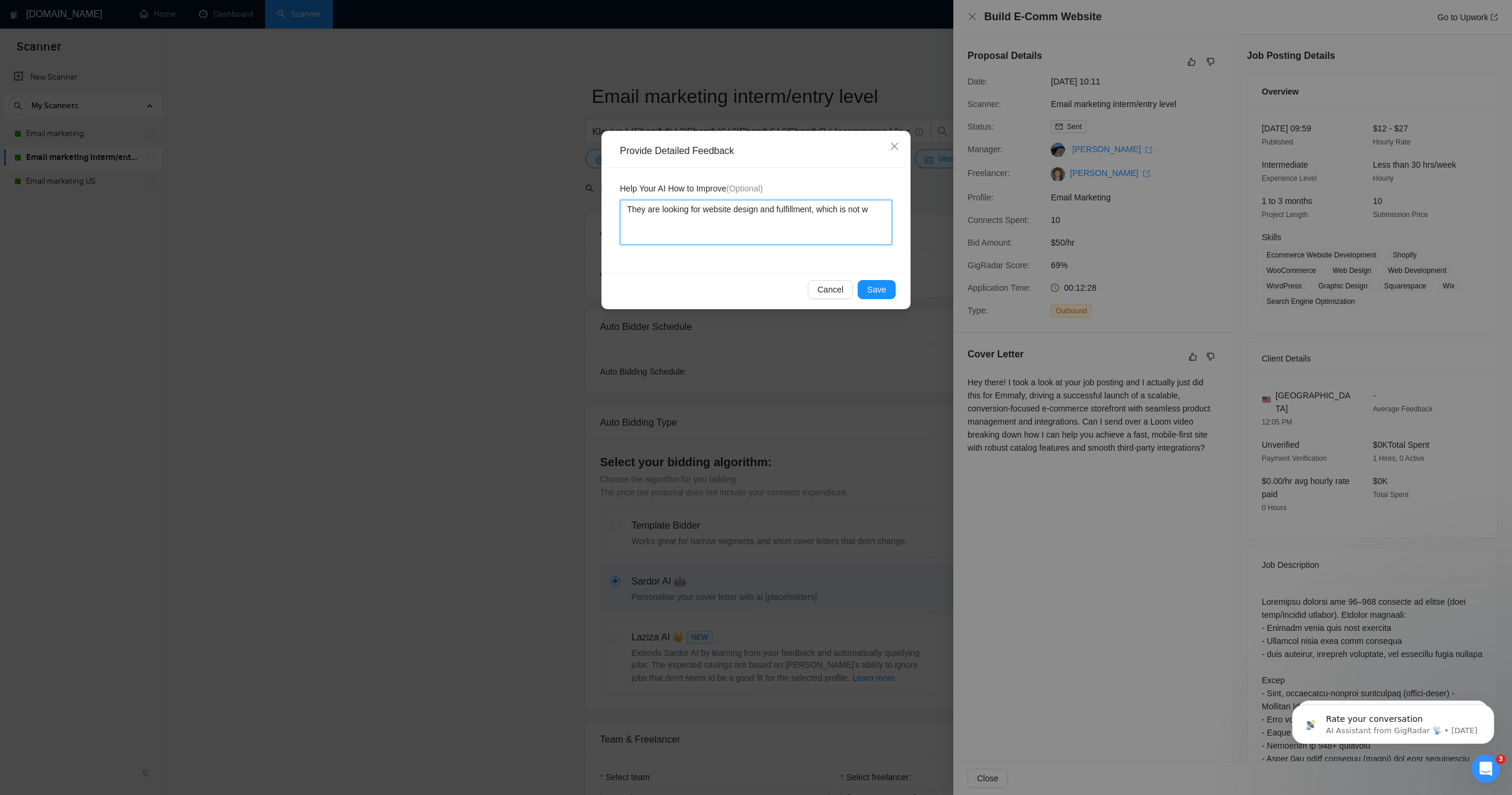
type textarea "They are looking for website design and fulfillment, which is not we"
type textarea "They are looking for website design and fulfillment, which is not w"
type textarea "They are looking for website design and fulfillment, which is not wh"
type textarea "They are looking for website design and fulfillment, which is not wha"
type textarea "They are looking for website design and fulfillment, which is not what"
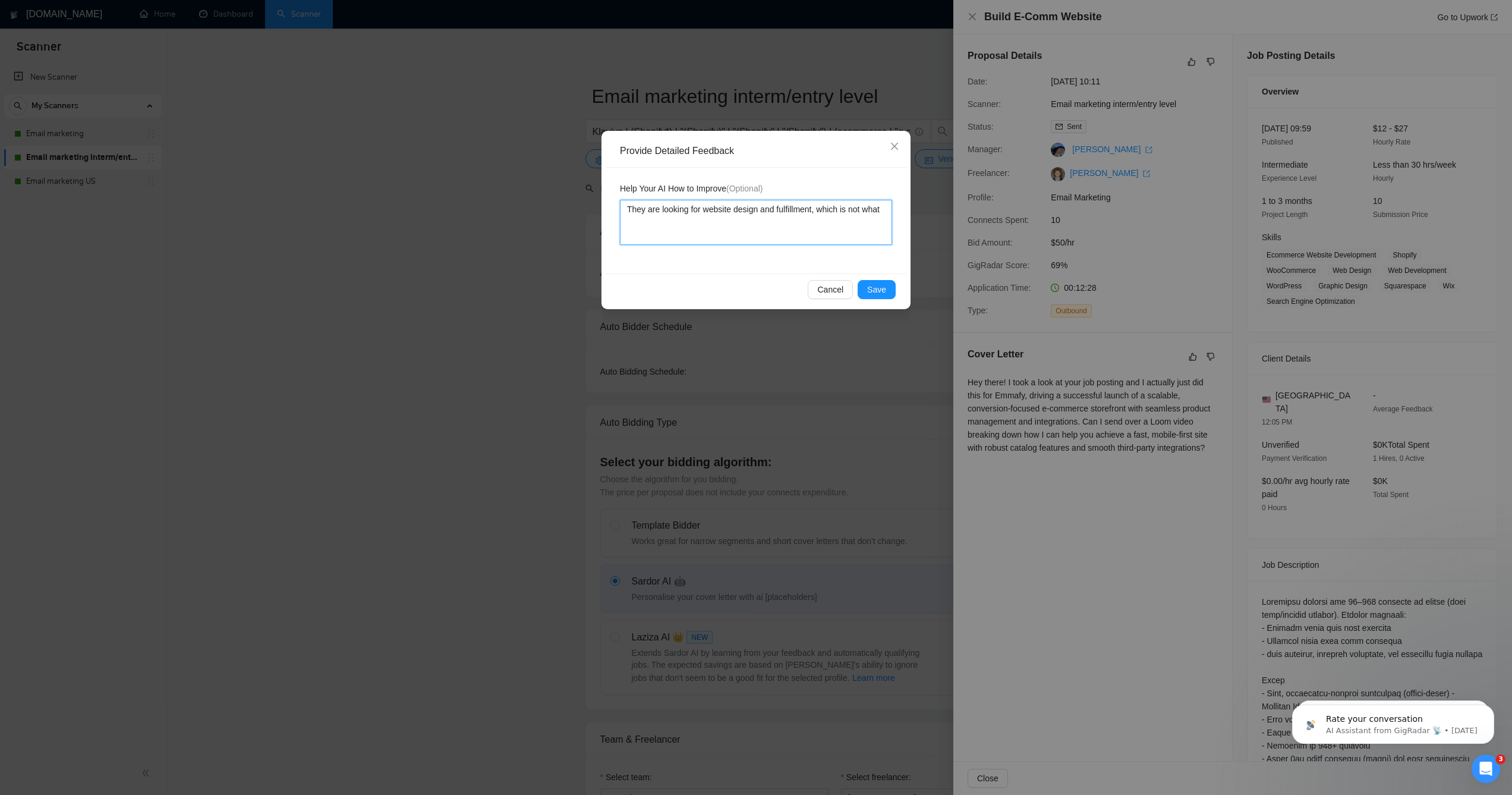
type textarea "They are looking for website design and fulfillment, which is not what"
type textarea "They are looking for website design and fulfillment, which is not what w"
type textarea "They are looking for website design and fulfillment, which is not what we"
type textarea "They are looking for website design and fulfillment, which is not what we d"
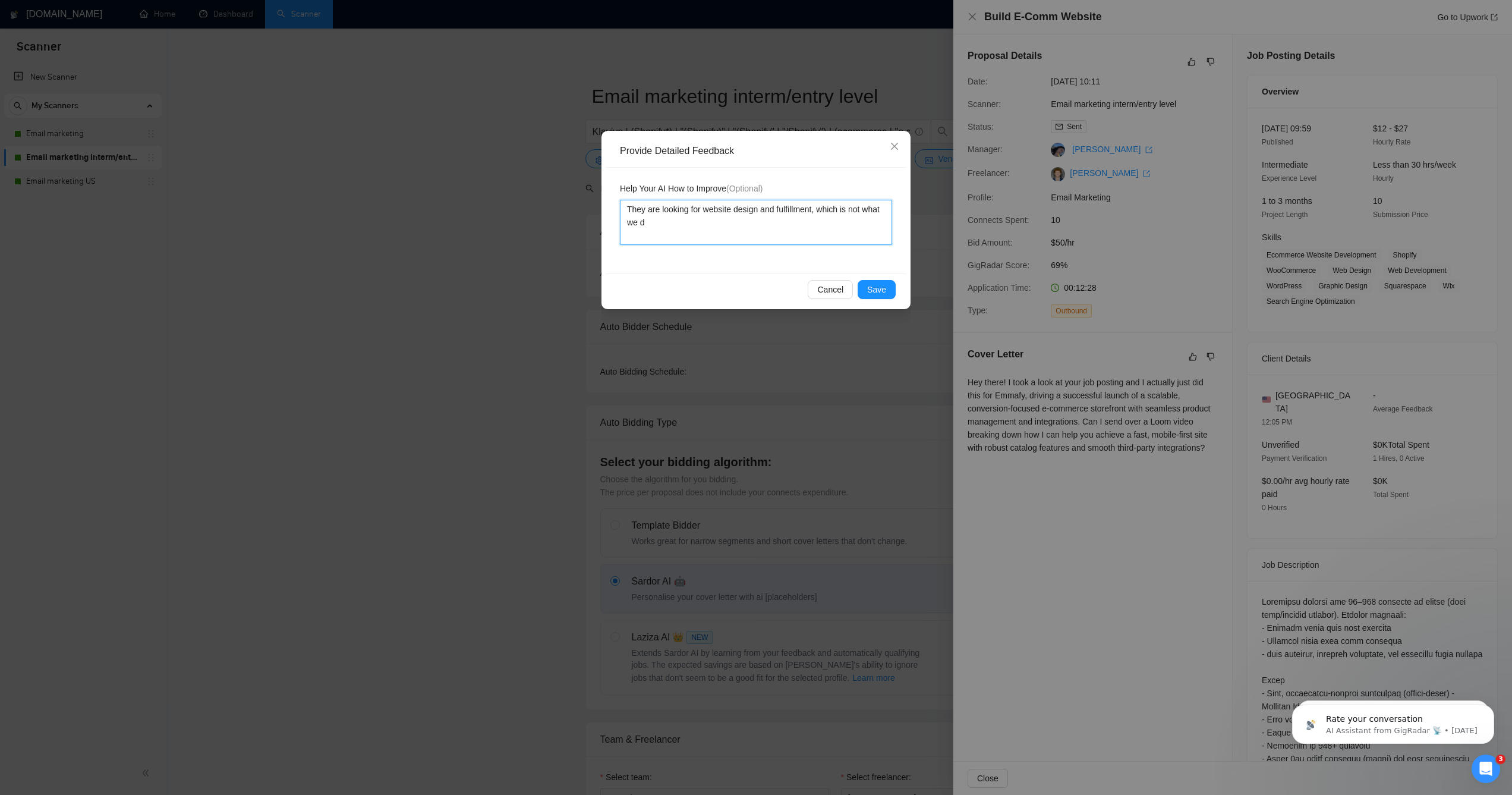
type textarea "They are looking for website design and fulfillment, which is not what we do"
type textarea "They are looking for website design and fulfillment, which is not what we d"
type textarea "They are looking for website design and fulfillment, which is not what we"
type textarea "They are looking for website design and fulfillment, which is not what w"
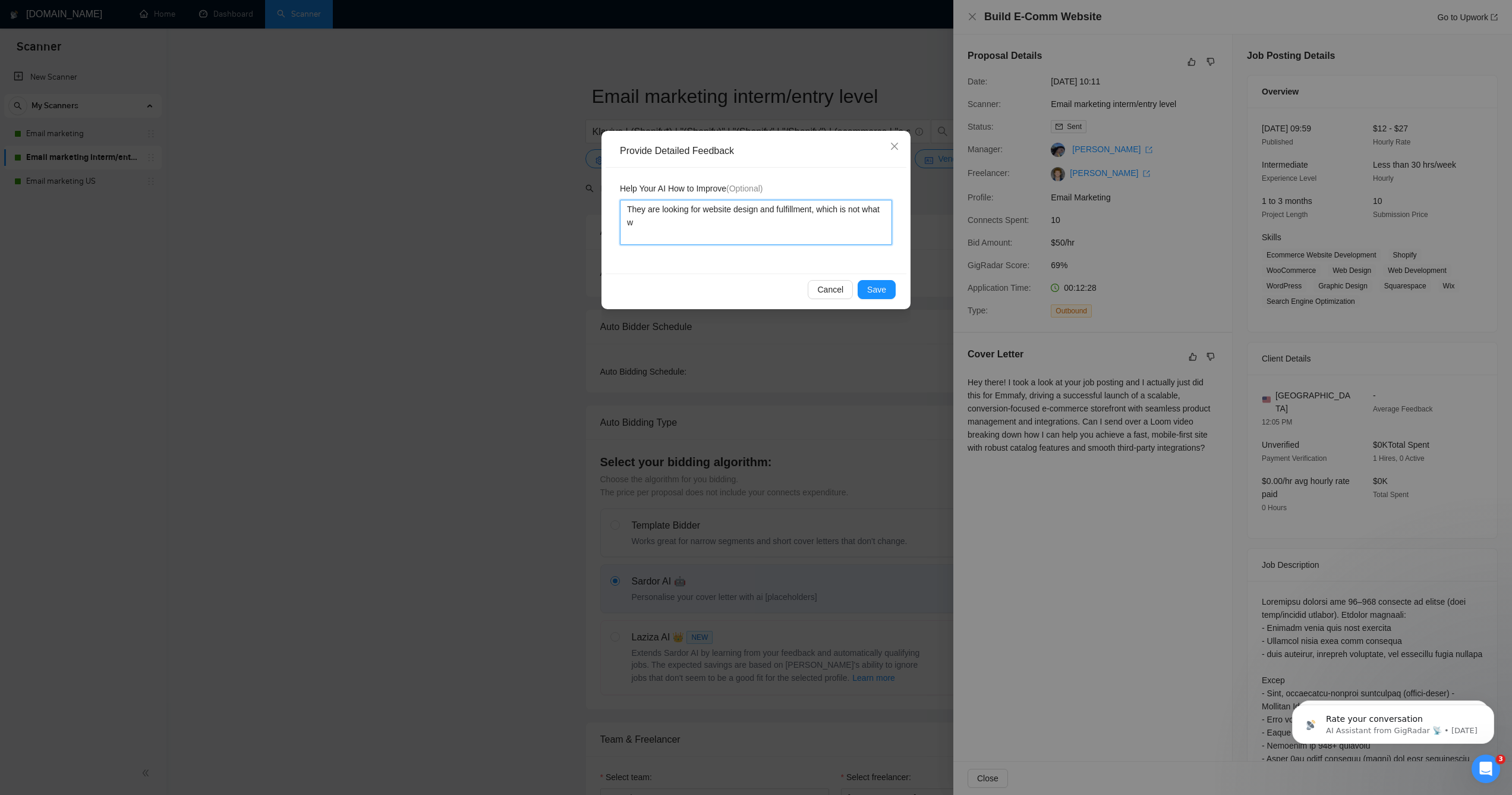
type textarea "They are looking for website design and fulfillment, which is not what"
type textarea "They are looking for website design and fulfillment, which is not what I"
type textarea "They are looking for website design and fulfillment, which is not what I d"
type textarea "They are looking for website design and fulfillment, which is not what I do"
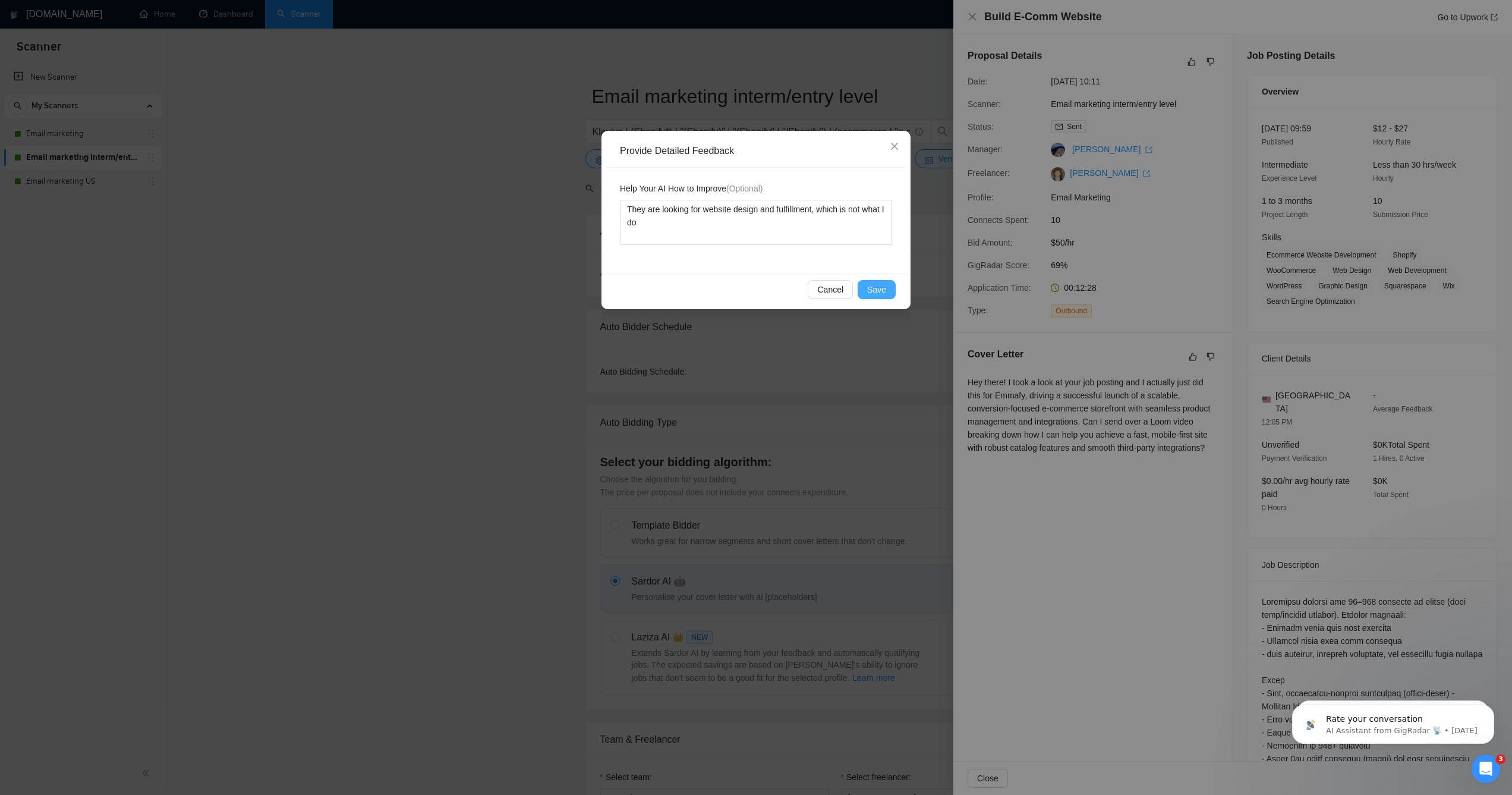
click at [867, 287] on span "Save" at bounding box center [876, 289] width 19 height 13
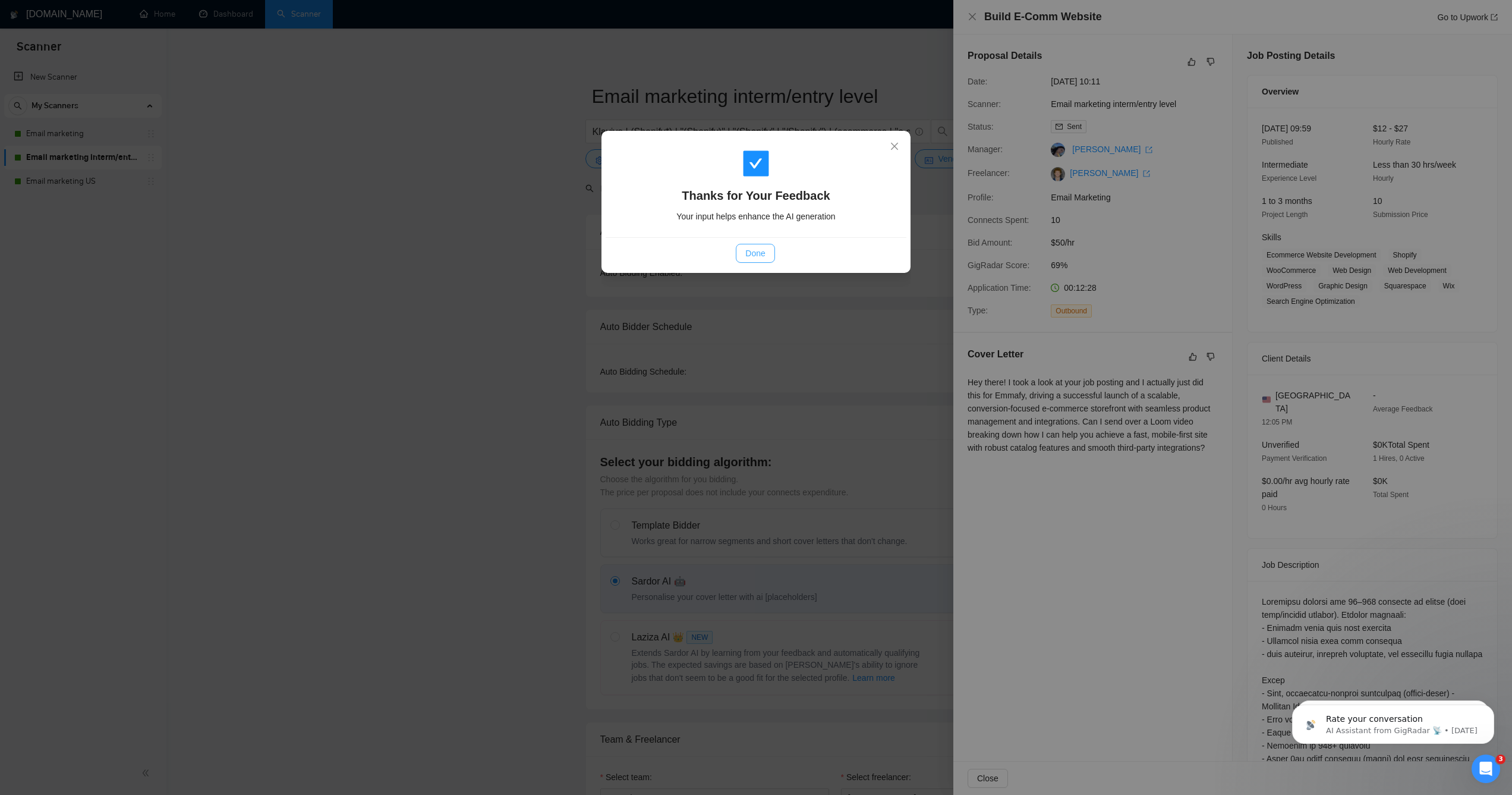
click at [755, 247] on span "Done" at bounding box center [755, 253] width 20 height 13
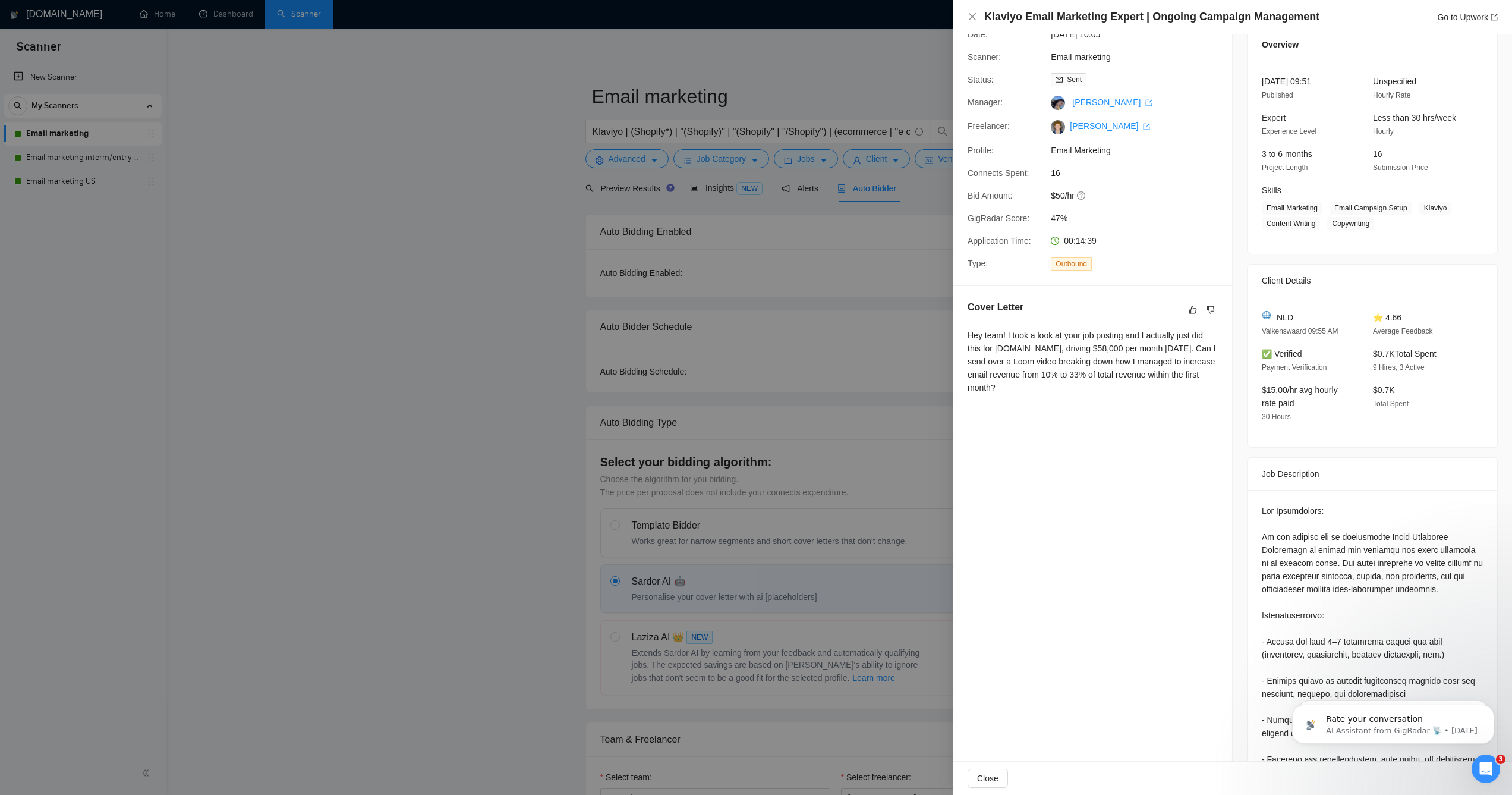
scroll to position [51, 0]
click at [1189, 304] on icon "like" at bounding box center [1192, 305] width 8 height 10
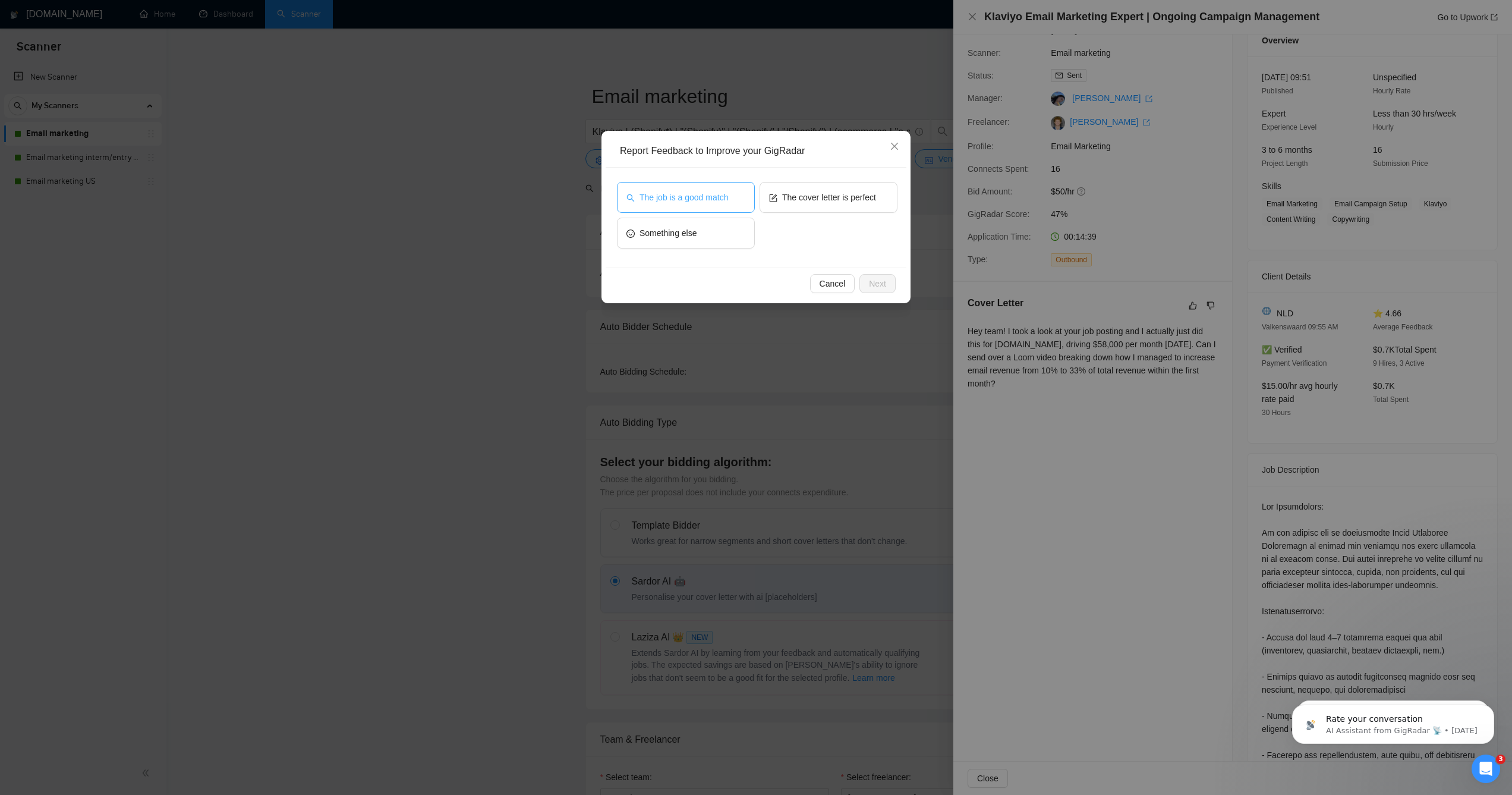
click at [670, 198] on span "The job is a good match" at bounding box center [683, 197] width 89 height 13
click at [785, 205] on button "The cover letter is perfect" at bounding box center [829, 198] width 138 height 31
click at [738, 199] on button "The job is a good match" at bounding box center [686, 198] width 138 height 31
click at [737, 191] on button "The job is a good match" at bounding box center [686, 198] width 138 height 31
click at [869, 286] on span "Next" at bounding box center [877, 283] width 17 height 13
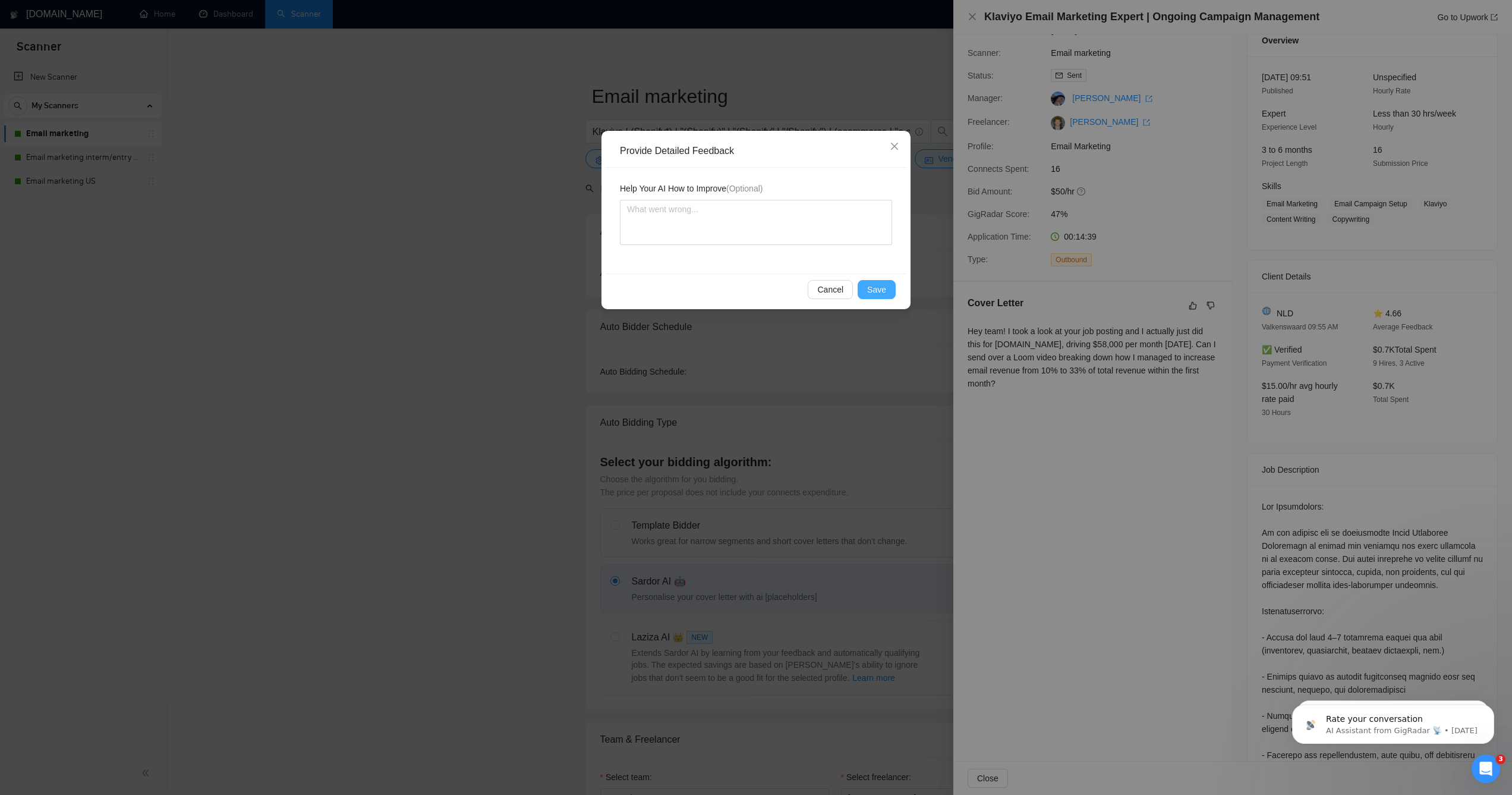
click at [867, 295] on span "Save" at bounding box center [876, 289] width 19 height 13
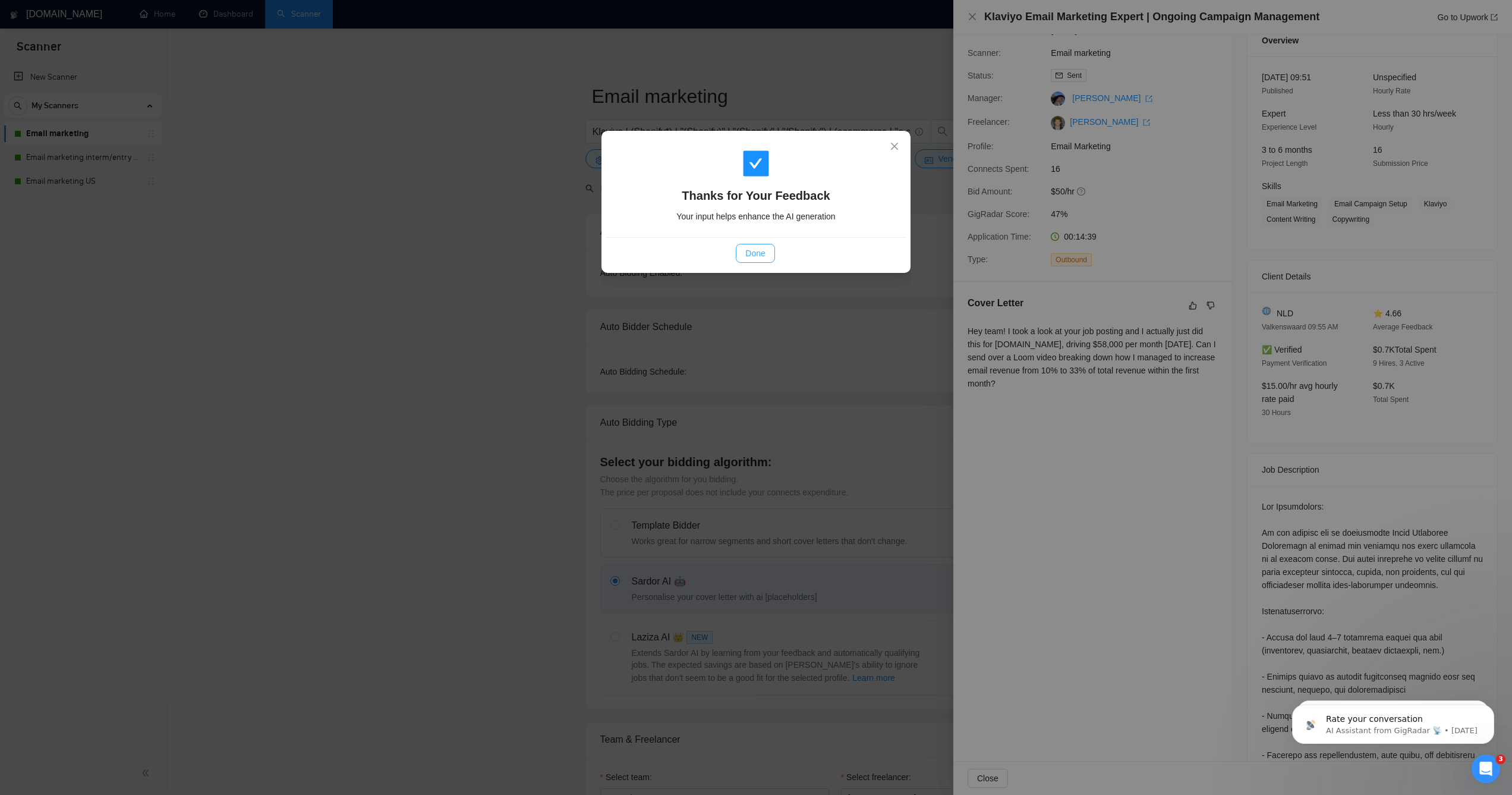
click at [765, 252] on span "Done" at bounding box center [755, 253] width 20 height 13
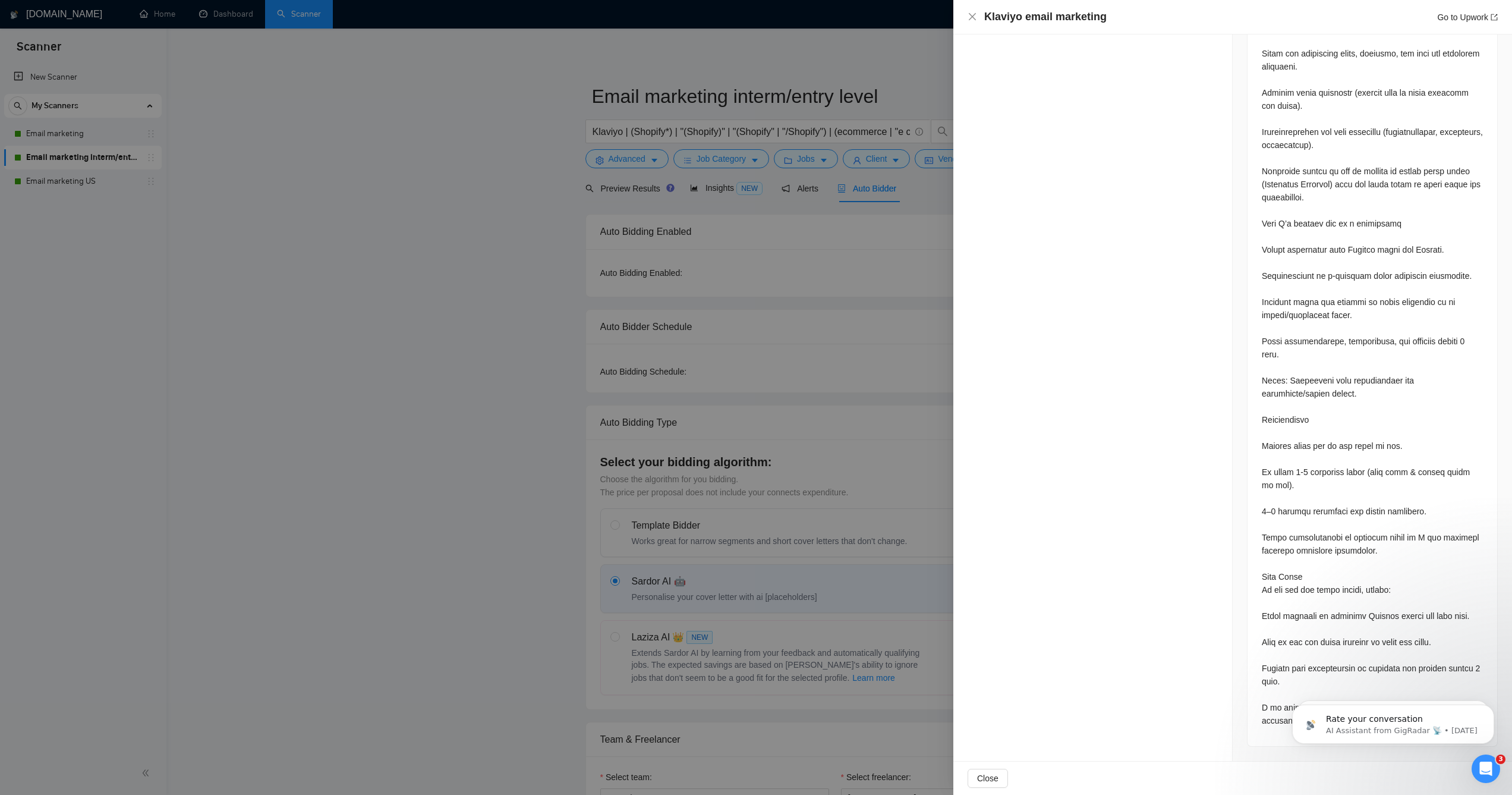
scroll to position [975, 0]
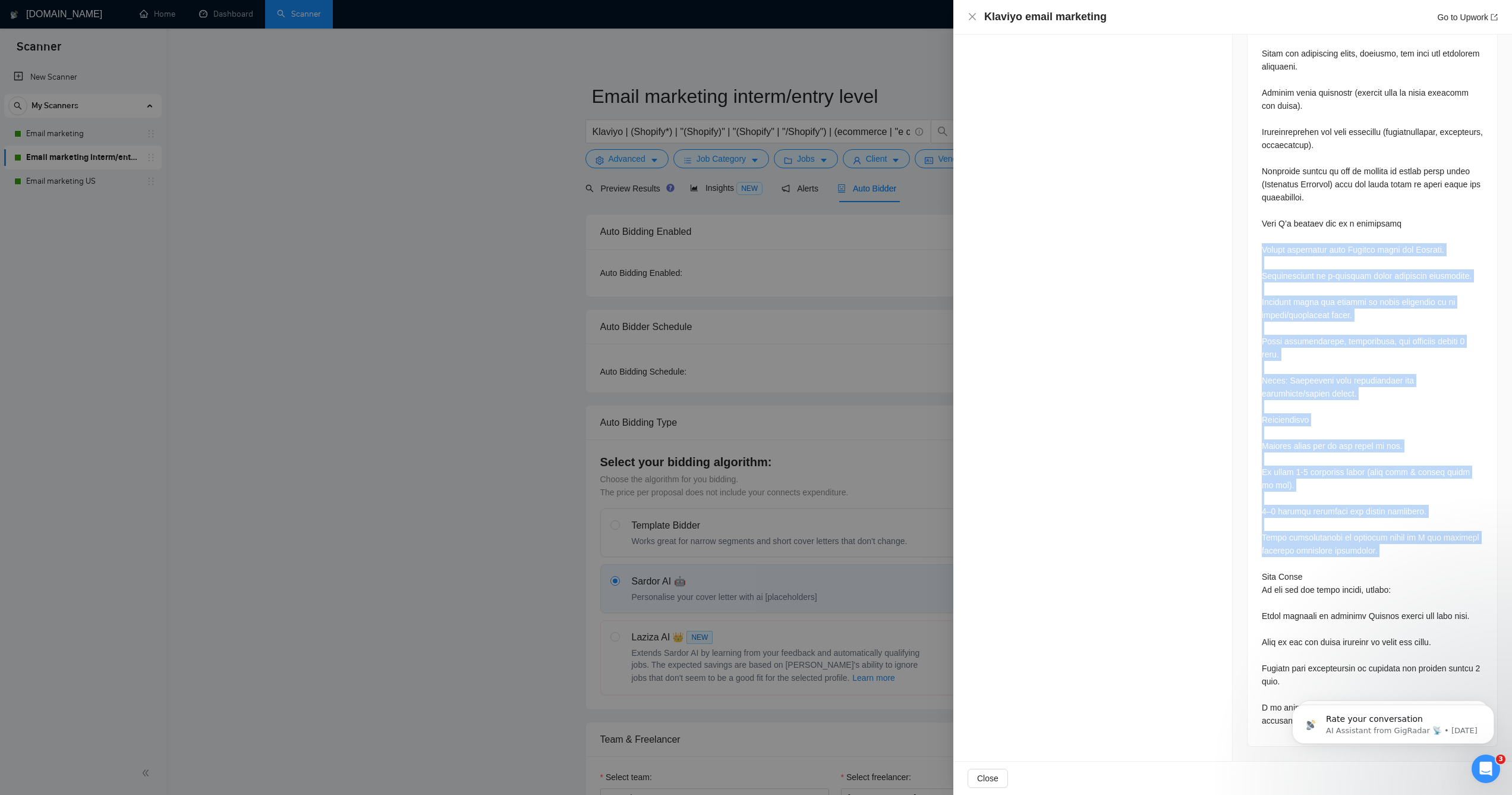
drag, startPoint x: 1253, startPoint y: 234, endPoint x: 1314, endPoint y: 552, distance: 323.8
click at [1314, 551] on div at bounding box center [1372, 173] width 250 height 1145
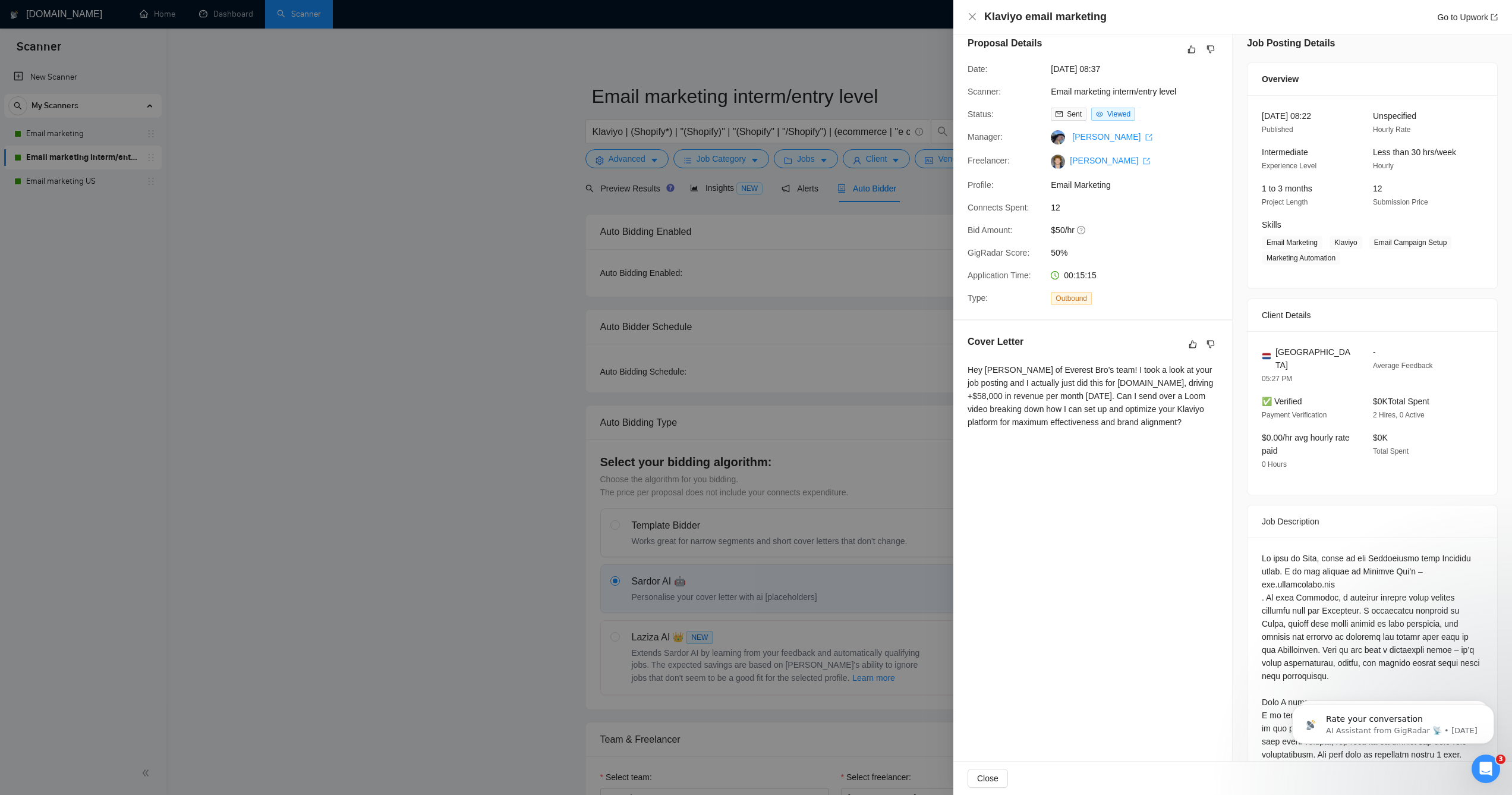
scroll to position [0, 0]
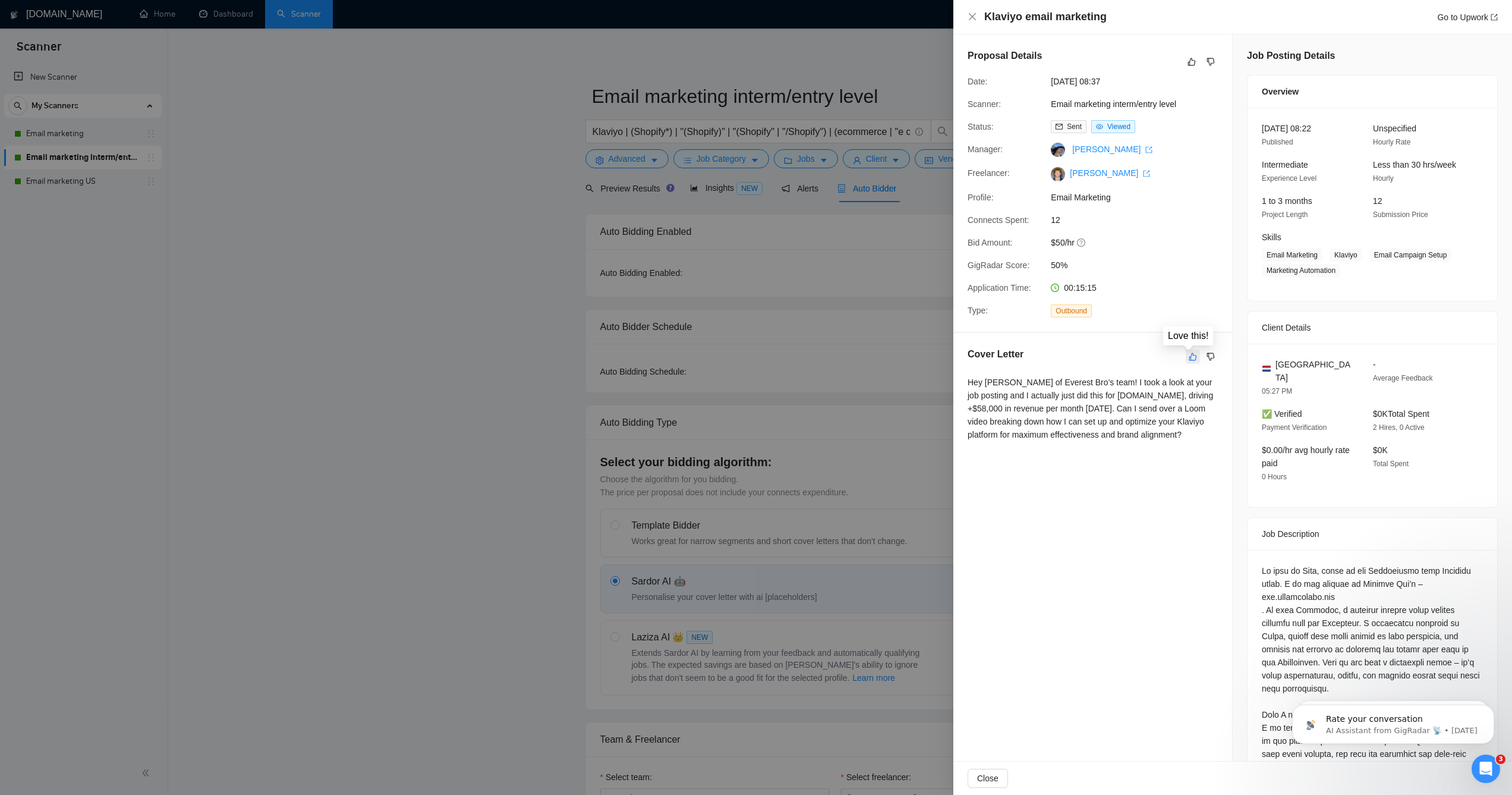
click at [1189, 359] on icon "like" at bounding box center [1192, 356] width 8 height 8
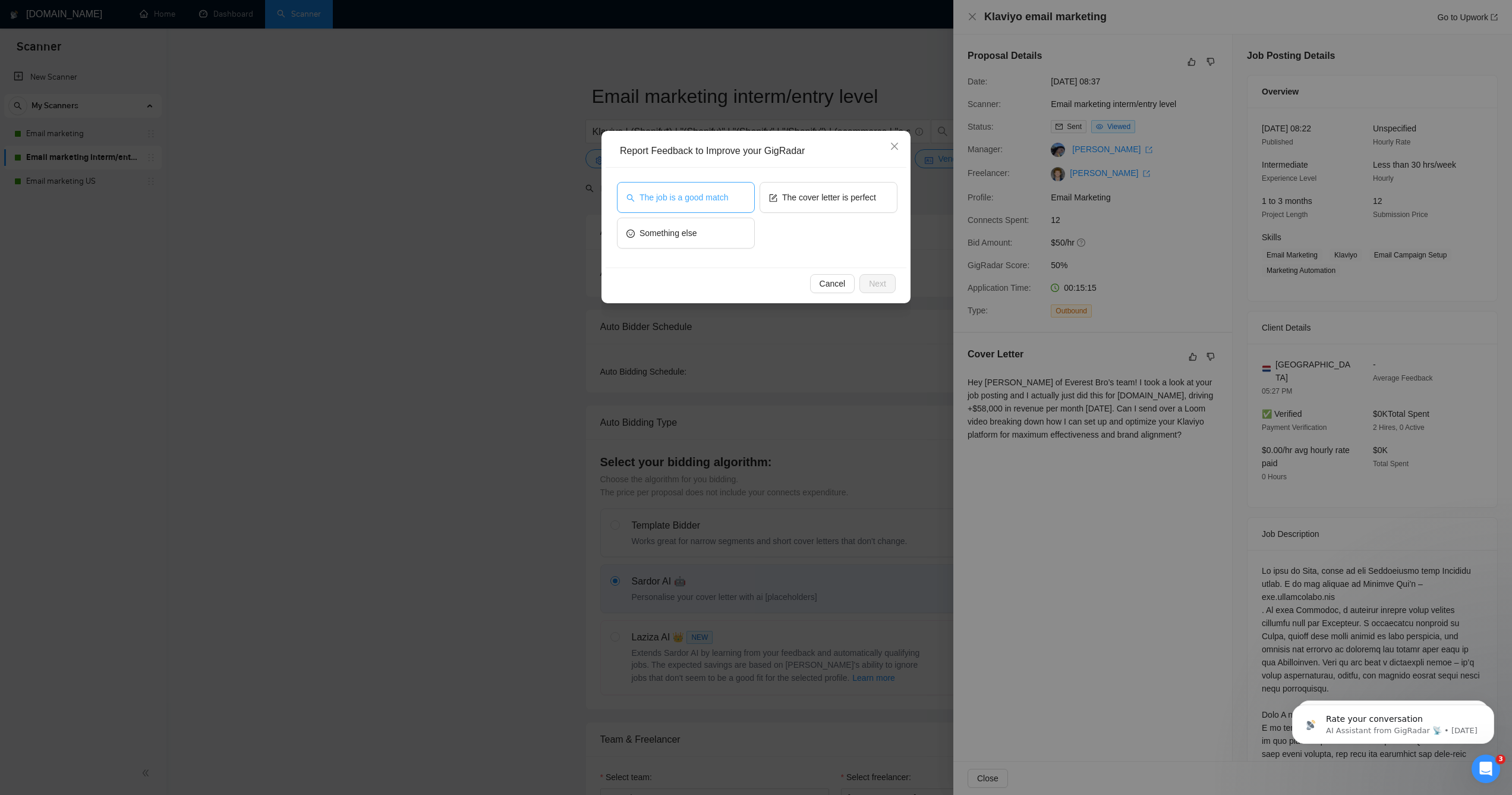
click at [717, 206] on button "The job is a good match" at bounding box center [686, 198] width 138 height 31
click at [869, 287] on span "Next" at bounding box center [877, 283] width 17 height 13
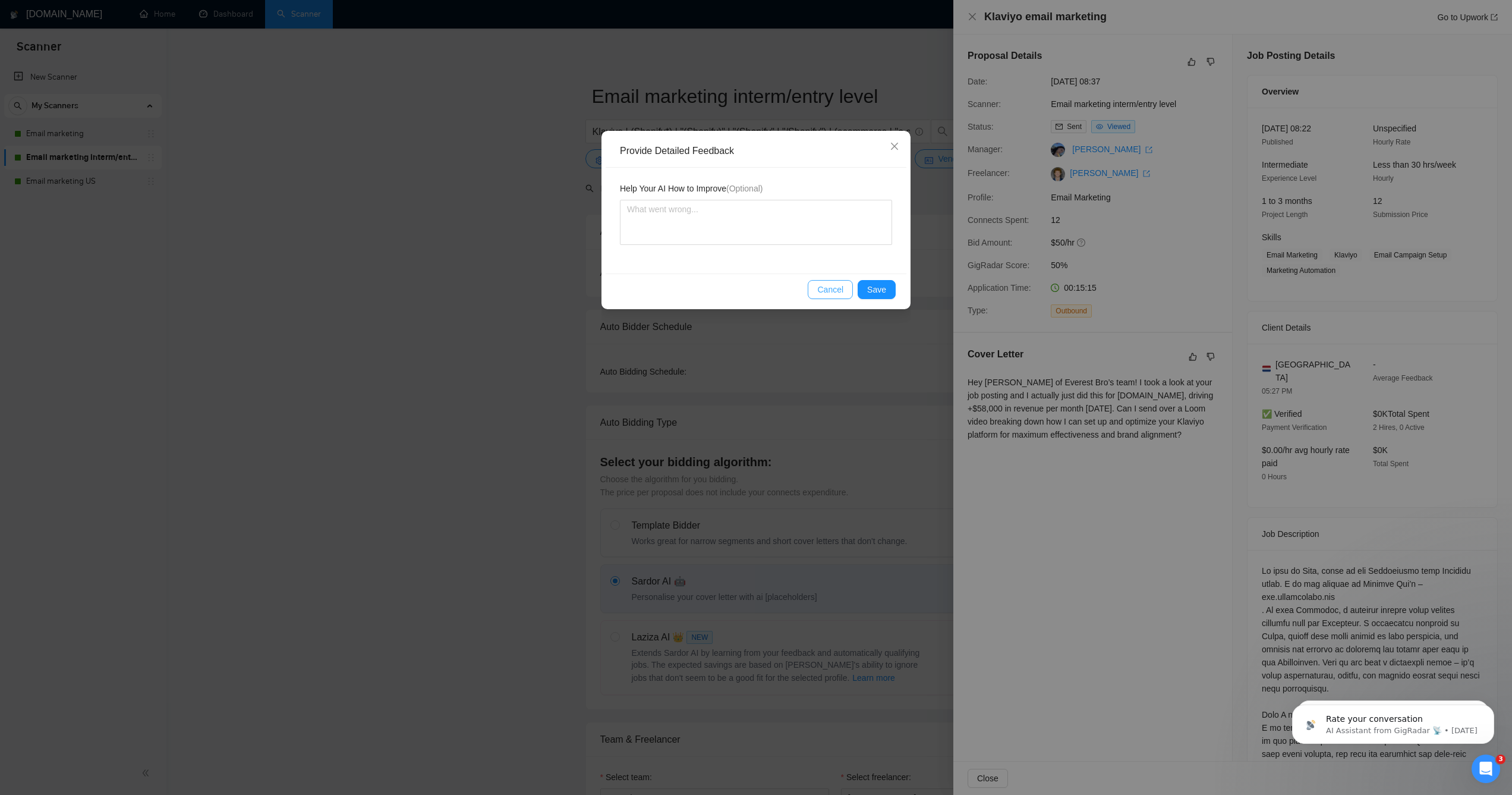
click at [817, 289] on span "Cancel" at bounding box center [830, 289] width 26 height 13
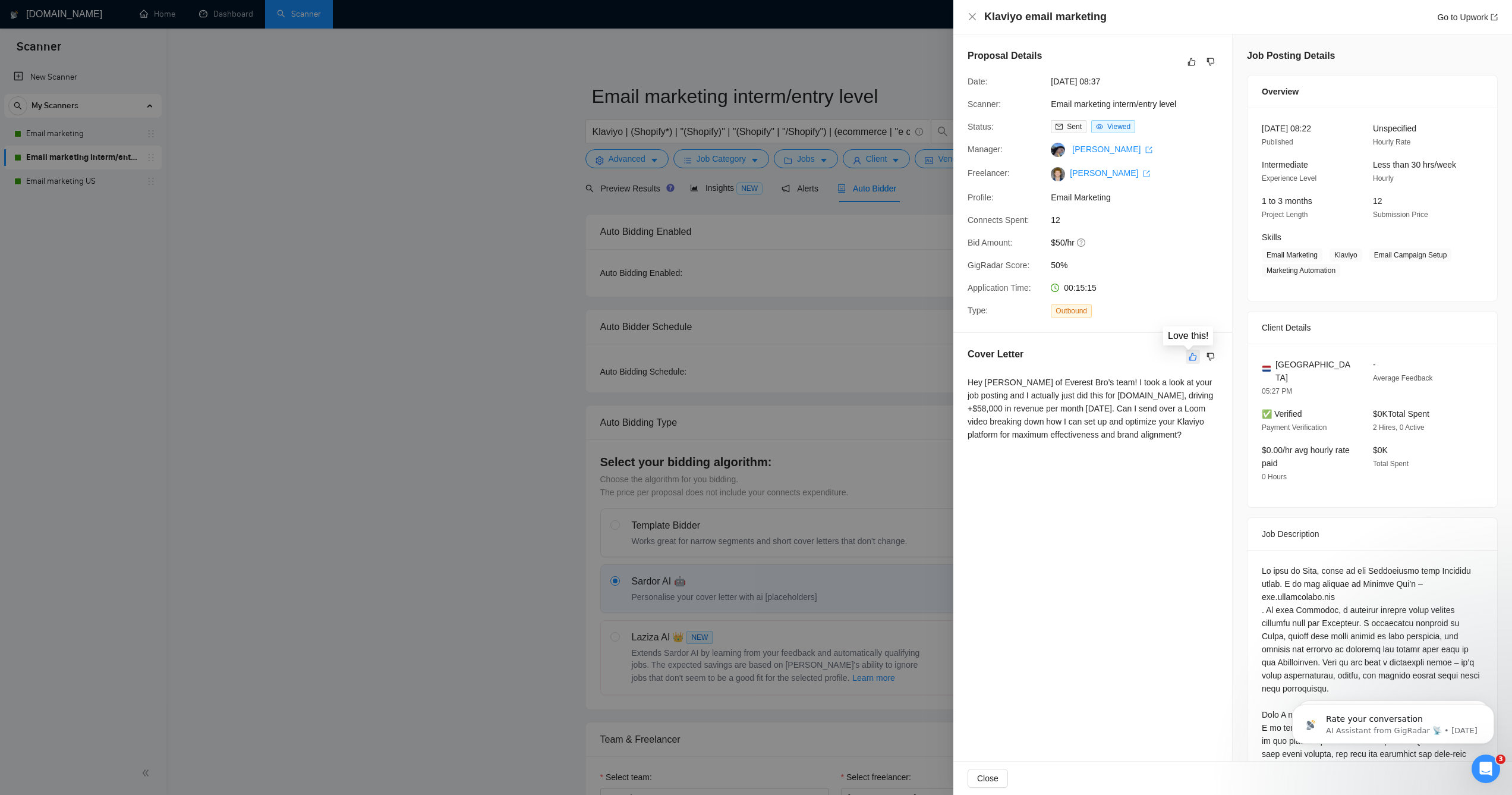
click at [1194, 358] on button "button" at bounding box center [1192, 357] width 14 height 14
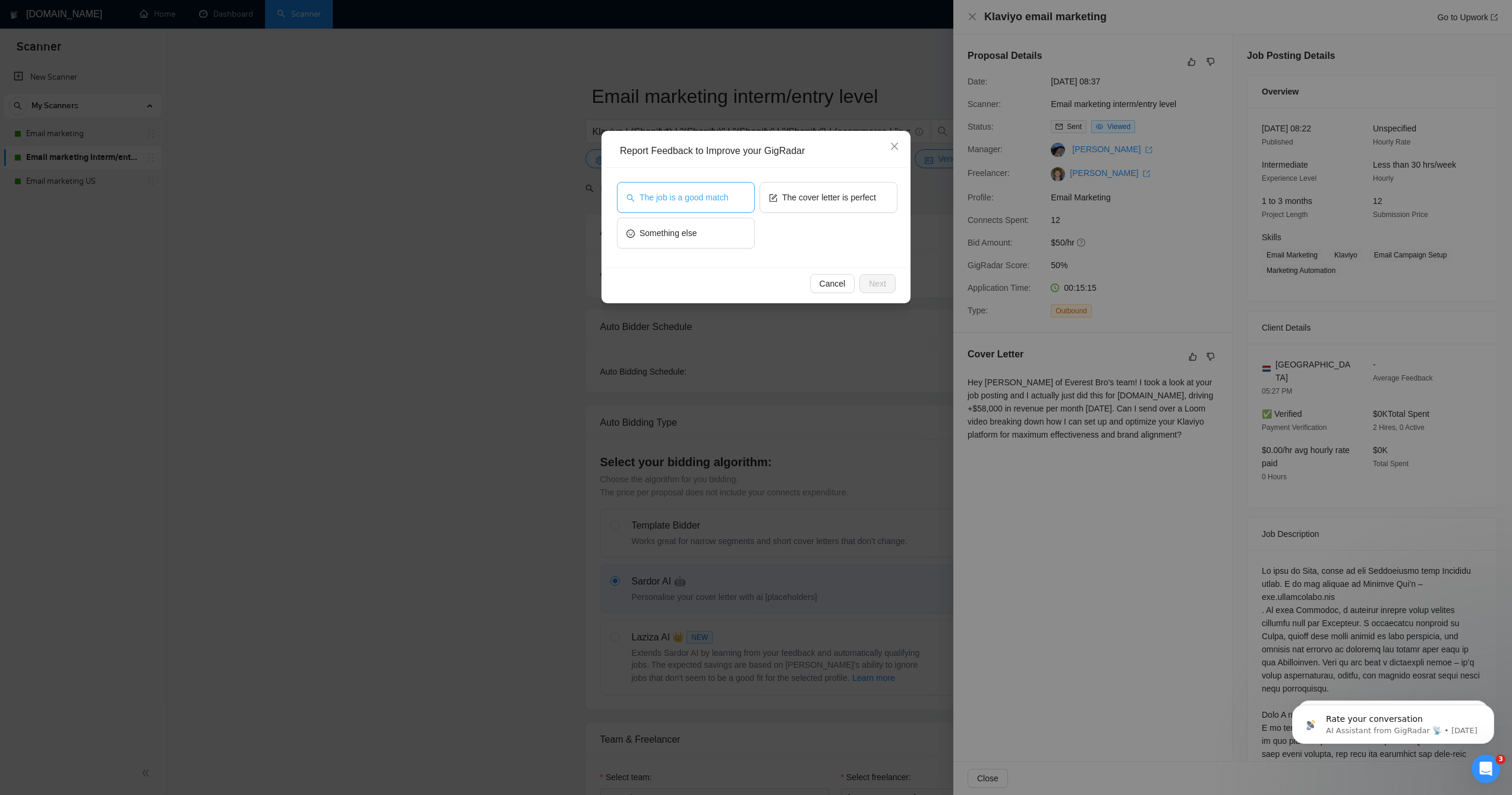
click at [732, 198] on button "The job is a good match" at bounding box center [686, 198] width 138 height 31
click at [795, 209] on button "The cover letter is perfect" at bounding box center [829, 198] width 138 height 31
click at [869, 286] on span "Next" at bounding box center [877, 283] width 17 height 13
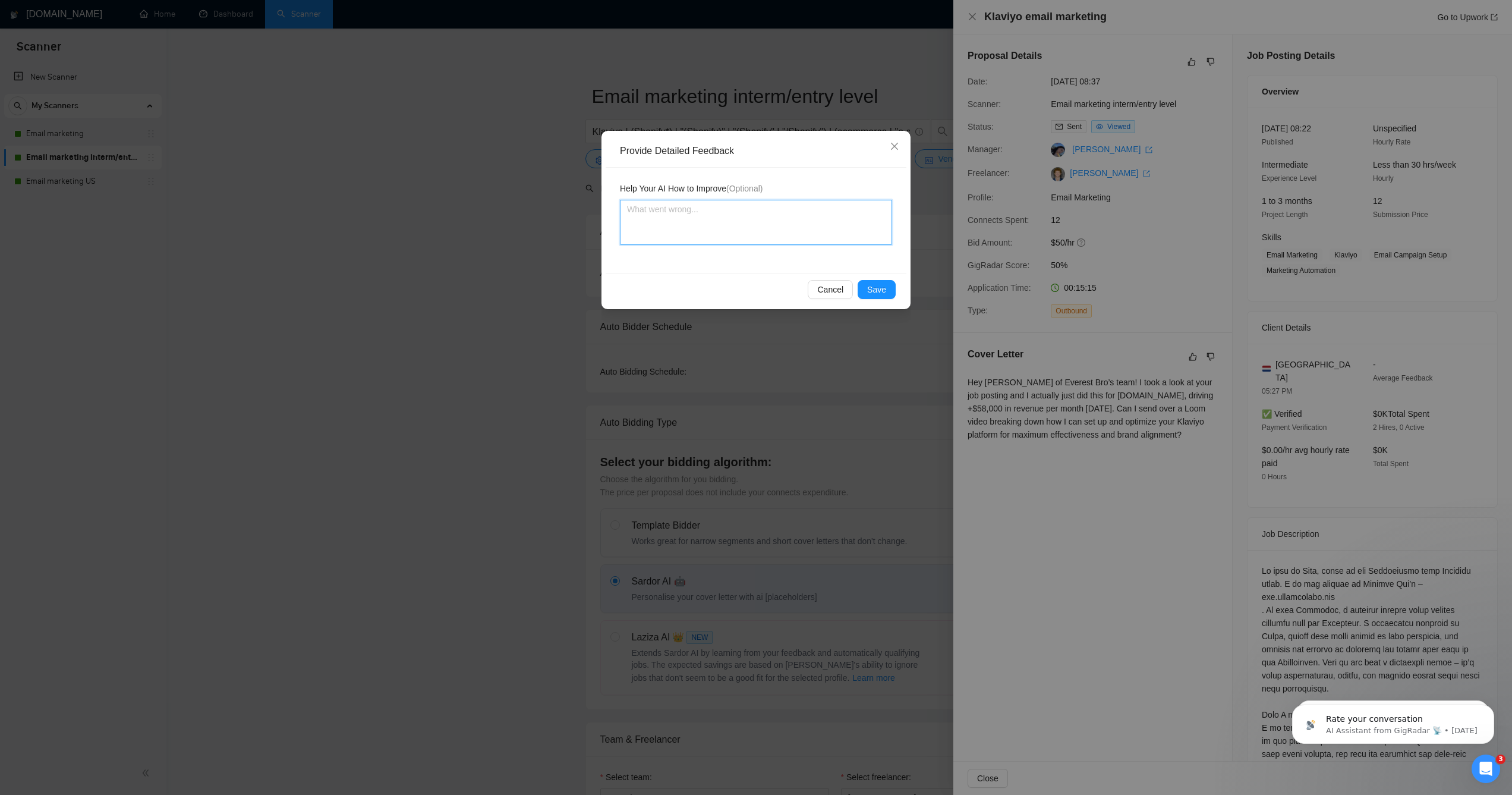
click at [778, 236] on textarea at bounding box center [755, 222] width 272 height 45
type textarea "T"
type textarea "Th"
type textarea "The"
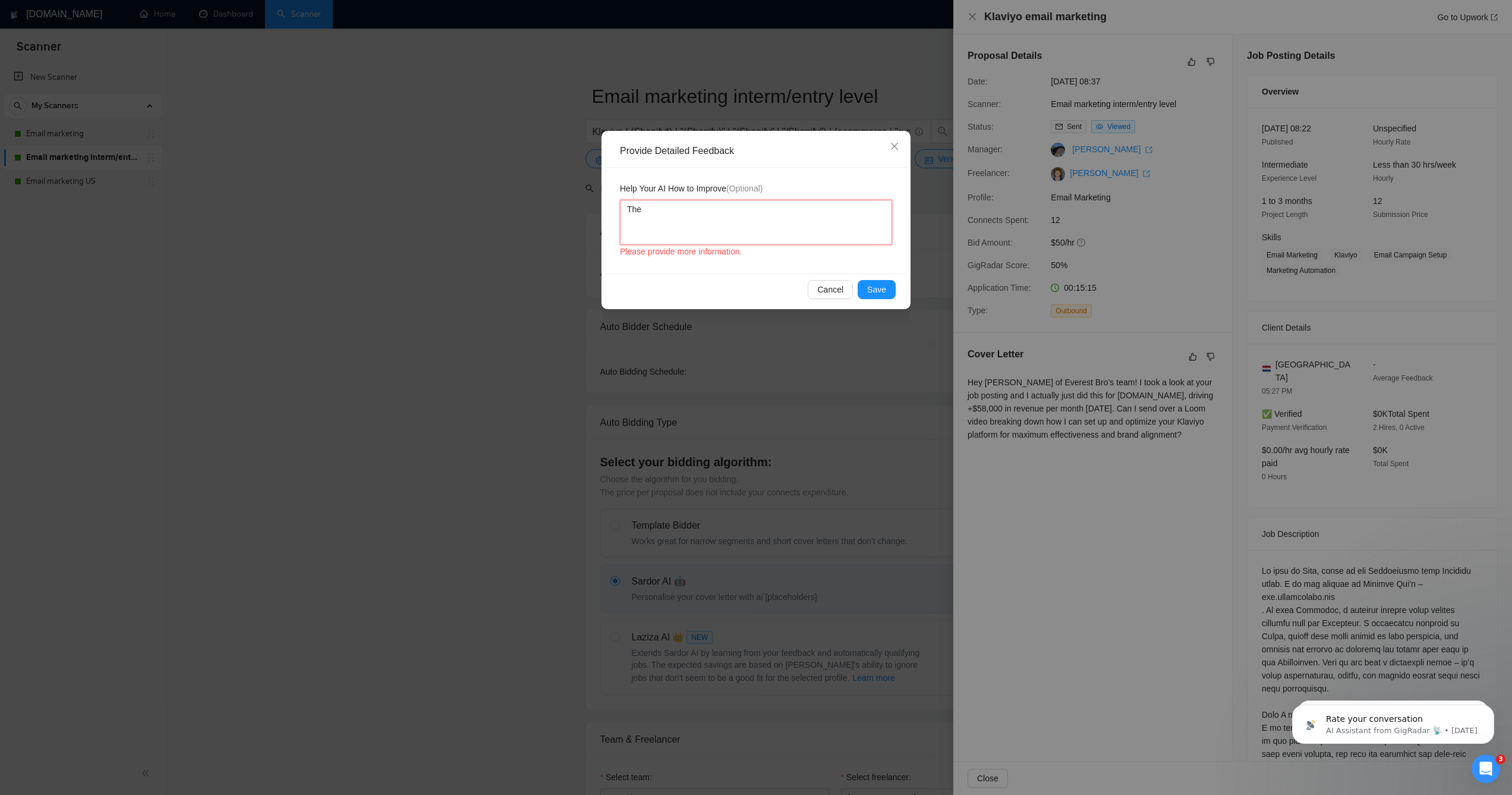
type textarea "The o"
type textarea "The"
type textarea "The c"
type textarea "The co"
type textarea "The cov"
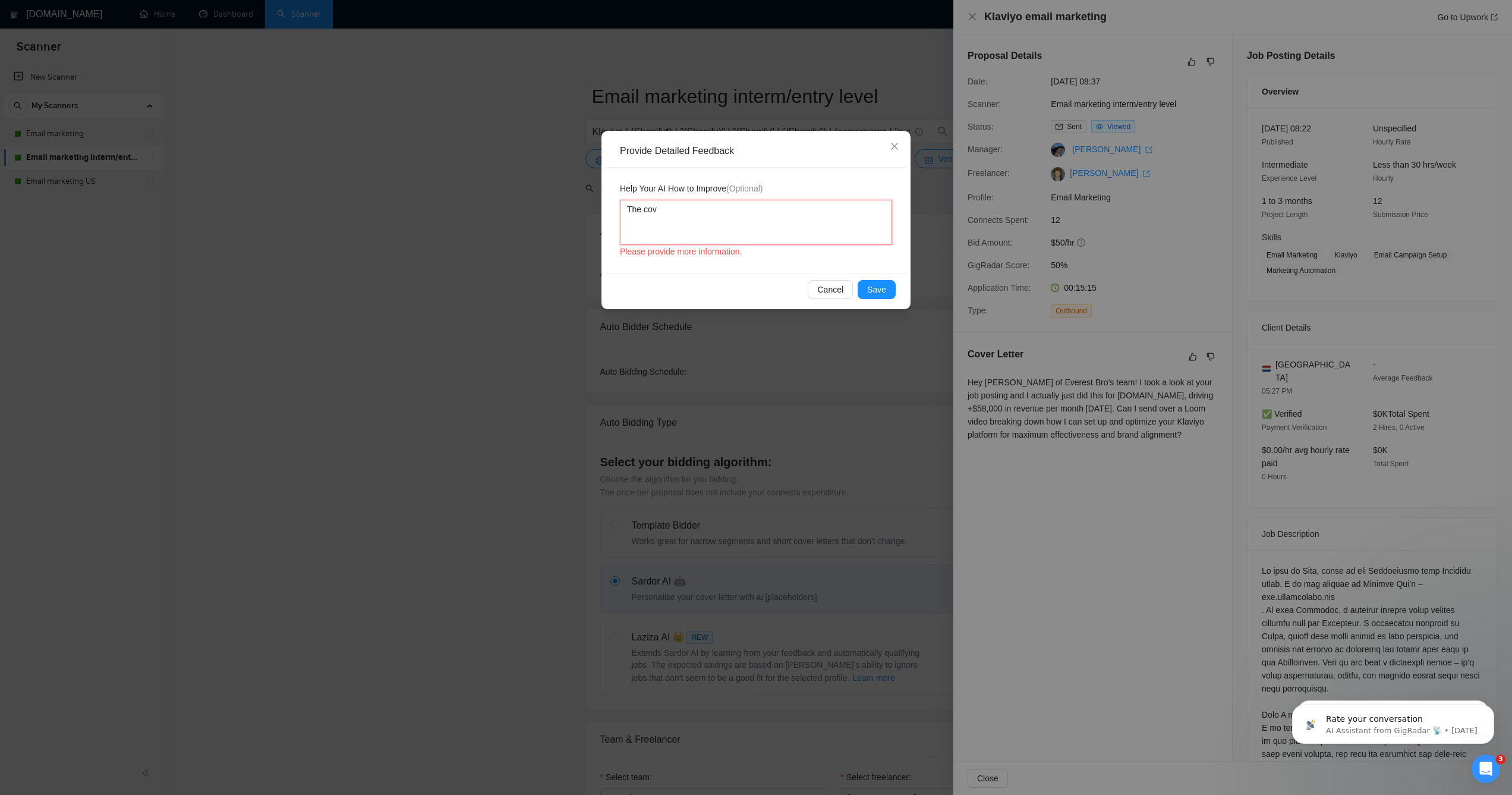
type textarea "The cove"
type textarea "The cover"
type textarea "The cove"
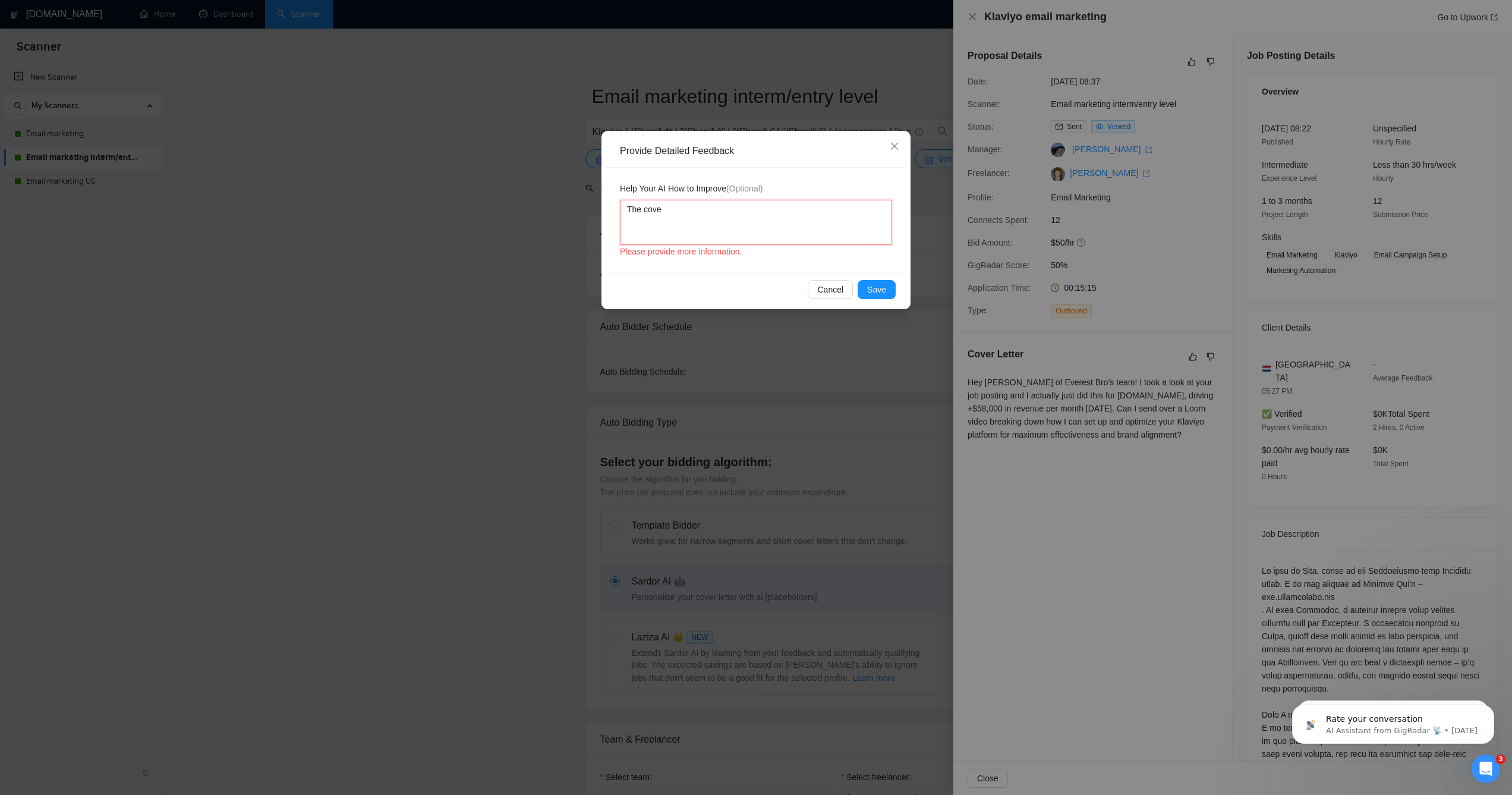
type textarea "The cov"
type textarea "The co"
type textarea "The c"
type textarea "The"
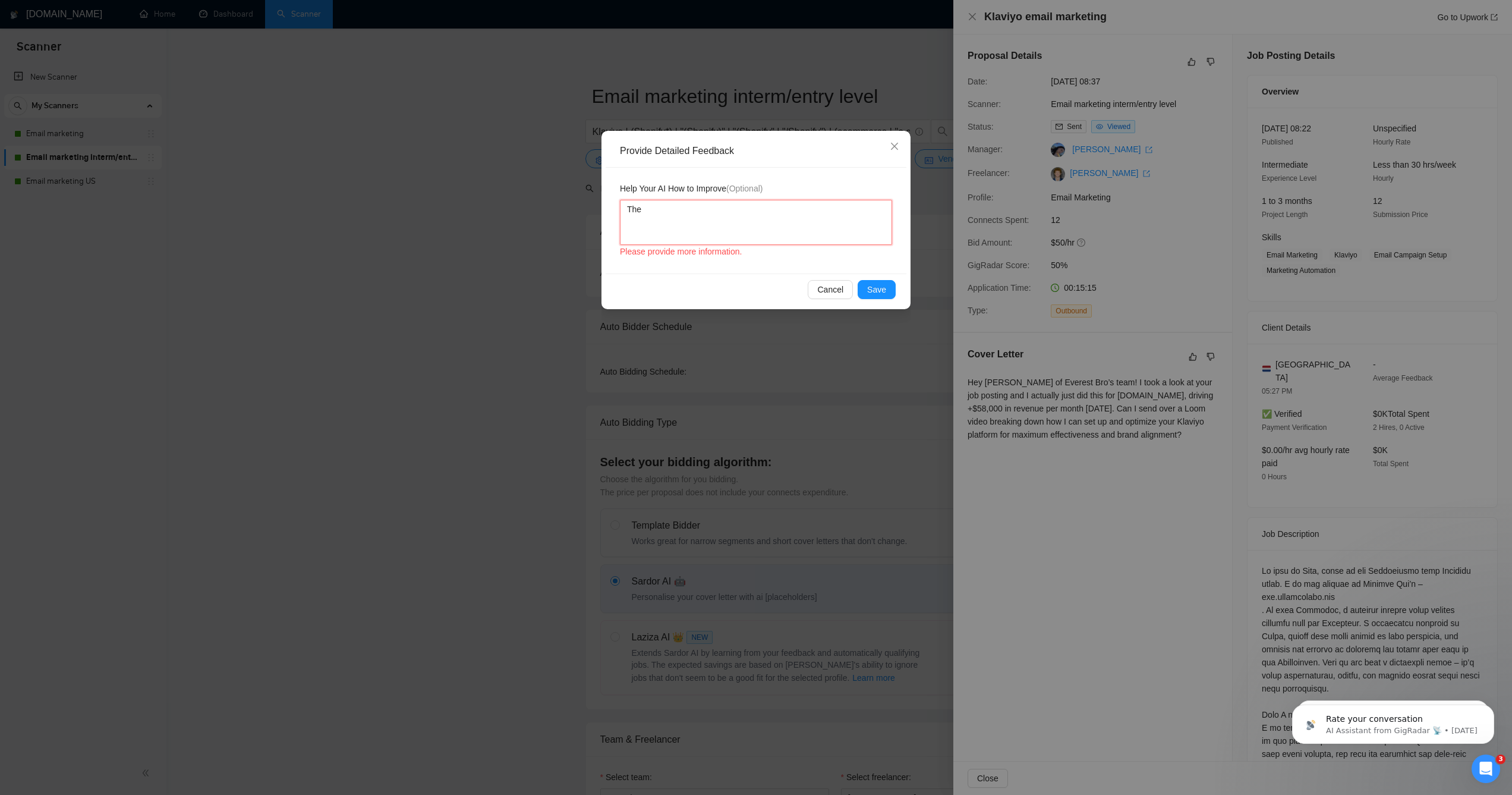
type textarea "Th"
type textarea "T"
type textarea "Th"
type textarea "The"
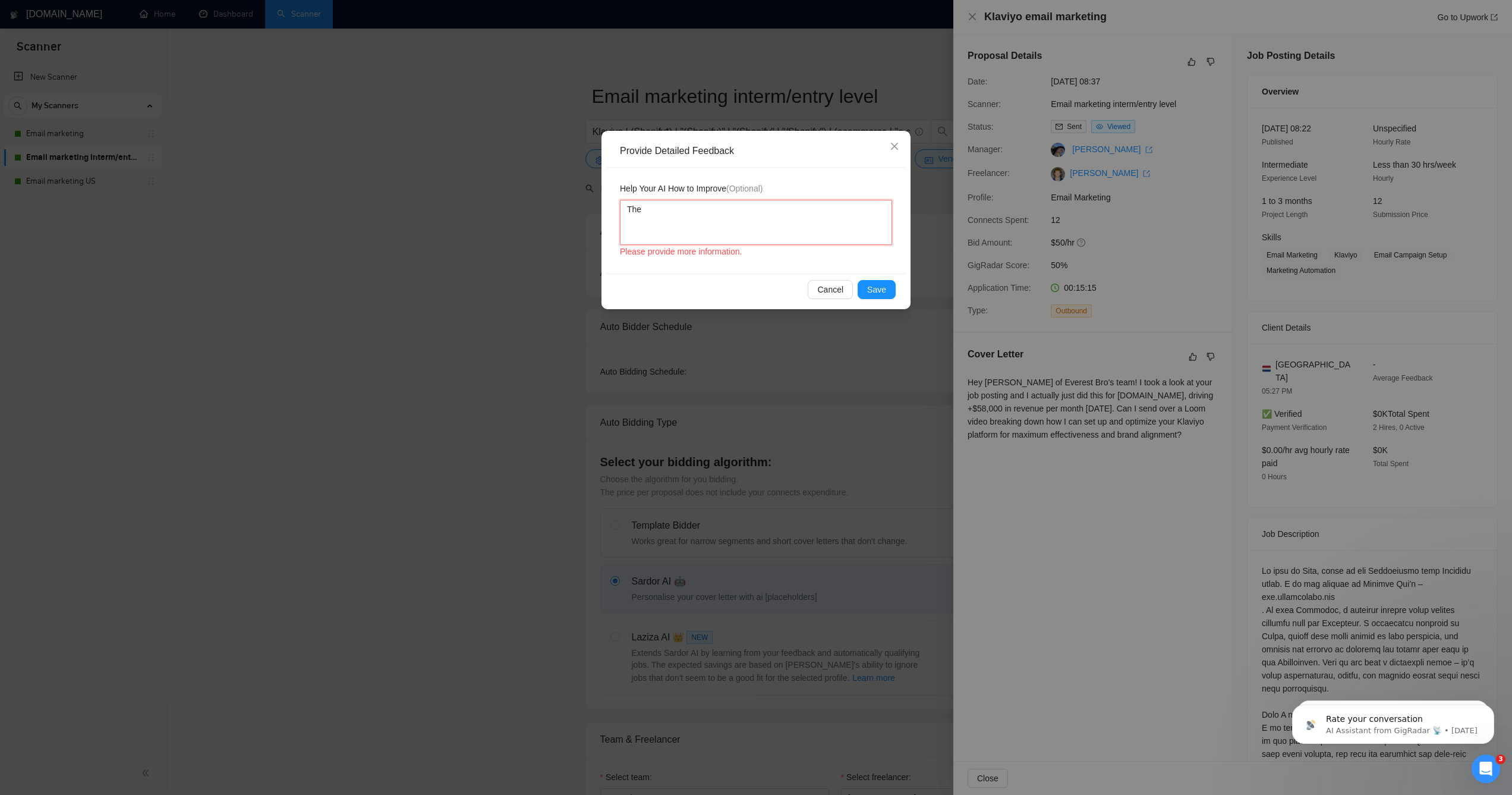
type textarea "The"
type textarea "The o"
type textarea "The"
type textarea "The c"
type textarea "The co"
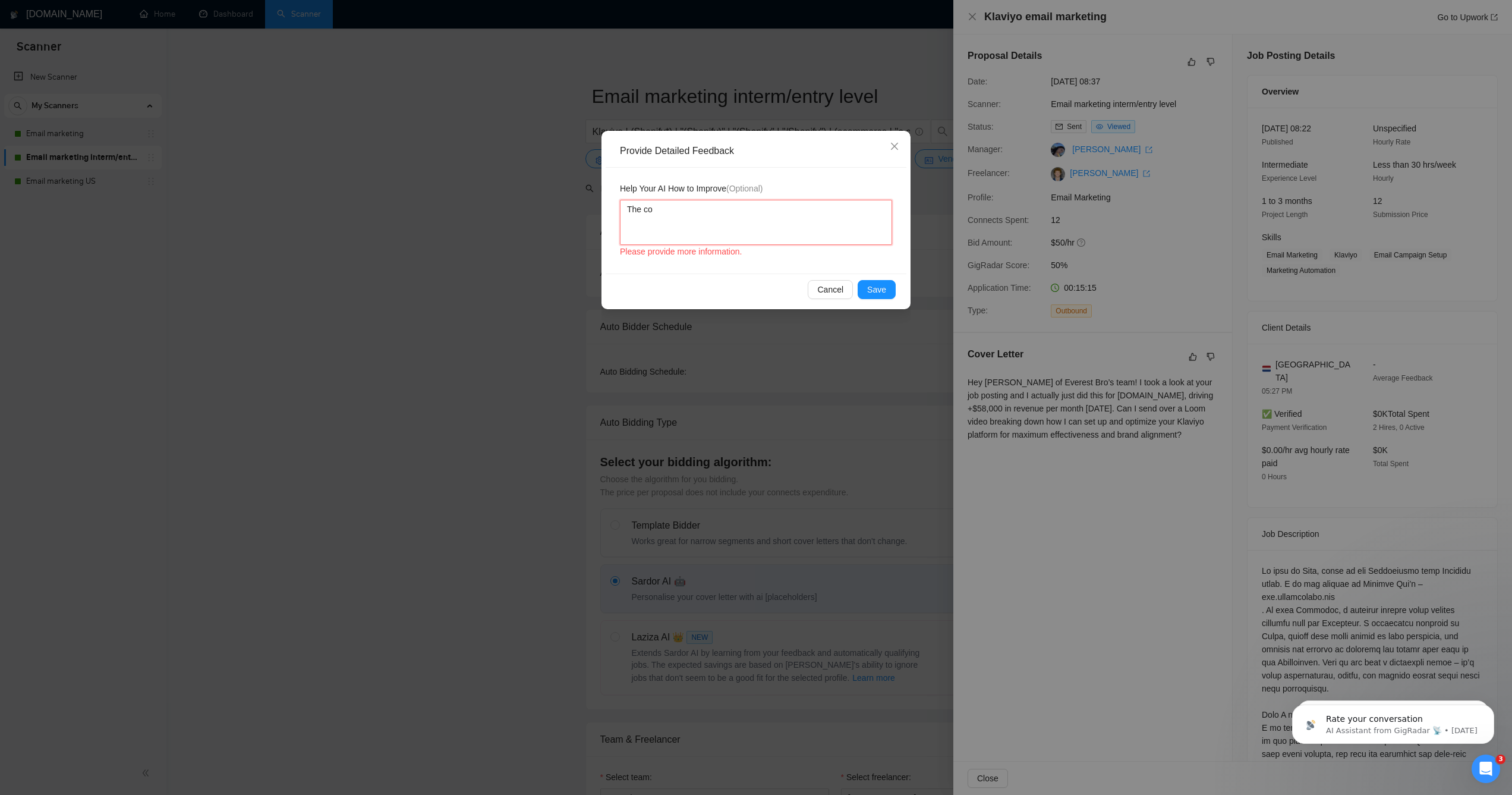
type textarea "The cov"
type textarea "The cove"
type textarea "The cover"
type textarea "The cover l"
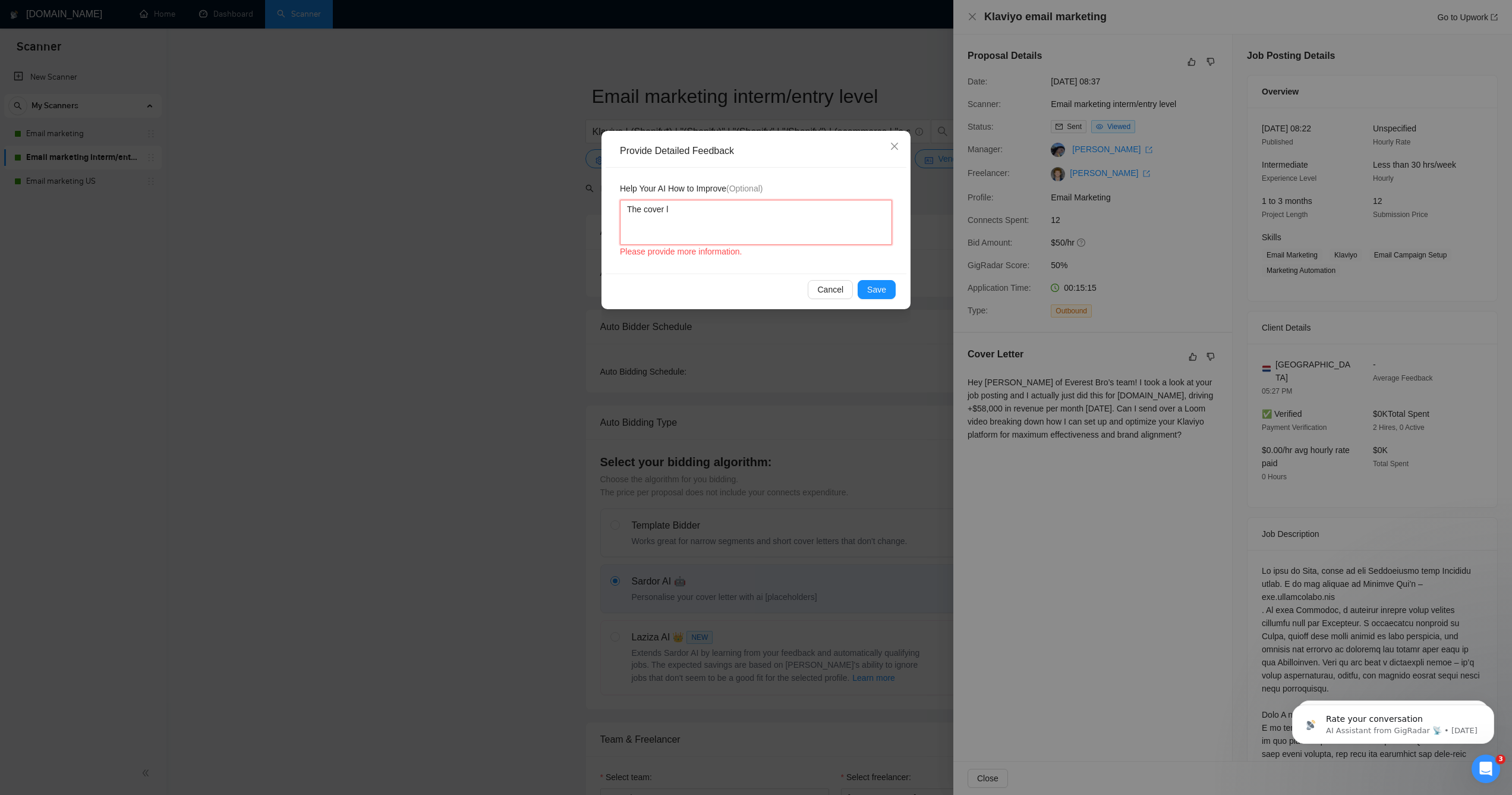
type textarea "The cover le"
type textarea "The cover let"
type textarea "The cover lett"
type textarea "The cover lette"
type textarea "The cover letter"
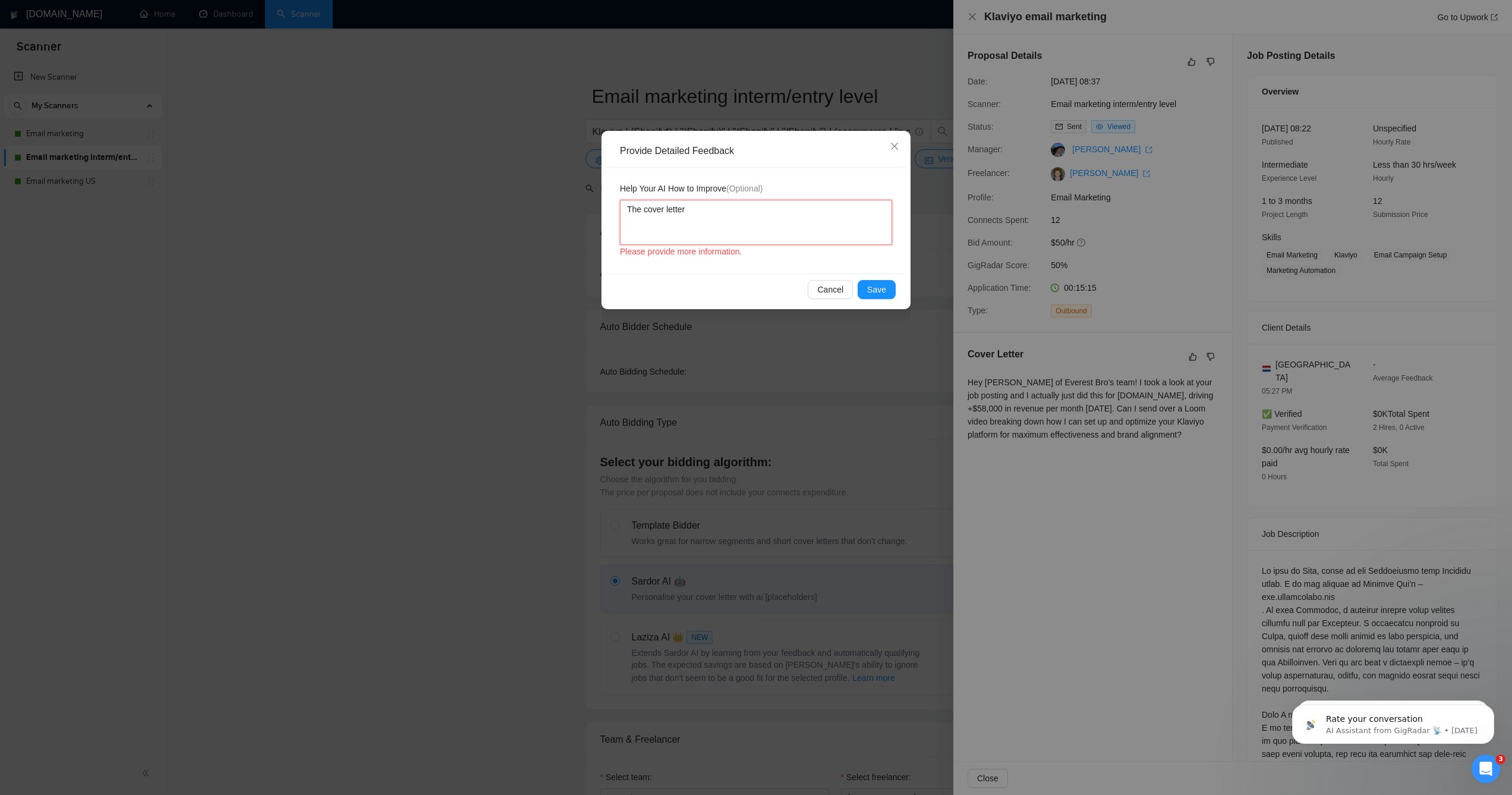
type textarea "The cover letter"
type textarea "The cover letter c"
type textarea "The cover letter co"
type textarea "The cover letter cou"
type textarea "The cover letter coul"
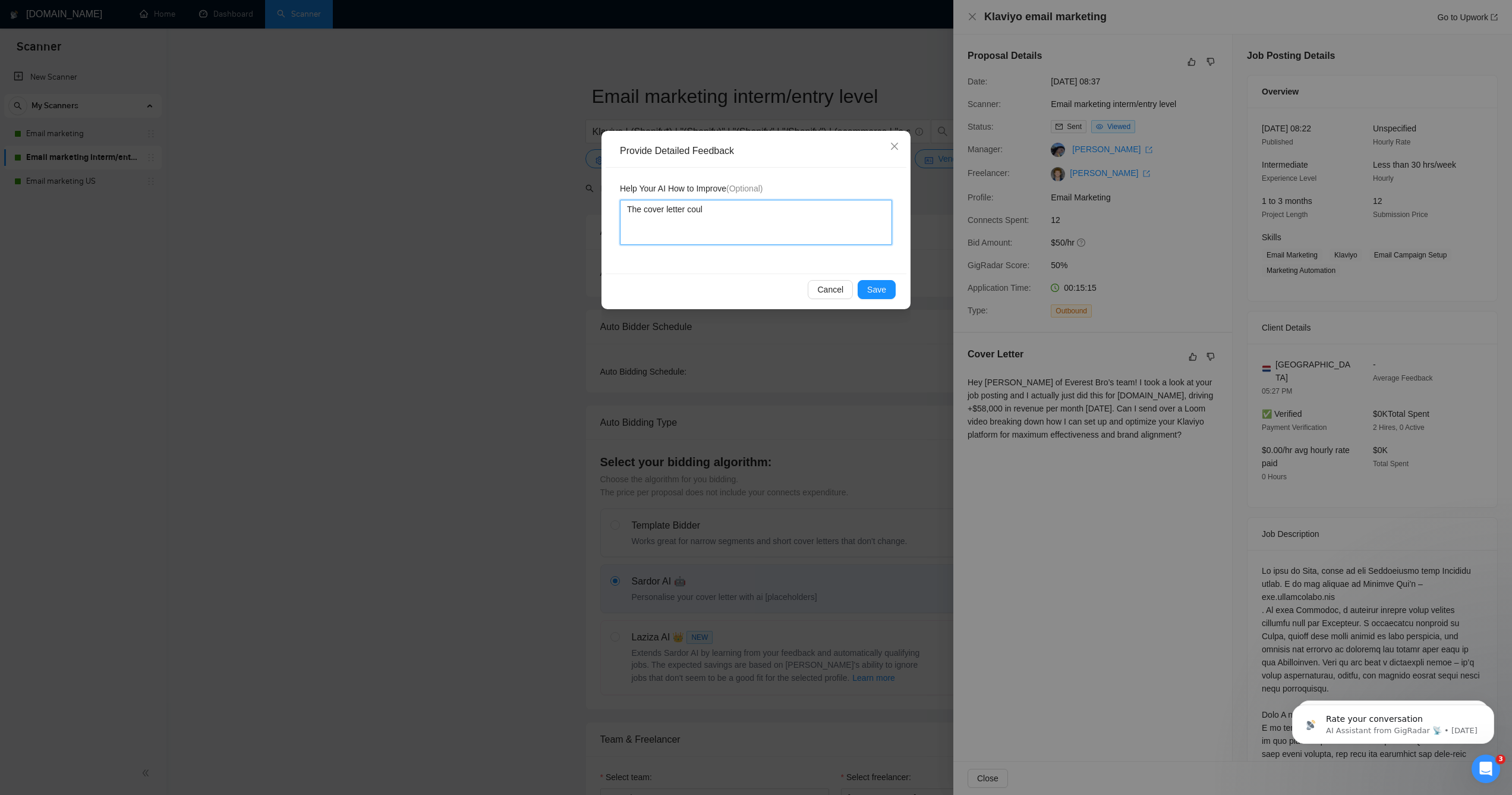
type textarea "The cover letter could"
type textarea "The cover letter could b"
type textarea "The cover letter could be"
type textarea "The cover letter could be b"
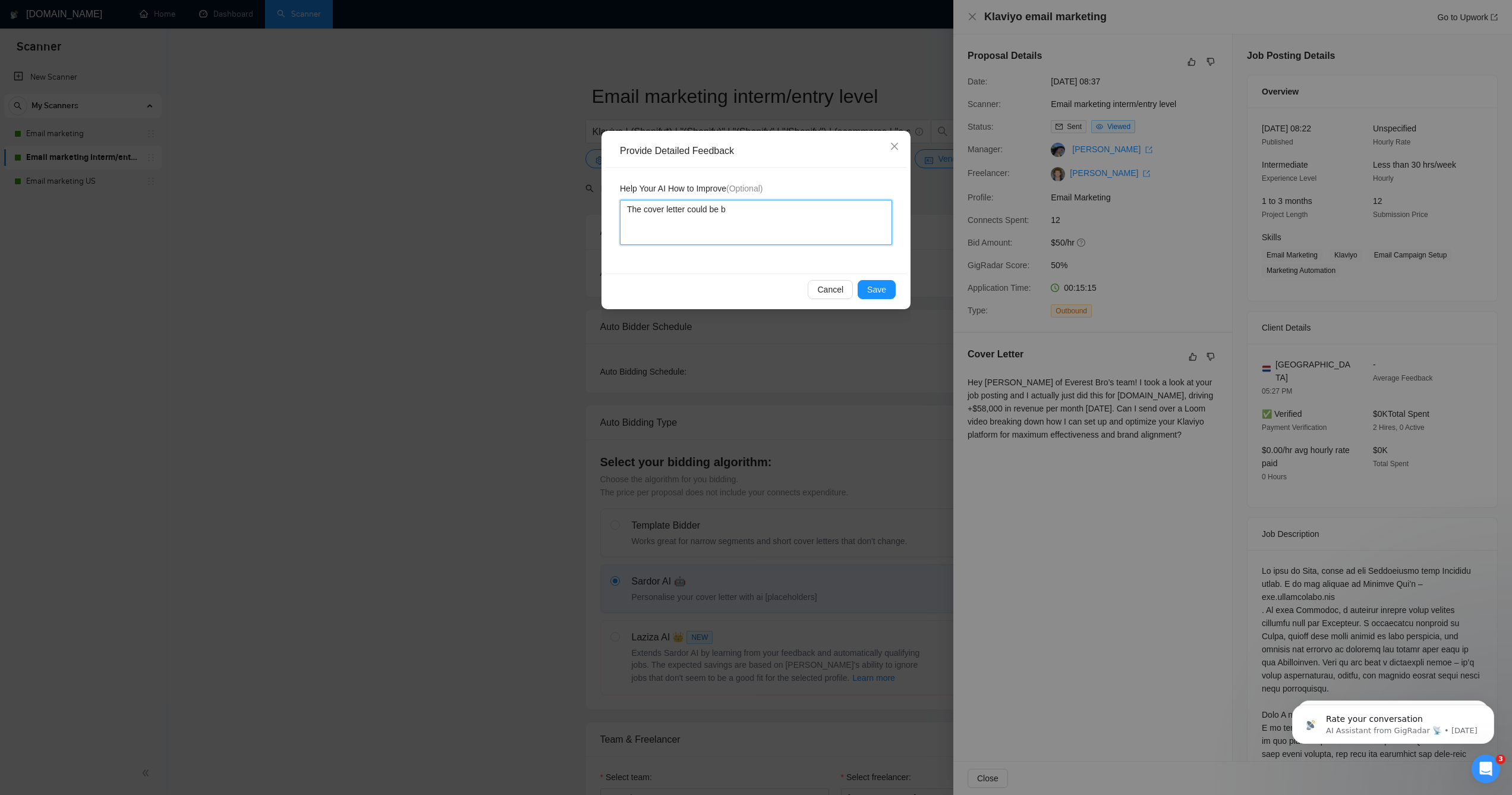
type textarea "The cover letter could be be"
type textarea "The cover letter could be b"
type textarea "The cover letter could be"
type textarea "The cover letter could be s"
type textarea "The cover letter could be sl"
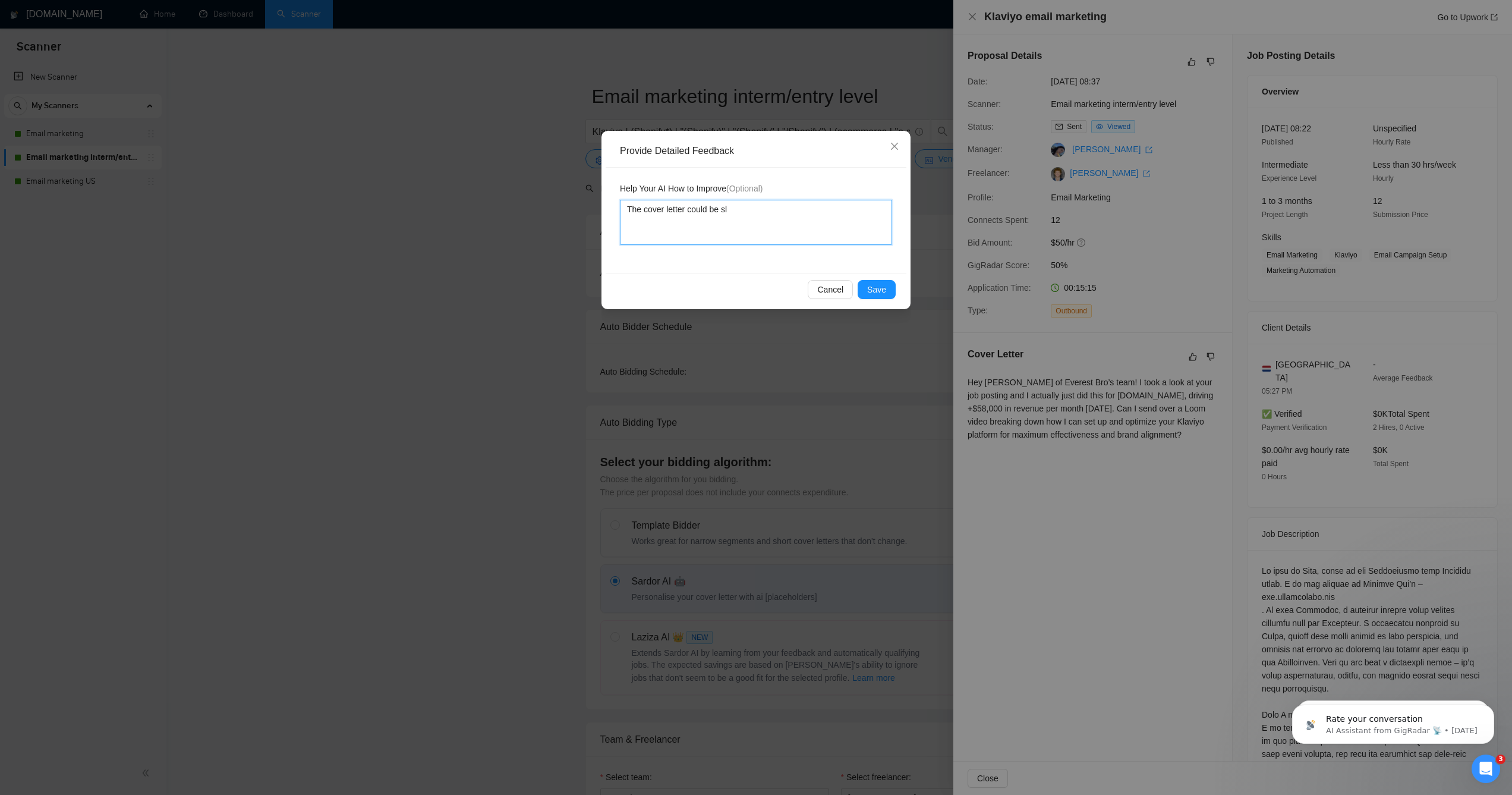
type textarea "The cover letter could be sli"
type textarea "The cover letter could be slig"
type textarea "The cover letter could be sligh"
type textarea "The cover letter could be slight"
type textarea "The cover letter could be slightl"
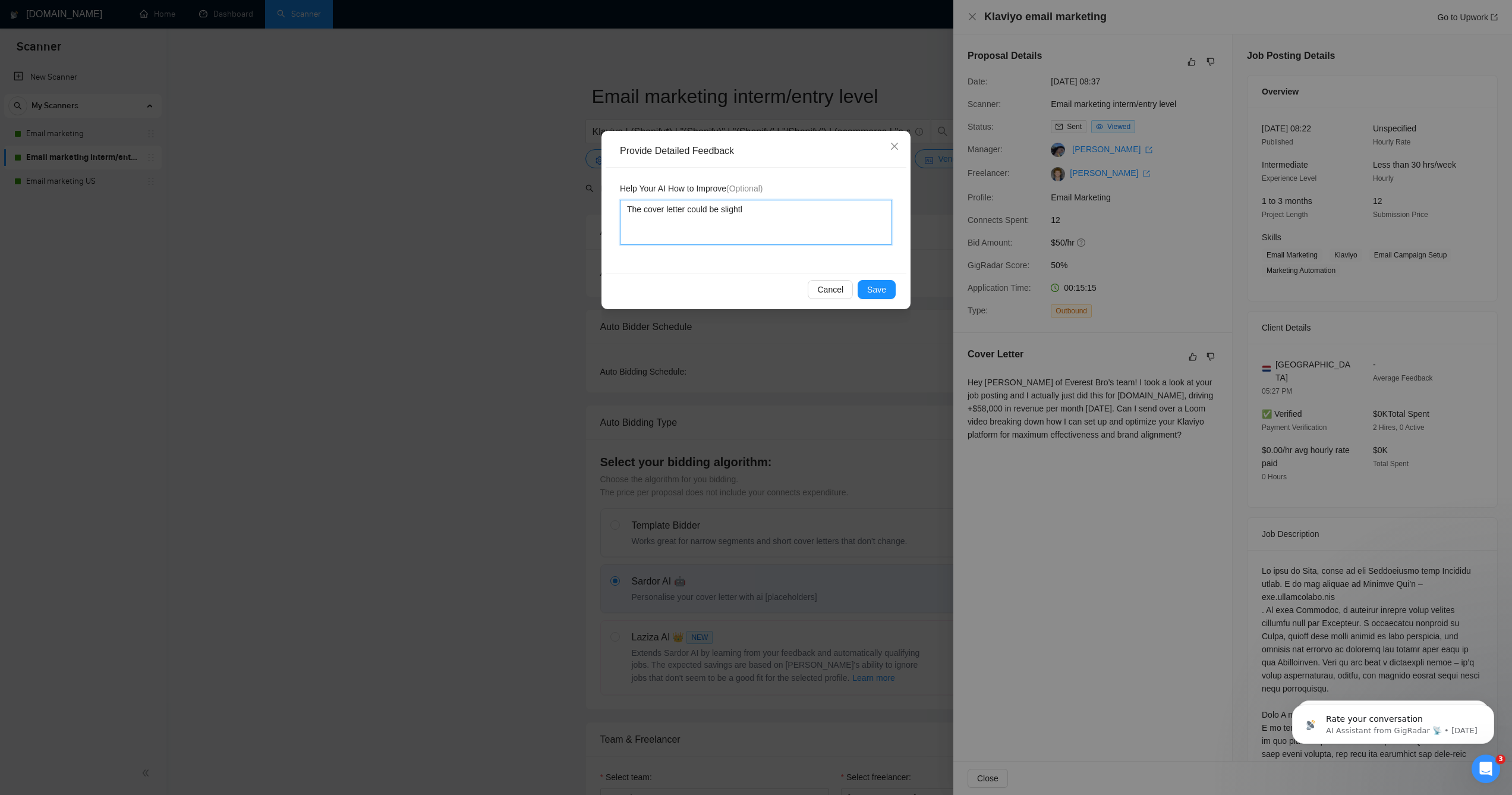
type textarea "The cover letter could be slightly"
type textarea "The cover letter could be slightly b"
type textarea "The cover letter could be slightly be"
type textarea "The cover letter could be slightly bet"
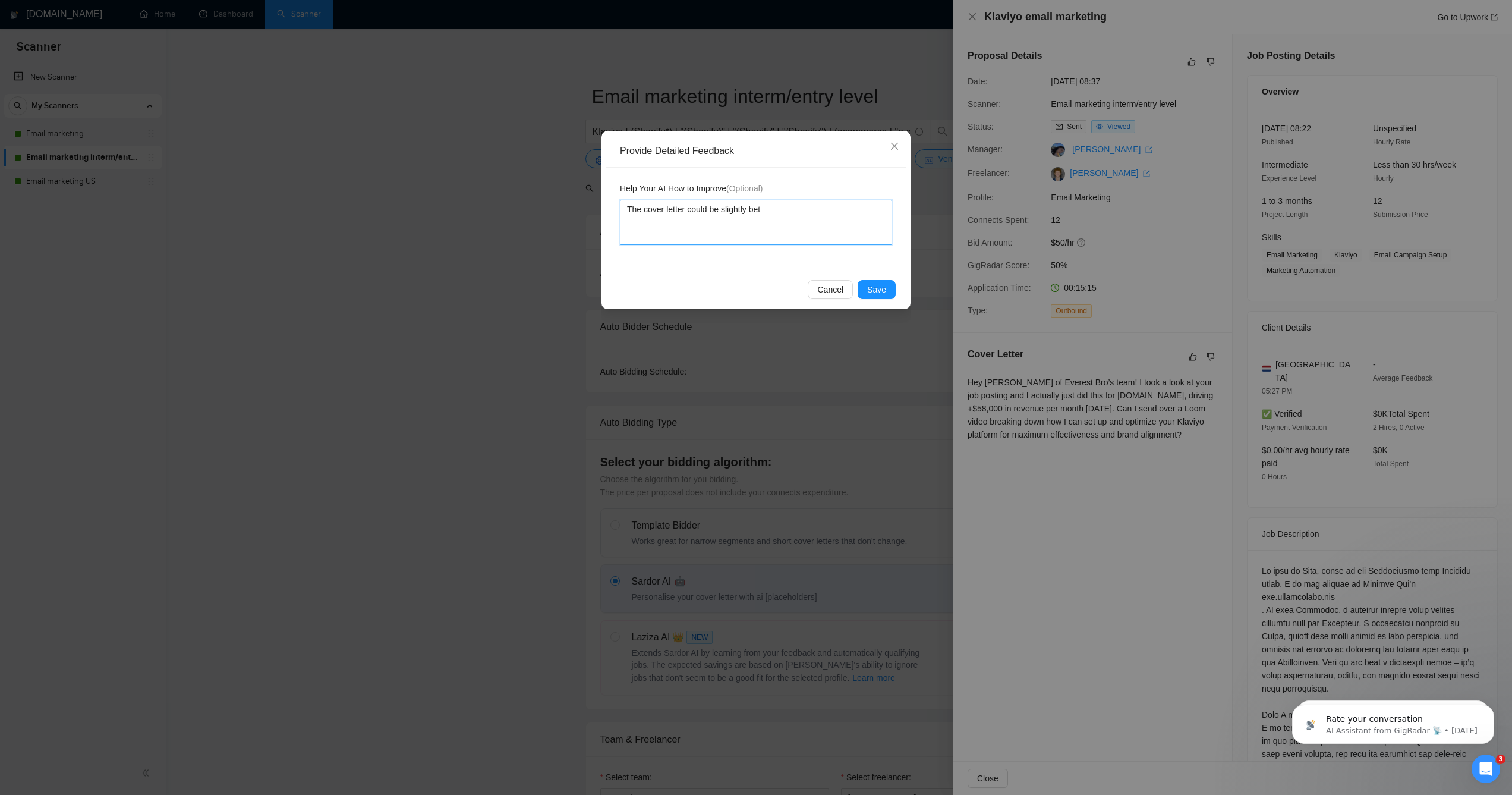
type textarea "The cover letter could be slightly bett"
type textarea "The cover letter could be slightly bette"
type textarea "The cover letter could be slightly better"
type textarea "The cover letter could be slightly better b"
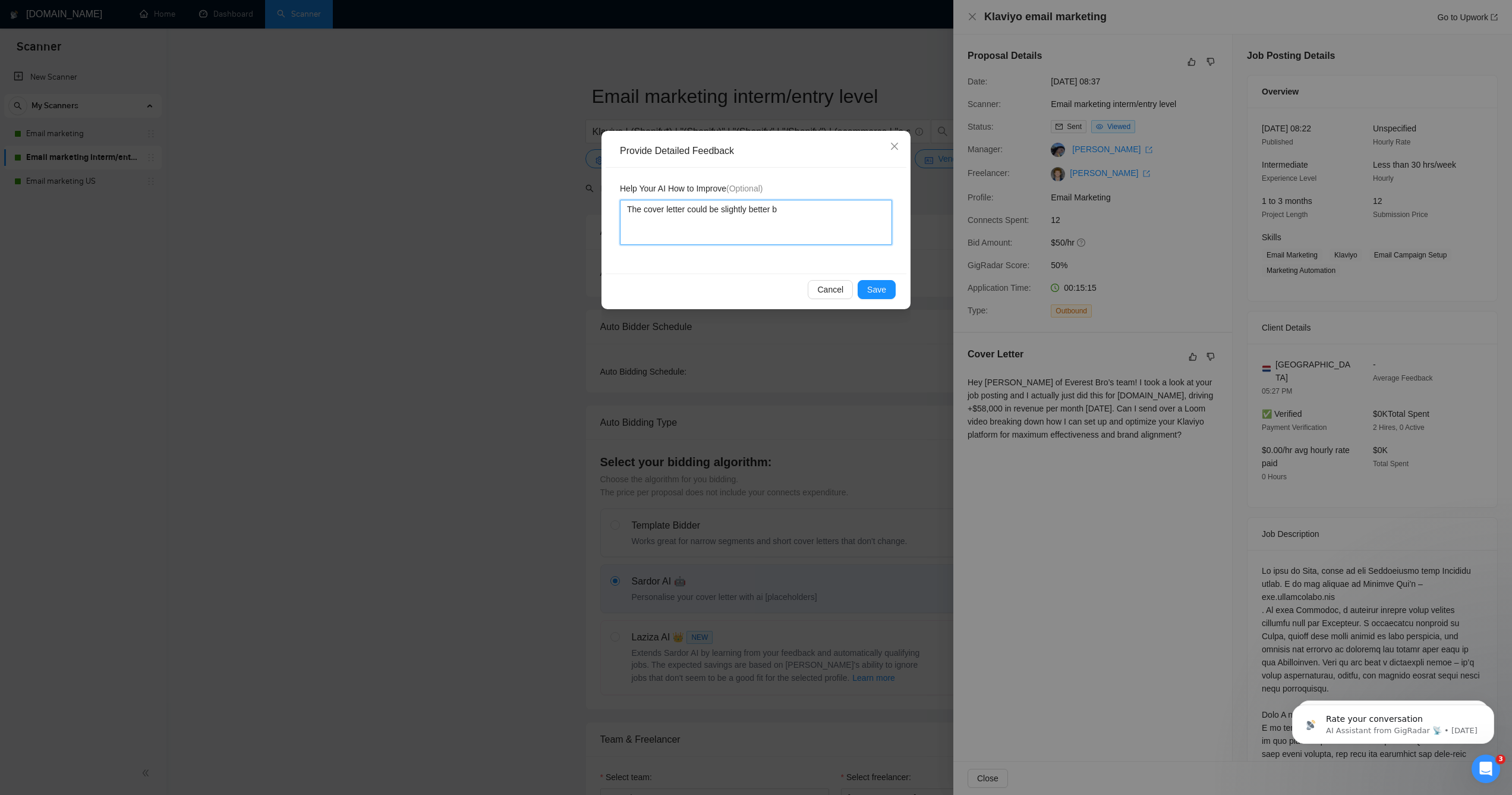
type textarea "The cover letter could be slightly better by"
type textarea "The cover letter could be slightly better by s"
type textarea "The cover letter could be slightly better by sa"
type textarea "The cover letter could be slightly better by say"
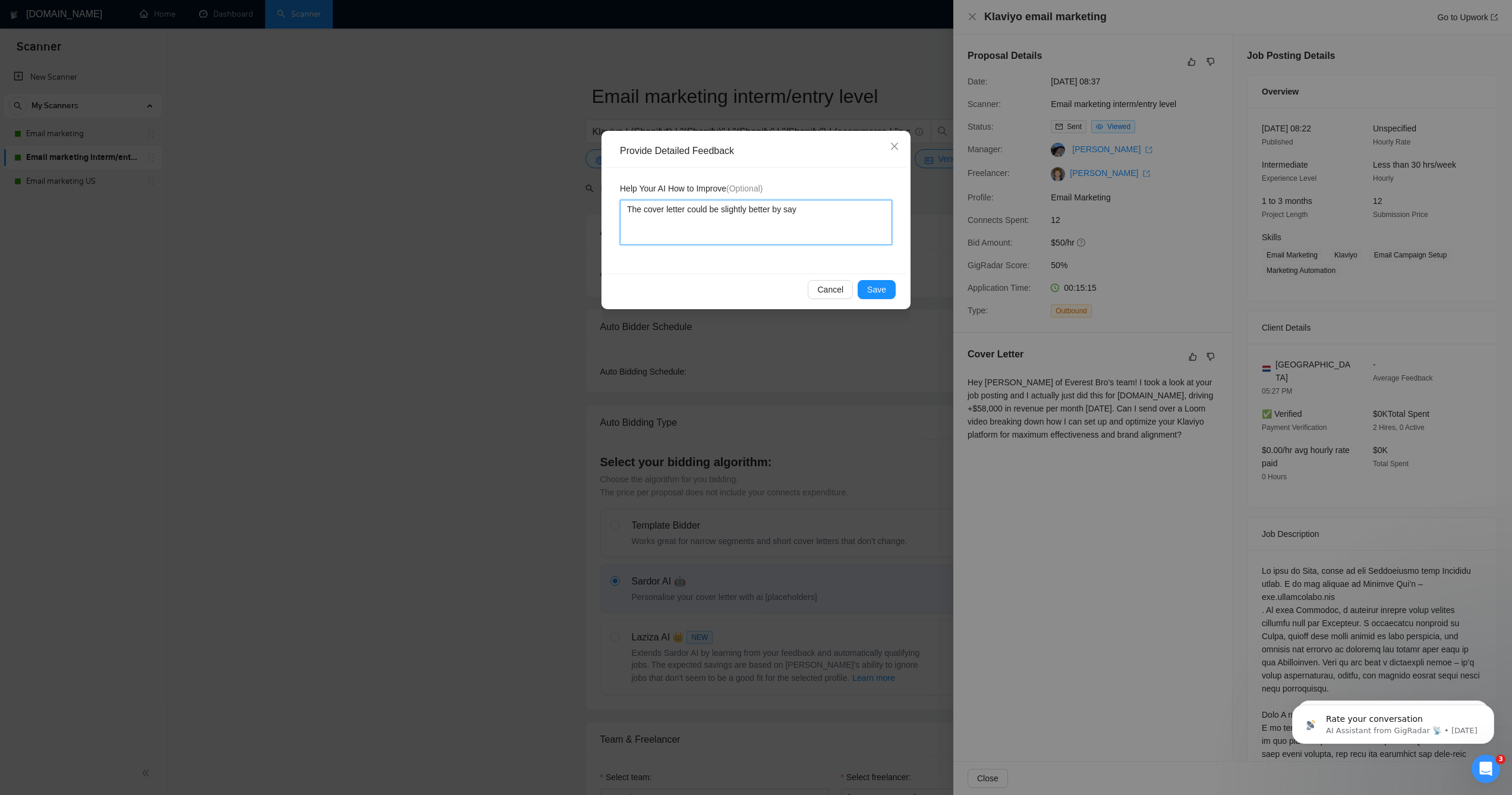
type textarea "The cover letter could be slightly better by sayi"
type textarea "The cover letter could be slightly better by saying"
type textarea "The cover letter could be slightly better by saying H"
type textarea "The cover letter could be slightly better by saying He"
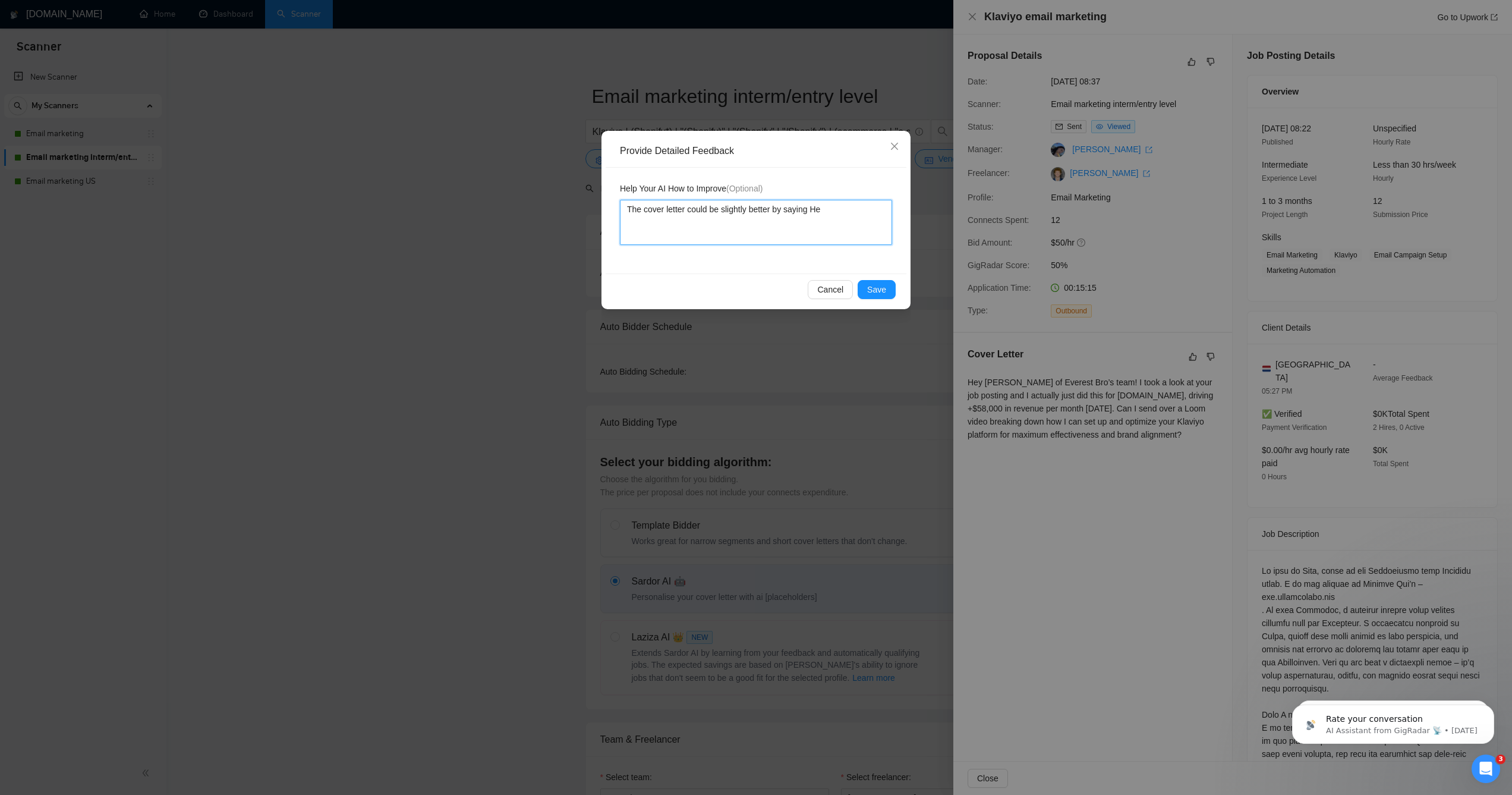
type textarea "The cover letter could be slightly better by saying Hey"
type textarea "The cover letter could be slightly better by saying Hey A"
type textarea "The cover letter could be slightly better by saying Hey Azi"
type textarea "The cover letter could be slightly better by saying Hey Aziz"
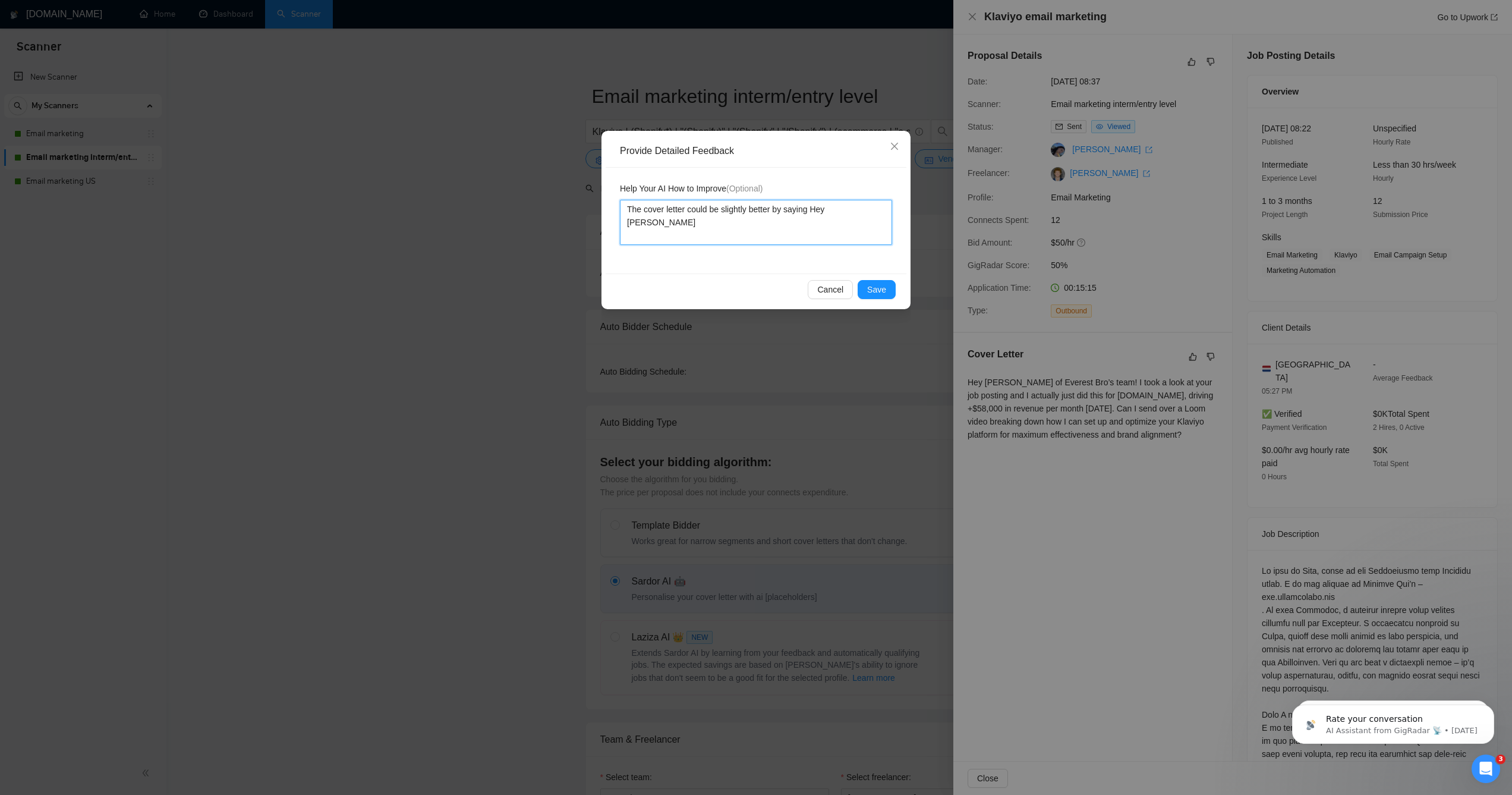
type textarea "The cover letter could be slightly better by saying Hey Aziz"
type textarea "The cover letter could be slightly better by saying Hey Aziz an"
type textarea "The cover letter could be slightly better by saying Hey Aziz and"
type textarea "The cover letter could be slightly better by saying Hey Aziz and t"
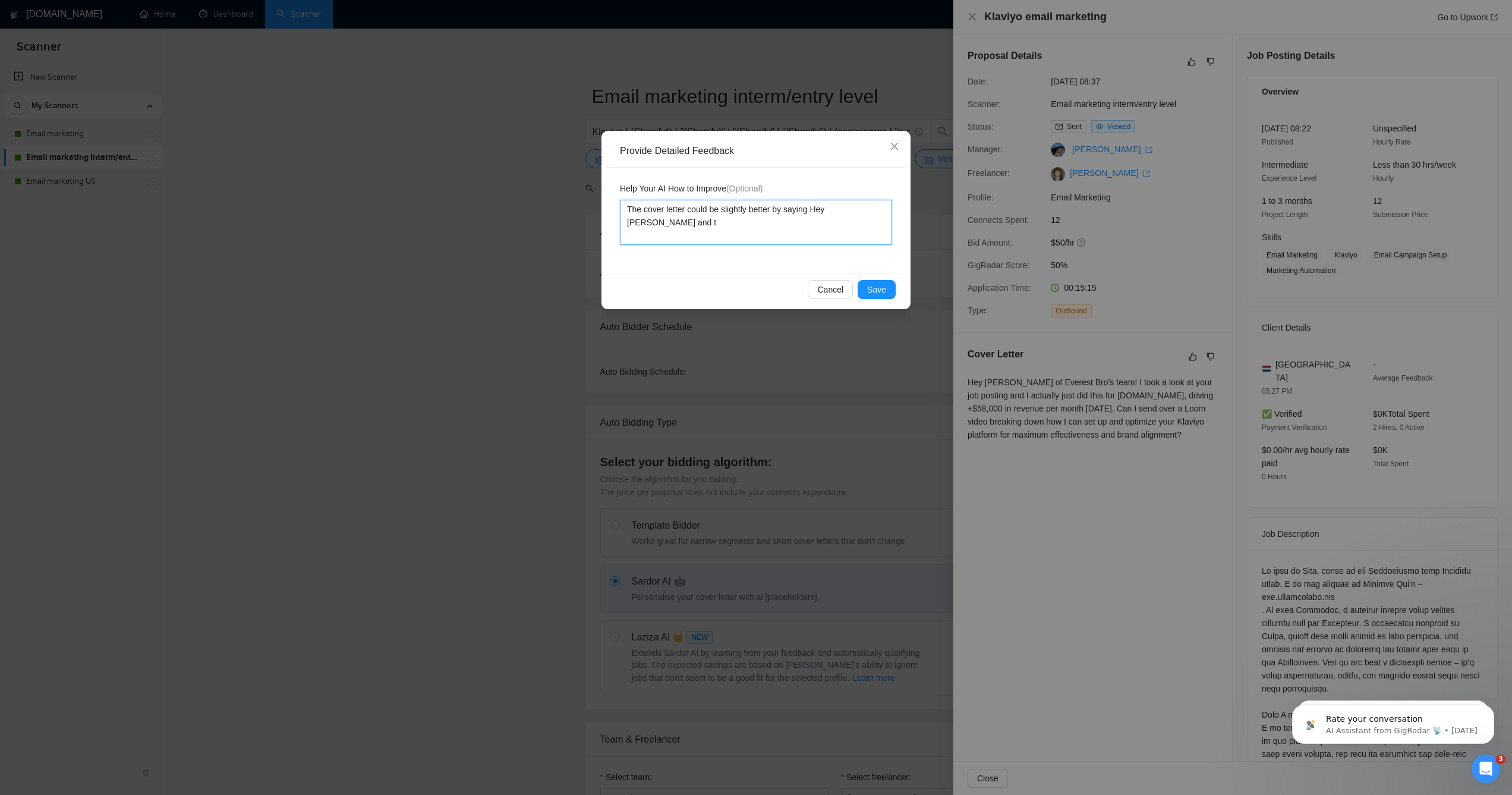
type textarea "The cover letter could be slightly better by saying Hey Aziz and th"
type textarea "The cover letter could be slightly better by saying Hey Aziz and the"
type textarea "The cover letter could be slightly better by saying Hey Aziz and the E"
type textarea "The cover letter could be slightly better by saying Hey Aziz and the Ev"
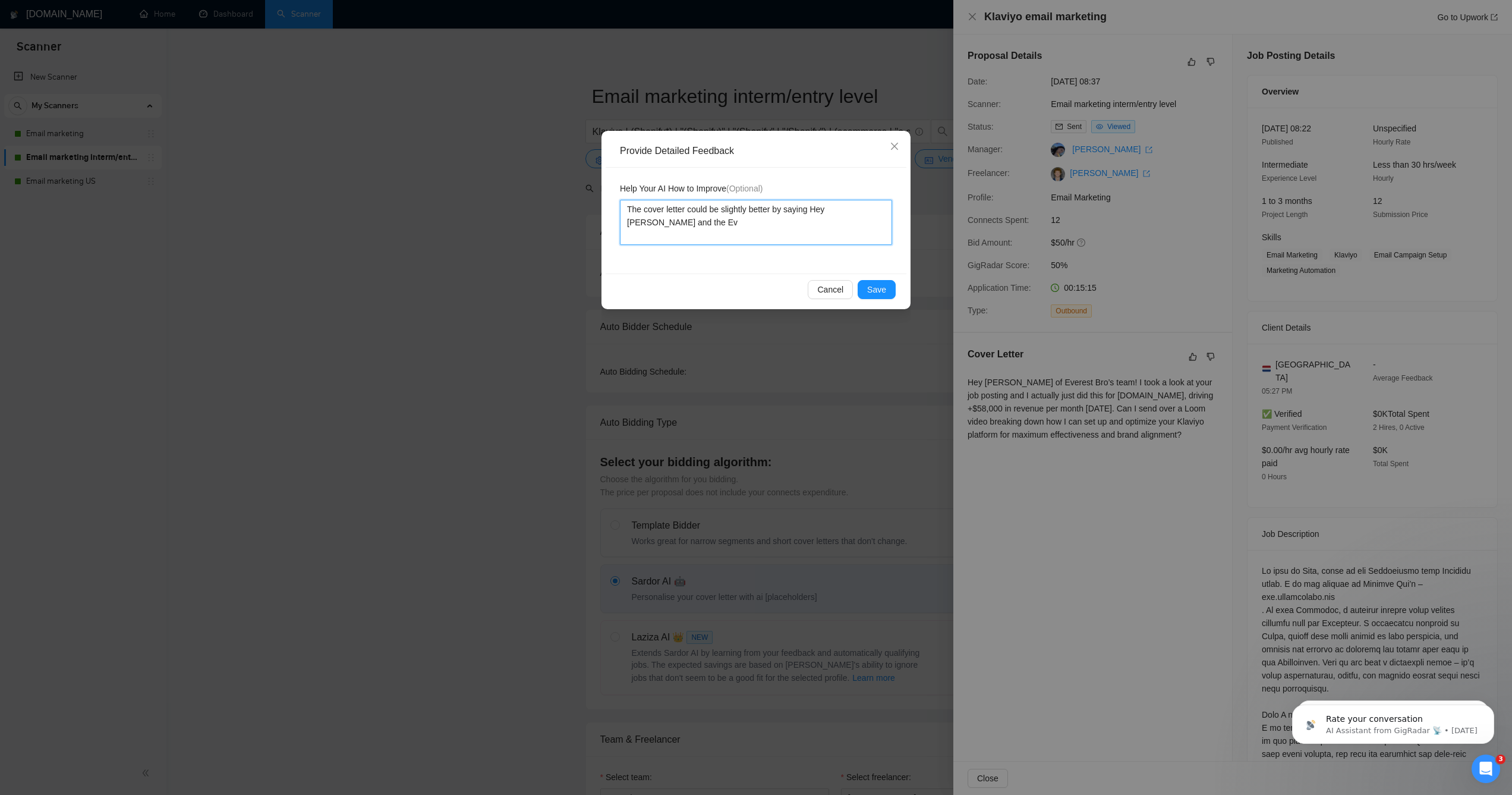
type textarea "The cover letter could be slightly better by saying Hey Aziz and the Eve"
type textarea "The cover letter could be slightly better by saying Hey Aziz and the Ever"
type textarea "The cover letter could be slightly better by saying Hey Aziz and the Evere"
type textarea "The cover letter could be slightly better by saying Hey Aziz and the Everes"
type textarea "The cover letter could be slightly better by saying Hey Aziz and the Everest"
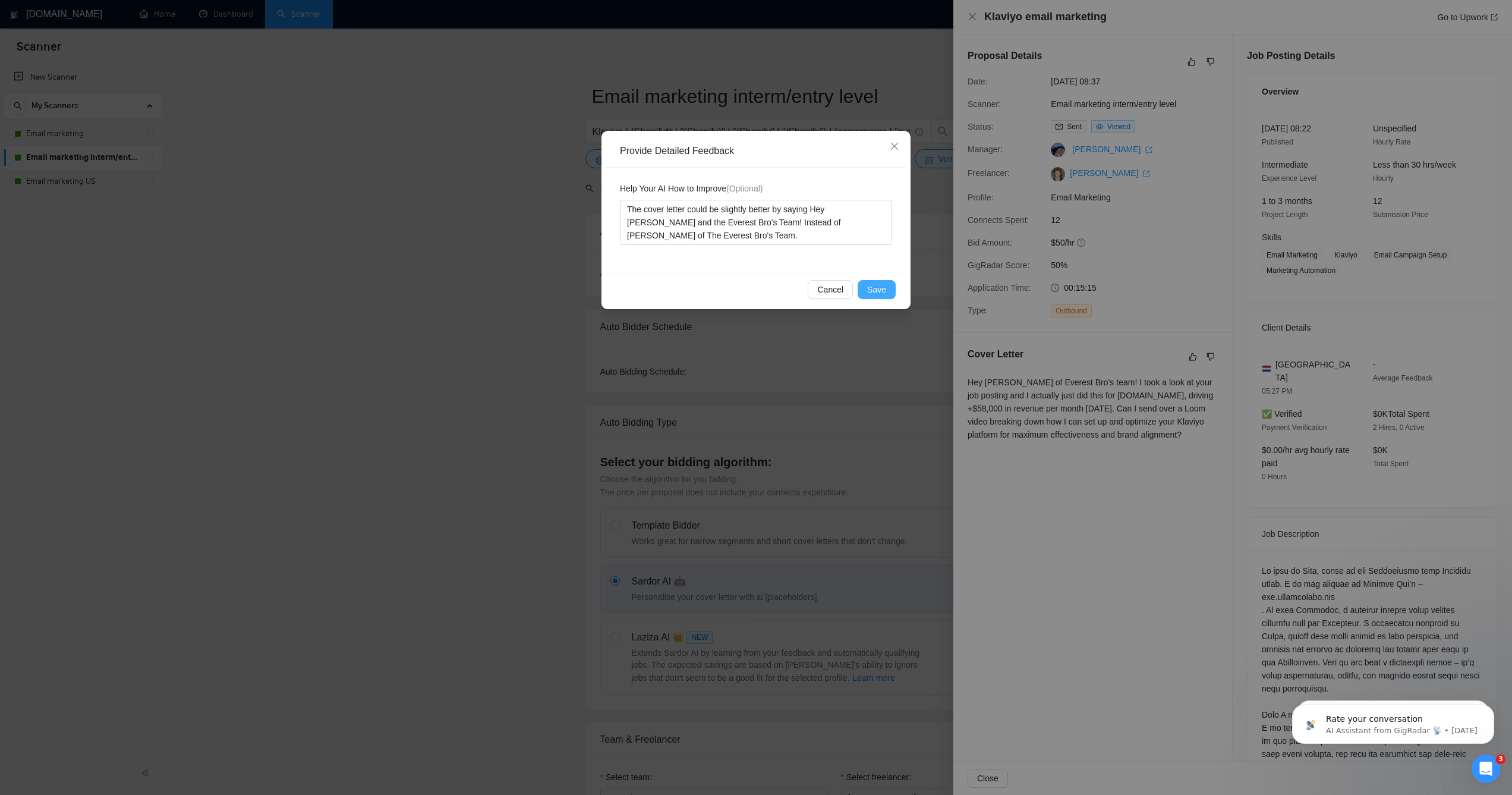
click at [886, 284] on span "Save" at bounding box center [876, 289] width 19 height 13
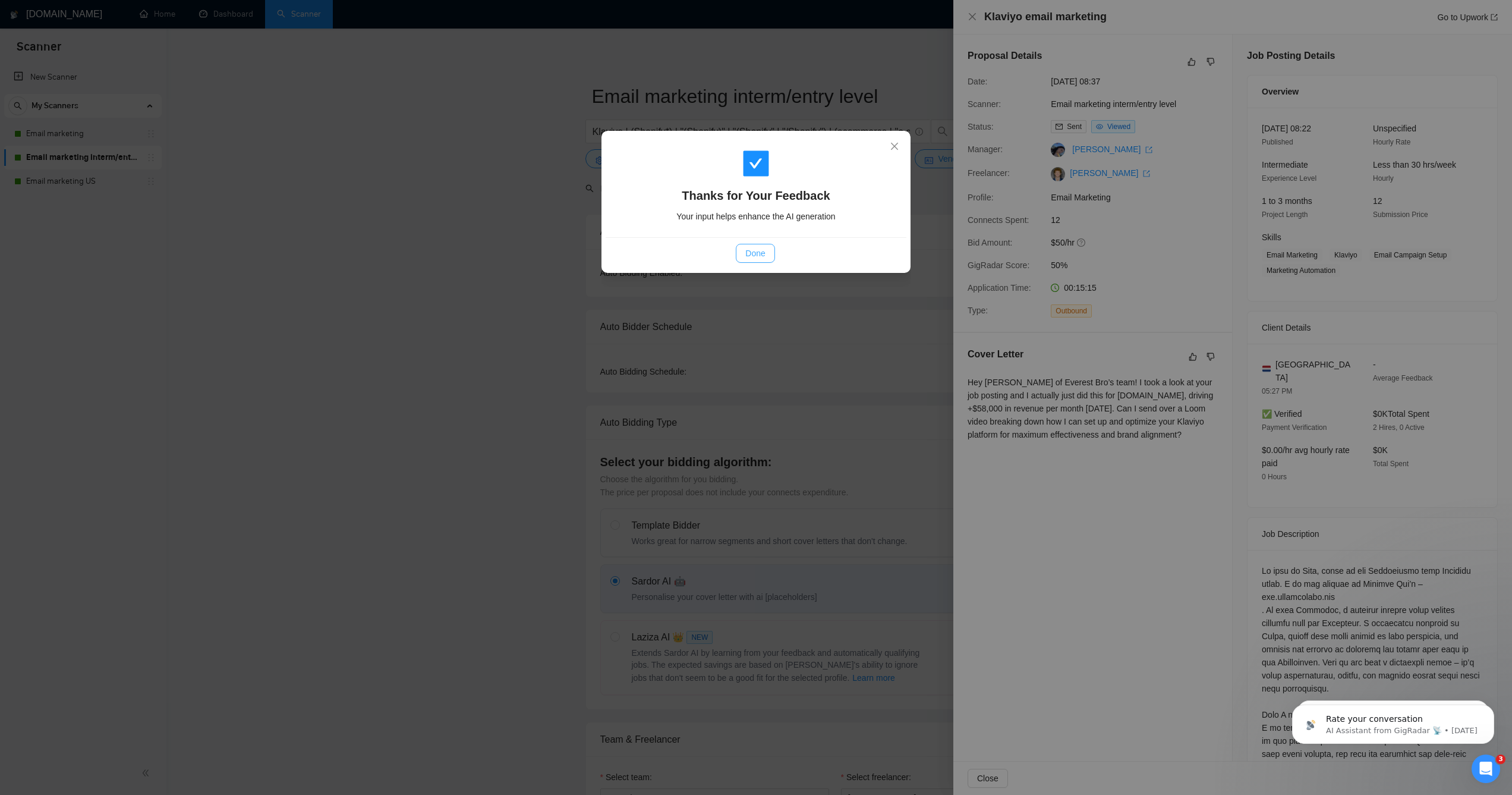
click at [762, 260] on span "Done" at bounding box center [755, 253] width 20 height 13
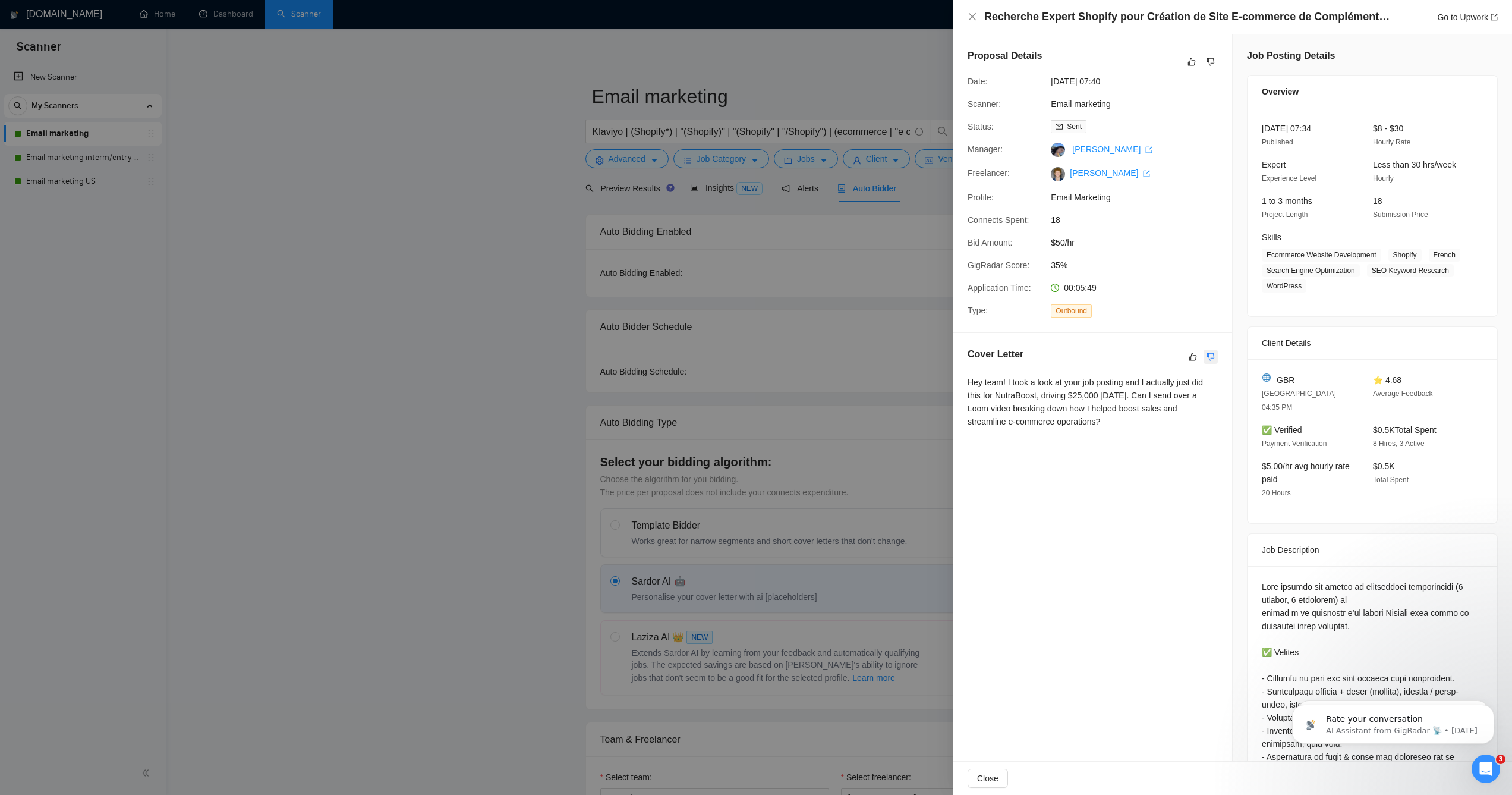
click at [1203, 361] on button "button" at bounding box center [1210, 357] width 14 height 14
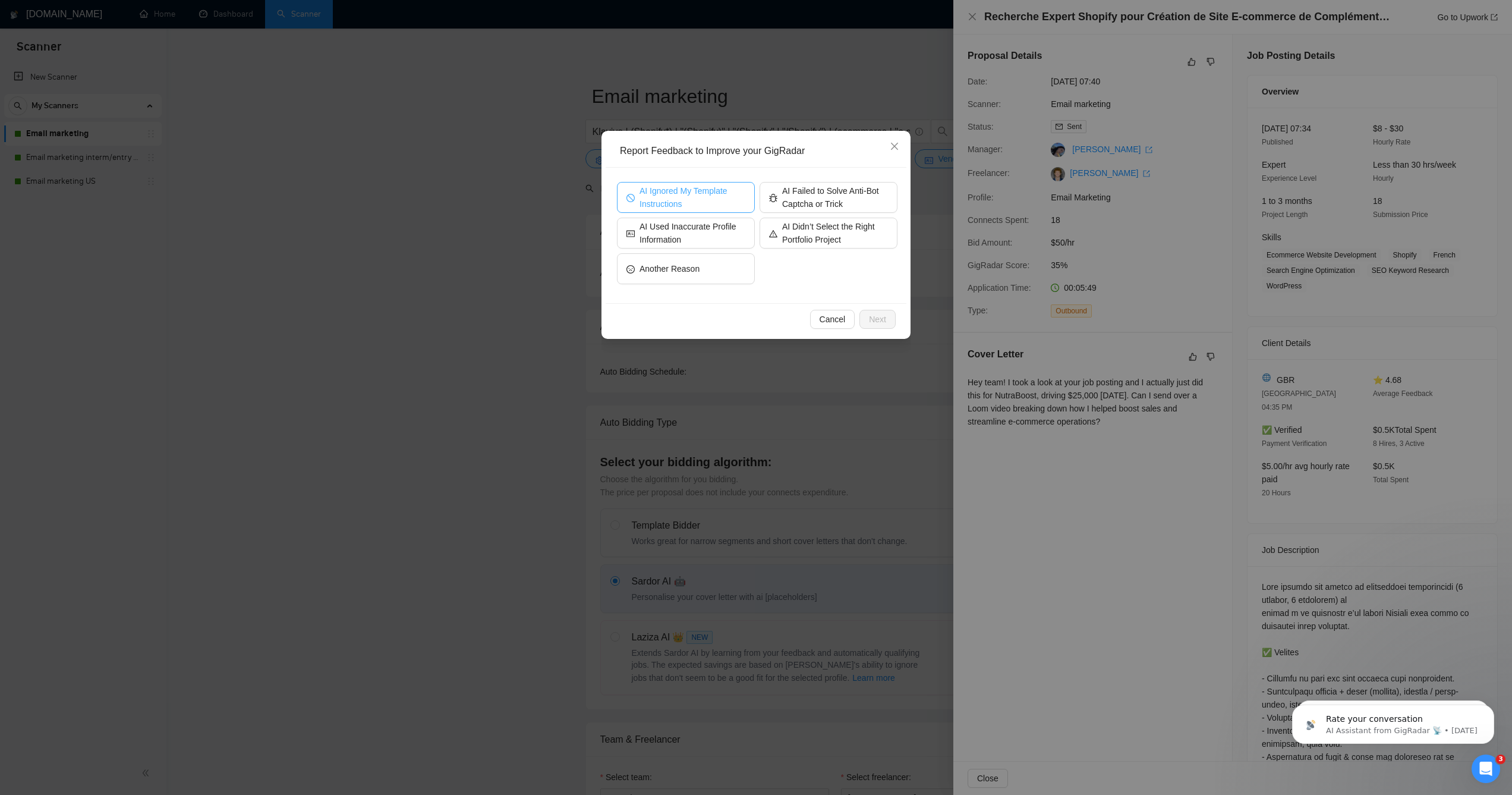
click at [703, 205] on span "AI Ignored My Template Instructions" at bounding box center [692, 197] width 106 height 26
click at [869, 317] on span "Next" at bounding box center [877, 319] width 17 height 13
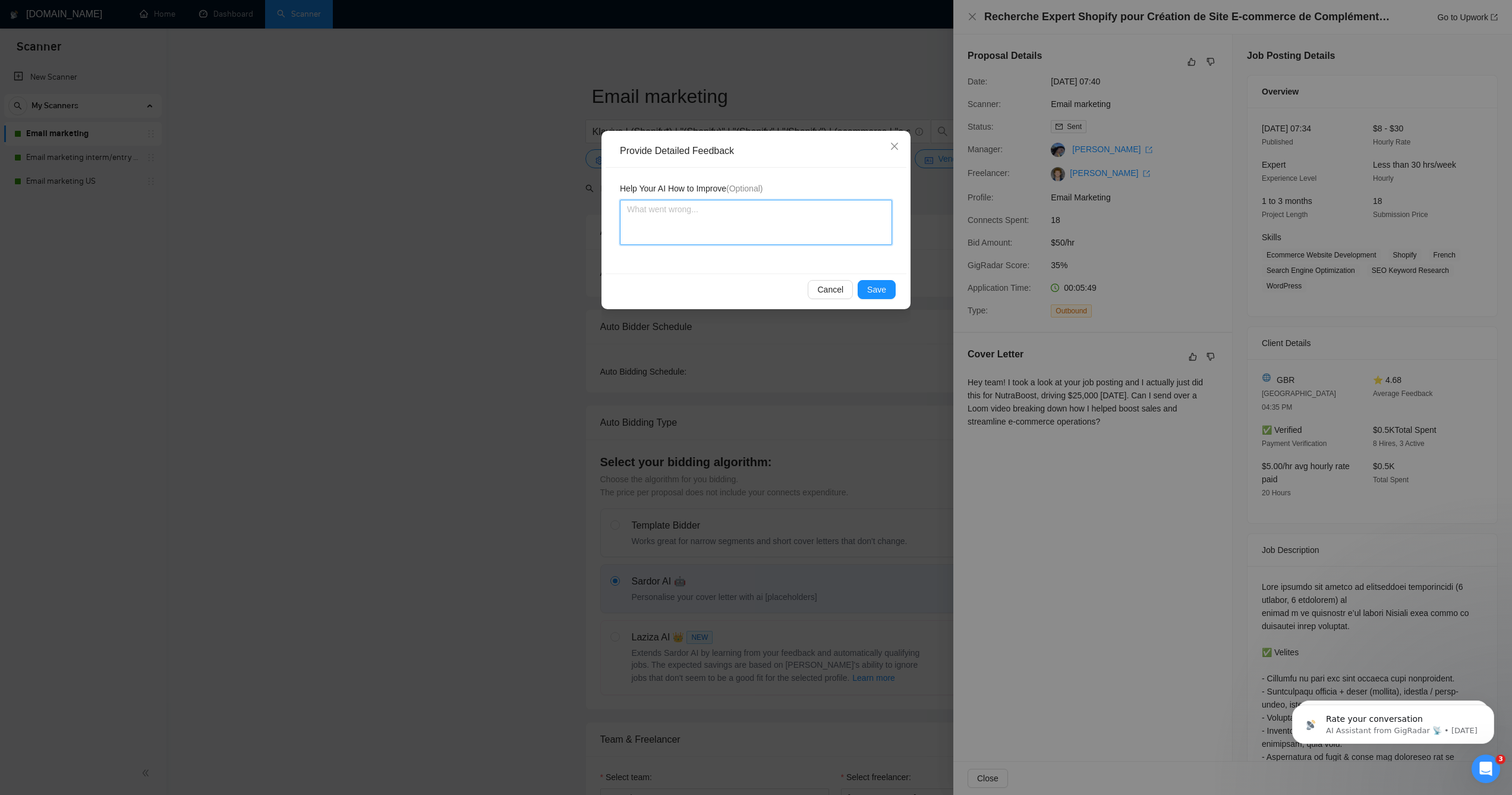
click at [740, 234] on textarea at bounding box center [755, 222] width 272 height 45
type textarea "T"
type textarea "Th"
type textarea "Thi"
type textarea "This"
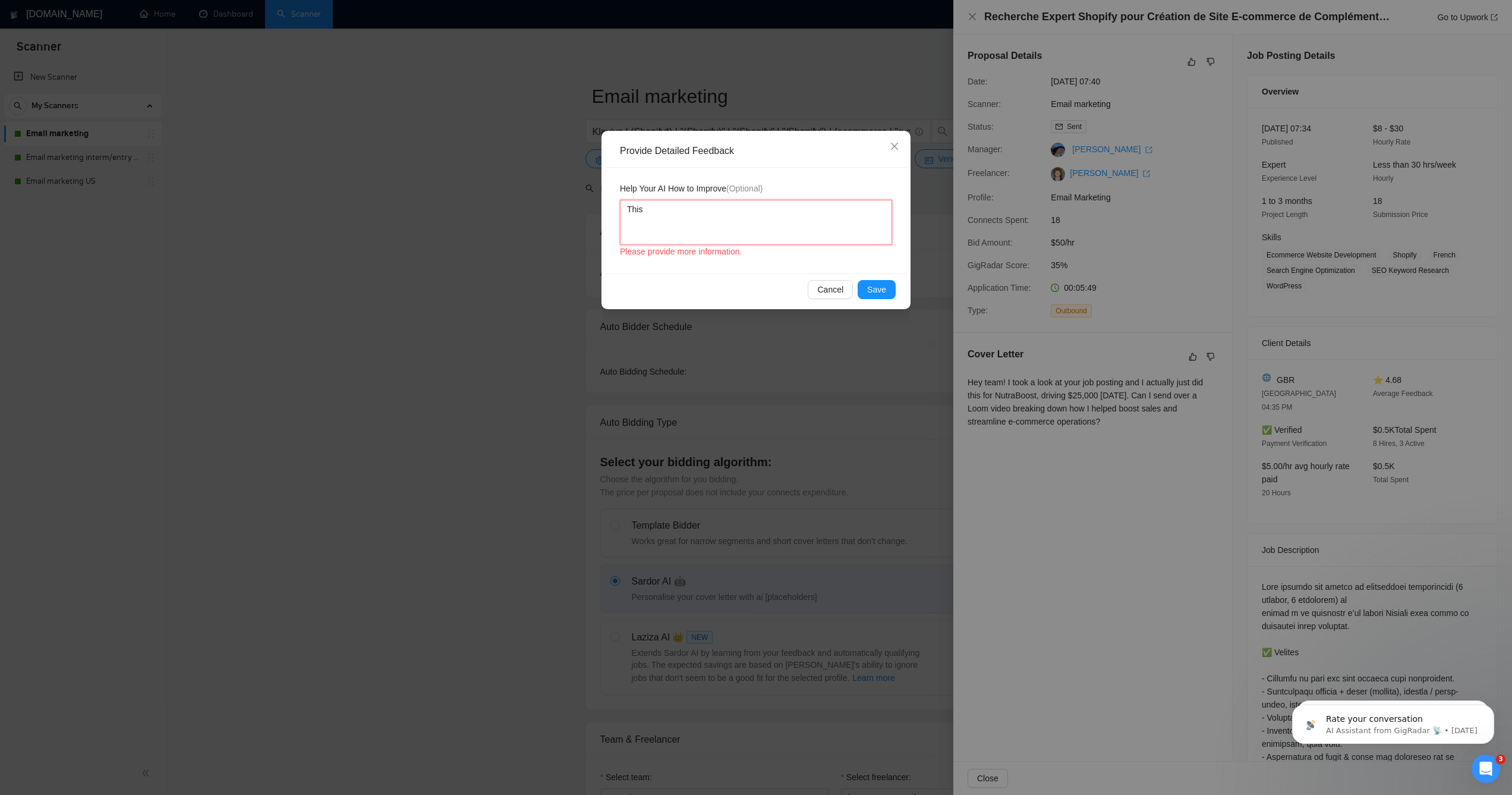
type textarea "This"
type textarea "This p"
type textarea "This pr"
type textarea "This pro"
type textarea "This prop"
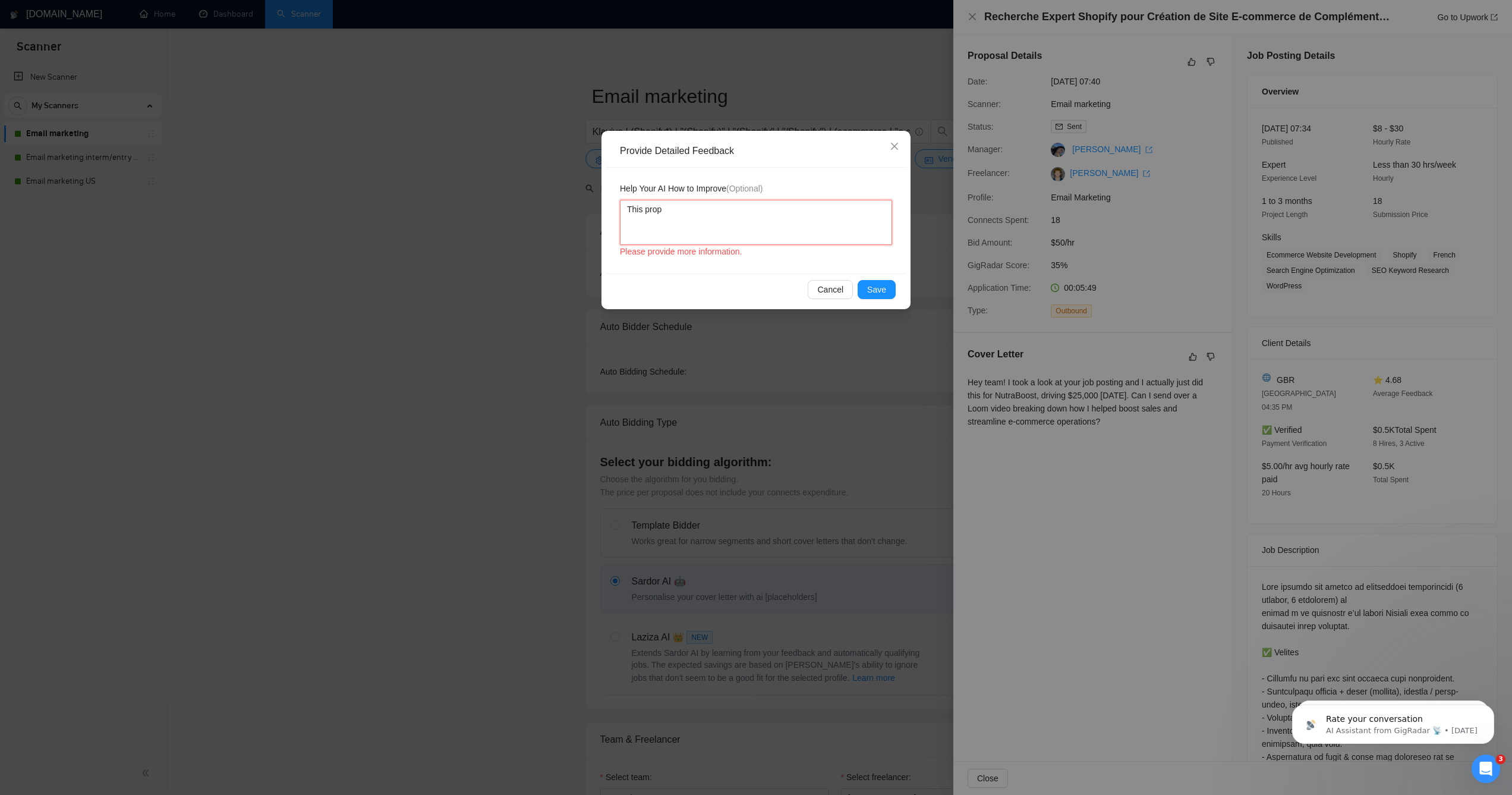
type textarea "This propo"
type textarea "This propos"
type textarea "This proposa"
type textarea "This proposal"
type textarea "This proposal is"
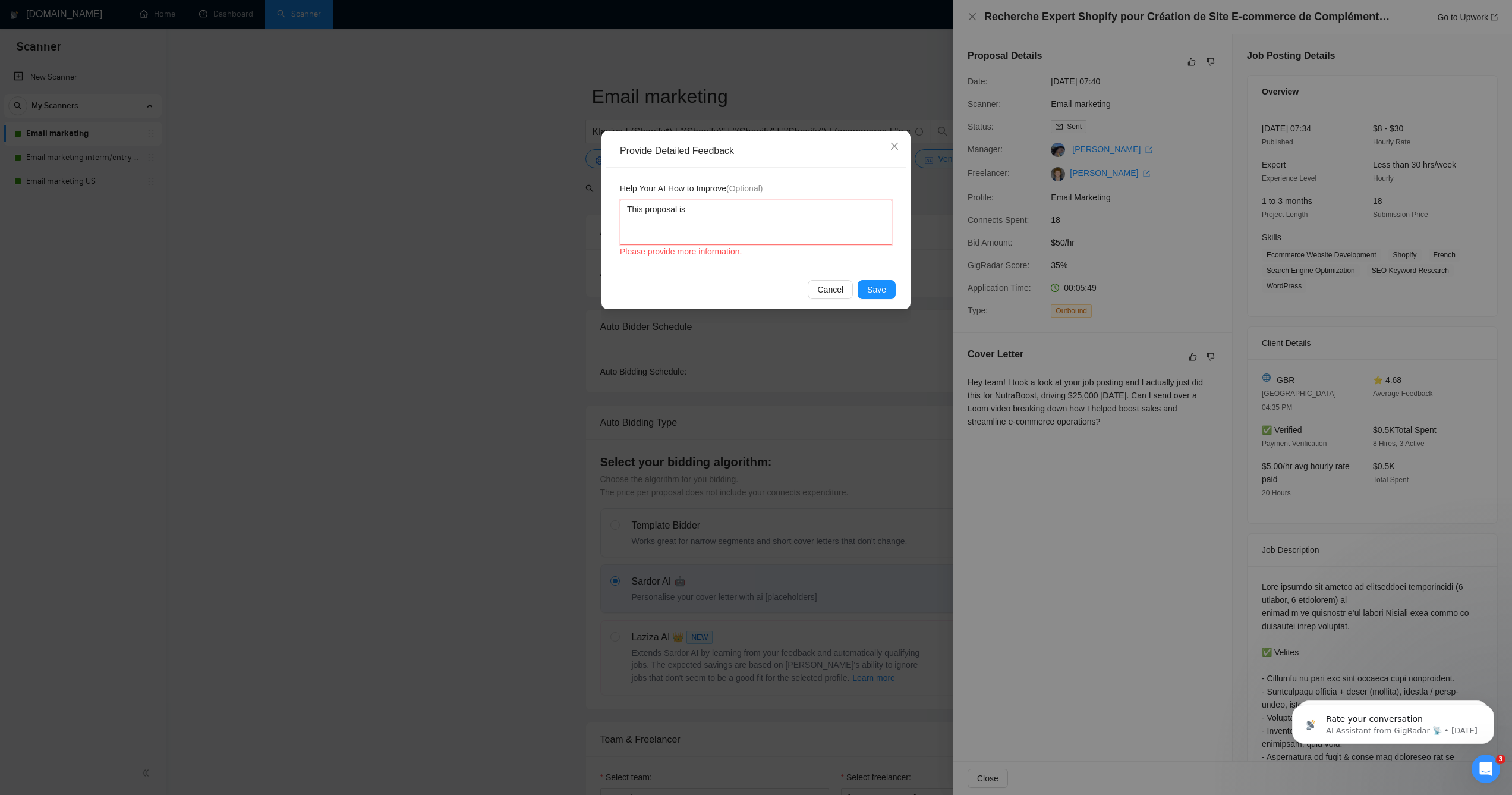
type textarea "This proposal is"
type textarea "This proposal is n"
type textarea "This proposal is not"
type textarea "This proposal is not i"
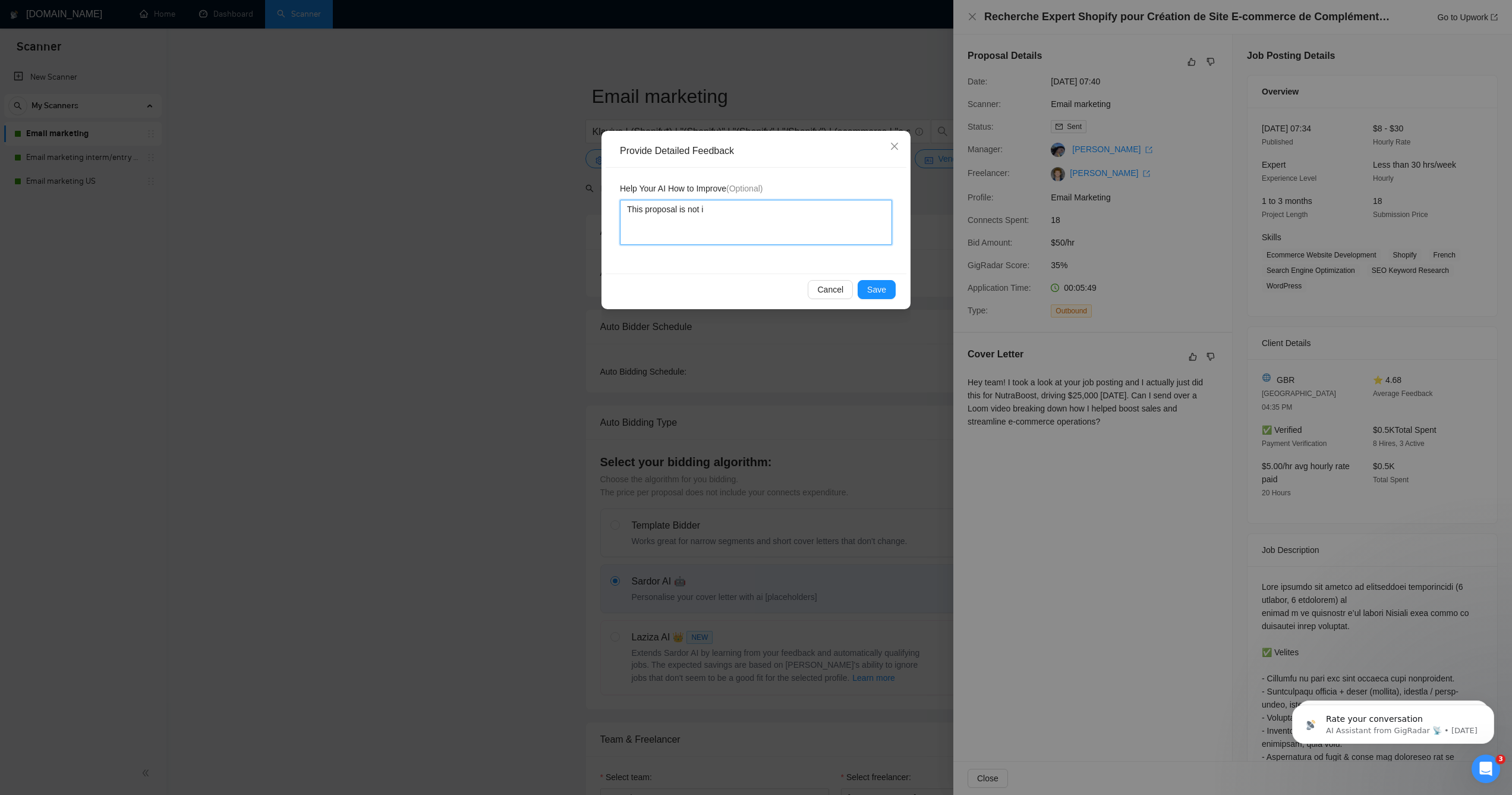
type textarea "This proposal is not in"
type textarea "This proposal is not ine"
type textarea "This proposal is not ine n"
type textarea "This proposal is not ine ng"
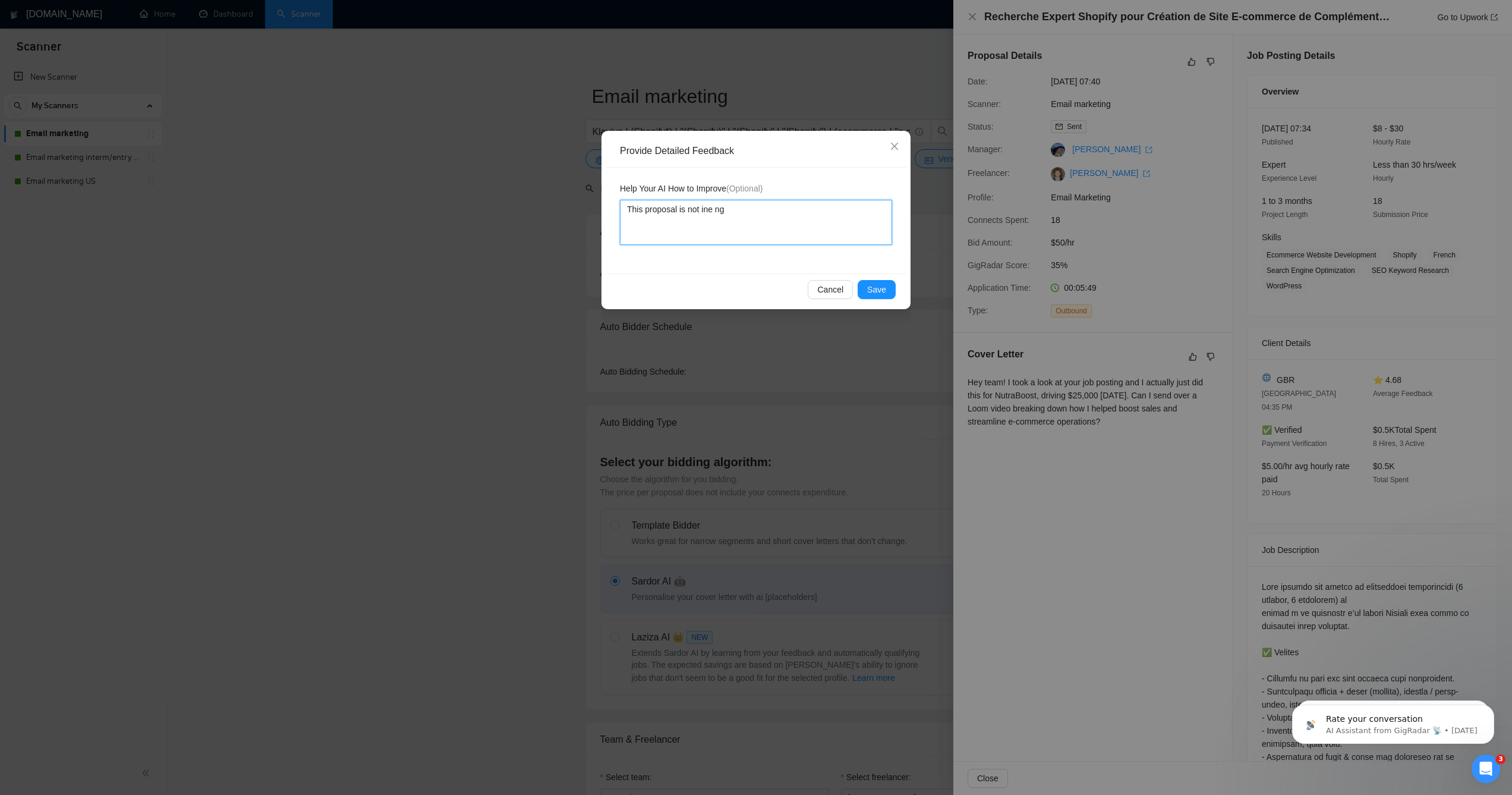
type textarea "This proposal is not ine ngl"
type textarea "This proposal is not ine ngli"
type textarea "This proposal is not ine ngl"
type textarea "This proposal is not ine ng"
type textarea "This proposal is not ine n"
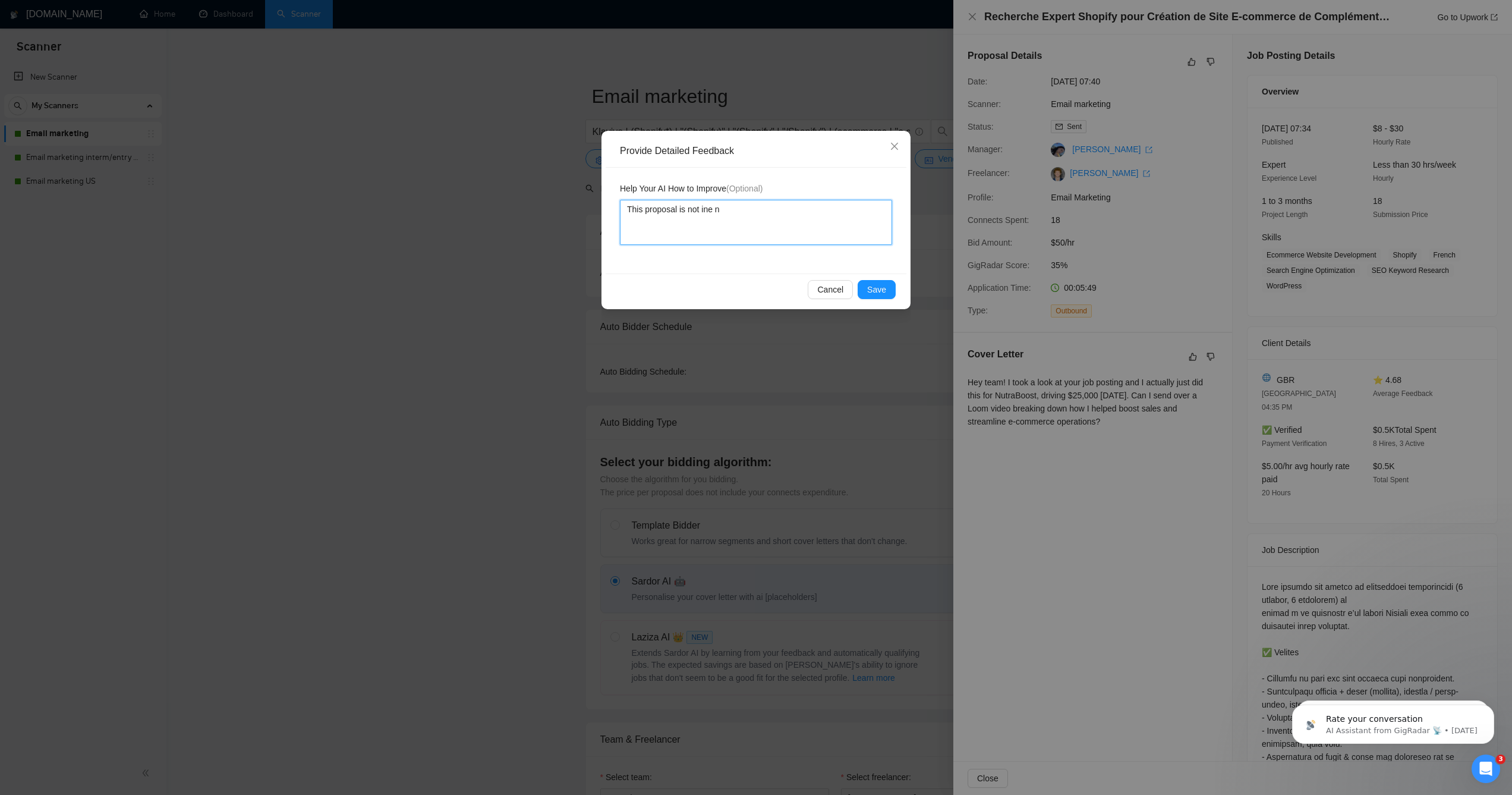
type textarea "This proposal is not ine"
type textarea "This proposal is not in"
type textarea "This proposal is not in E"
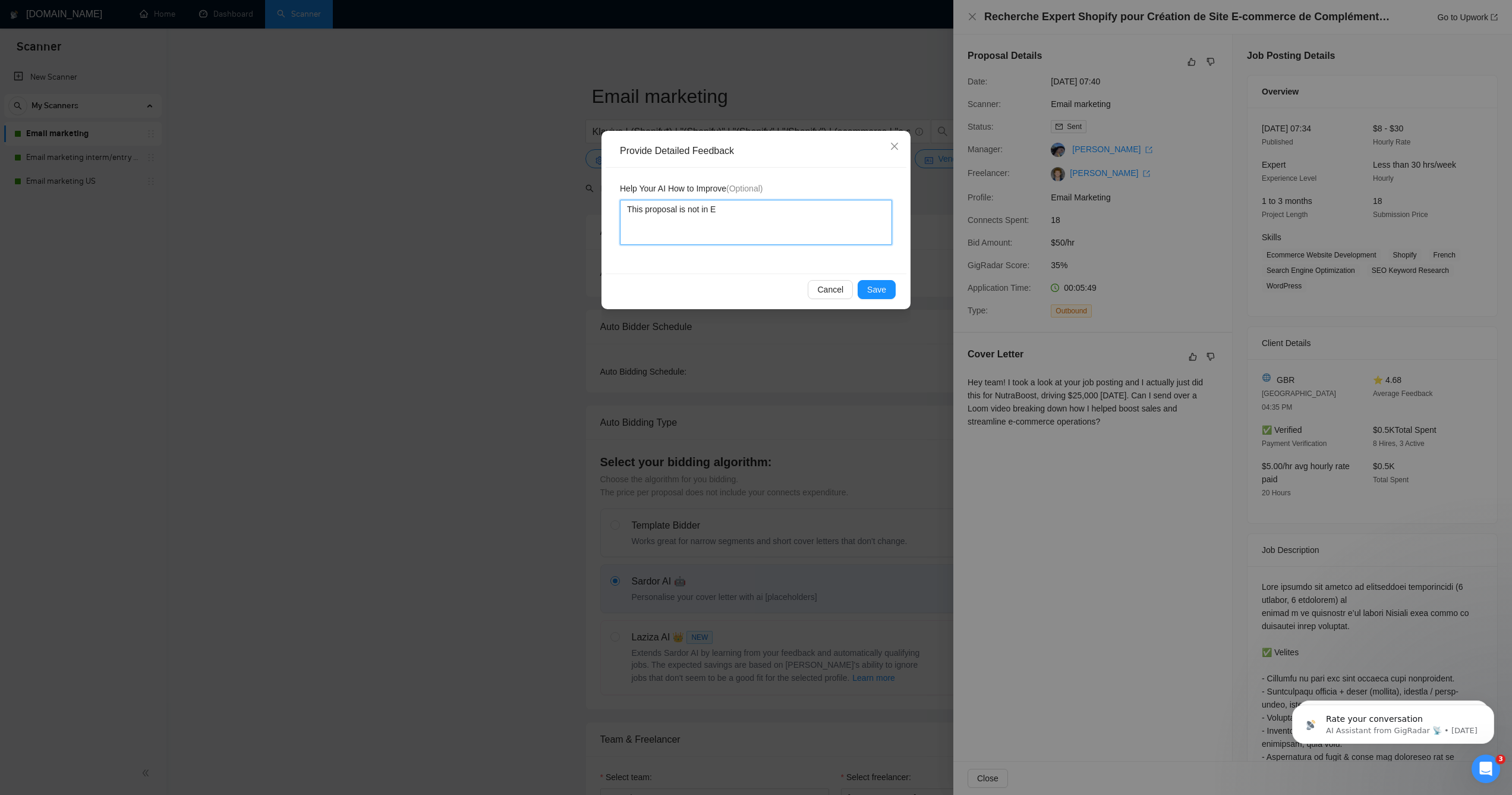
type textarea "This proposal is not in Eg"
type textarea "This proposal is not in Egn"
type textarea "This proposal is not in Egnl"
type textarea "This proposal is not in Egnls"
type textarea "This proposal is not in Egnlsi"
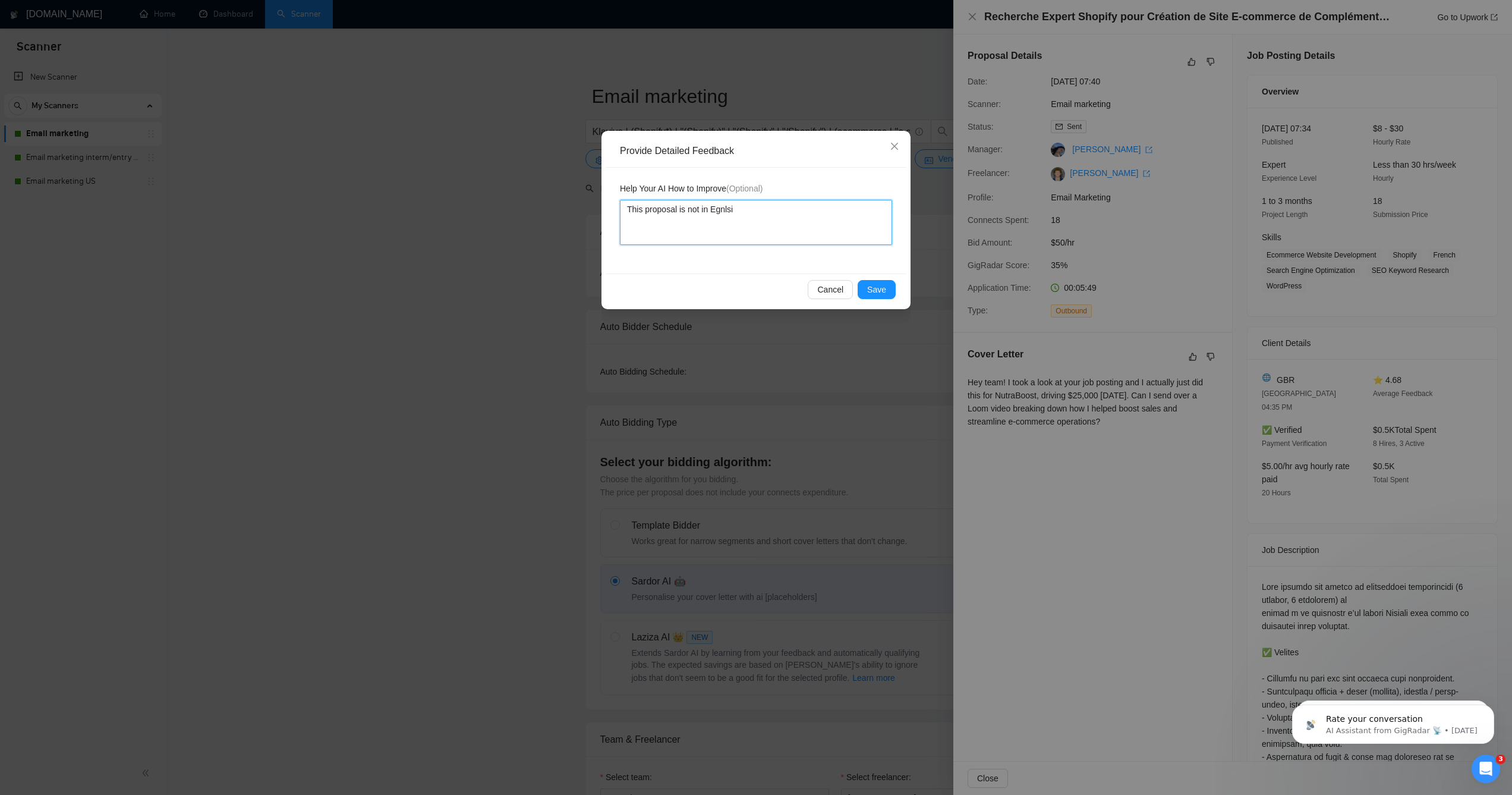
type textarea "This proposal is not in Egnls"
type textarea "This proposal is not in Egnl"
type textarea "This proposal is not in Egn"
type textarea "This proposal is not in Eg"
type textarea "This proposal is not in Egn"
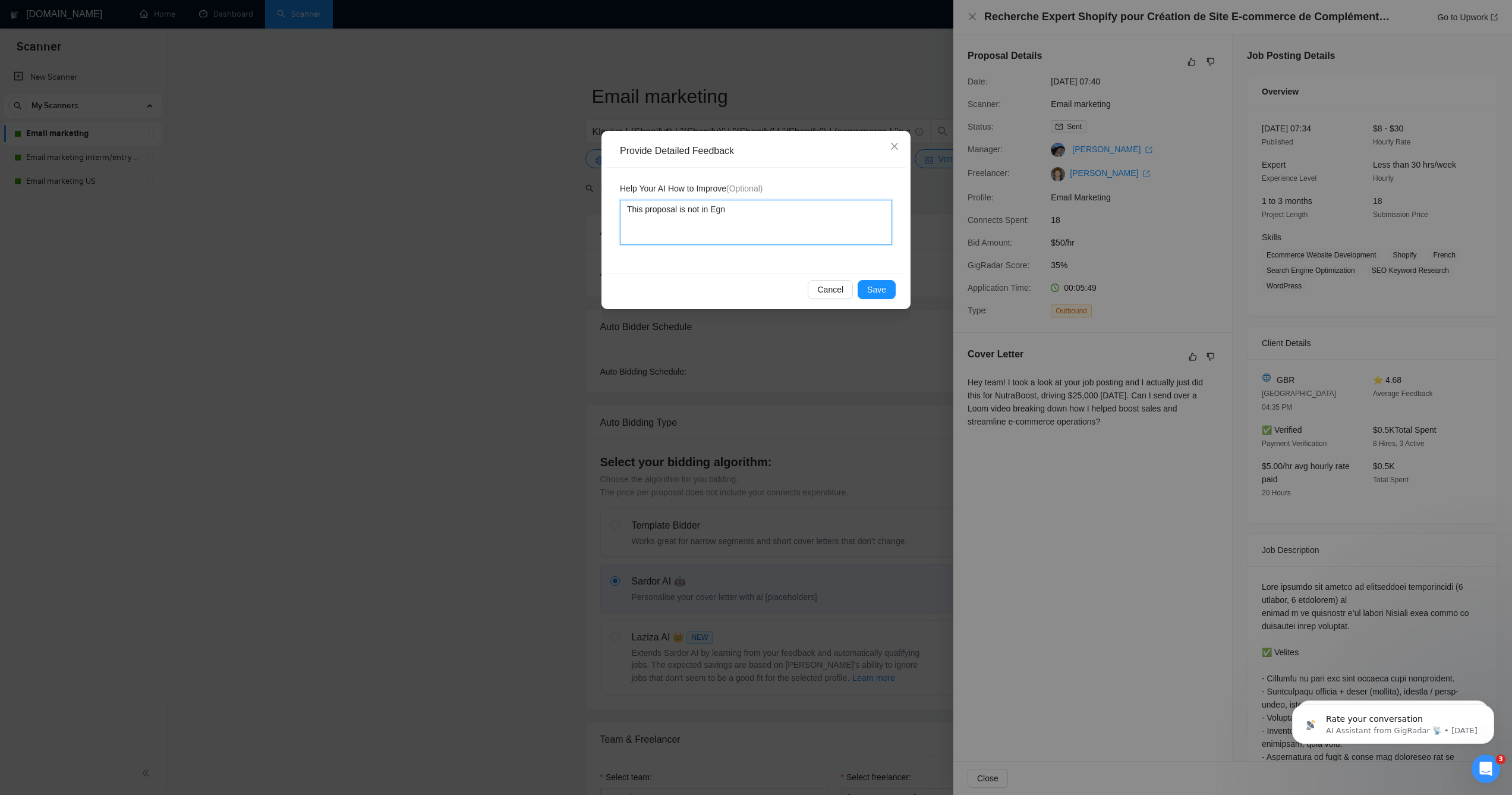
type textarea "This proposal is not in Eg"
type textarea "This proposal is not in E"
type textarea "This proposal is not in En"
type textarea "This proposal is not in Ens"
type textarea "This proposal is not in Ensl"
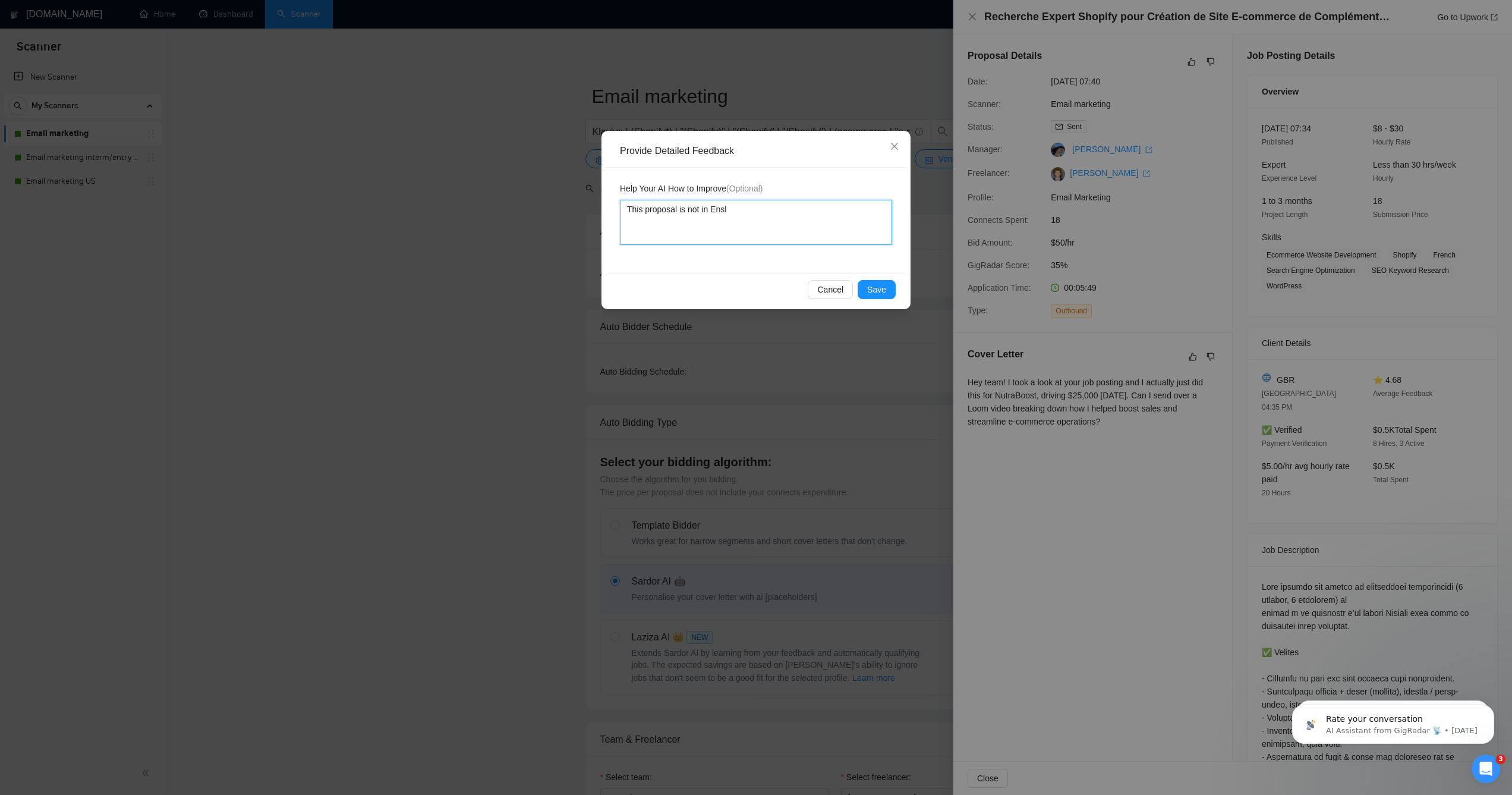
type textarea "This proposal is not in Ensli"
type textarea "This proposal is not in Enslis"
type textarea "This proposal is not in Enslish"
type textarea "This proposal is not in Enslish."
type textarea "This proposal is not in Enslish"
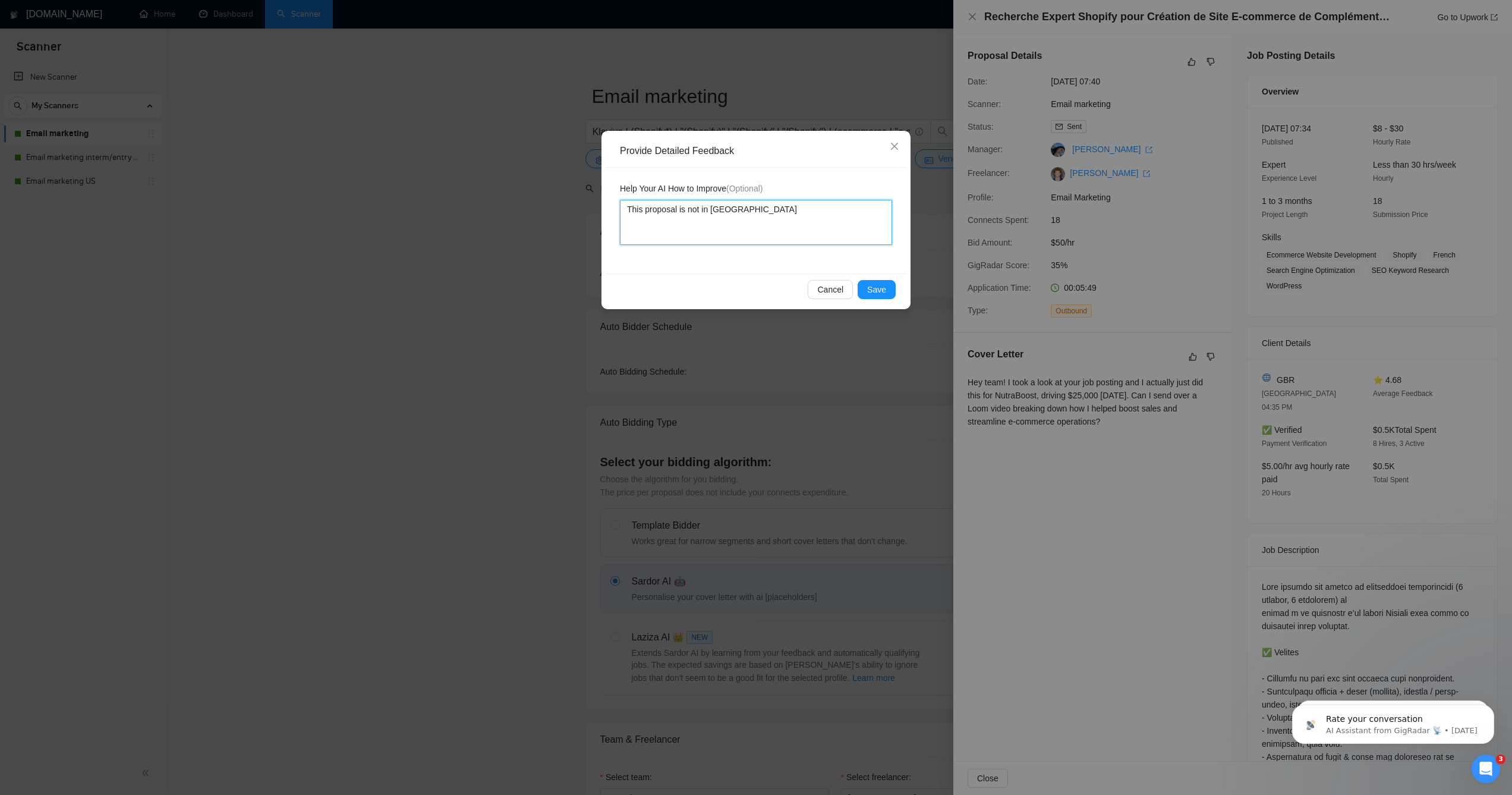
type textarea "This proposal is not in Enslis"
type textarea "This proposal is not in Ensli"
type textarea "This proposal is not in Ensl"
type textarea "This proposal is not in Ens"
type textarea "This proposal is not in En"
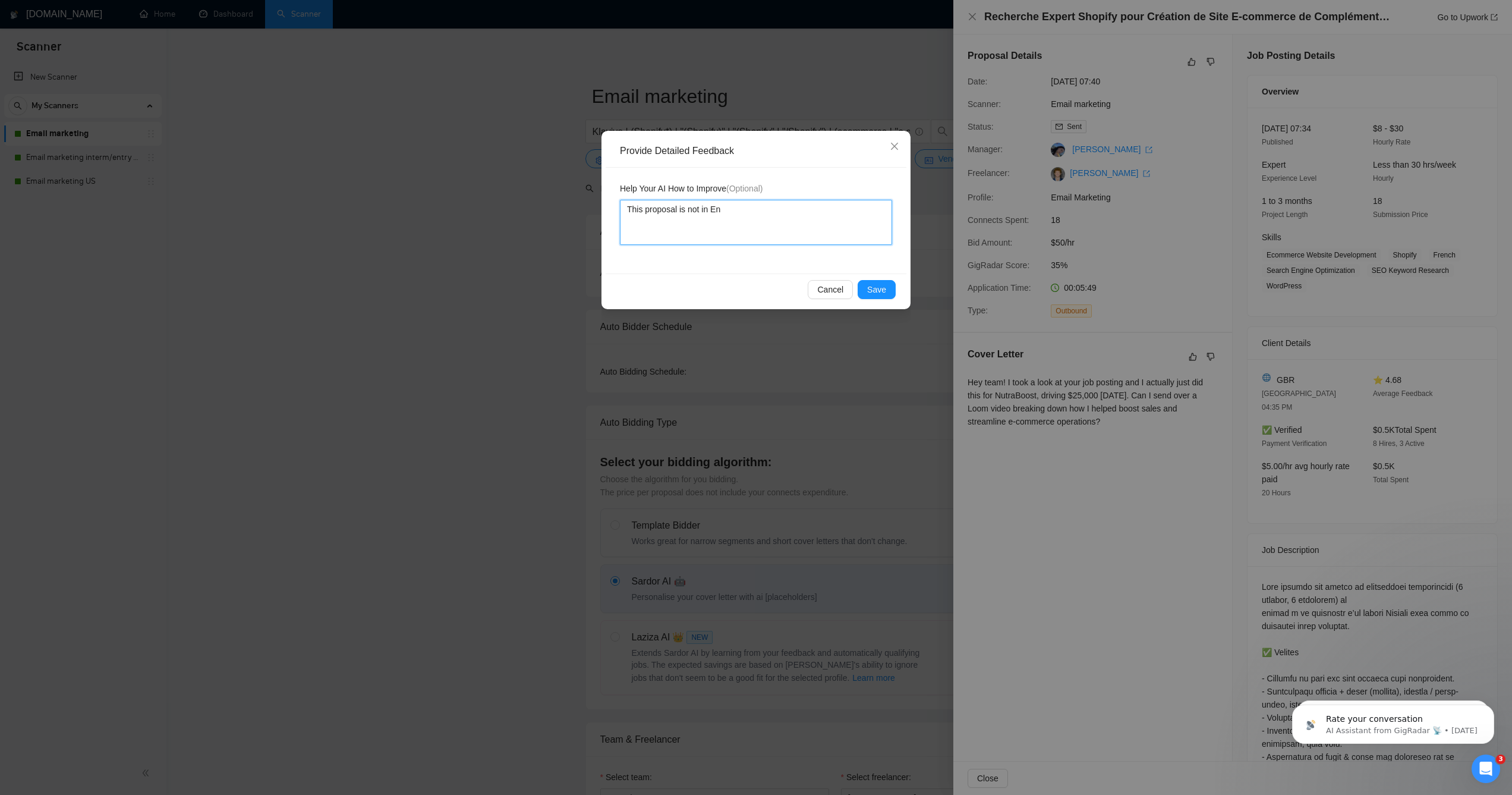
type textarea "This proposal is not in Eng"
type textarea "This proposal is not in En"
type textarea "This proposal is not in Eg"
type textarea "This proposal is not in Egn"
type textarea "This proposal is not in Eg"
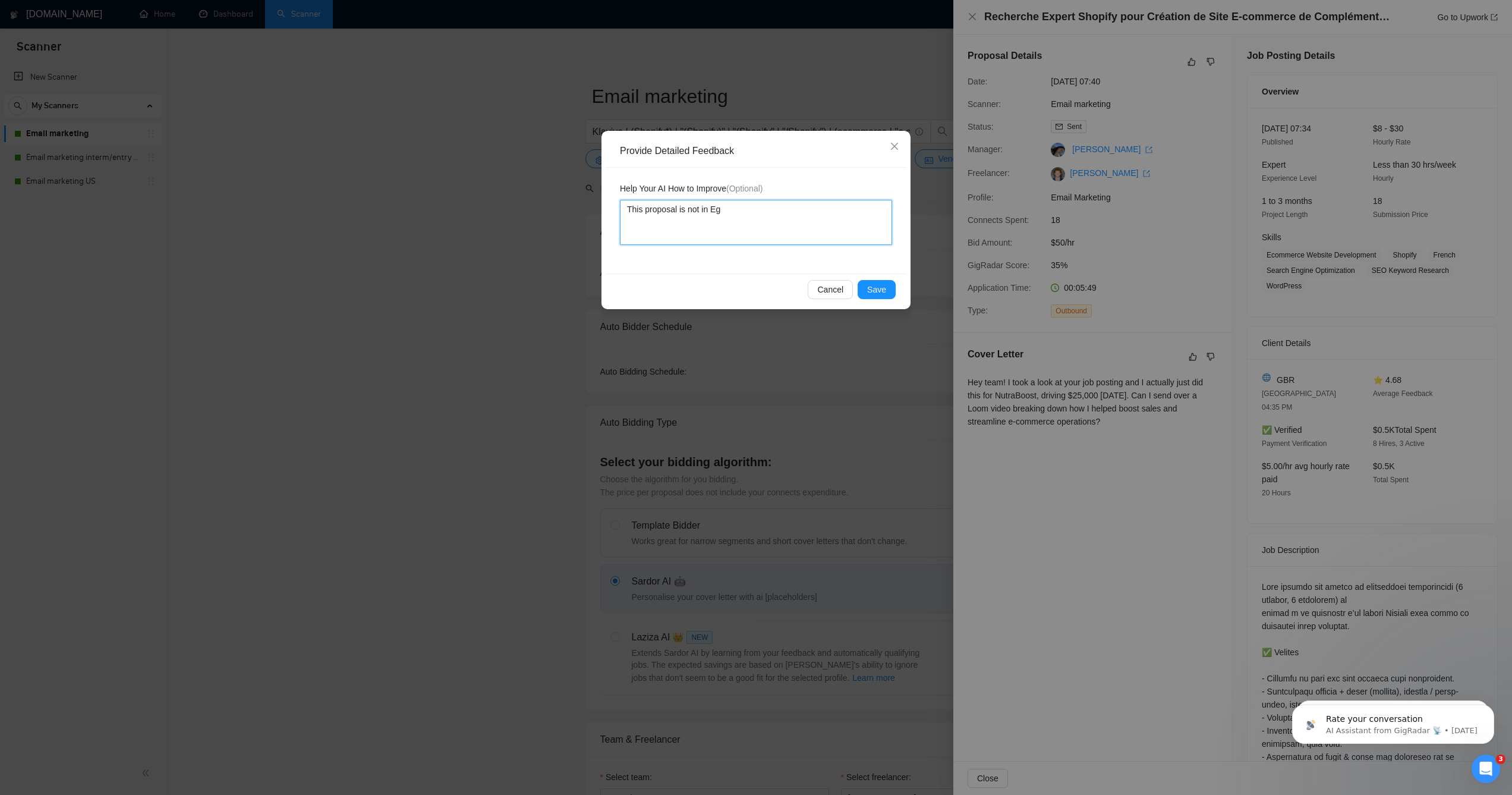
type textarea "This proposal is not in E"
type textarea "This proposal is not in Eng"
type textarea "This proposal is not in Engl"
type textarea "This proposal is not in Engls"
type textarea "This proposal is not in Englsi"
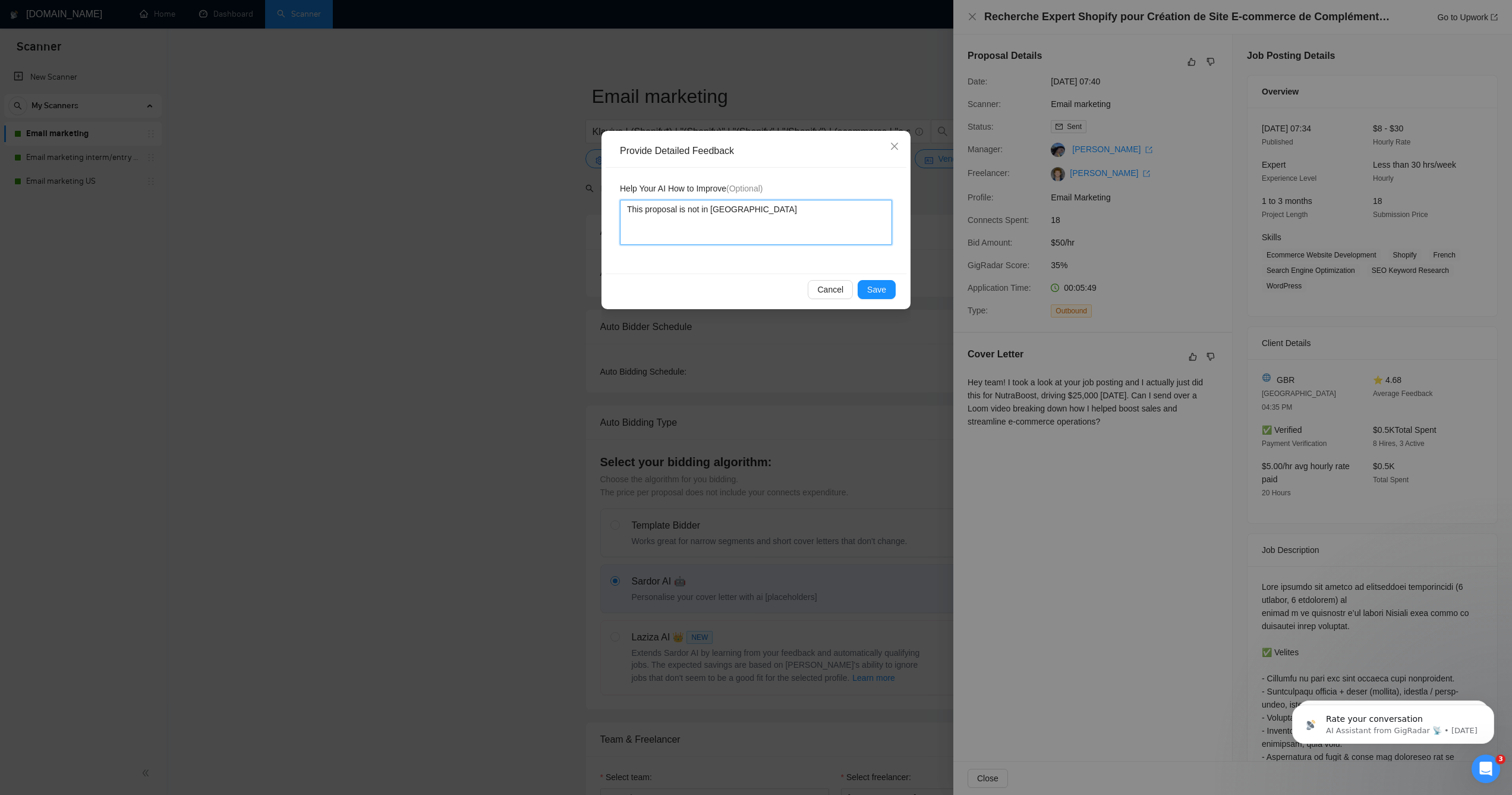
type textarea "This proposal is not in Engls"
type textarea "This proposal is not in Engl"
type textarea "This proposal is not in Engli"
type textarea "This proposal is not in Englishj"
type textarea "This proposal is not in English"
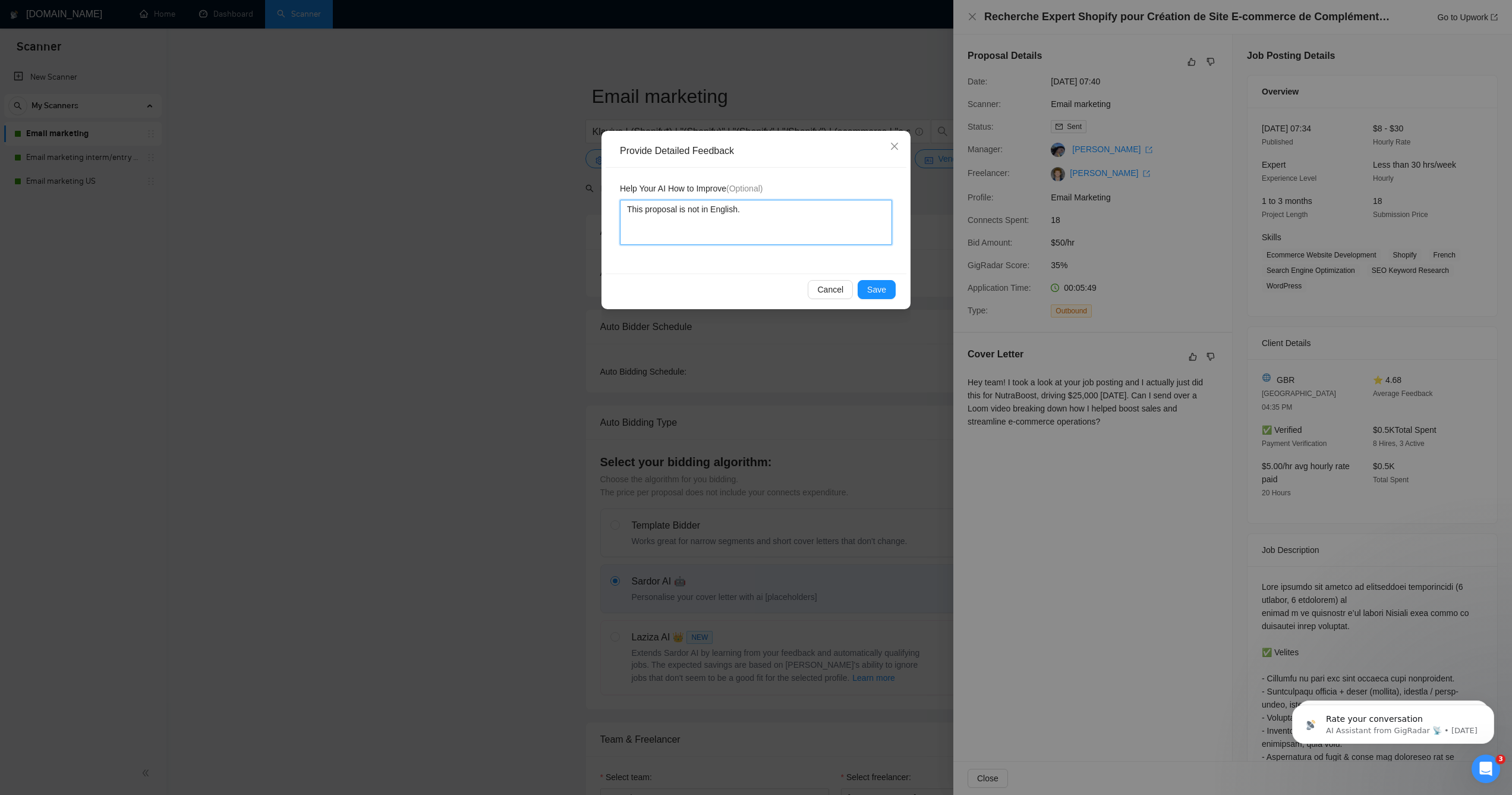
type textarea "This proposal is not in English."
type textarea "This proposal is not in English. D"
type textarea "This proposal is not in English. Do"
type textarea "This proposal is not in English. Don"
type textarea "This proposal is not in English. Don't"
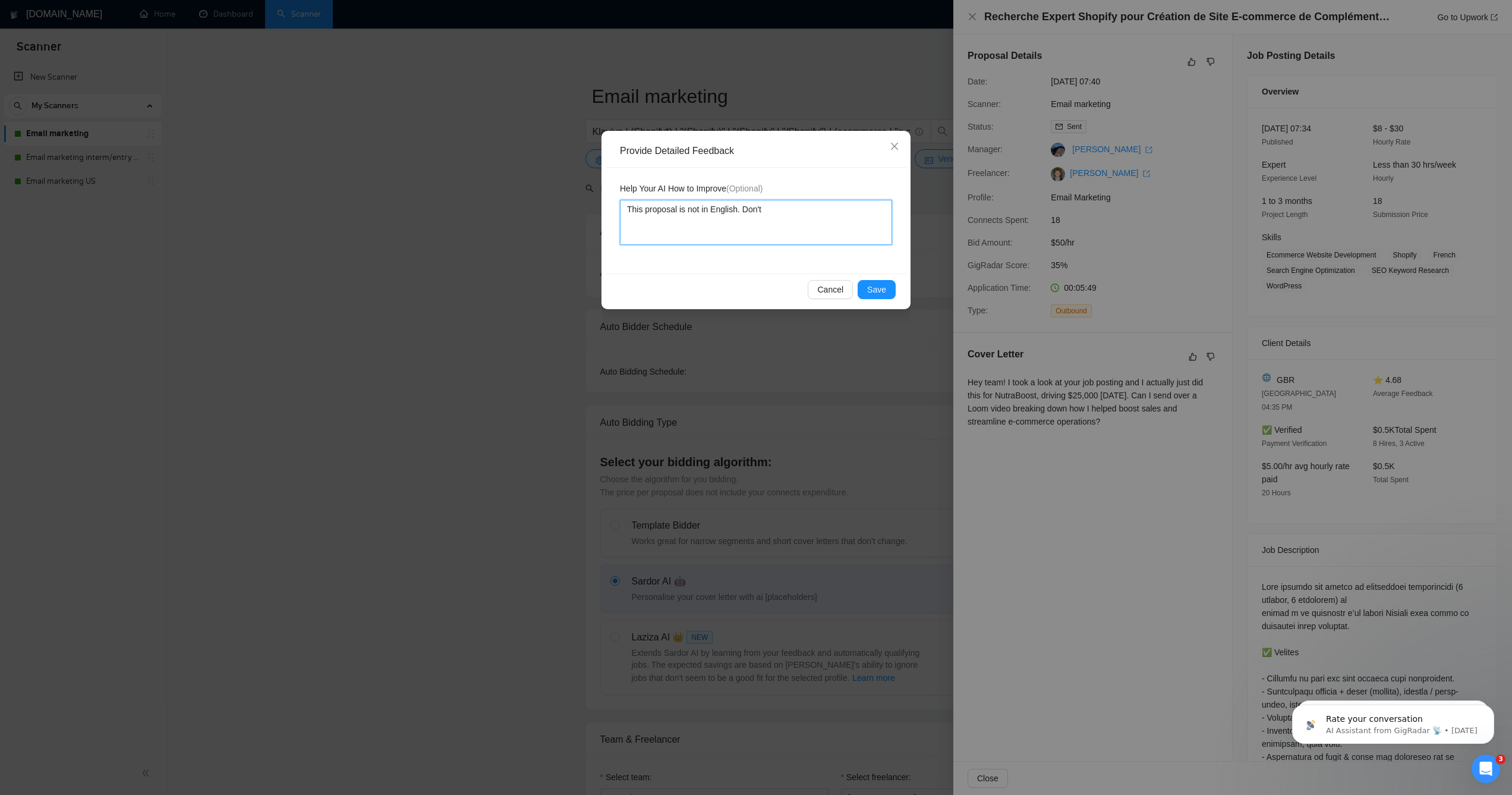
type textarea "This proposal is not in English. Don't"
type textarea "This proposal is not in English. Don't a"
type textarea "This proposal is not in English. Don't ap"
type textarea "This proposal is not in English. Don't app"
type textarea "This proposal is not in English. Don't appl"
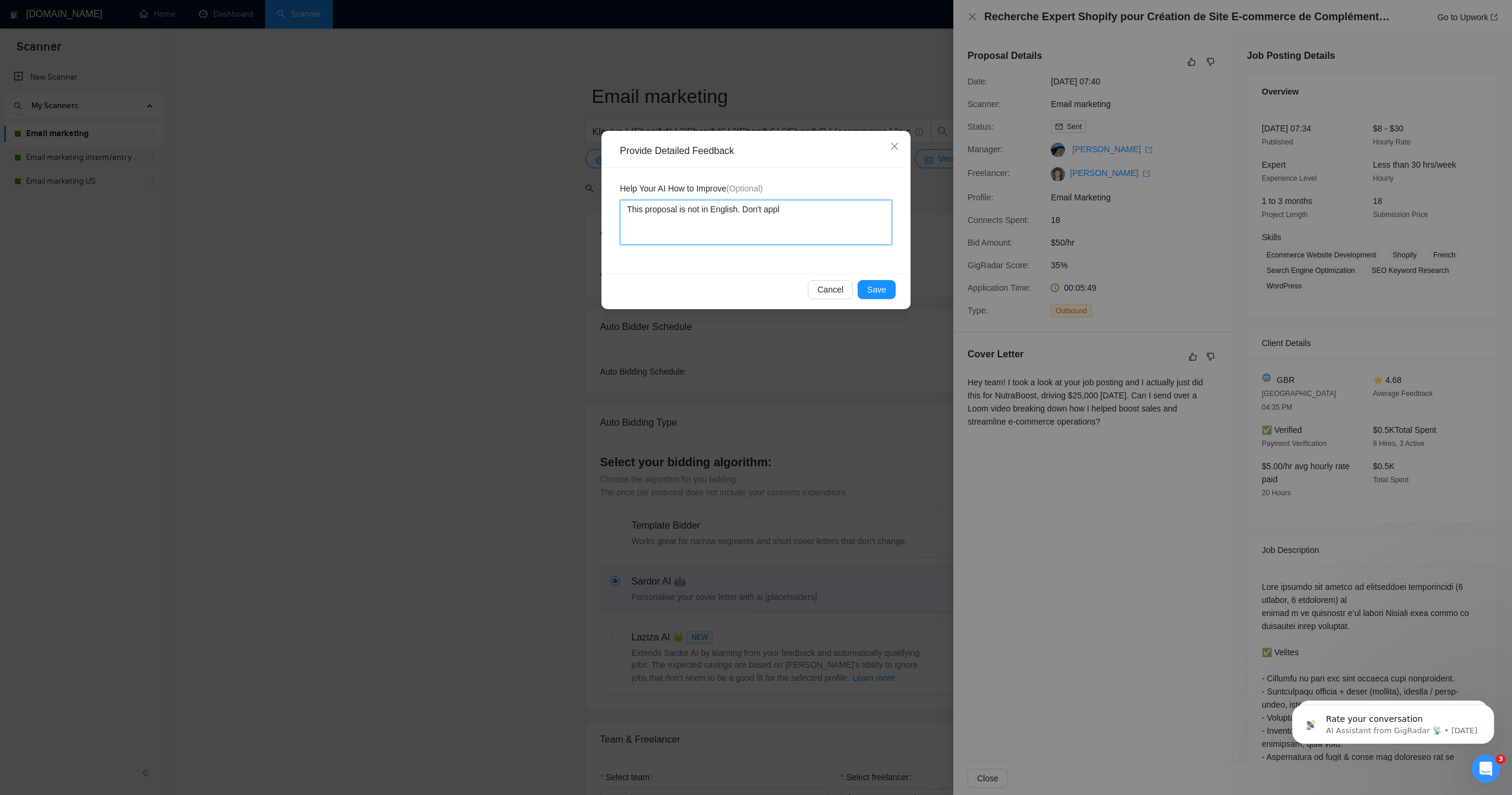
type textarea "This proposal is not in English. Don't apply"
type textarea "This proposal is not in English. Don't apply t"
type textarea "This proposal is not in English. Don't apply to"
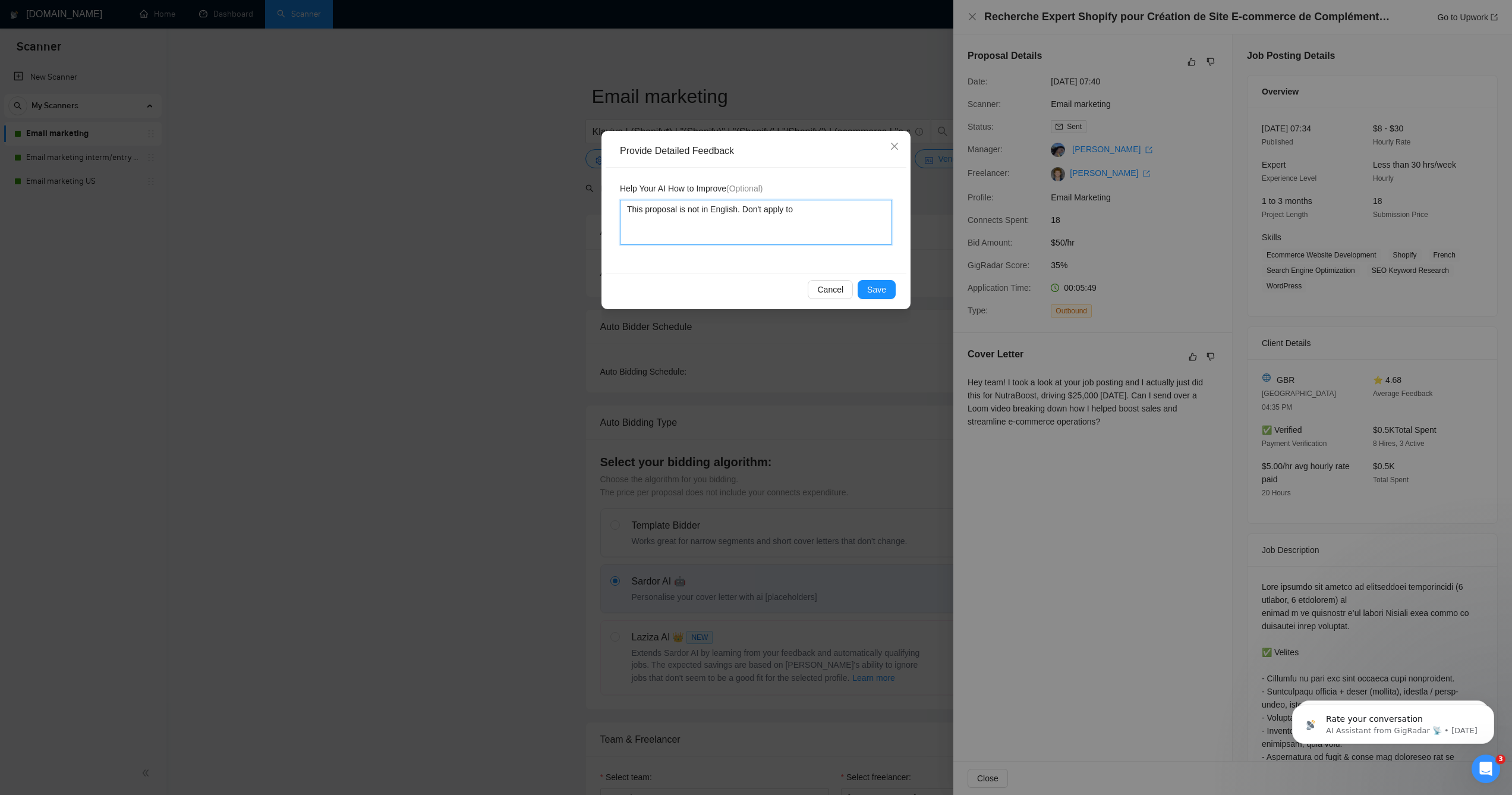
type textarea "This proposal is not in English. Don't apply to j"
type textarea "This proposal is not in English. Don't apply to jo"
type textarea "This proposal is not in English. Don't apply to job"
type textarea "This proposal is not in English. Don't apply to job p"
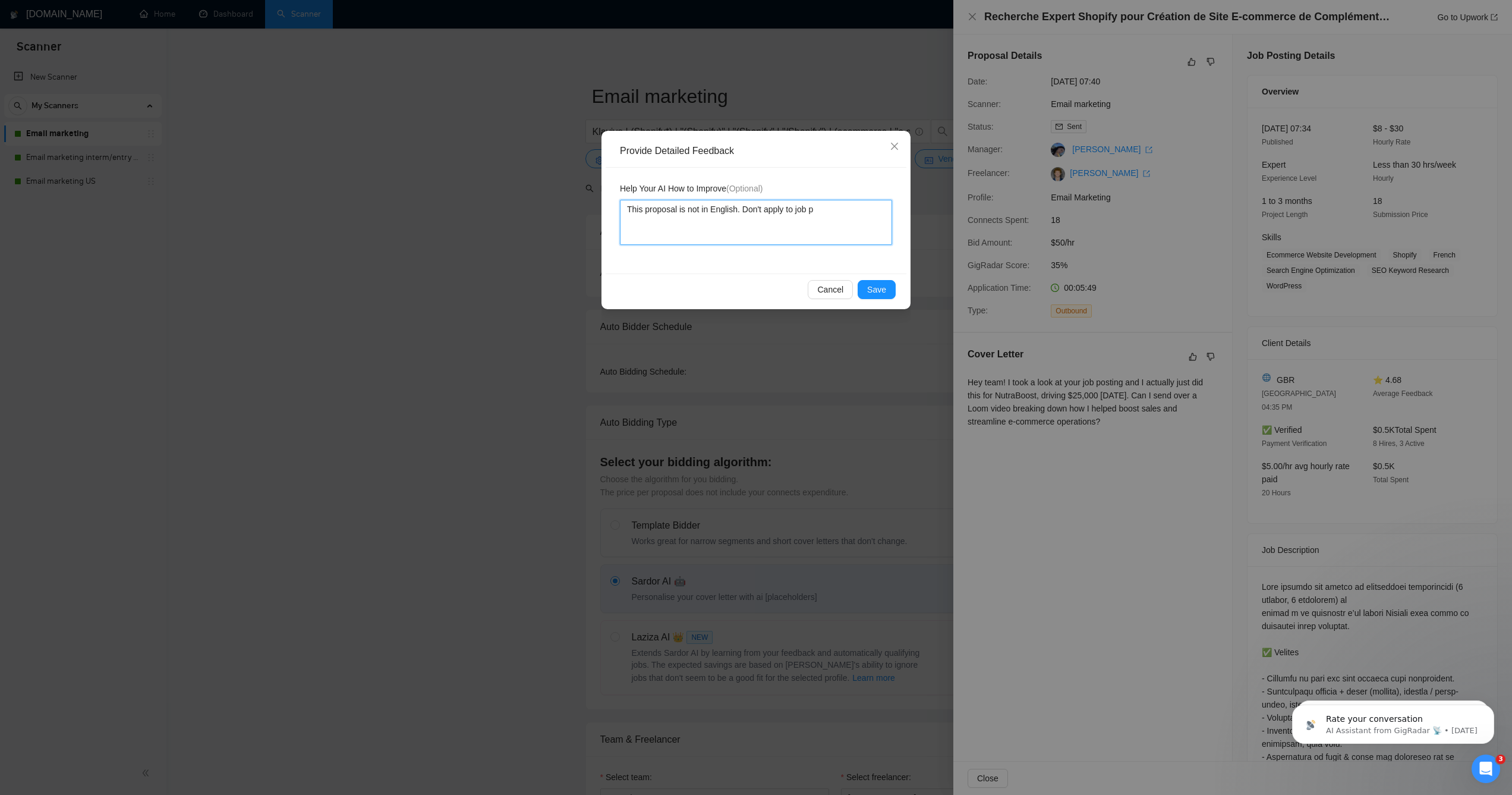
type textarea "This proposal is not in English. Don't apply to job po"
type textarea "This proposal is not in English. Don't apply to job pos"
type textarea "This proposal is not in English. Don't apply to job post"
type textarea "This proposal is not in English. Don't apply to job posti"
type textarea "This proposal is not in English. Don't apply to job postin"
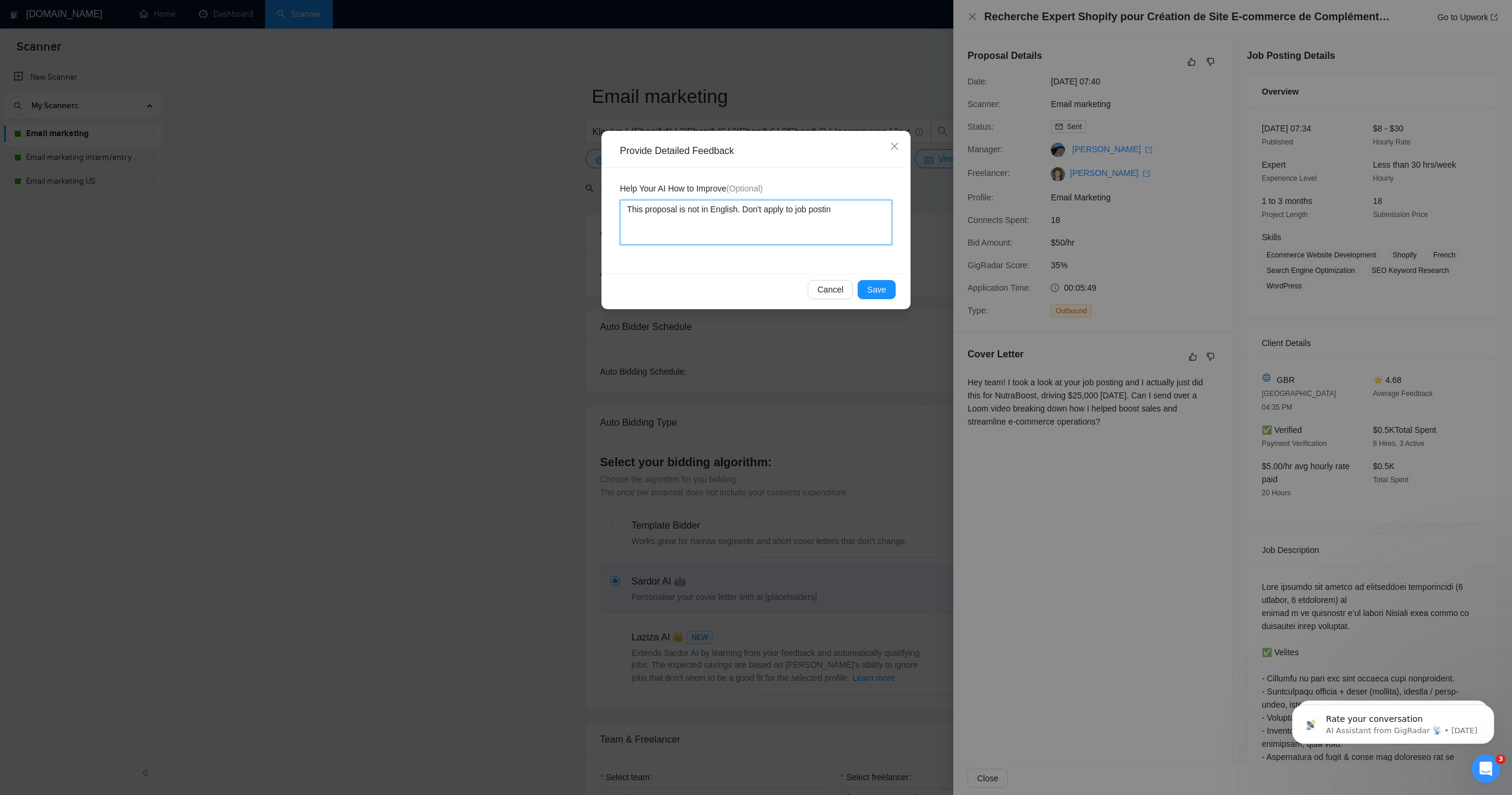
type textarea "This proposal is not in English. Don't apply to job posting"
click at [869, 290] on span "Save" at bounding box center [876, 289] width 19 height 13
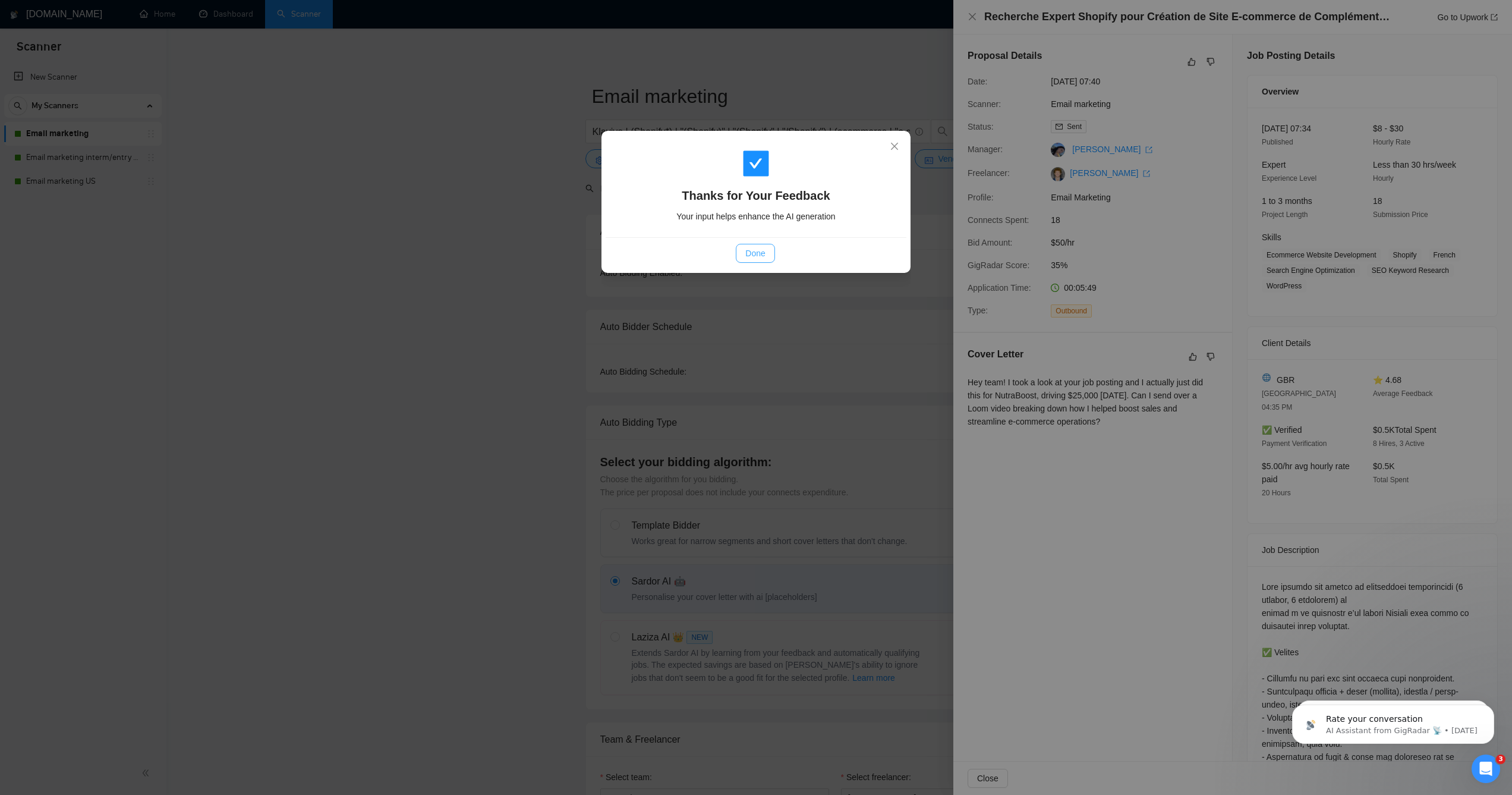
click at [748, 256] on span "Done" at bounding box center [755, 253] width 20 height 13
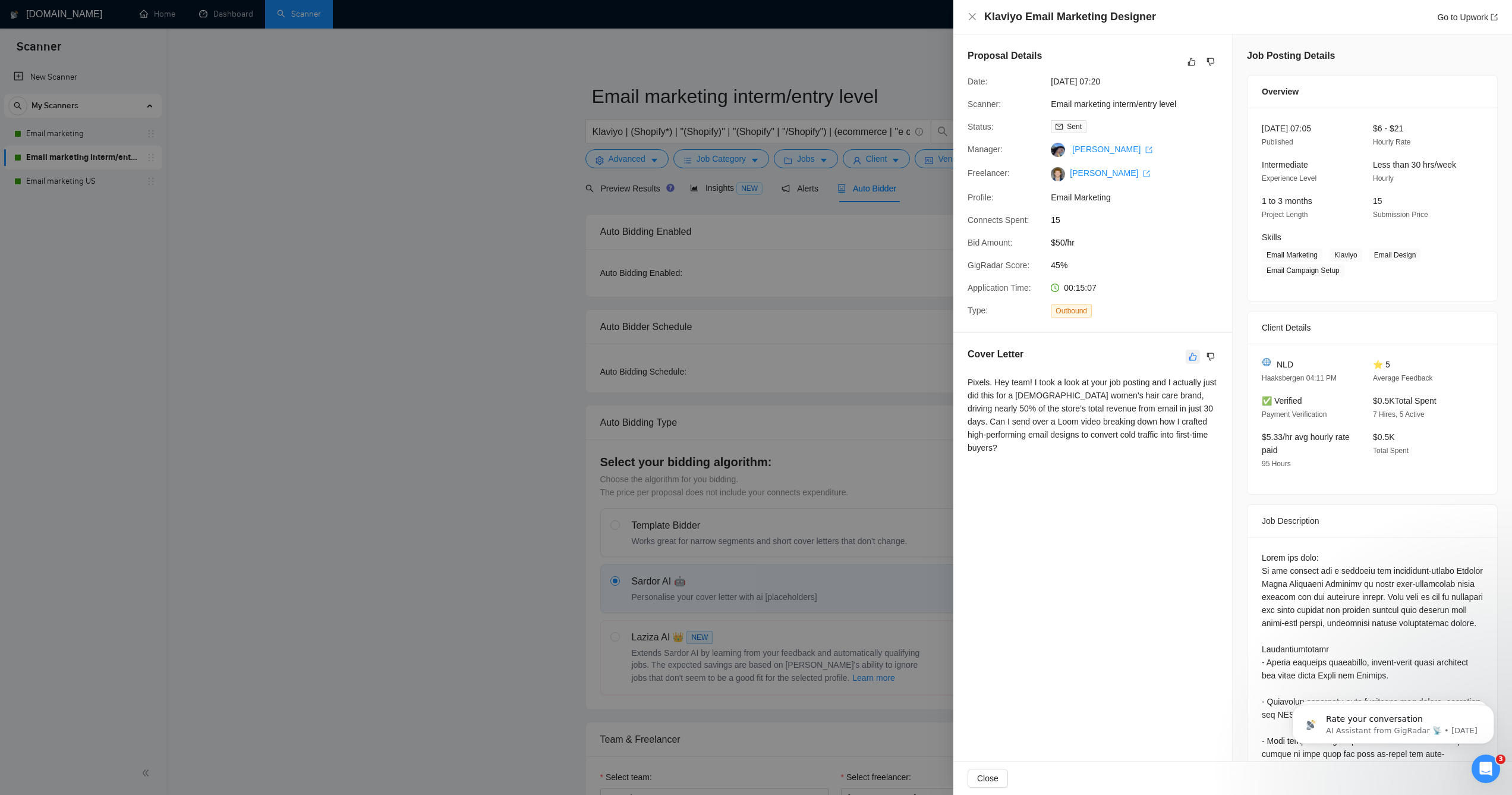
click at [1191, 356] on icon "like" at bounding box center [1192, 357] width 8 height 10
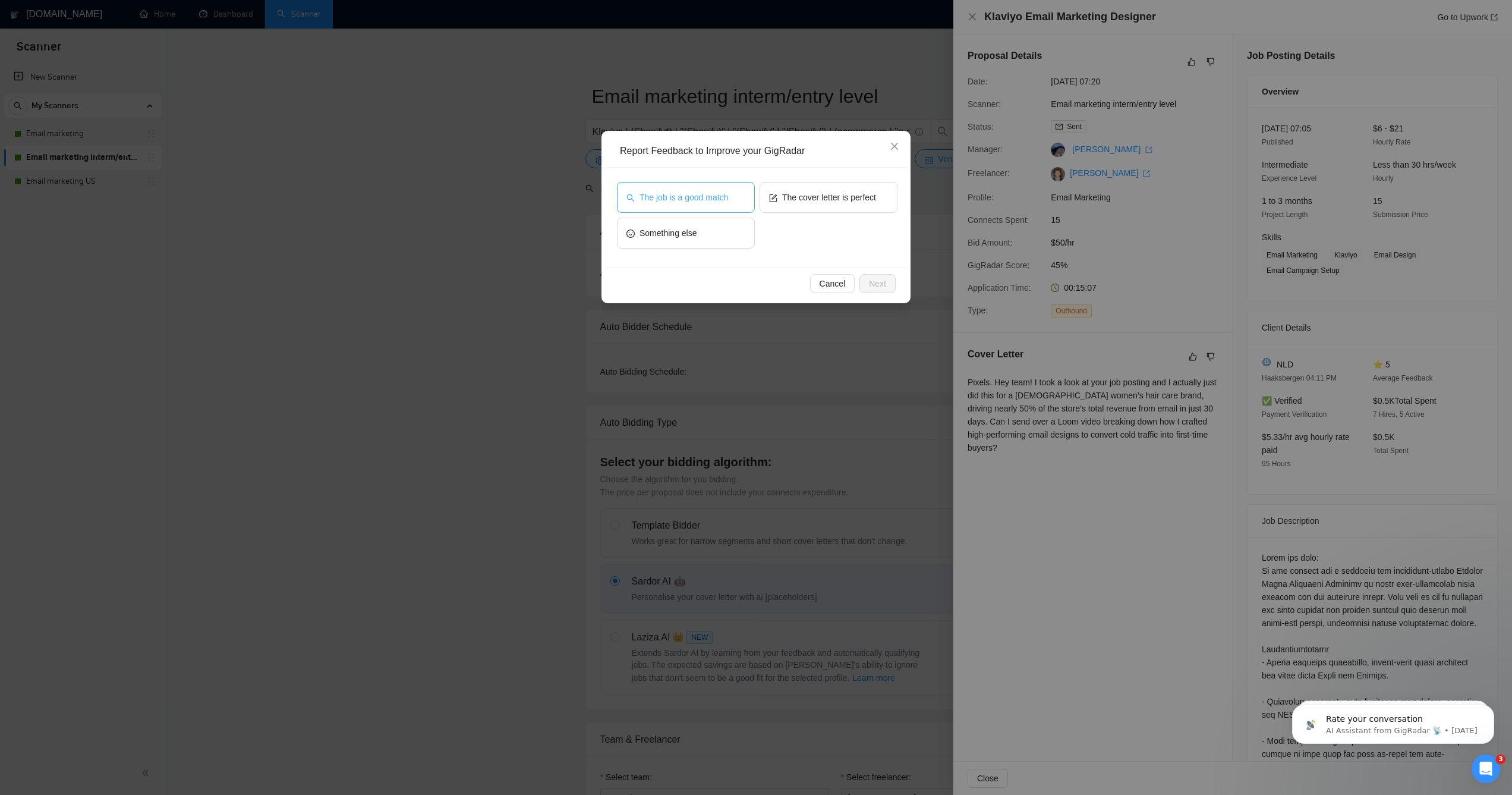
click at [717, 189] on button "The job is a good match" at bounding box center [686, 198] width 138 height 31
click at [807, 207] on button "The cover letter is perfect" at bounding box center [829, 198] width 138 height 31
click at [869, 278] on span "Next" at bounding box center [877, 283] width 17 height 13
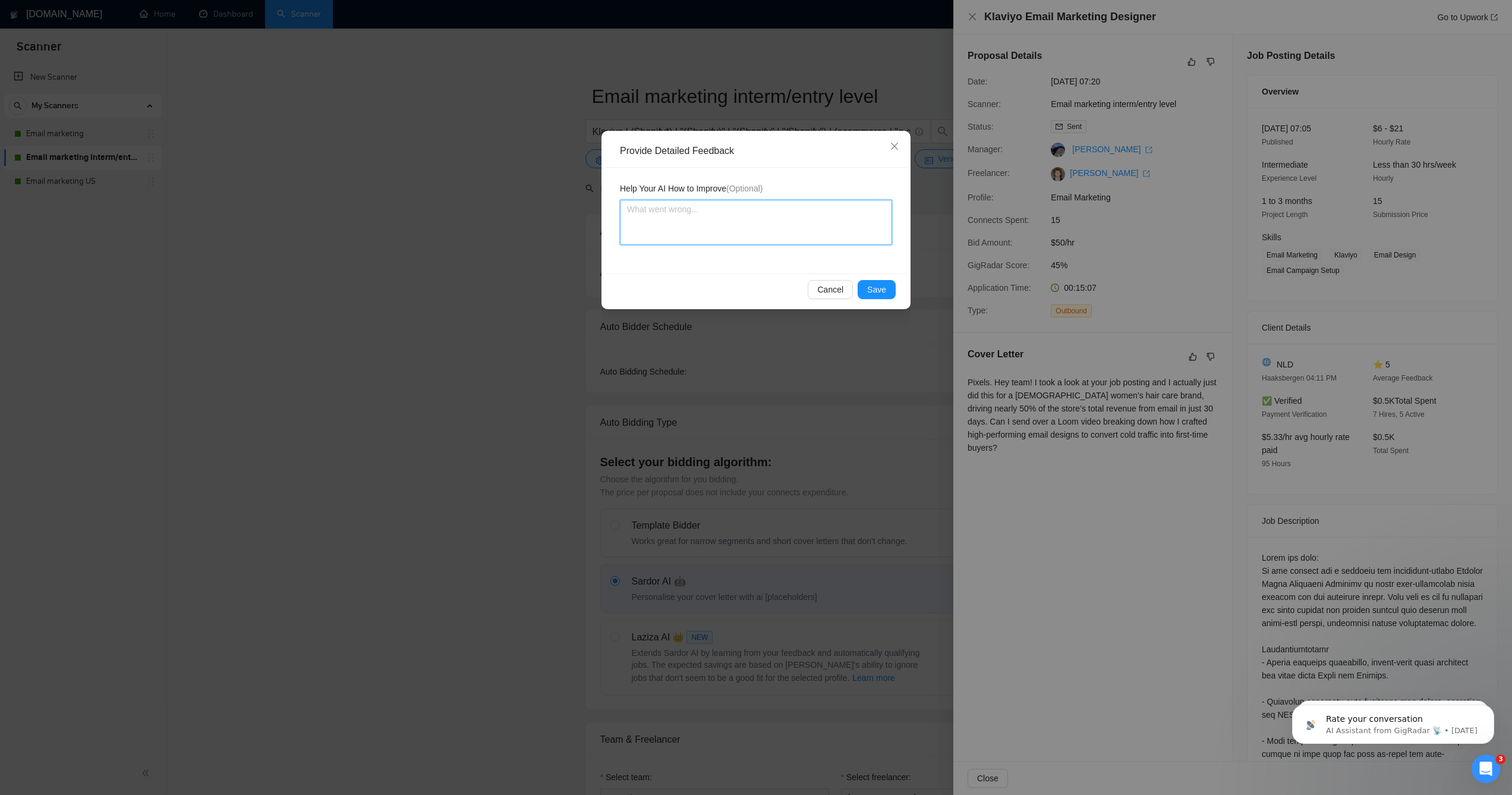
click at [773, 235] on textarea at bounding box center [755, 222] width 272 height 45
type textarea "T"
type textarea "Th"
type textarea "Thi"
type textarea "This"
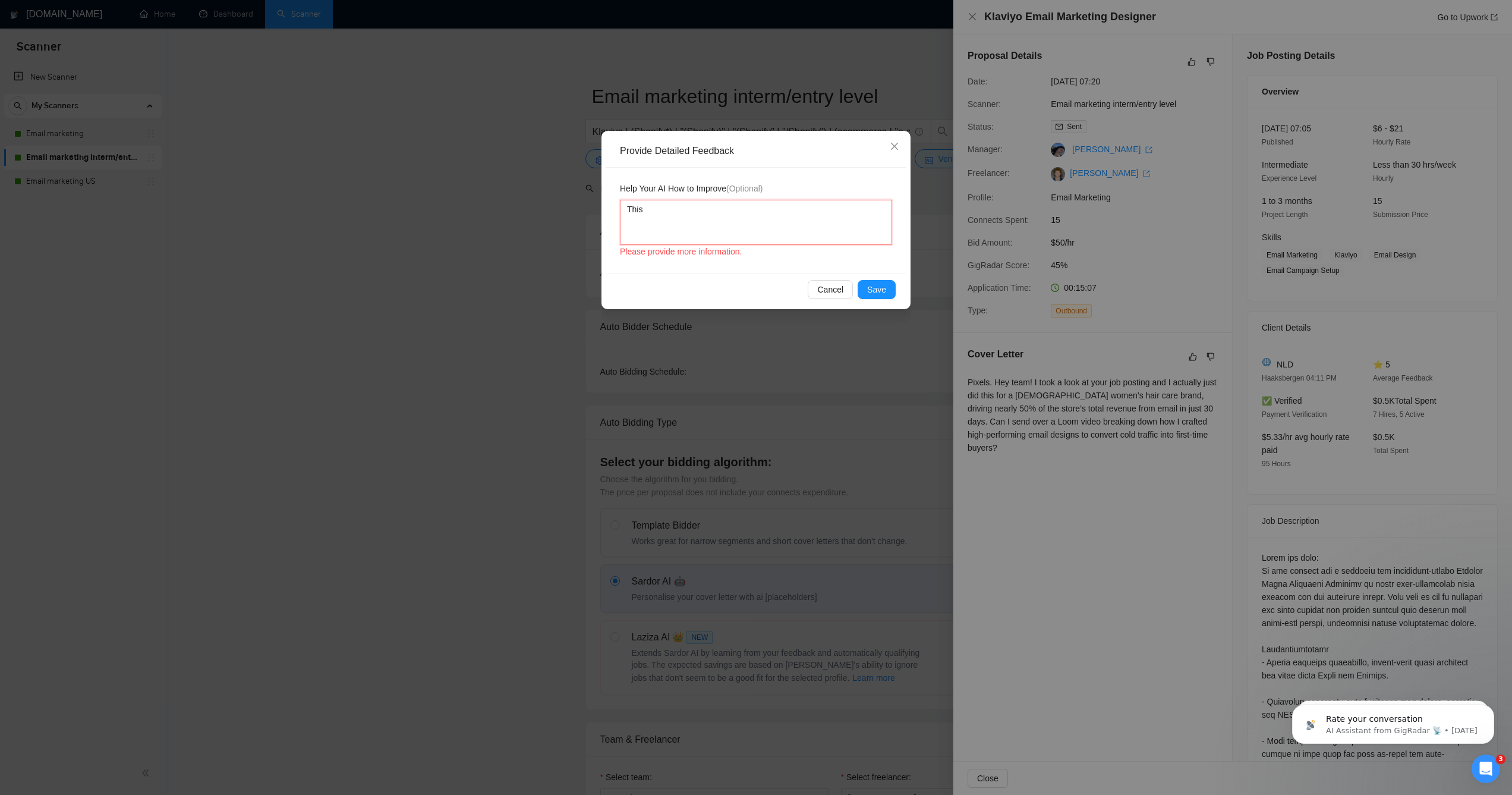
type textarea "This"
type textarea "This is"
type textarea "This is g"
type textarea "This is gr"
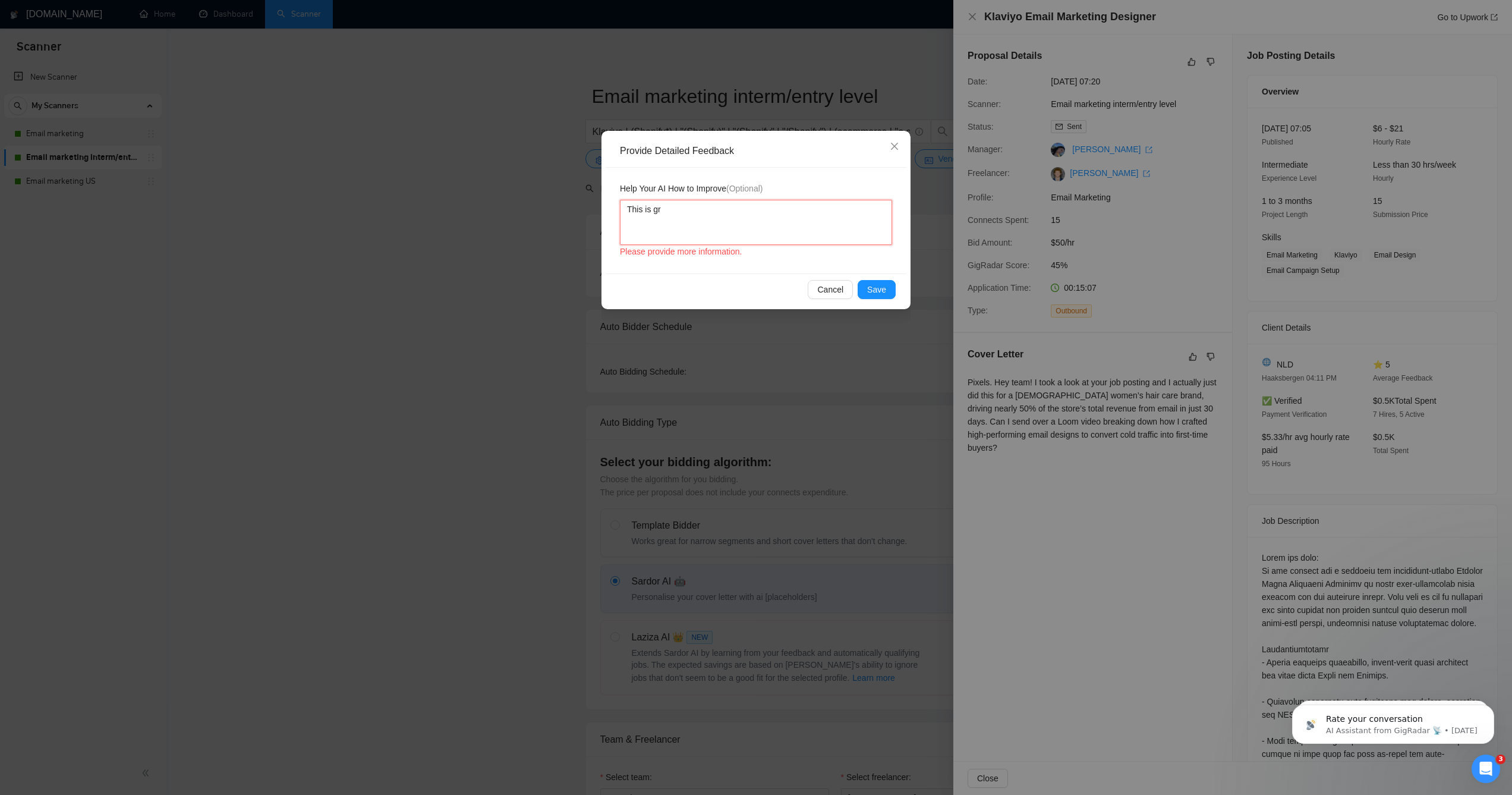
type textarea "This is gre"
type textarea "This is great"
type textarea "This is great."
type textarea "This is great. R"
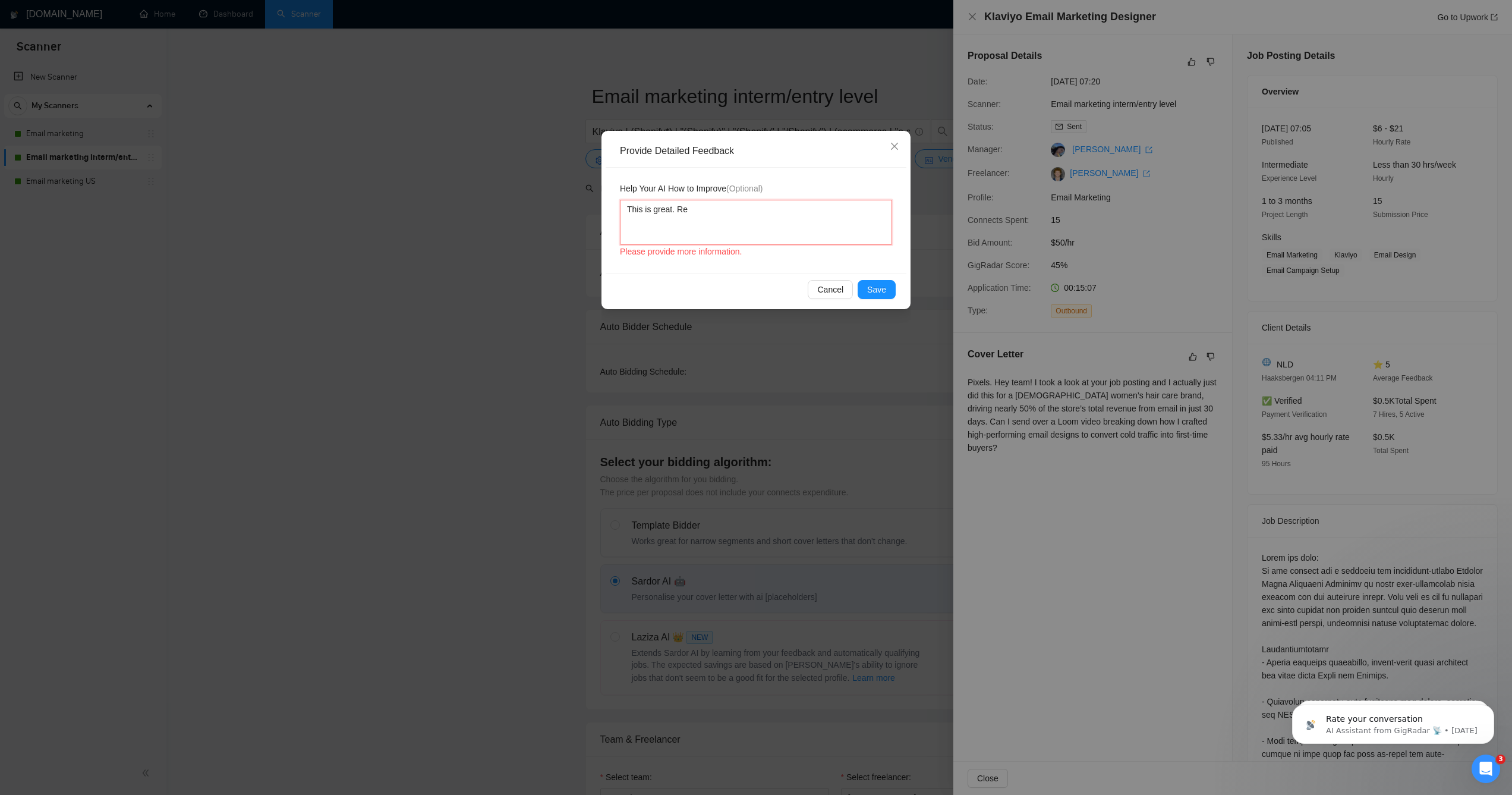
type textarea "This is great. Rea"
type textarea "This is great. Read"
type textarea "This is great. Reads"
type textarea "This is great. Reads s"
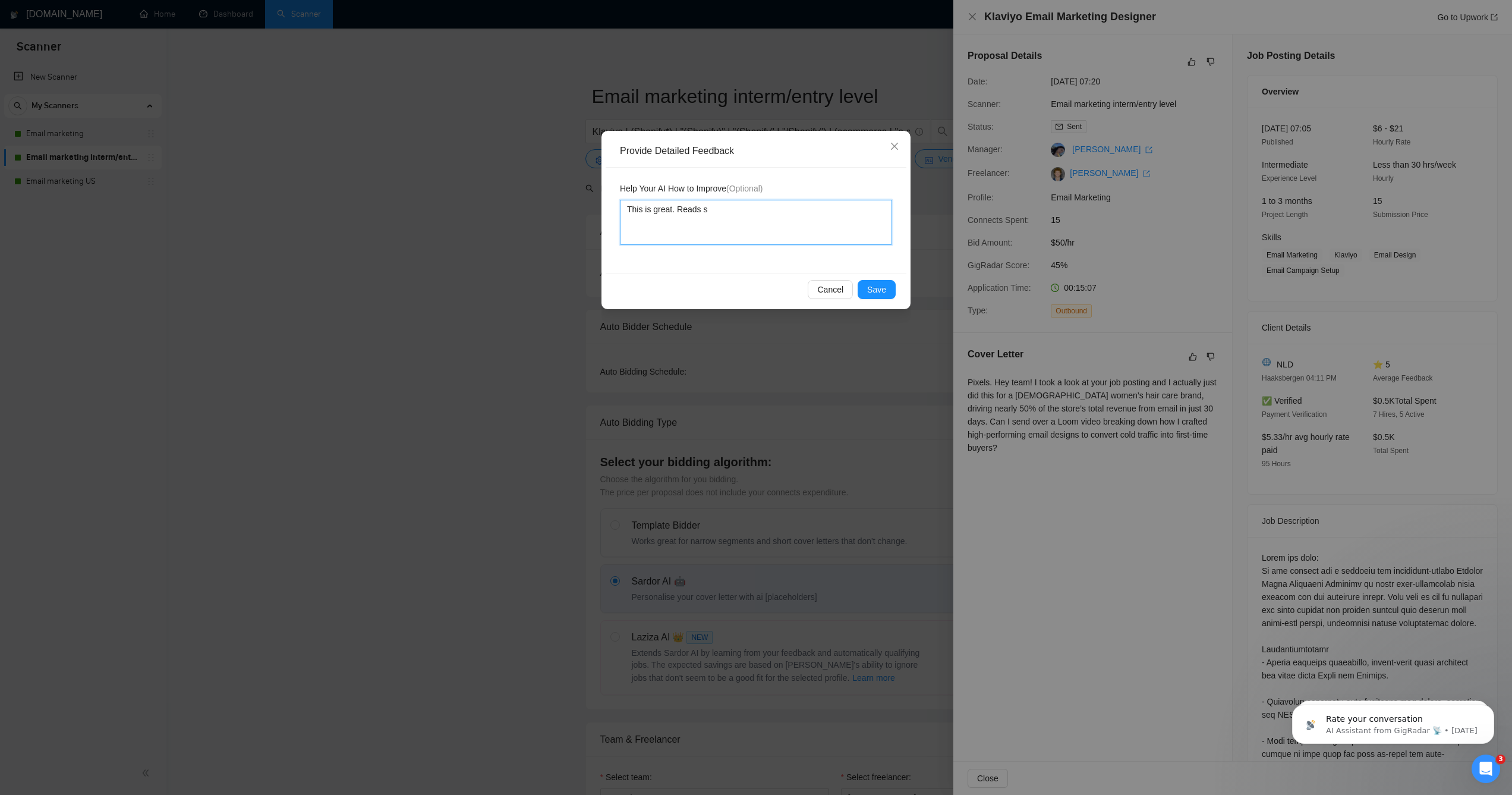
type textarea "This is great. Reads sm"
type textarea "This is great. Reads smo"
type textarea "This is great. Reads smoo"
type textarea "This is great. Reads [PERSON_NAME]"
type textarea "This is great. Reads smooth"
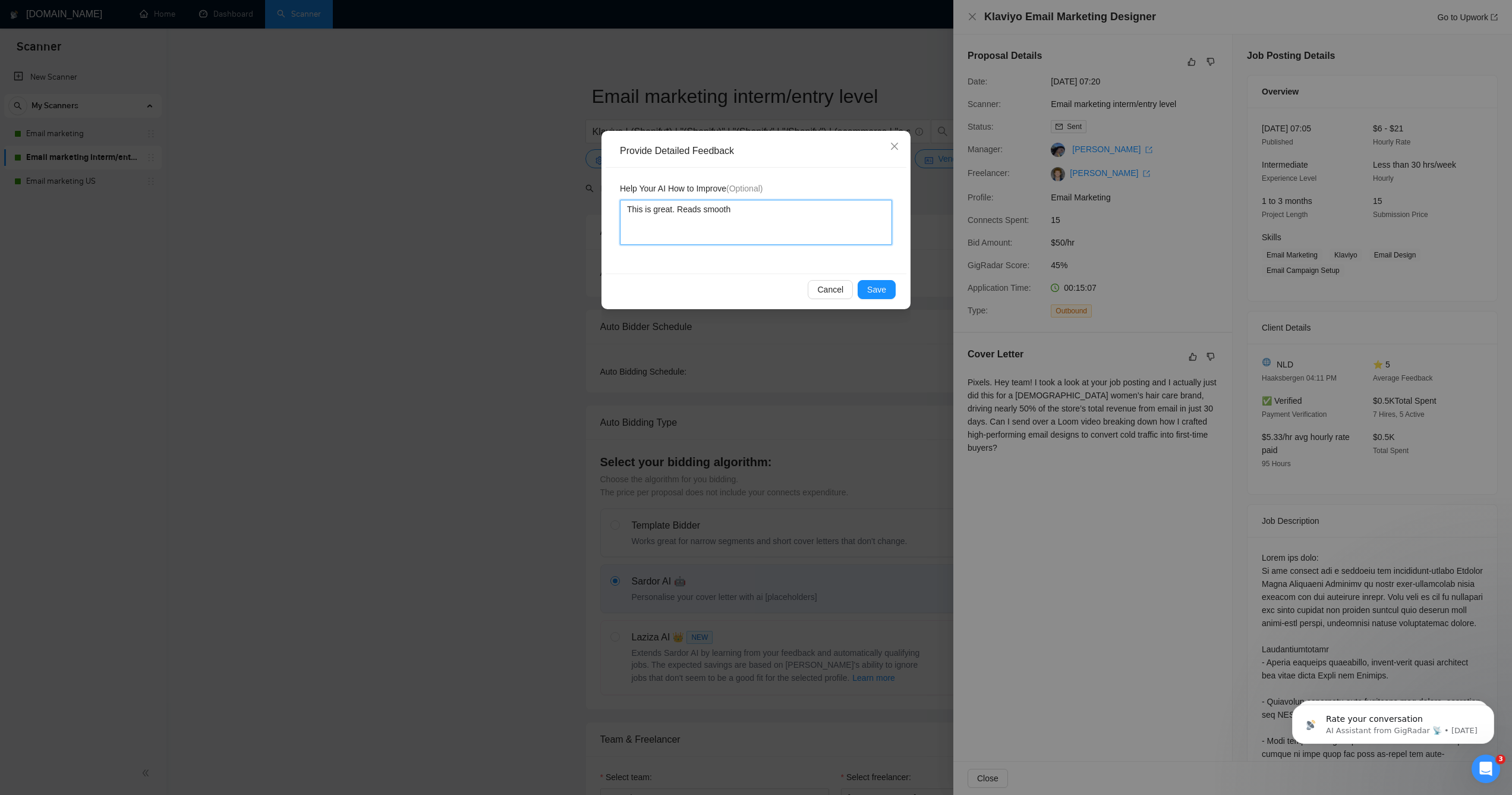
type textarea "This is great. Reads smooth a"
type textarea "This is great. Reads smooth an"
type textarea "This is great. Reads smooth and"
type textarea "This is great. Reads smooth and d"
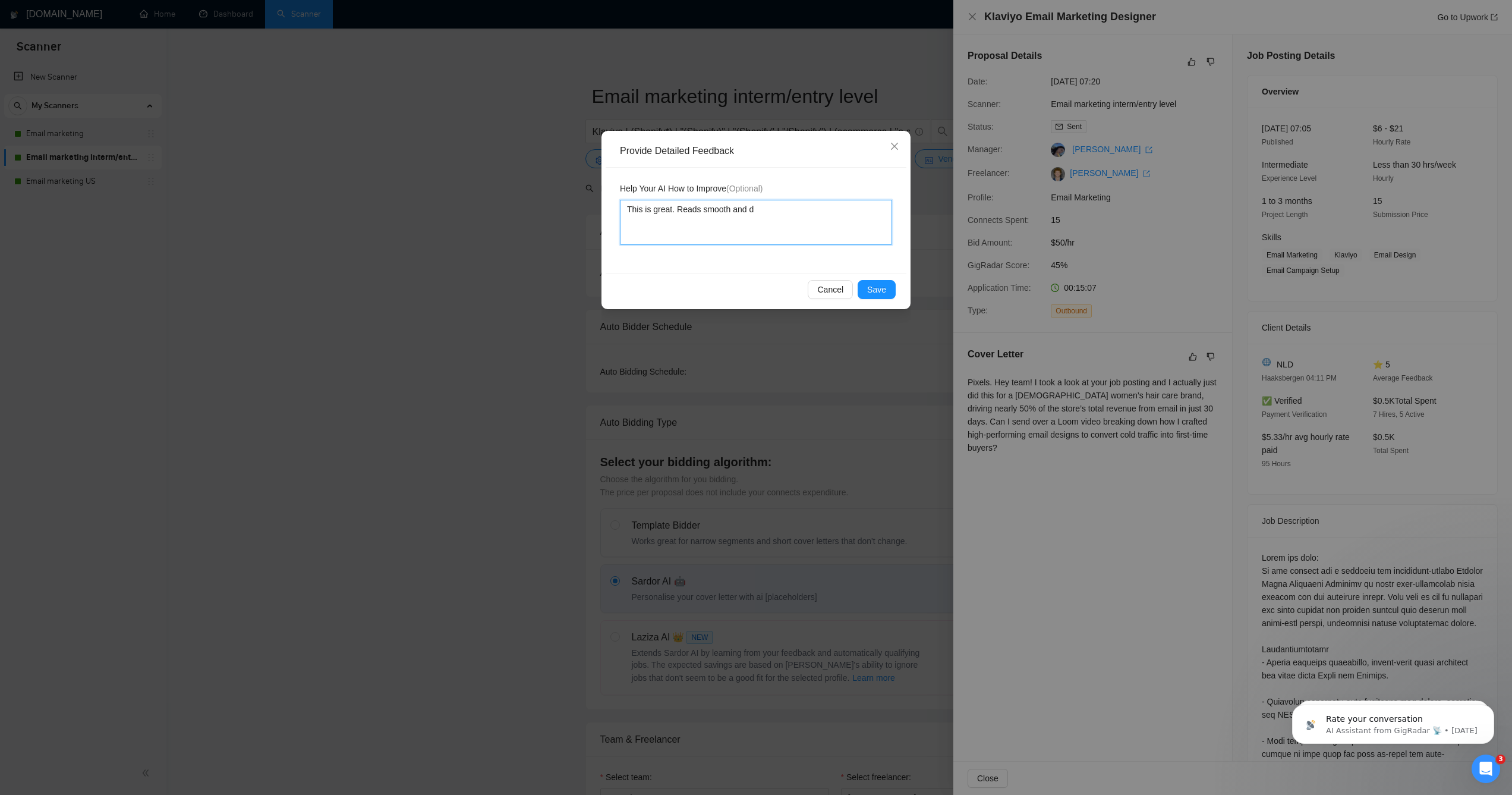
type textarea "This is great. Reads smooth and do"
type textarea "This is great. Reads smooth and doe"
type textarea "This is great. Reads smooth and doens"
type textarea "This is great. Reads smooth and doen"
type textarea "This is great. Reads smooth and doe"
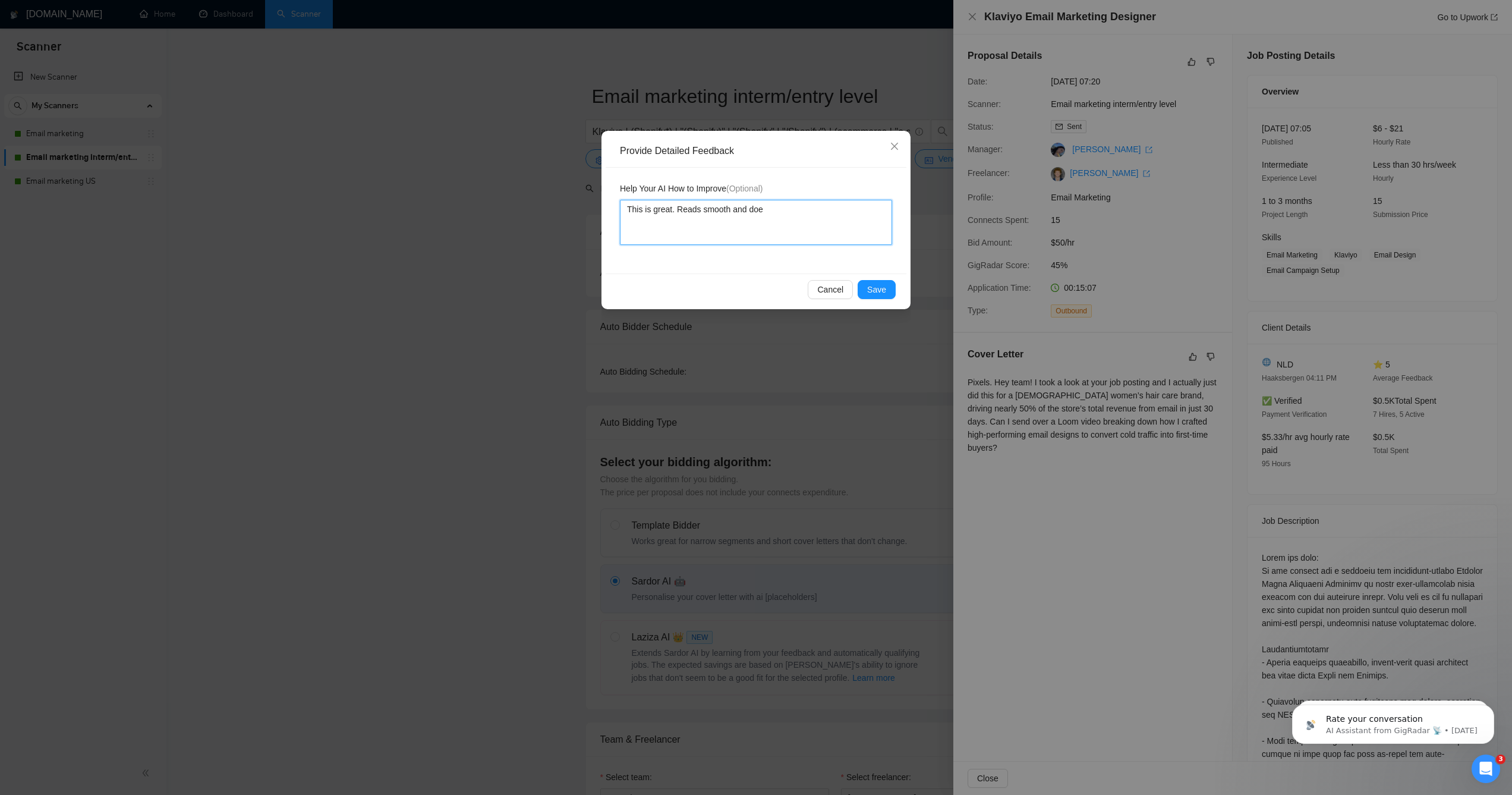
type textarea "This is great. Reads smooth and does"
type textarea "This is great. Reads smooth and doesn"
type textarea "This is great. Reads smooth and doesn'"
type textarea "This is great. Reads smooth and doesn't"
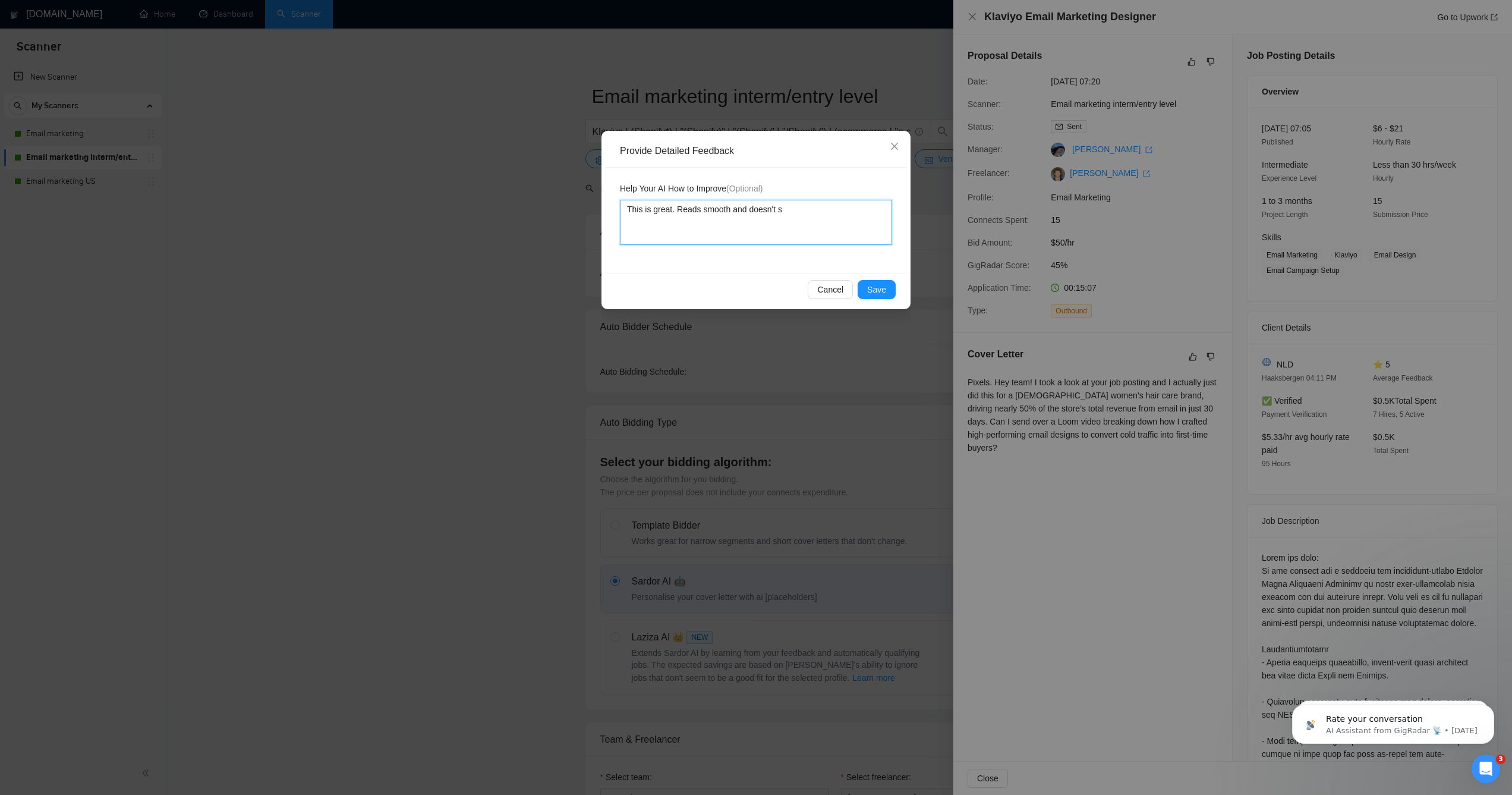
type textarea "This is great. Reads smooth and doesn't se"
type textarea "This is great. Reads smooth and doesn't see"
type textarea "This is great. Reads smooth and doesn't seem"
type textarea "This is great. Reads smooth and doesn't seem A"
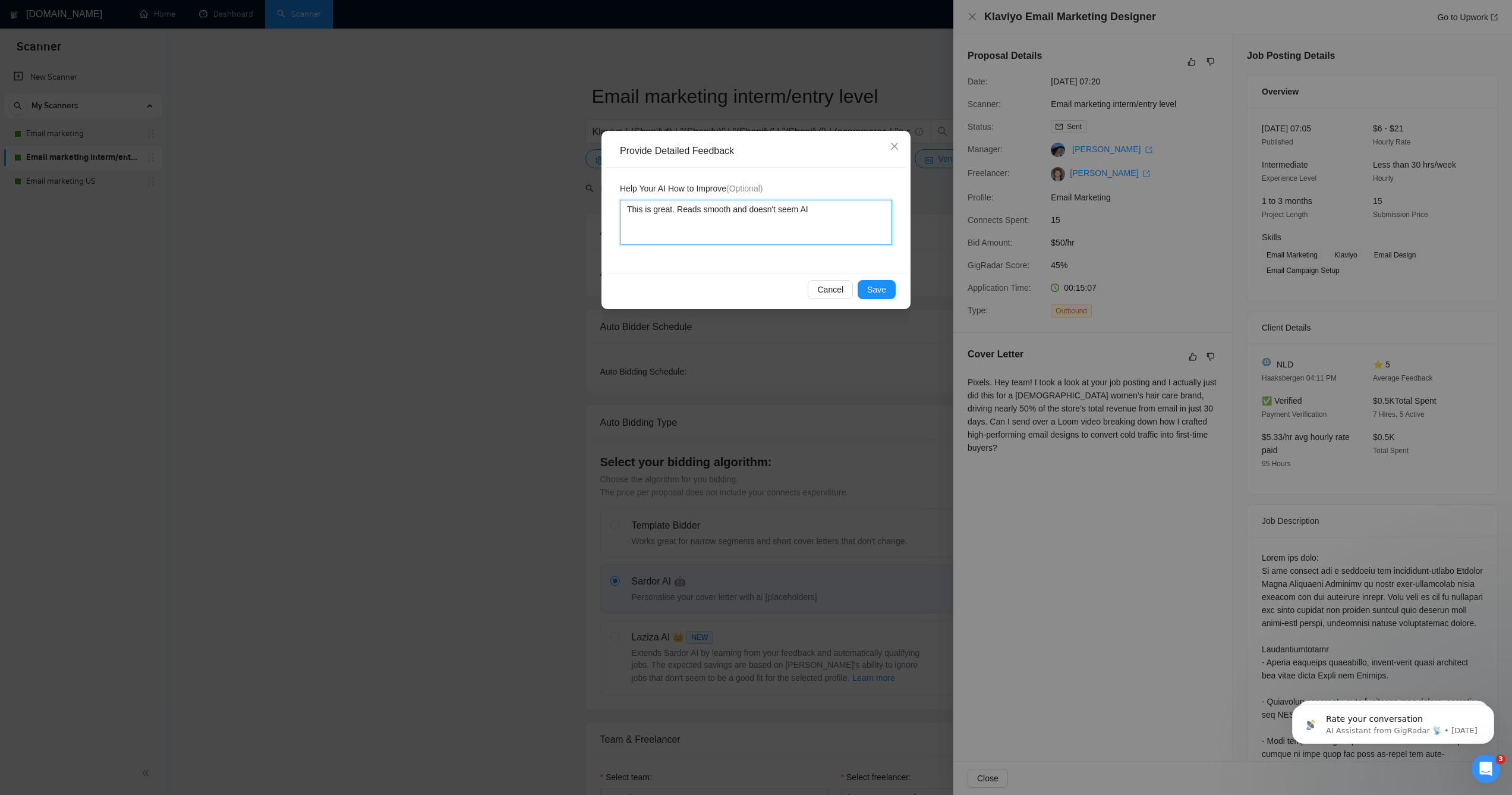
type textarea "This is great. Reads smooth and doesn't seem AI"
type textarea "This is great. Reads smooth and doesn't seem AI g"
type textarea "This is great. Reads smooth and doesn't seem AI ge"
type textarea "This is great. Reads smooth and doesn't seem AI gene"
type textarea "This is great. Reads smooth and doesn't seem AI gener"
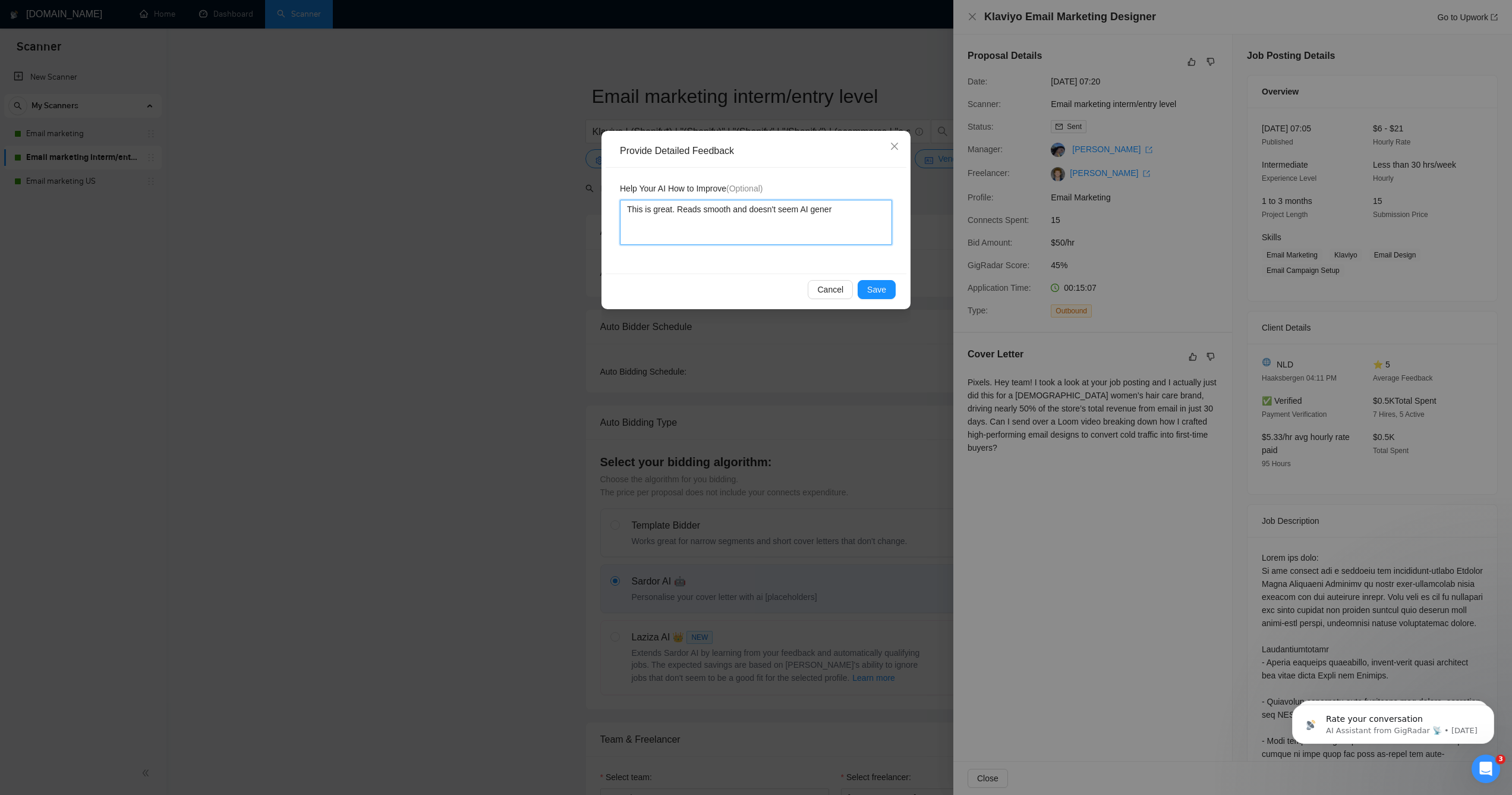
type textarea "This is great. Reads smooth and doesn't seem AI genera"
type textarea "This is great. Reads smooth and doesn't seem AI generat"
type textarea "This is great. Reads smooth and doesn't seem AI generate"
type textarea "This is great. Reads smooth and doesn't seem AI generated"
type textarea "This is great. Reads smooth and doesn't seem AI generated."
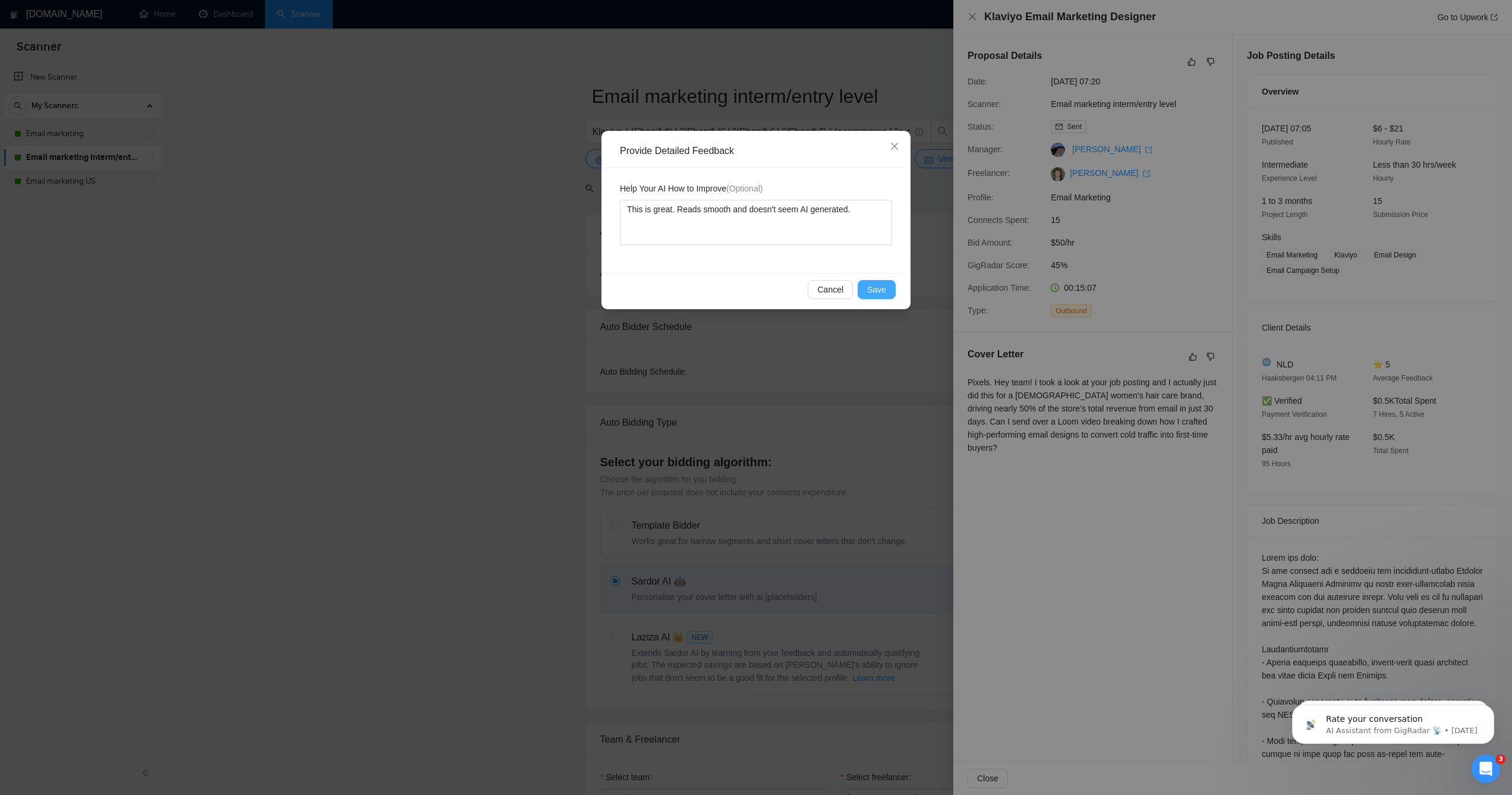
click at [871, 295] on span "Save" at bounding box center [876, 289] width 19 height 13
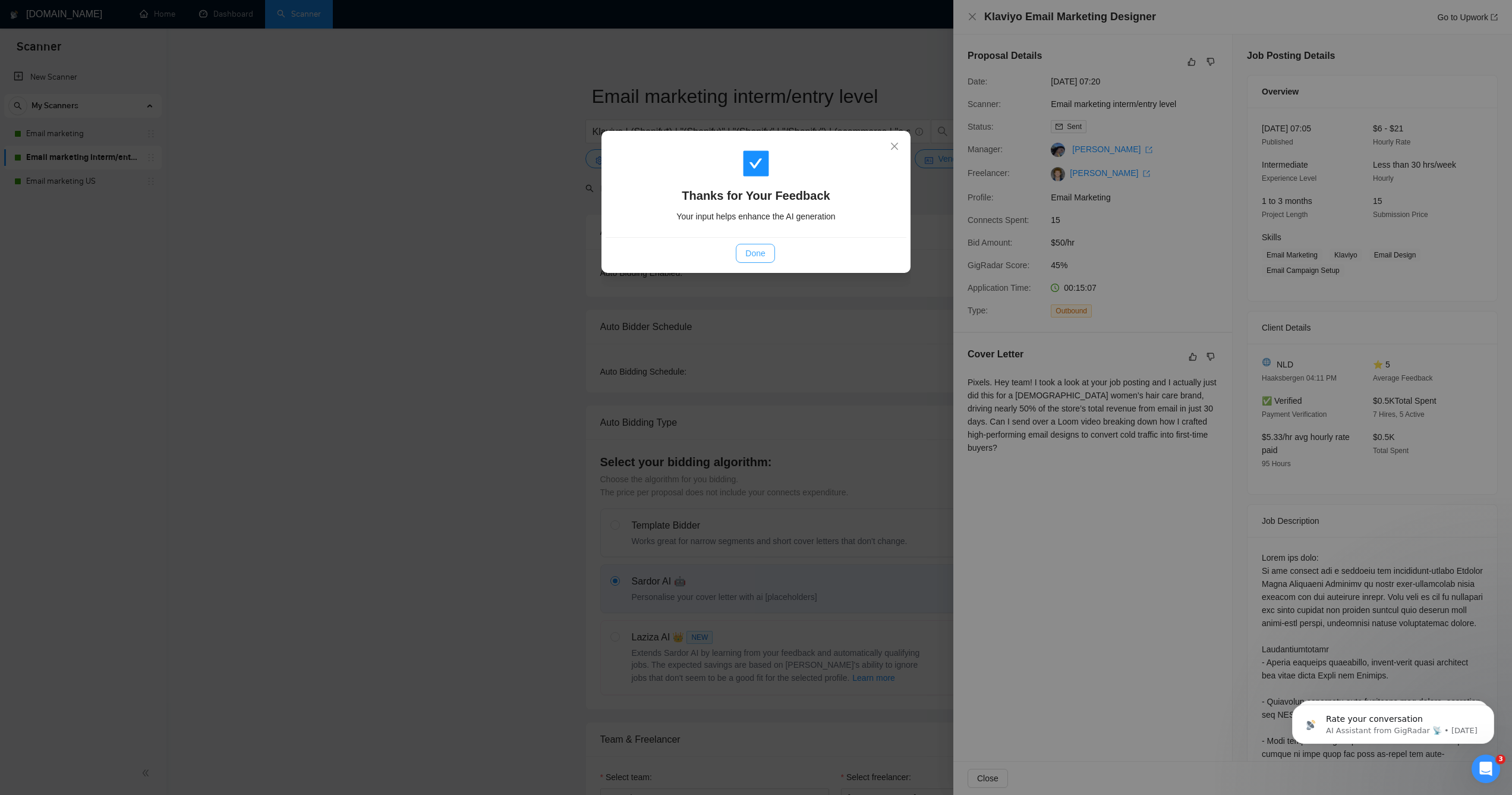
click at [752, 252] on span "Done" at bounding box center [755, 253] width 20 height 13
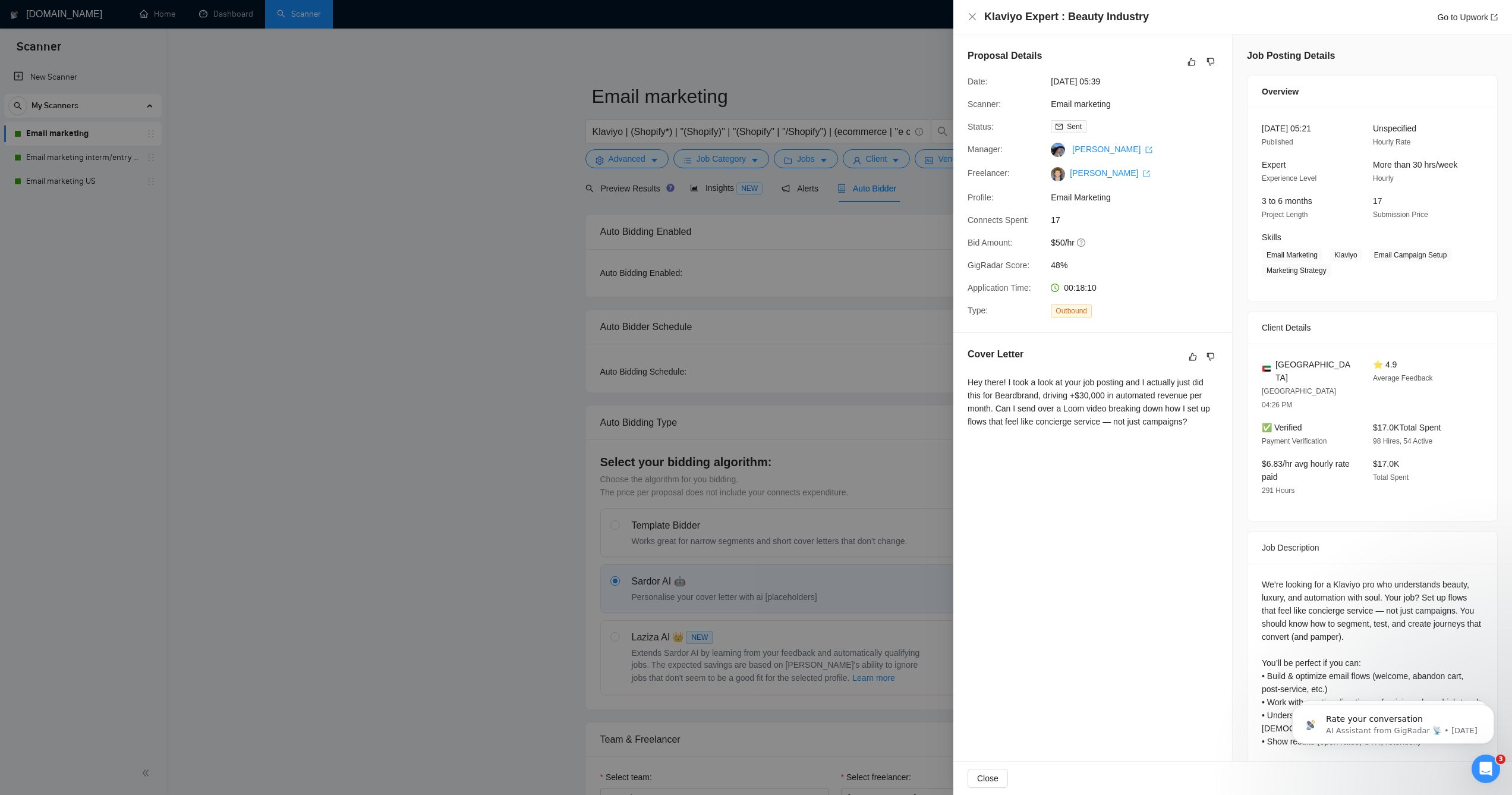
scroll to position [59, 0]
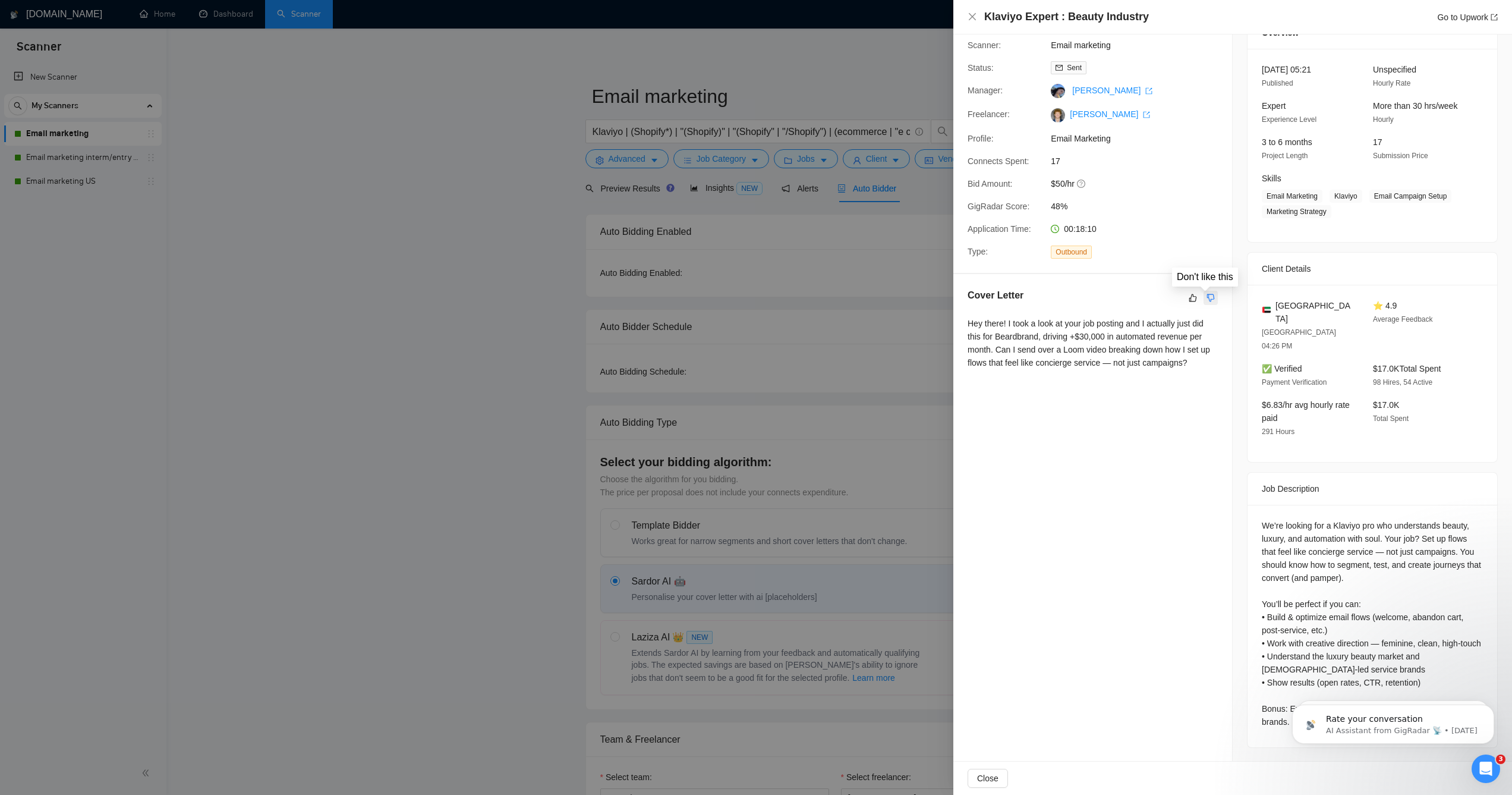
click at [1207, 299] on icon "dislike" at bounding box center [1210, 297] width 8 height 10
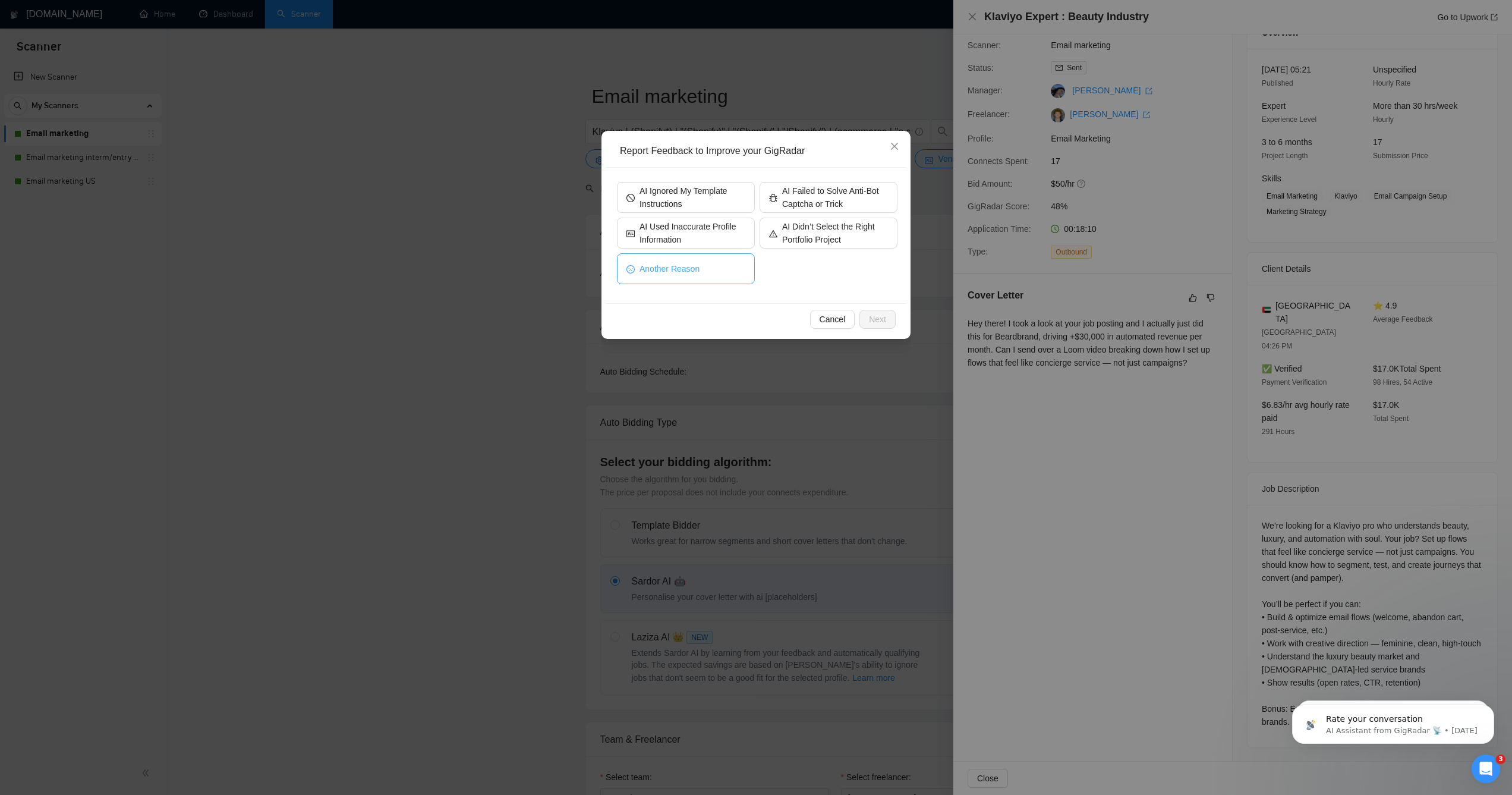
click at [715, 258] on button "Another Reason" at bounding box center [686, 269] width 138 height 31
click at [878, 157] on span "Close" at bounding box center [894, 147] width 32 height 32
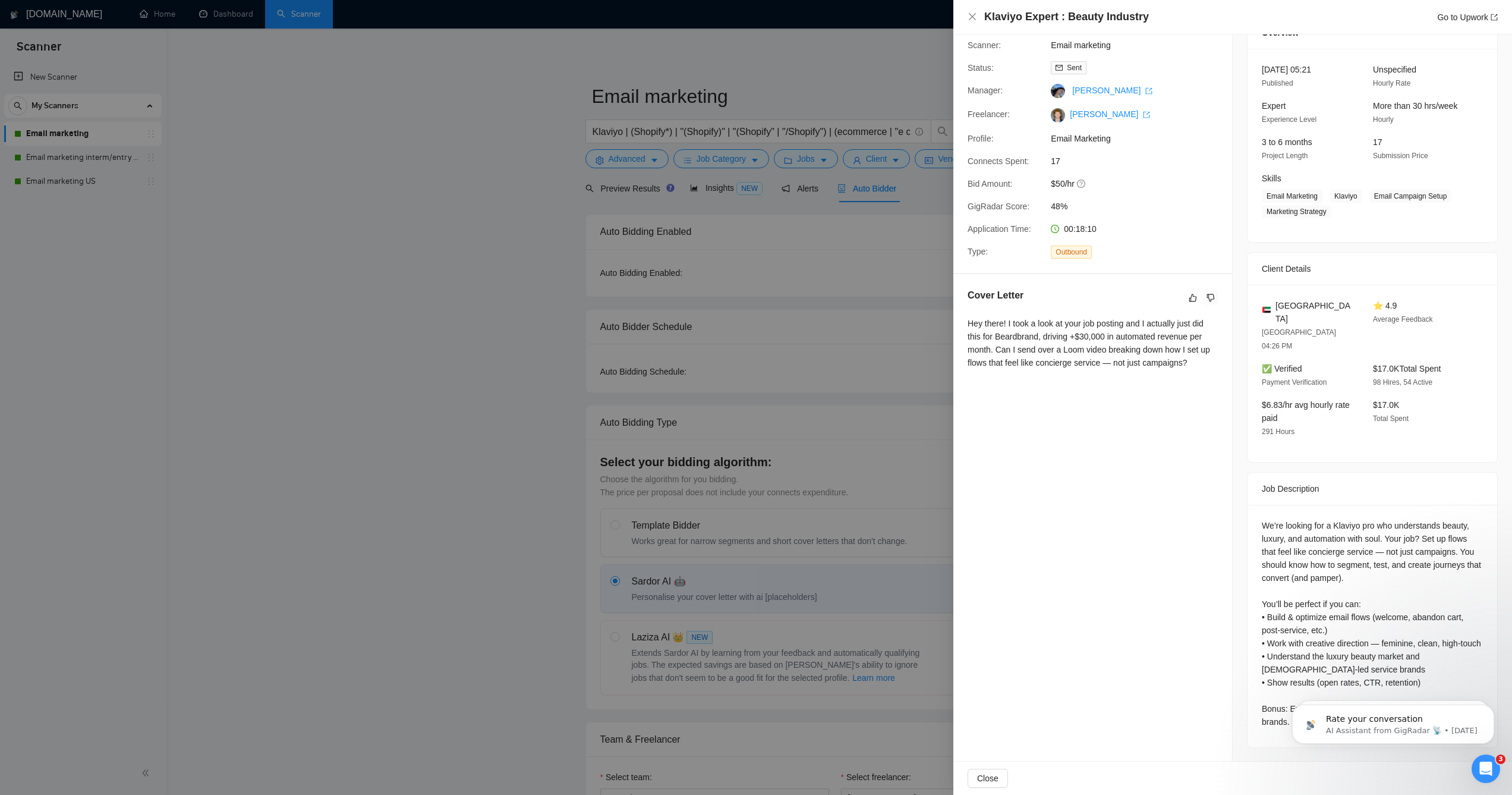
click at [1203, 302] on div at bounding box center [1210, 298] width 14 height 14
click at [1189, 298] on icon "like" at bounding box center [1192, 297] width 8 height 10
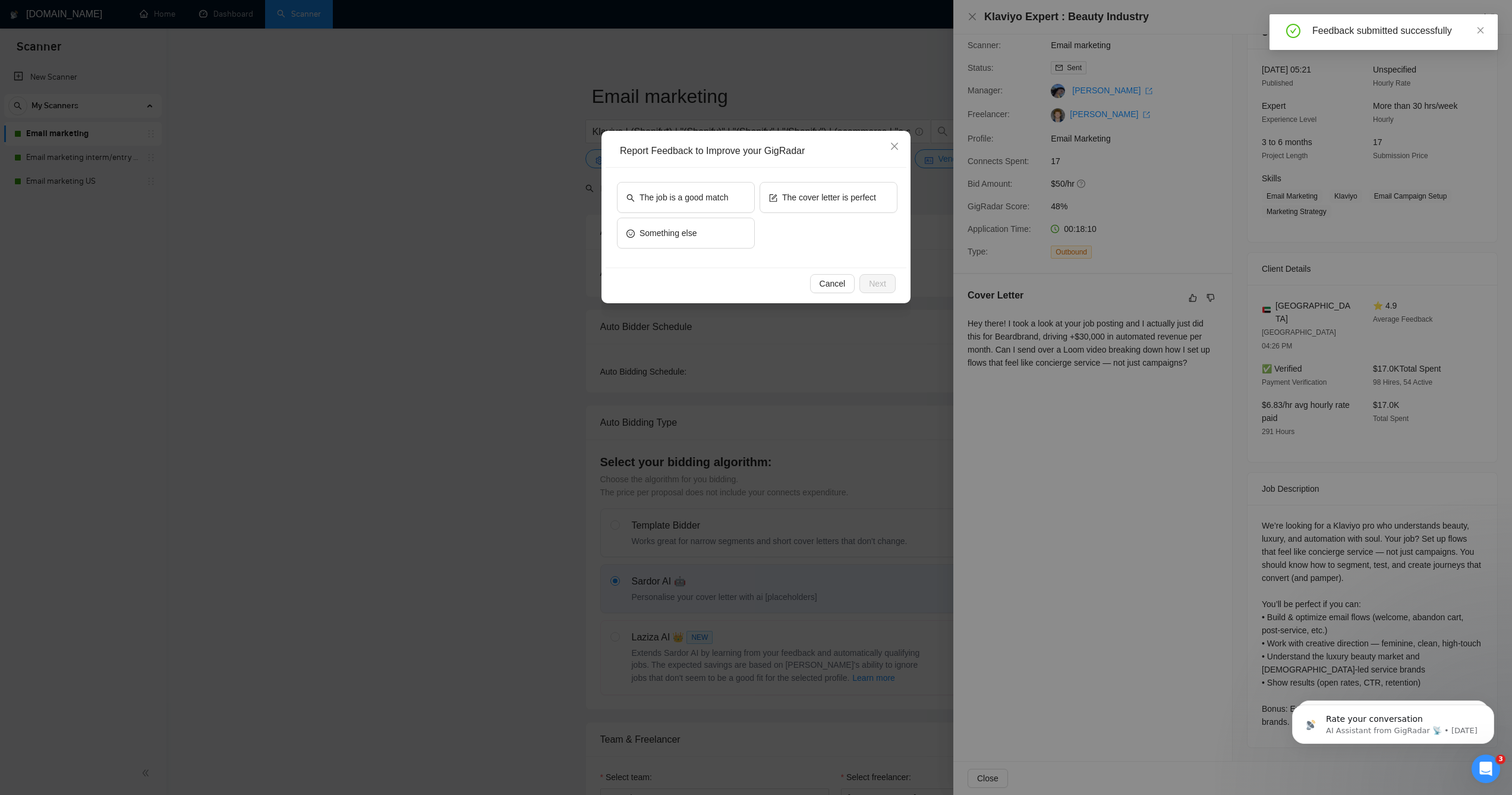
drag, startPoint x: 1108, startPoint y: 312, endPoint x: 1101, endPoint y: 311, distance: 7.1
click at [1103, 312] on div "Report Feedback to Improve your GigRadar The job is a good match The cover lett…" at bounding box center [756, 397] width 1512 height 795
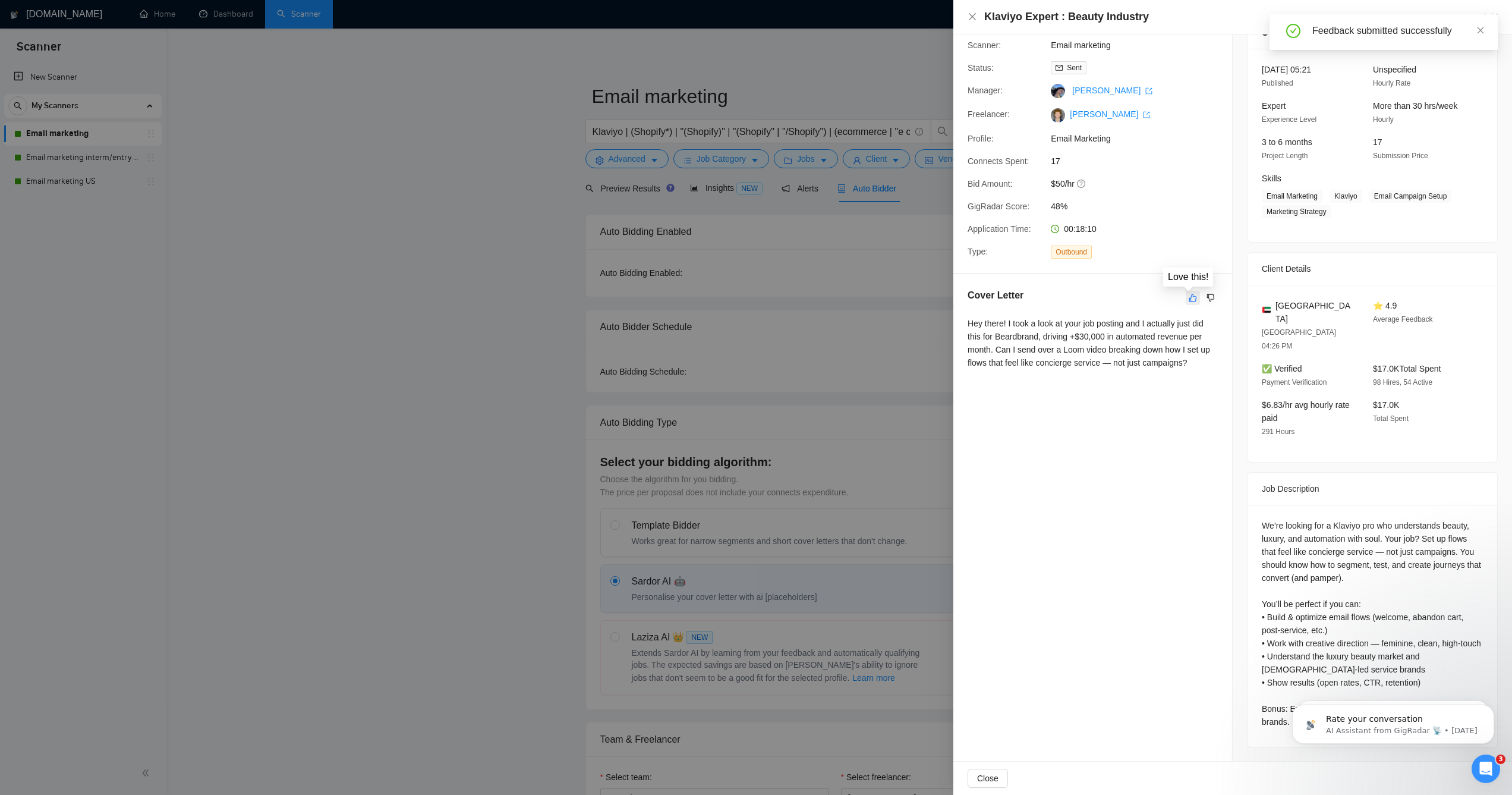
click at [1191, 296] on icon "like" at bounding box center [1192, 297] width 8 height 10
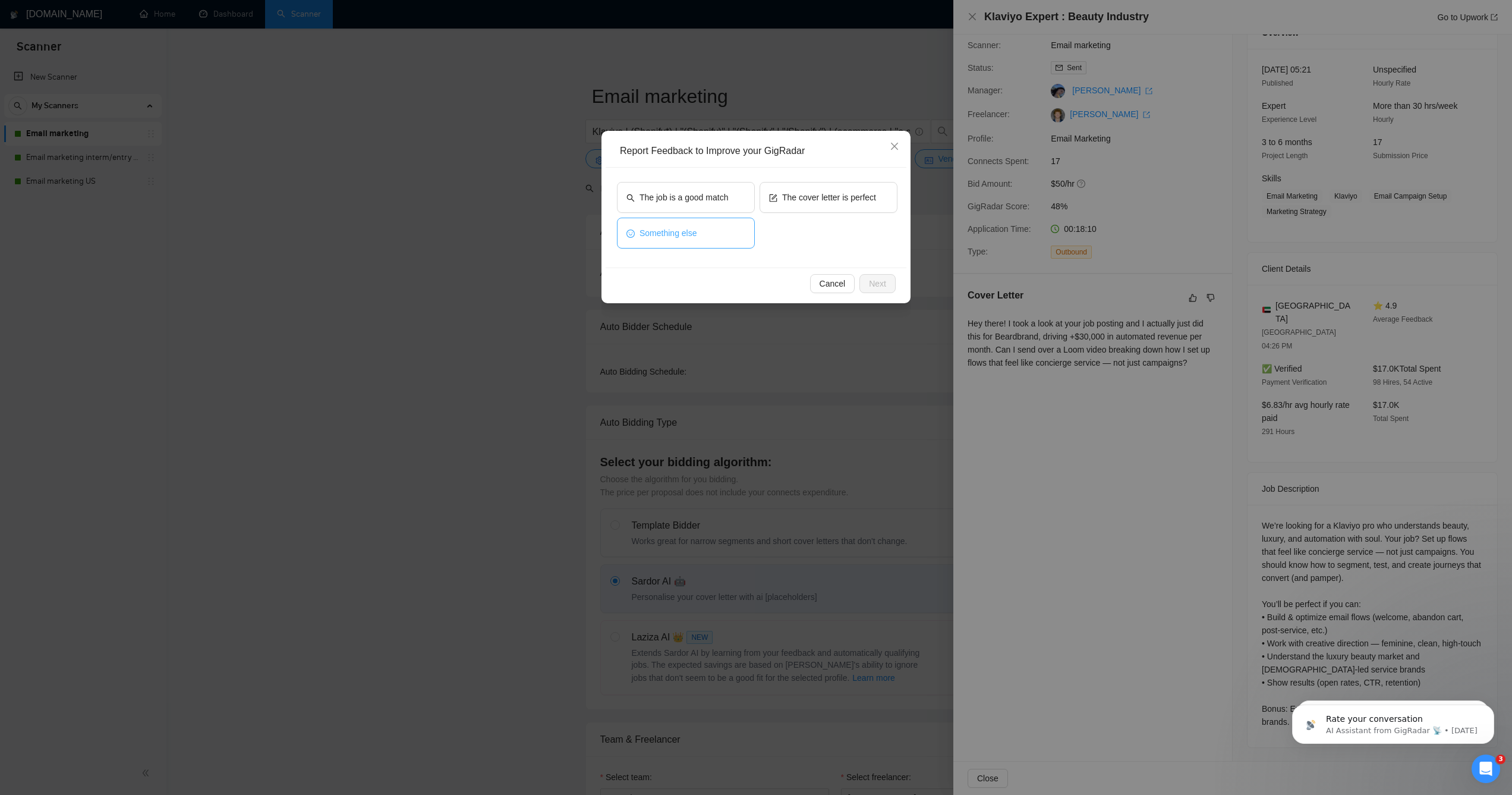
click at [739, 233] on button "Something else" at bounding box center [686, 233] width 138 height 31
click at [876, 284] on span "Next" at bounding box center [877, 283] width 17 height 13
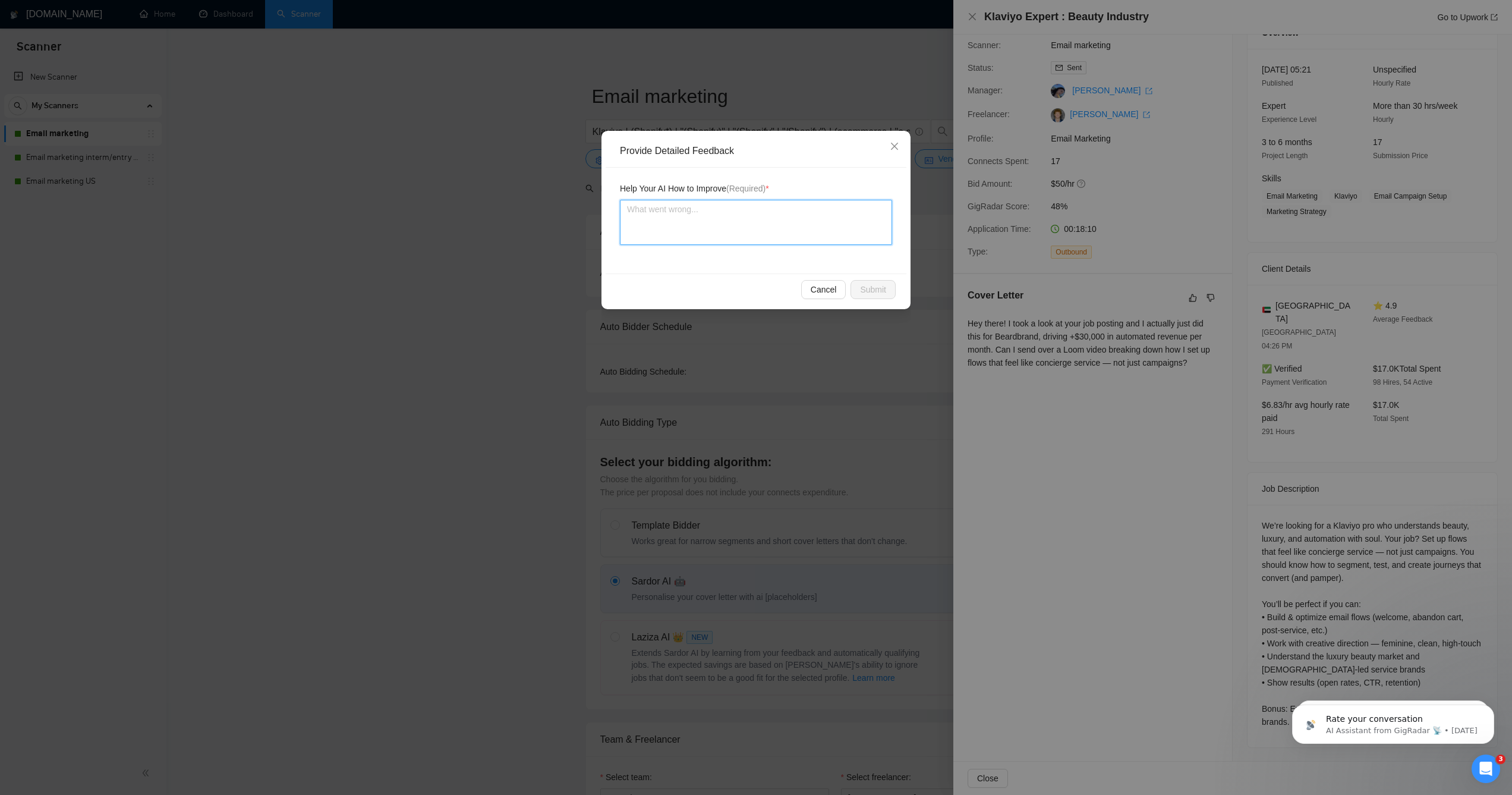
click at [751, 234] on textarea at bounding box center [755, 222] width 272 height 45
type textarea "It"
type textarea "It'"
type textarea "It's"
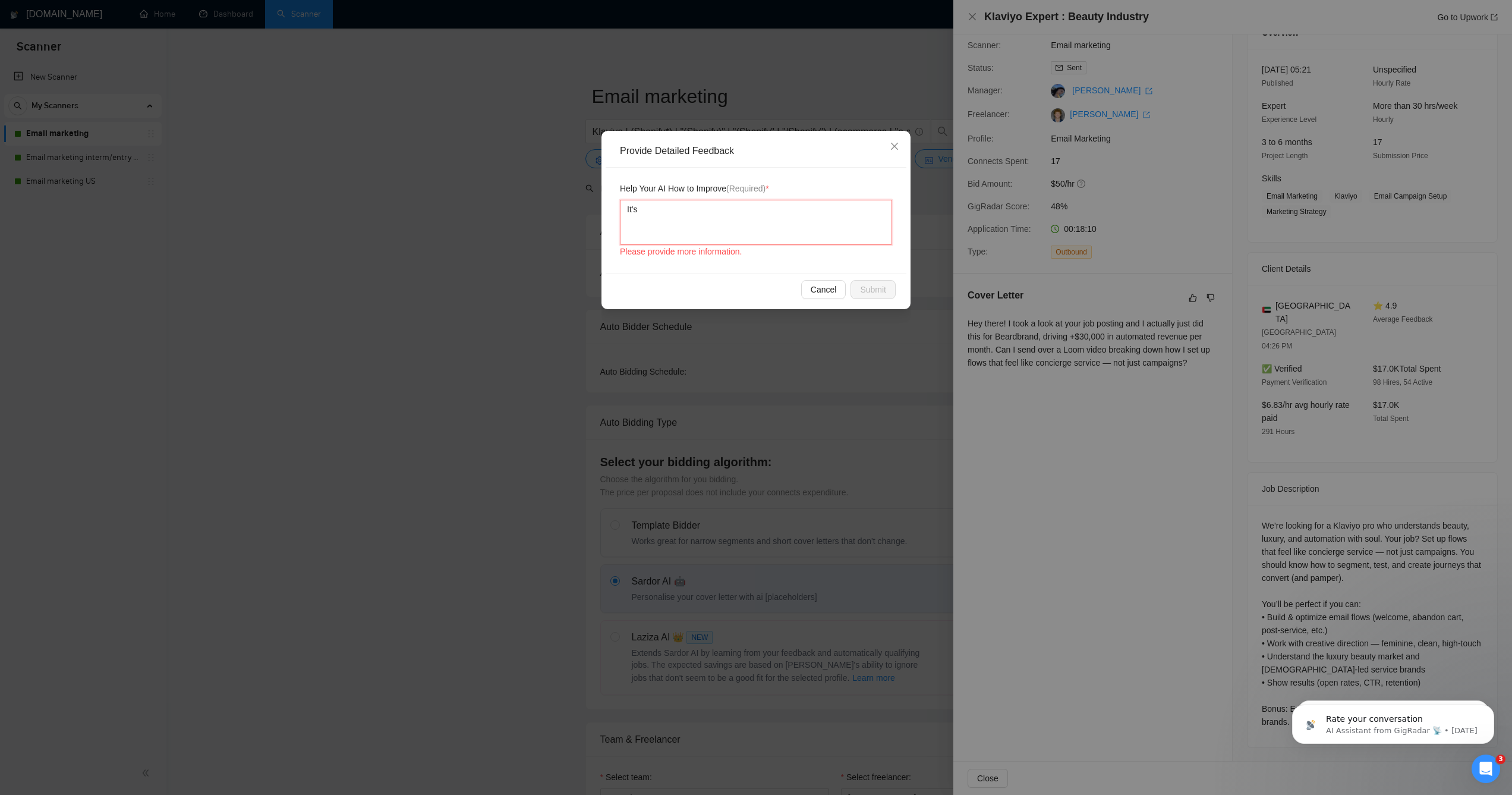
type textarea "It's g"
type textarea "It's go"
type textarea "It's goo"
type textarea "It's good"
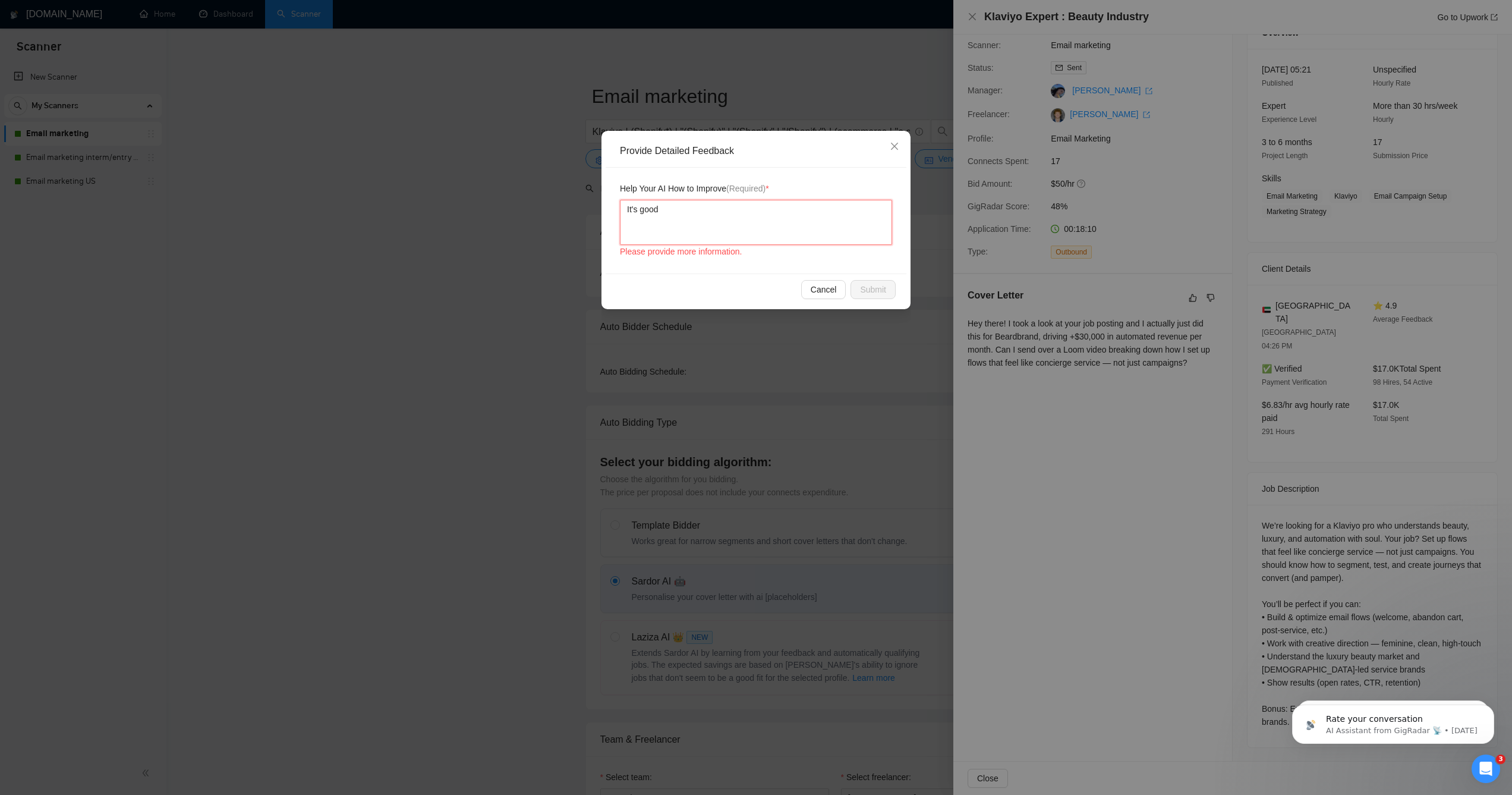
type textarea "It's good b"
type textarea "It's good bu"
type textarea "It's good but"
type textarea "It's good but t"
type textarea "It's good but th"
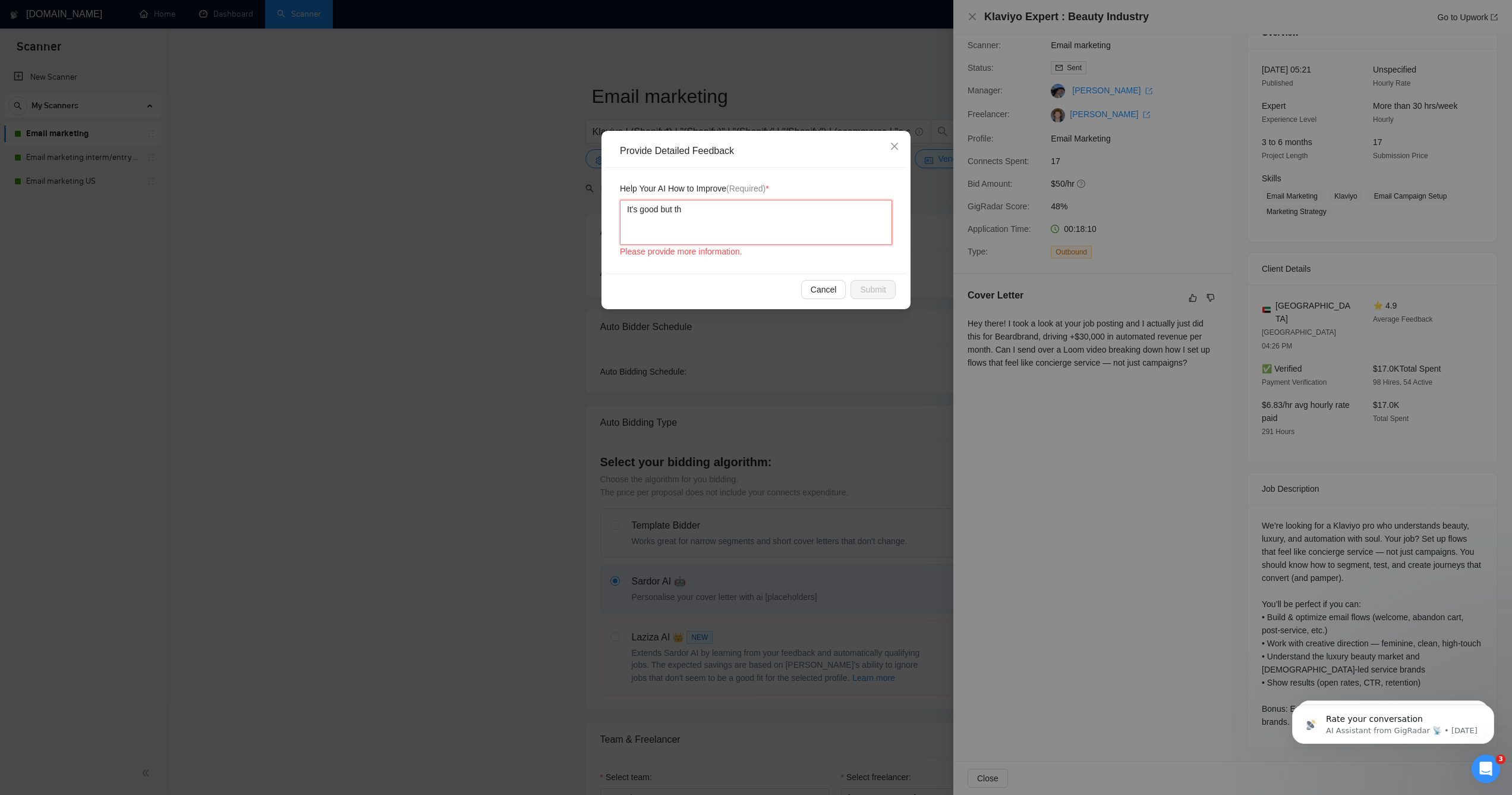
type textarea "It's good but the"
type textarea "It's good but the e"
type textarea "It's good but the en"
type textarea "It's good but the end"
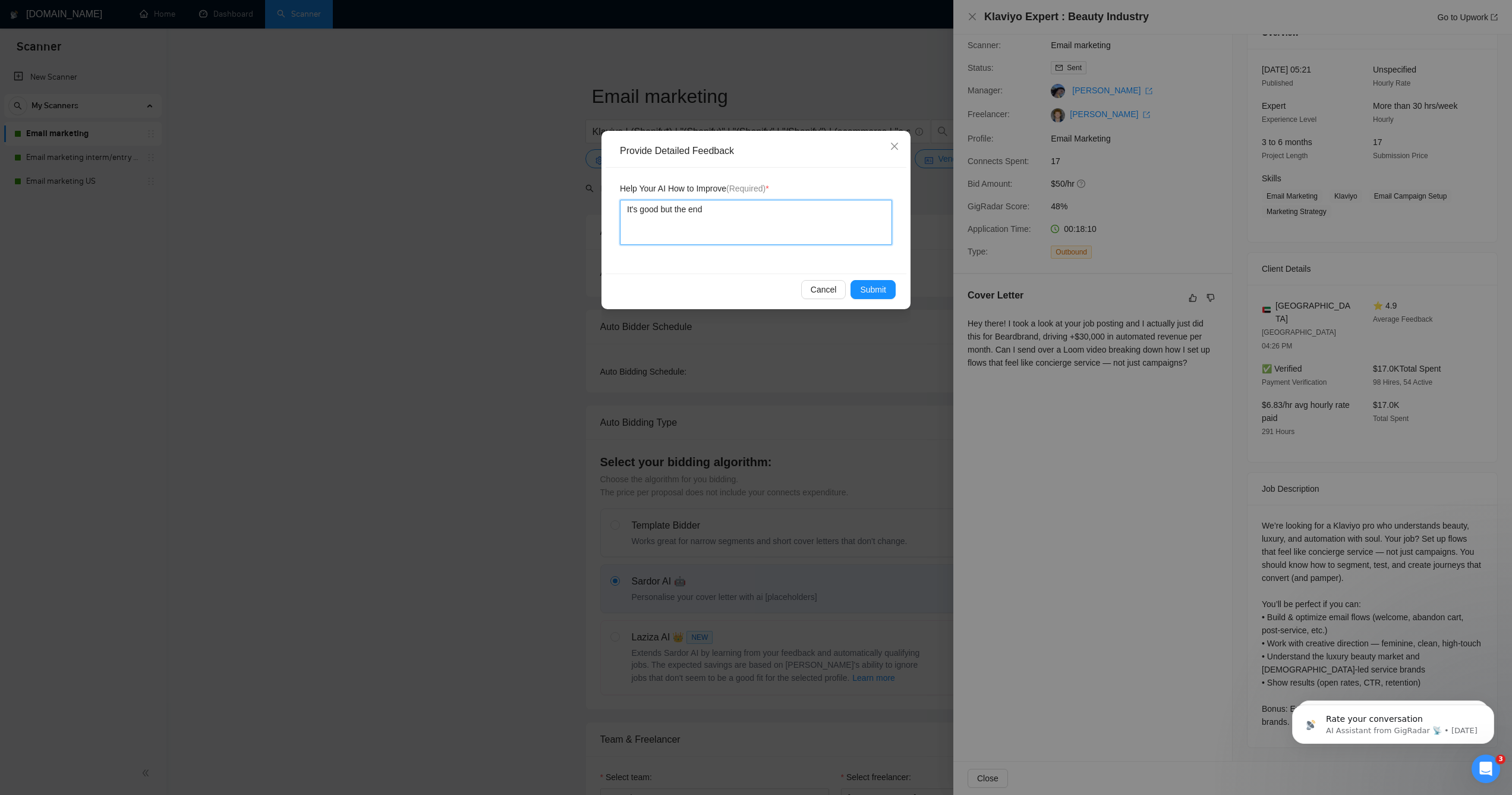
type textarea "It's good but the end"
type textarea "It's good but the end n"
type textarea "It's good but the end ne"
type textarea "It's good but the end nee"
type textarea "It's good but the end nees"
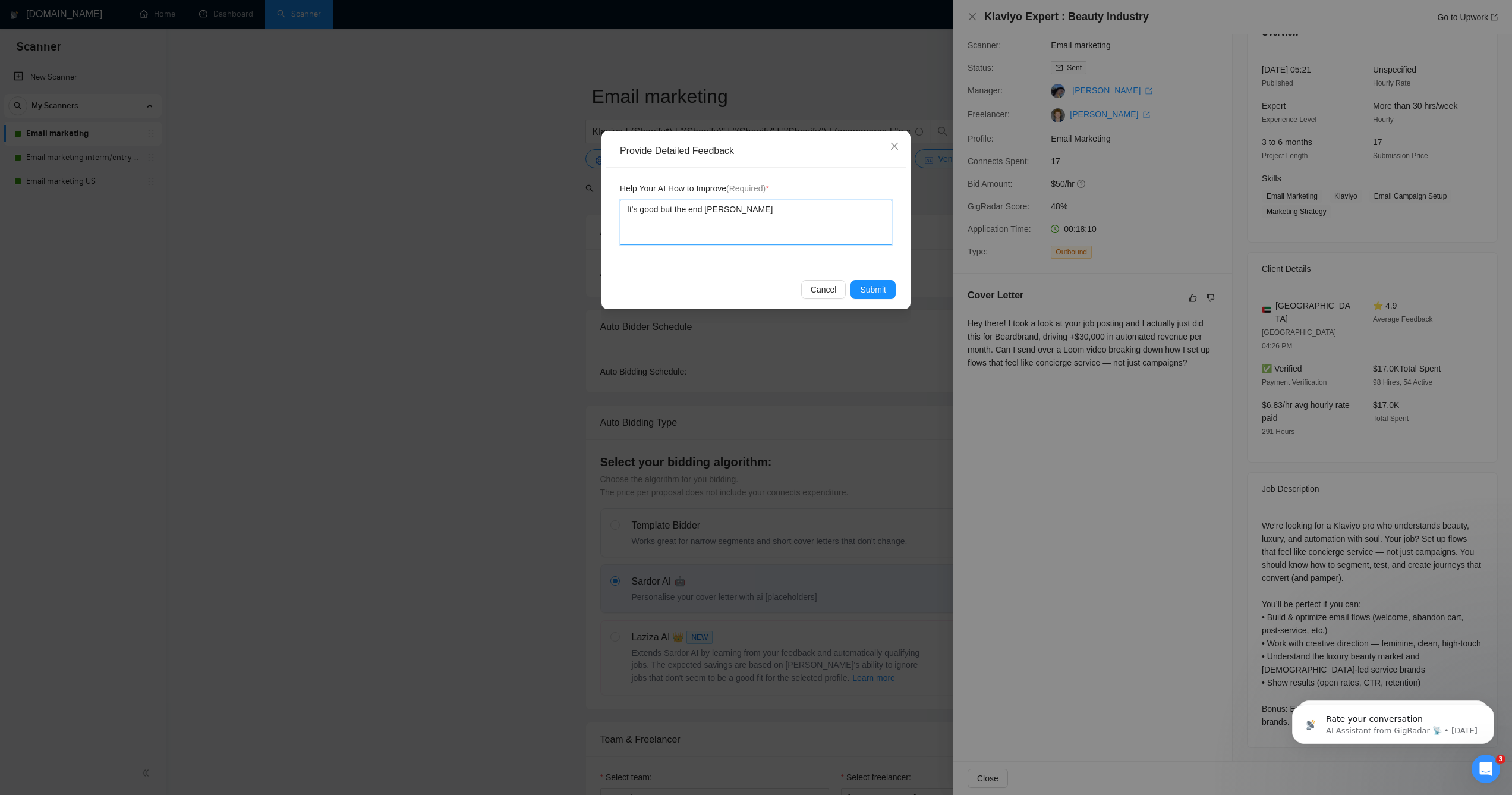
type textarea "It's good but the end nees t"
type textarea "It's good but the end nees to"
type textarea "It's good but the end nees to b"
type textarea "It's good but the end nees to be"
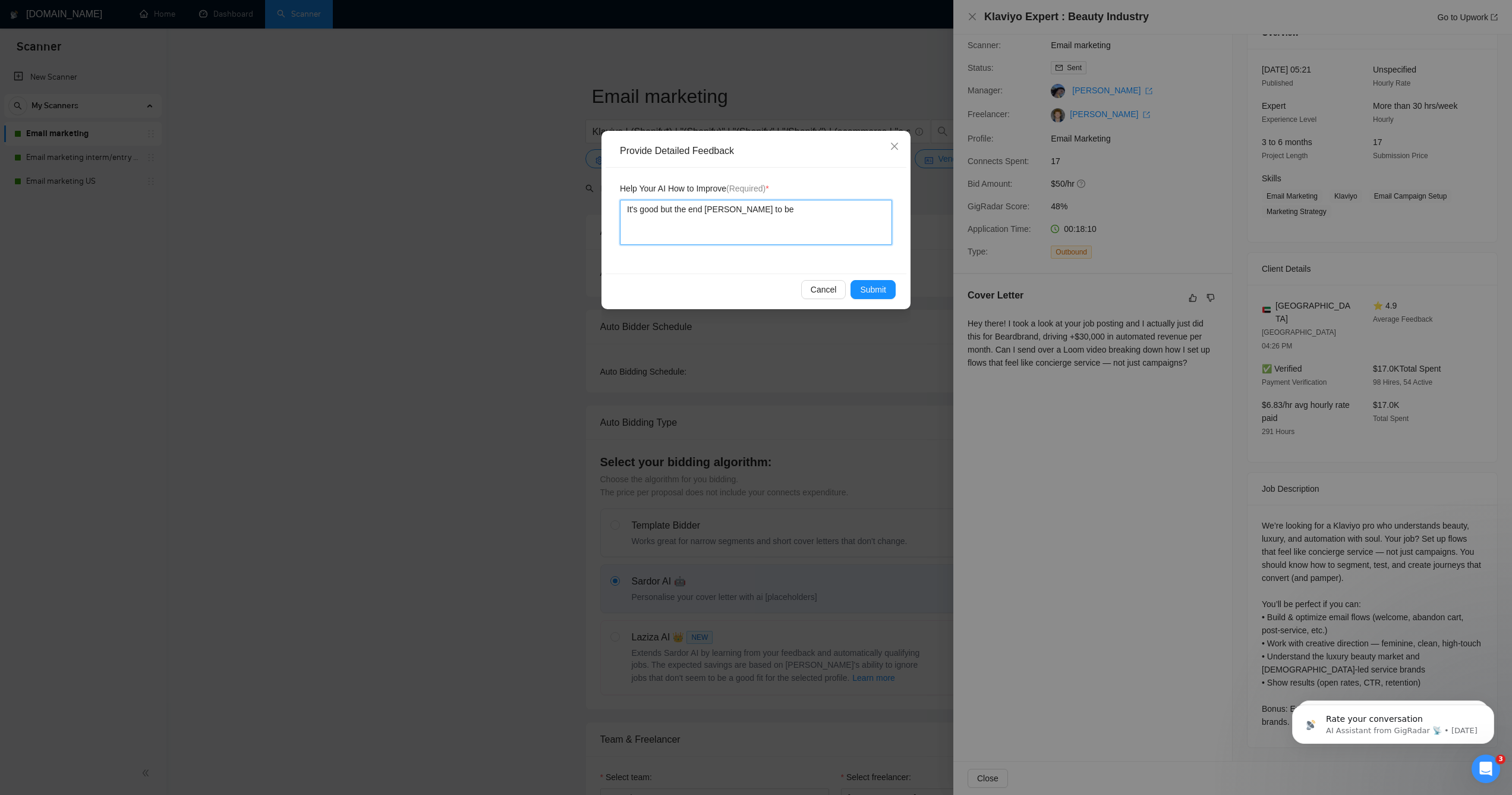
type textarea "It's good but the end nees to be b"
type textarea "It's good but the end nees to be be"
type textarea "It's good but the end nees to be bet"
type textarea "It's good but the end nees to be bet="
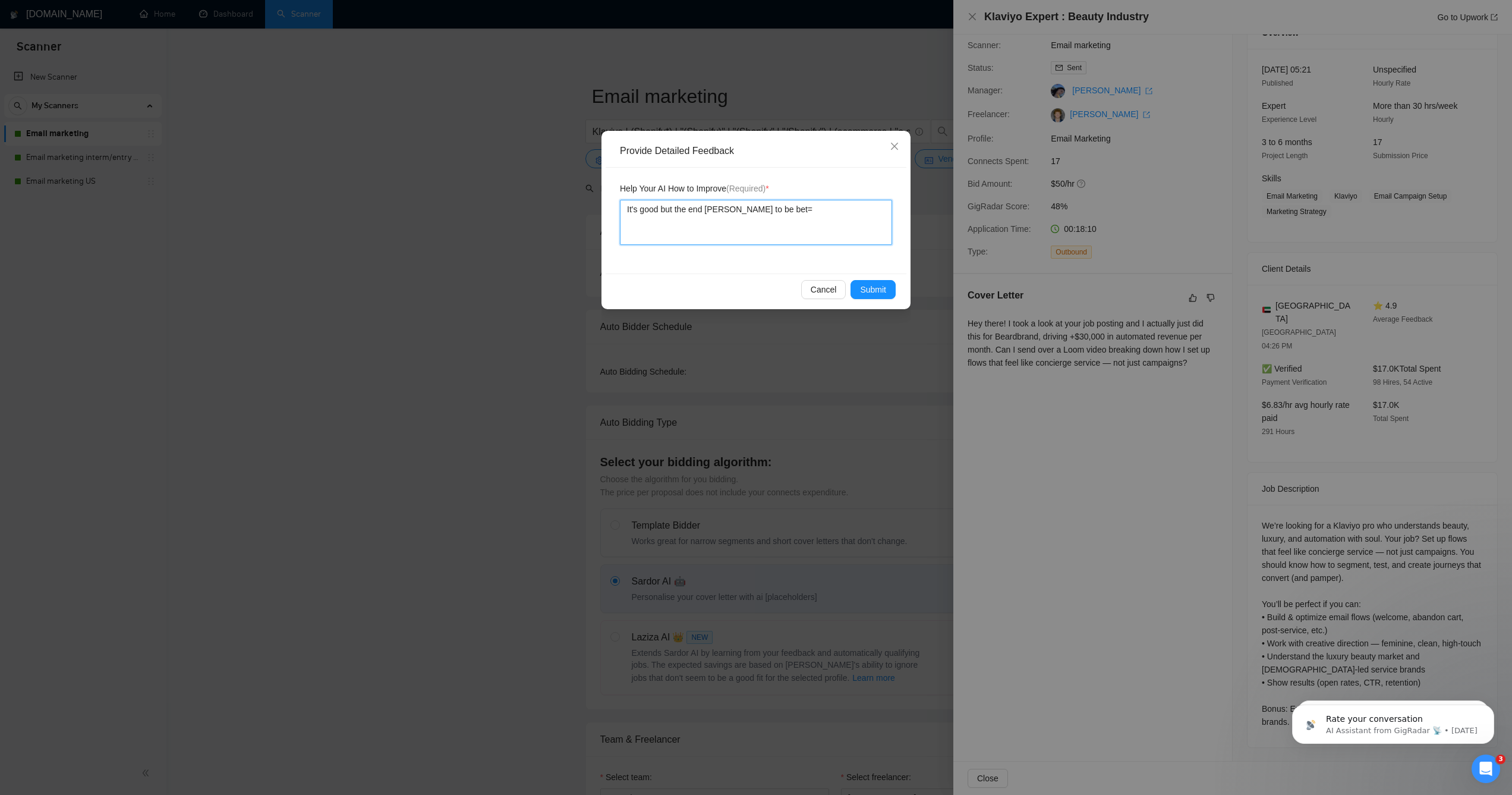
type textarea "It's good but the end nees to be bet"
type textarea "It's good but the end nees to be be"
type textarea "It's good but the end nees to be b"
type textarea "It's good but the end nees to be"
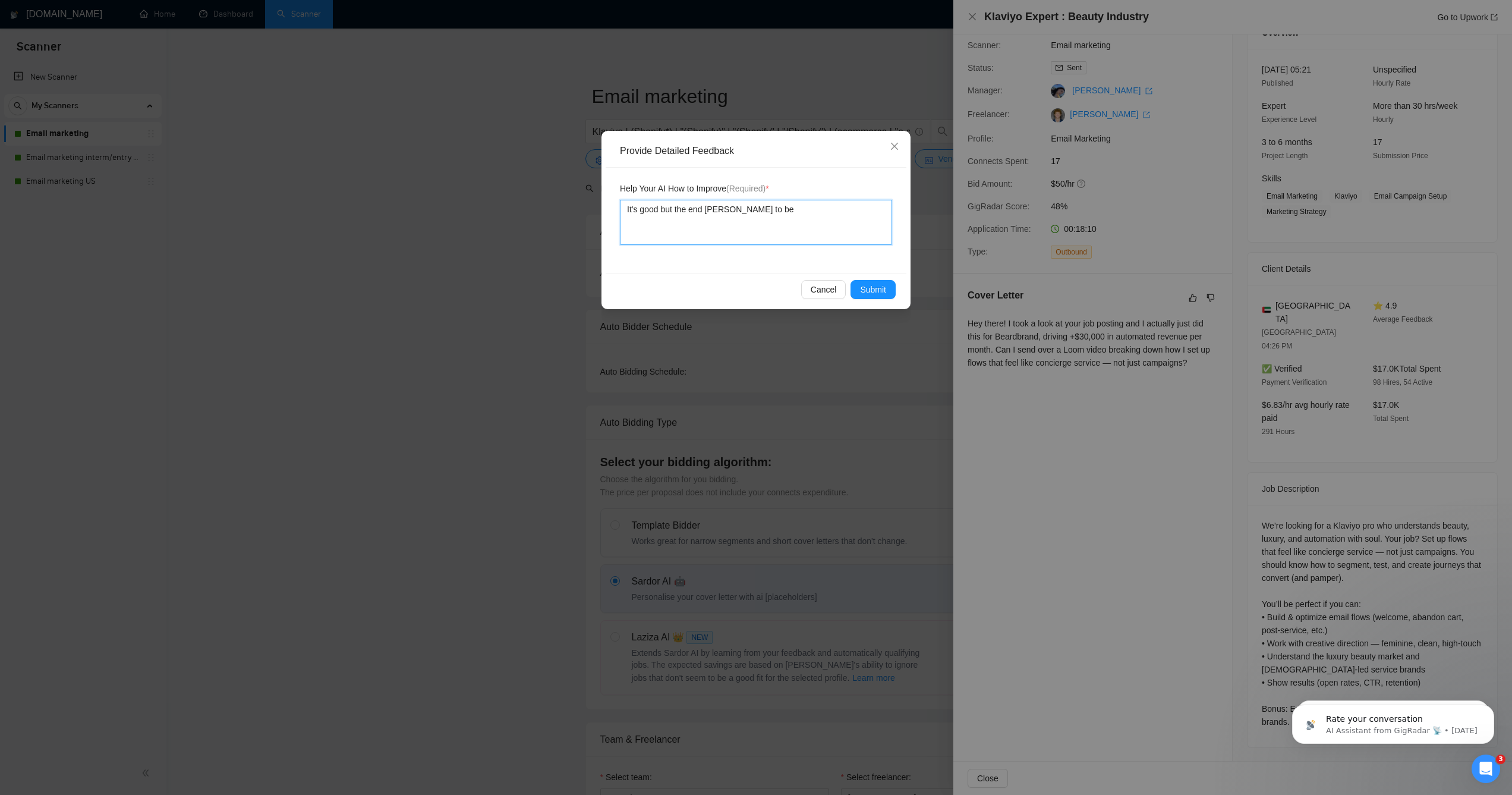
type textarea "It's good but the end nees to b"
type textarea "It's good but the end nees to"
type textarea "It's good but the end nees t"
type textarea "It's good but the end nees"
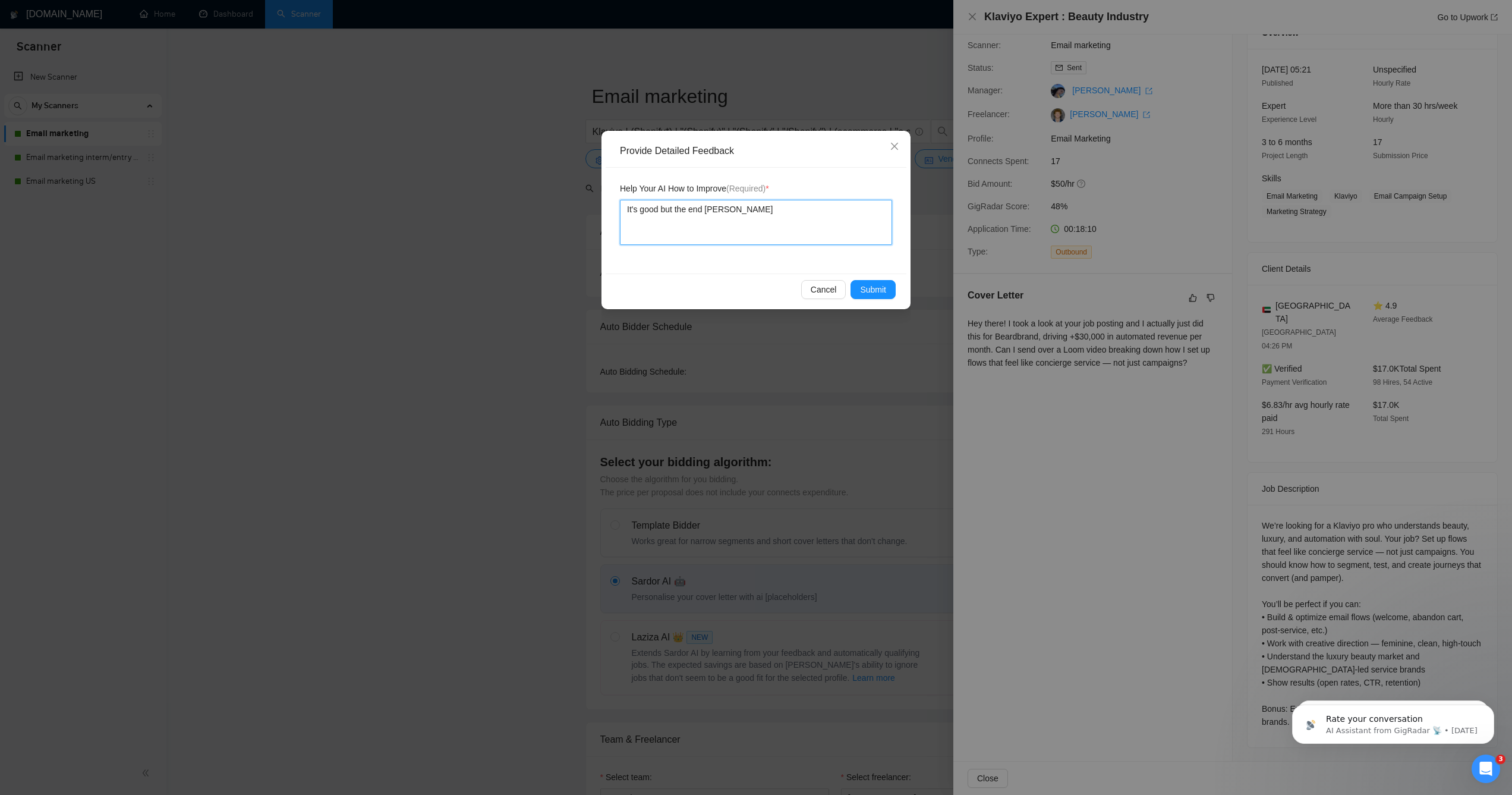
type textarea "It's good but the end nees"
type textarea "It's good but the end need"
type textarea "It's good but the end needs"
type textarea "It's good but the end needs t"
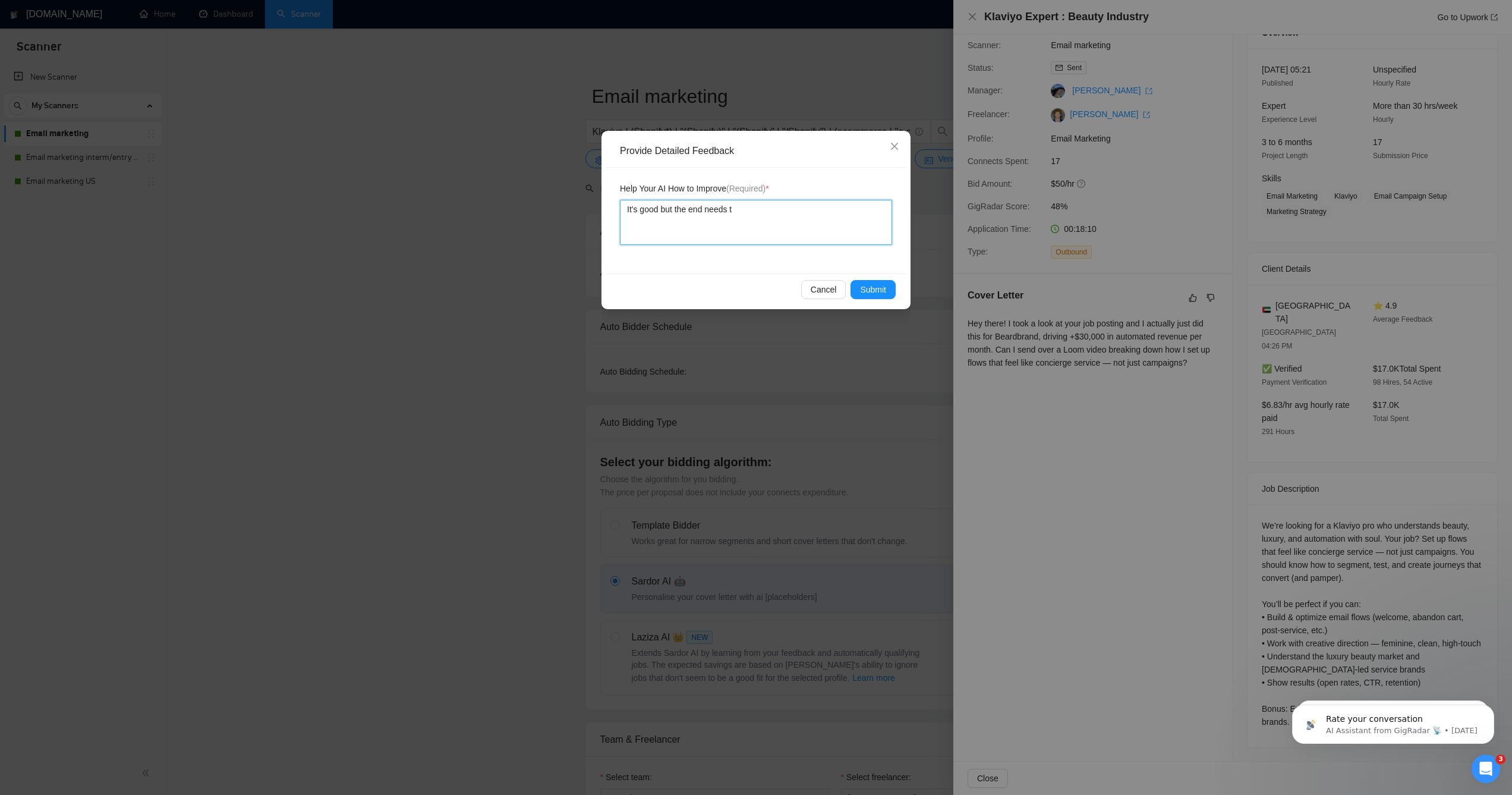
type textarea "It's good but the end needs to"
type textarea "It's good but the end needs to b"
type textarea "It's good but the end needs to be"
type textarea "It's good but the end needs to be b"
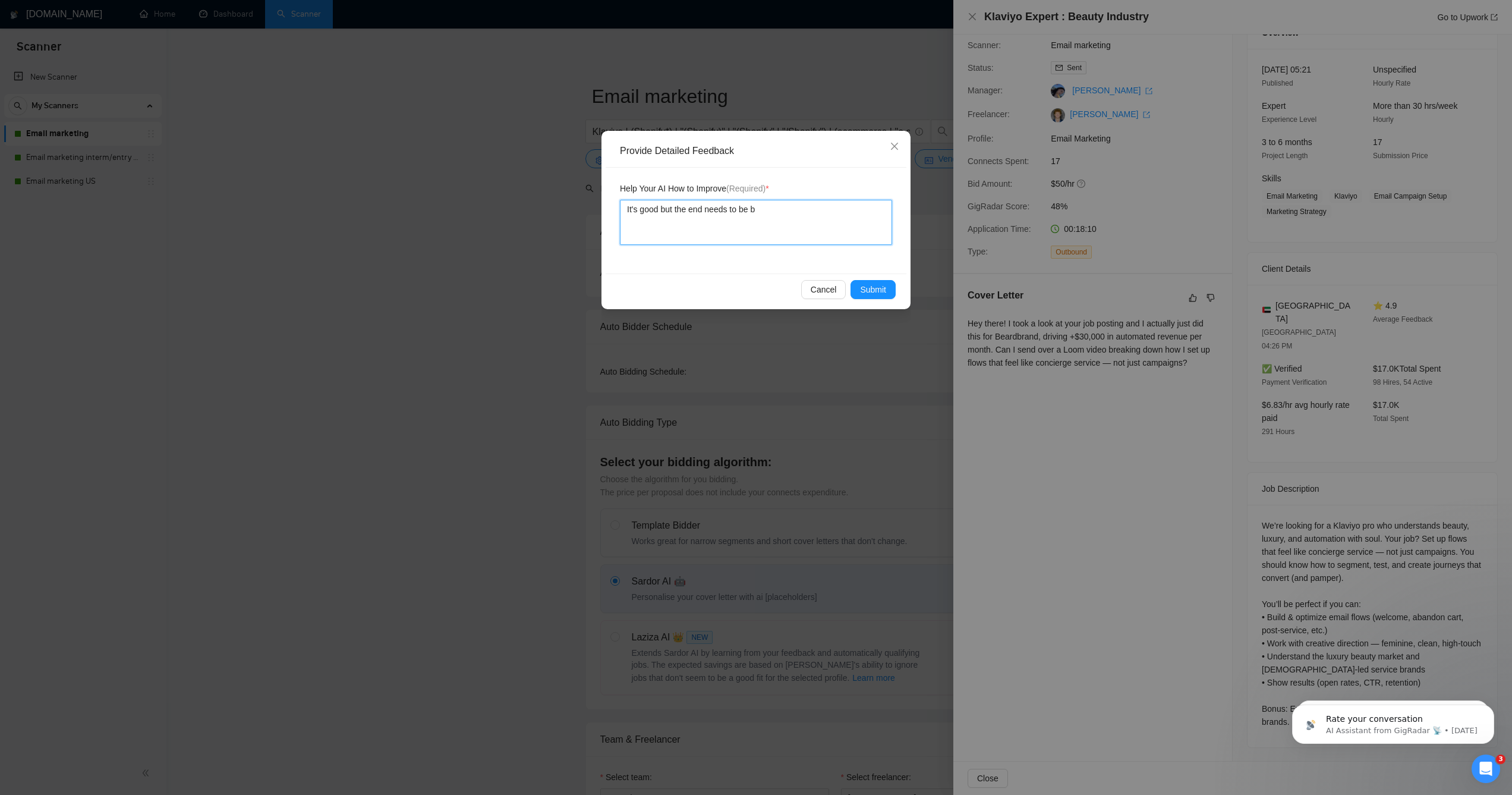
type textarea "It's good but the end needs to be be"
type textarea "It's good but the end needs to be bet"
type textarea "It's good but the end needs to be bett"
type textarea "It's good but the end needs to be bette"
type textarea "It's good but the end needs to be better."
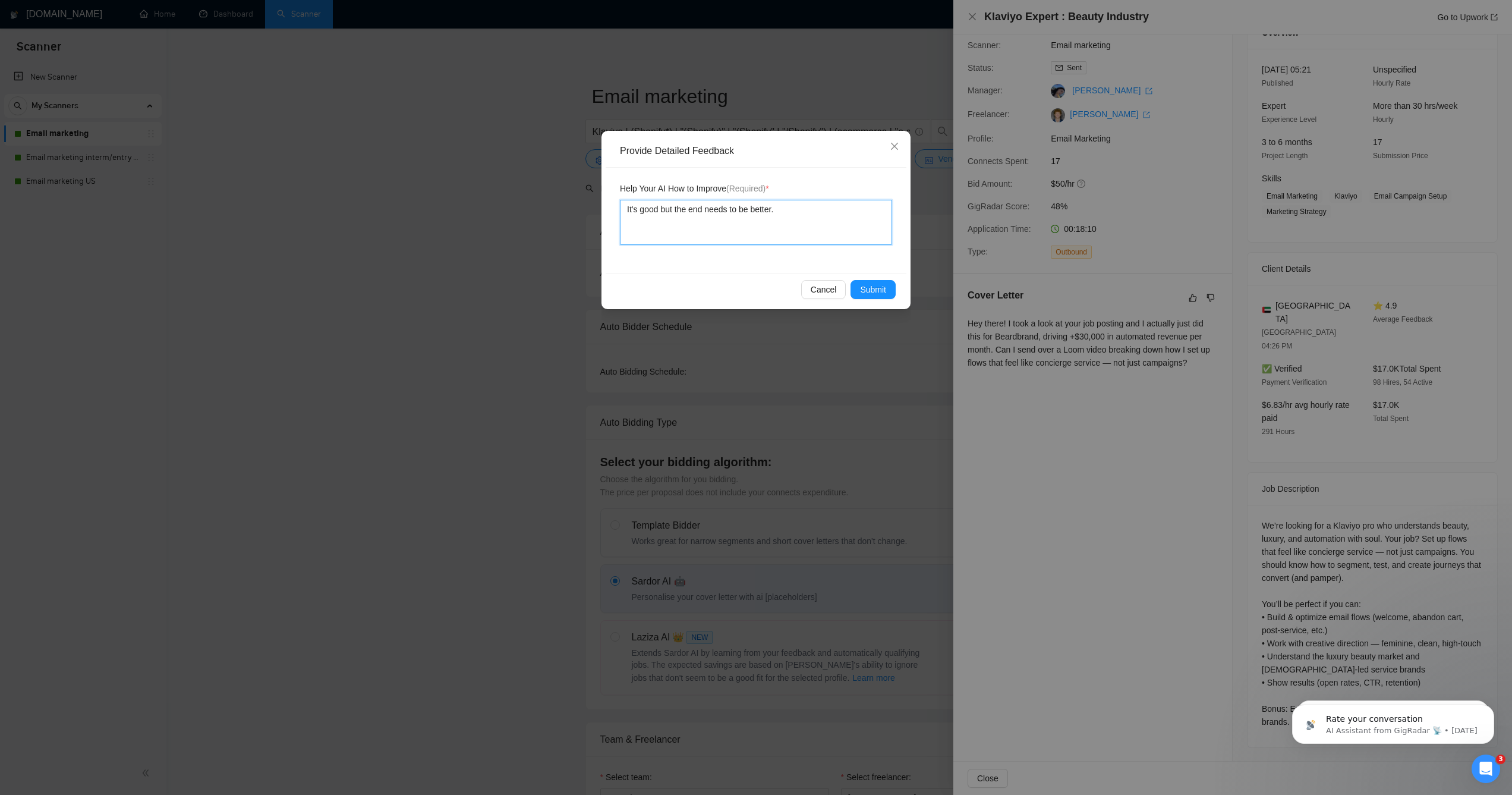
type textarea "It's good but the end needs to be better."
type textarea "It's good but the end needs to be better. N"
type textarea "It's good but the end needs to be better. No"
type textarea "It's good but the end needs to be better. Not"
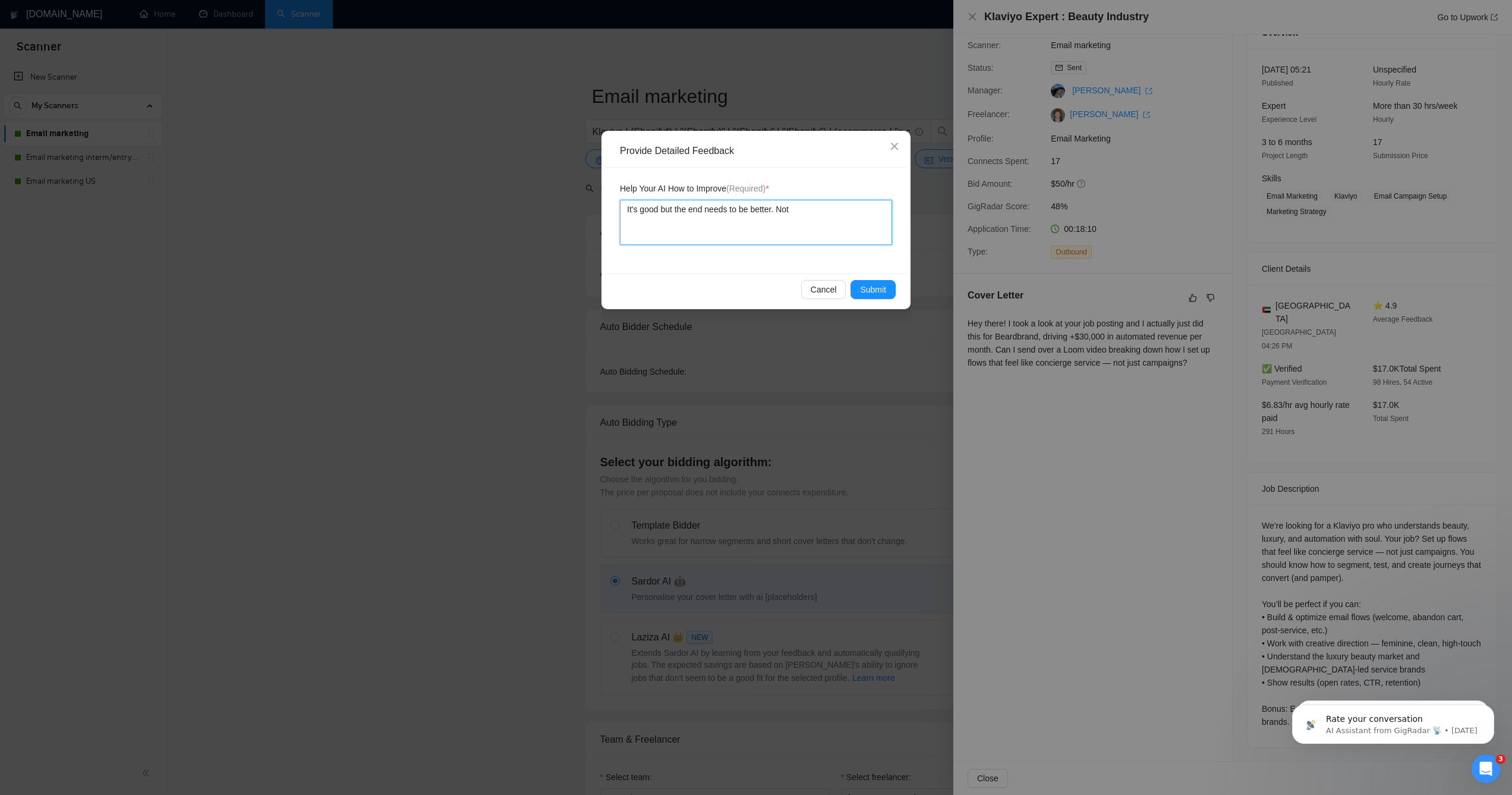
type textarea "It's good but the end needs to be better. Not s"
type textarea "It's good but the end needs to be better. Not so"
type textarea "It's good but the end needs to be better. Not so r"
type textarea "It's good but the end needs to be better. Not so rep"
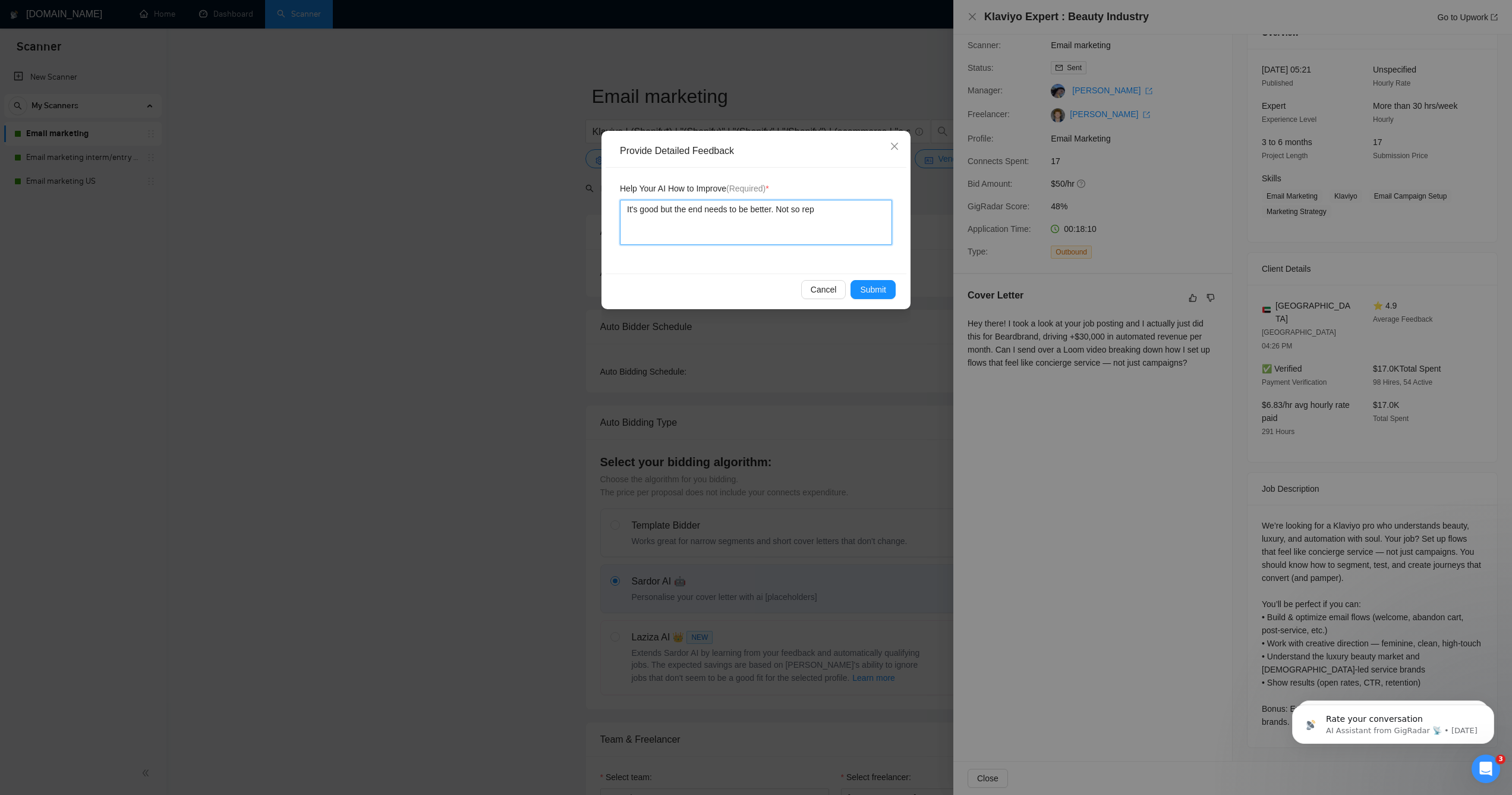
type textarea "It's good but the end needs to be better. Not so repe"
type textarea "It's good but the end needs to be better. Not so repet"
type textarea "It's good but the end needs to be better. Not so repeti"
type textarea "It's good but the end needs to be better. Not so repetit"
type textarea "It's good but the end needs to be better. Not so repetiti"
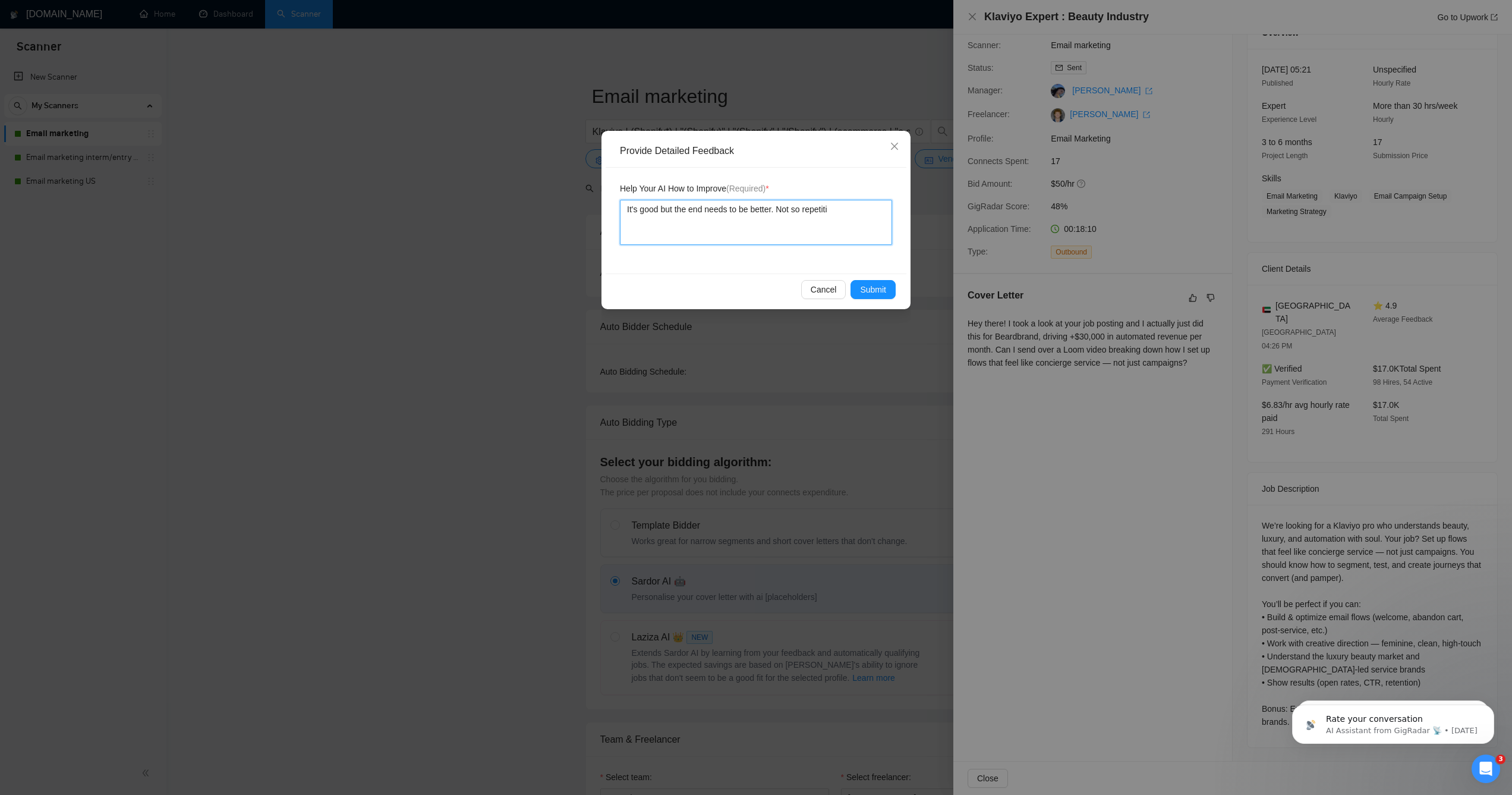
type textarea "It's good but the end needs to be better. Not so repetitiv"
type textarea "It's good but the end needs to be better. Not so repetitive"
type textarea "It's good but the end needs to be better. Not so repetitive o"
type textarea "It's good but the end needs to be better. Not so repetitive of"
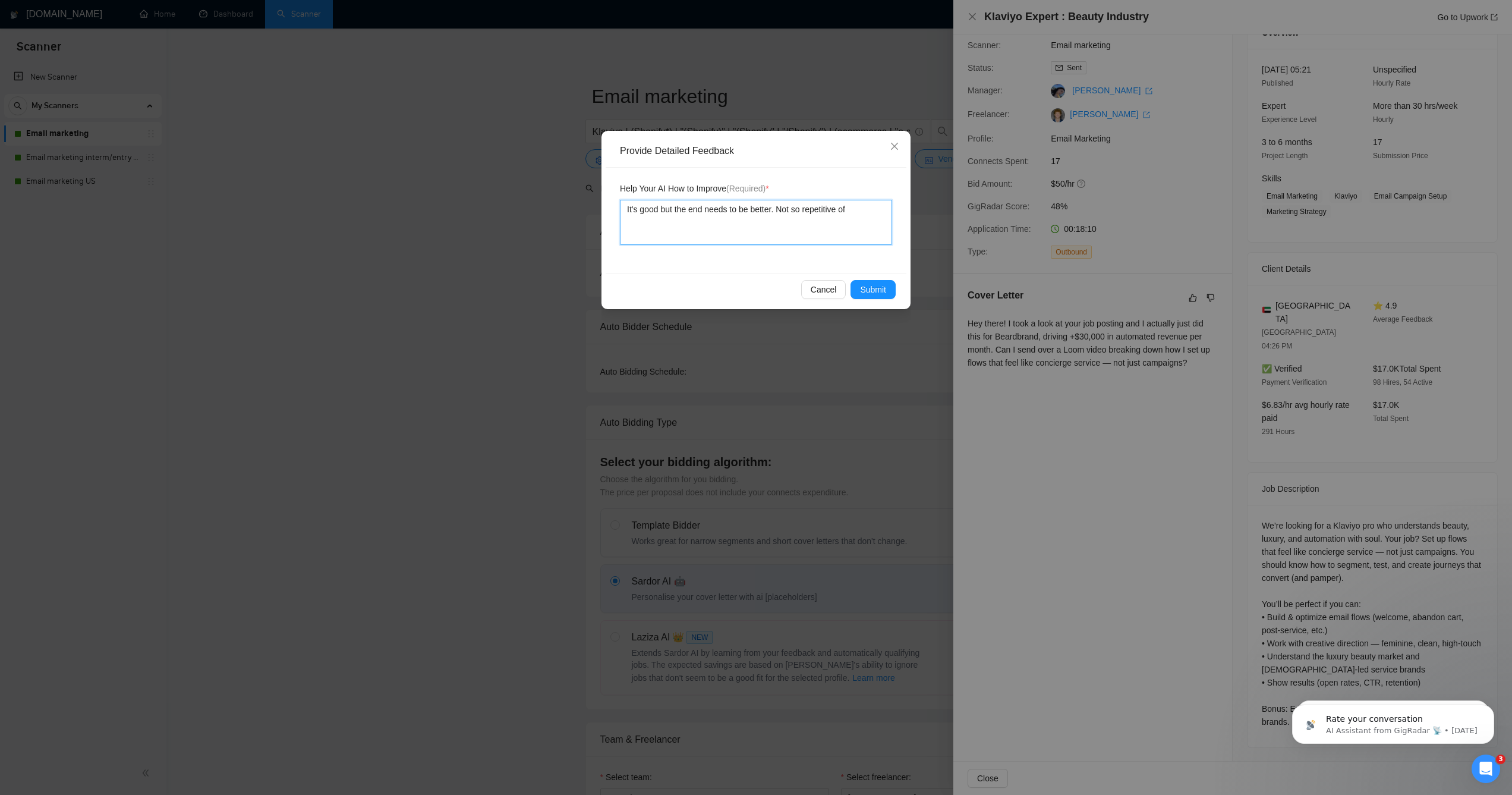
type textarea "It's good but the end needs to be better. Not so repetitive of w"
type textarea "It's good but the end needs to be better. Not so repetitive of wh"
type textarea "It's good but the end needs to be better. Not so repetitive of wha"
type textarea "It's good but the end needs to be better. Not so repetitive of what"
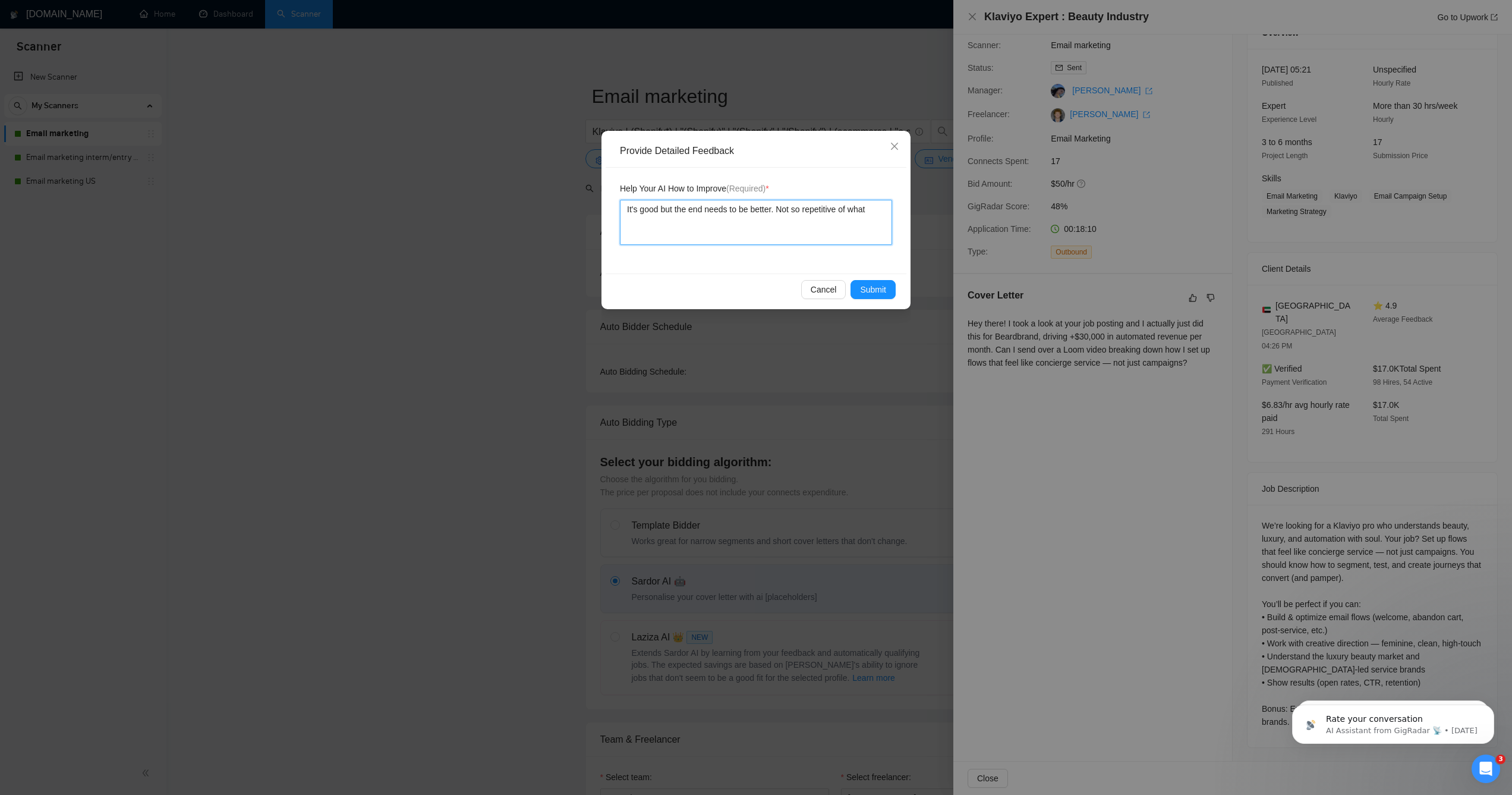
type textarea "It's good but the end needs to be better. Not so repetitive of what t"
type textarea "It's good but the end needs to be better. Not so repetitive of what th"
type textarea "It's good but the end needs to be better. Not so repetitive of what the"
type textarea "It's good but the end needs to be better. Not so repetitive of what they"
type textarea "It's good but the end needs to be better. Not so repetitive of what they'"
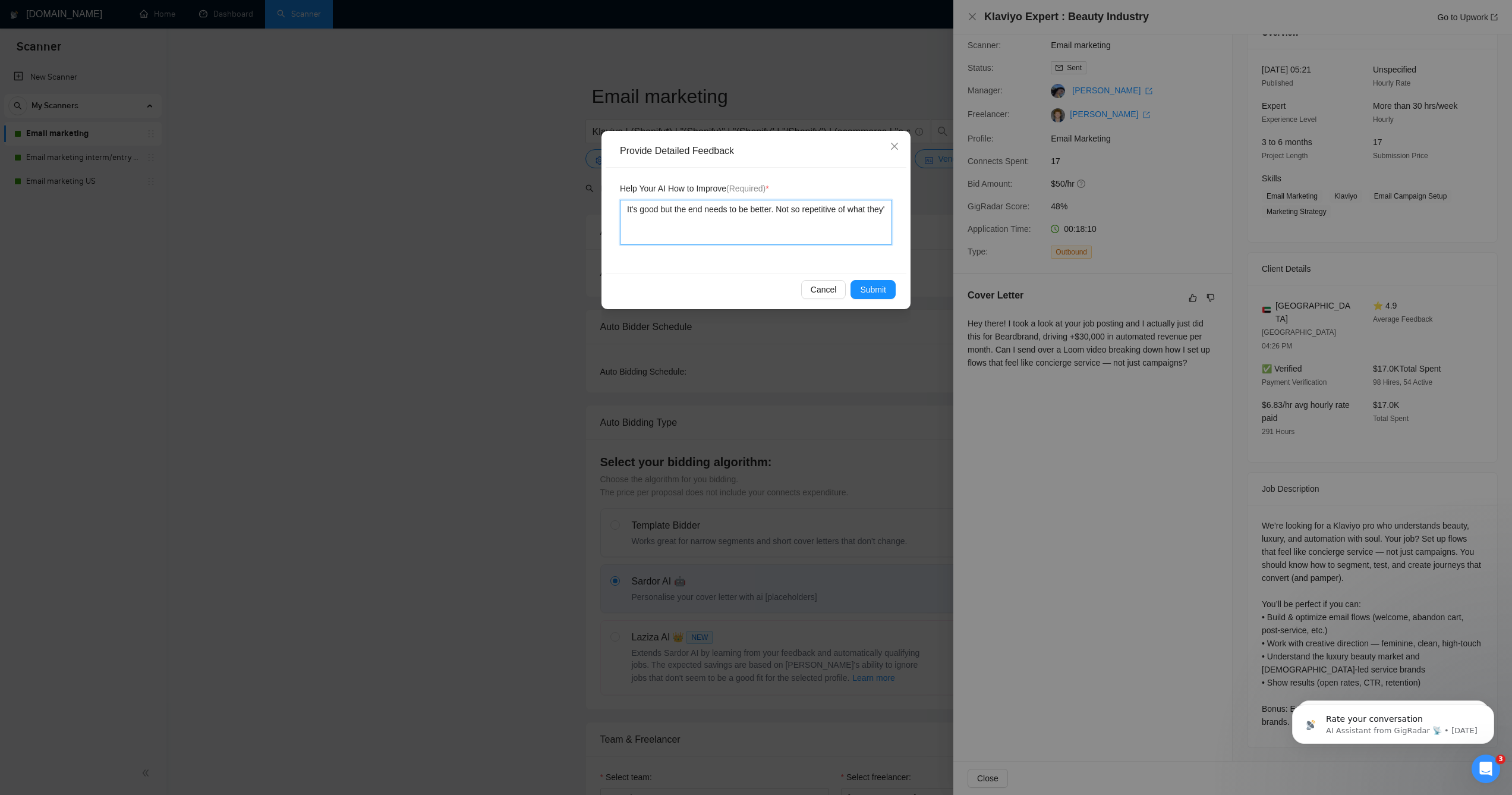
type textarea "It's good but the end needs to be better. Not so repetitive of what they'v"
type textarea "It's good but the end needs to be better. Not so repetitive of what they've"
type textarea "It's good but the end needs to be better. Not so repetitive of what they've sa"
type textarea "It's good but the end needs to be better. Not so repetitive of what they've sai"
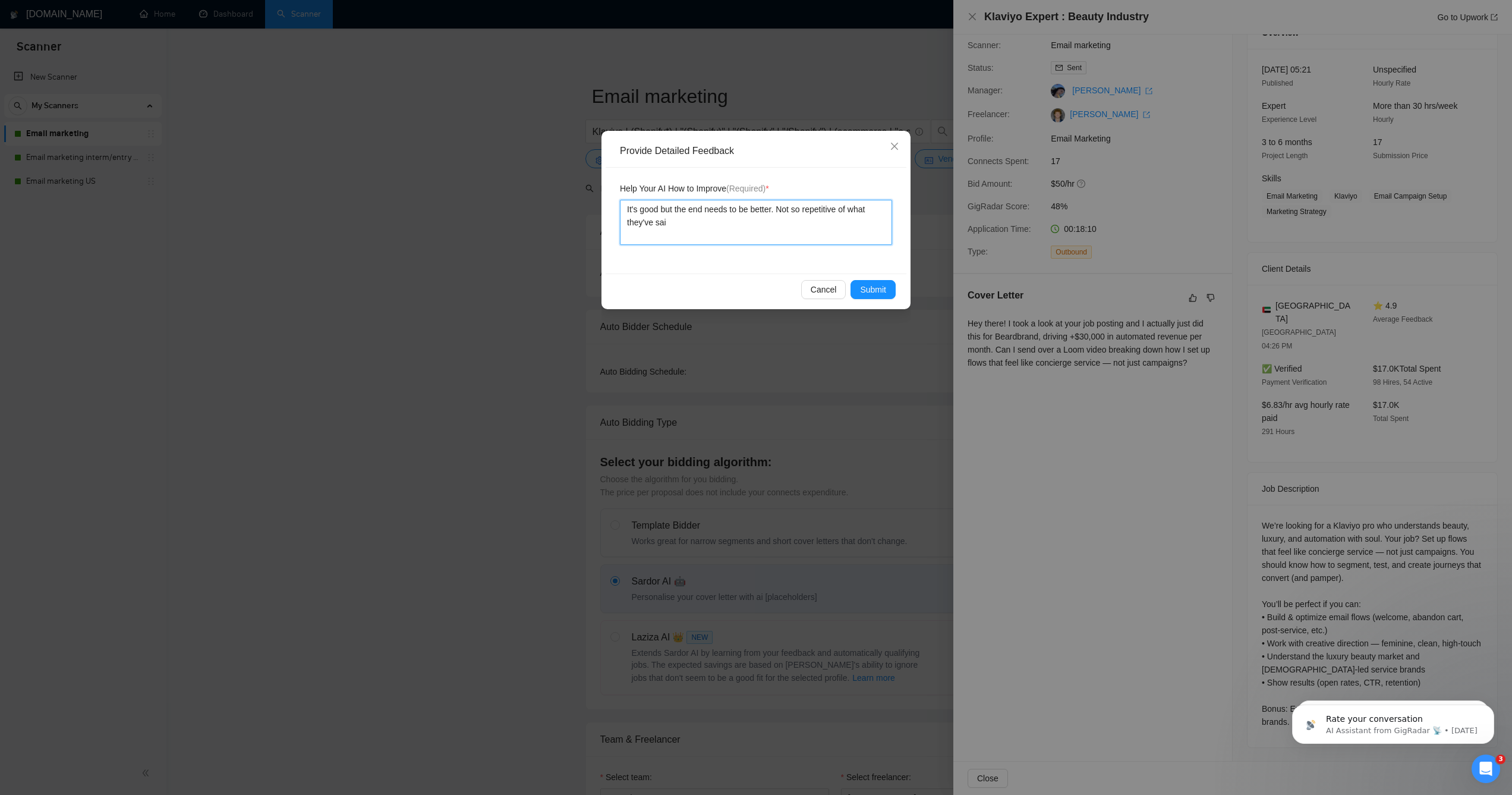
type textarea "It's good but the end needs to be better. Not so repetitive of what they've said"
type textarea "It's good but the end needs to be better. Not so repetitive of what they've sai…"
click at [895, 291] on button "Submit" at bounding box center [873, 289] width 45 height 19
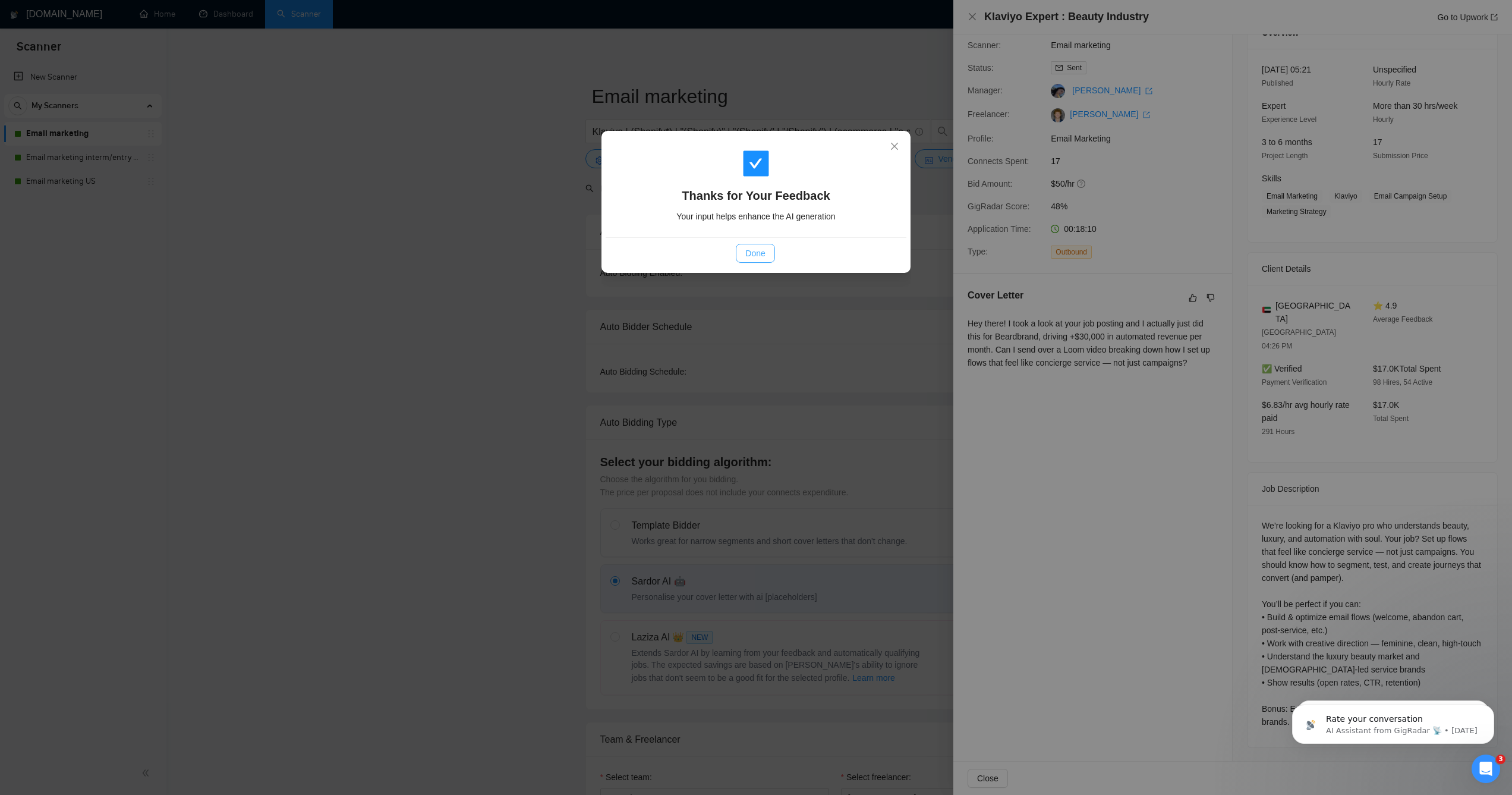
click at [737, 257] on button "Done" at bounding box center [754, 252] width 39 height 19
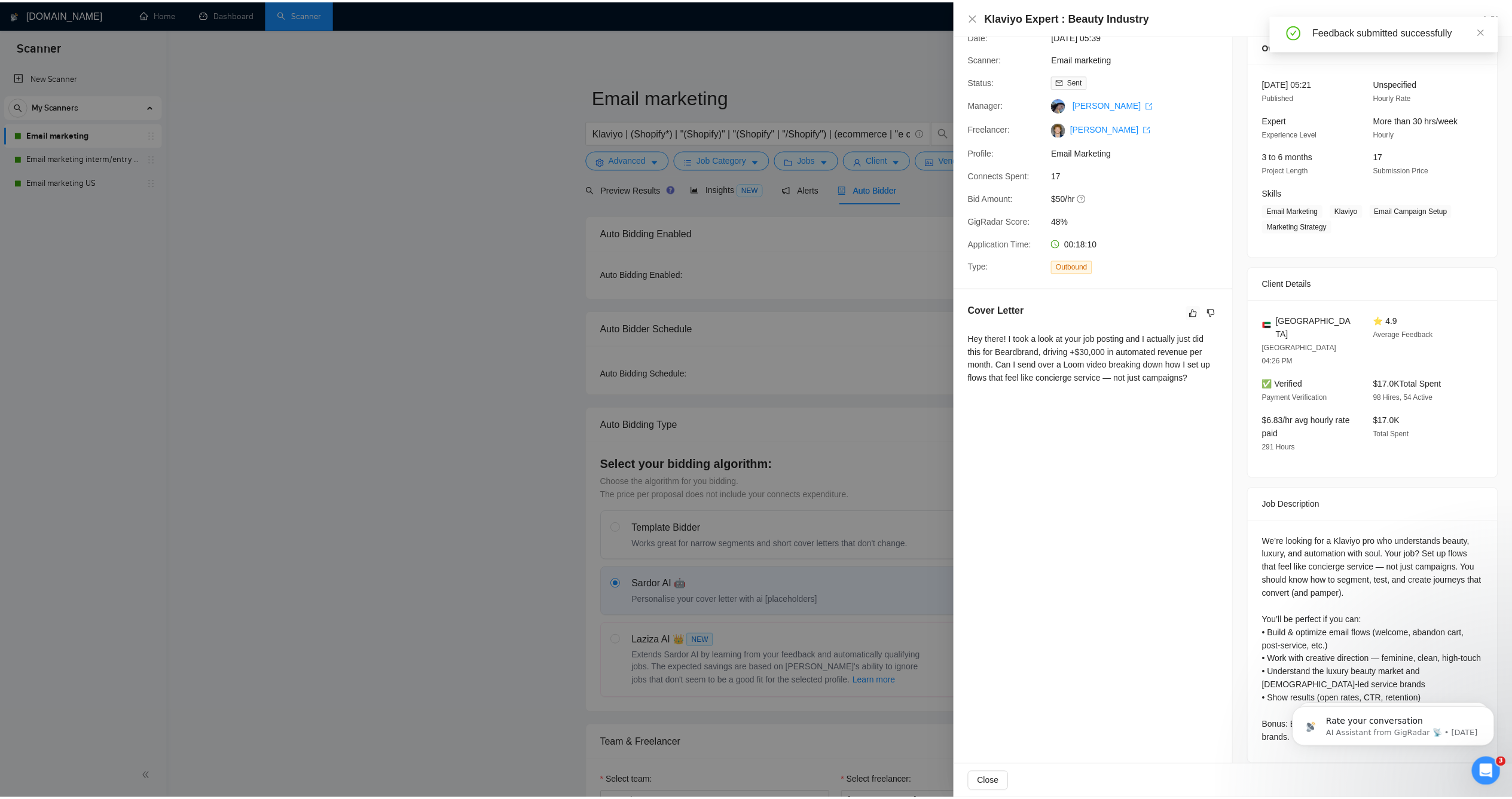
scroll to position [0, 0]
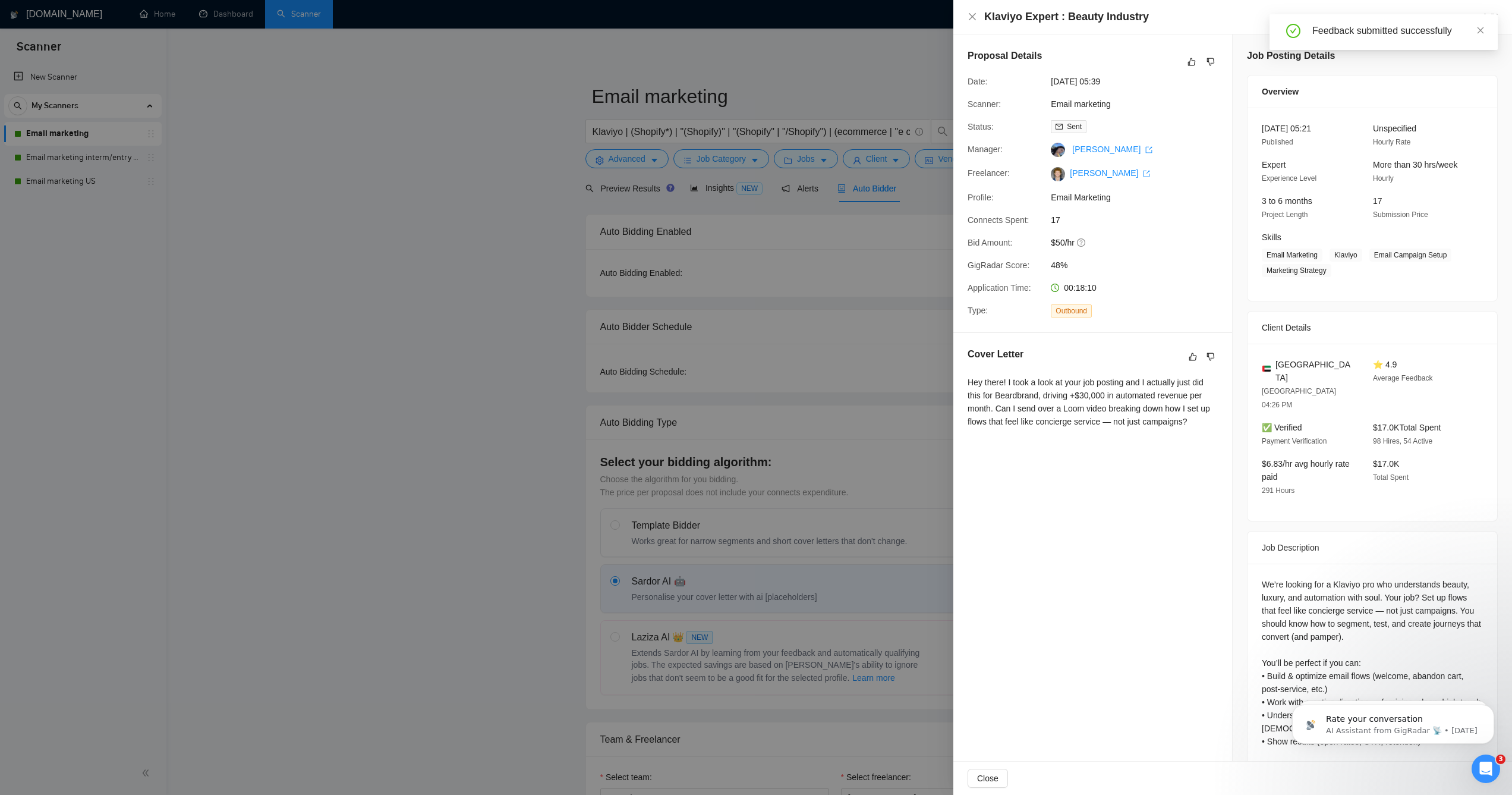
click at [685, 244] on div at bounding box center [756, 397] width 1512 height 795
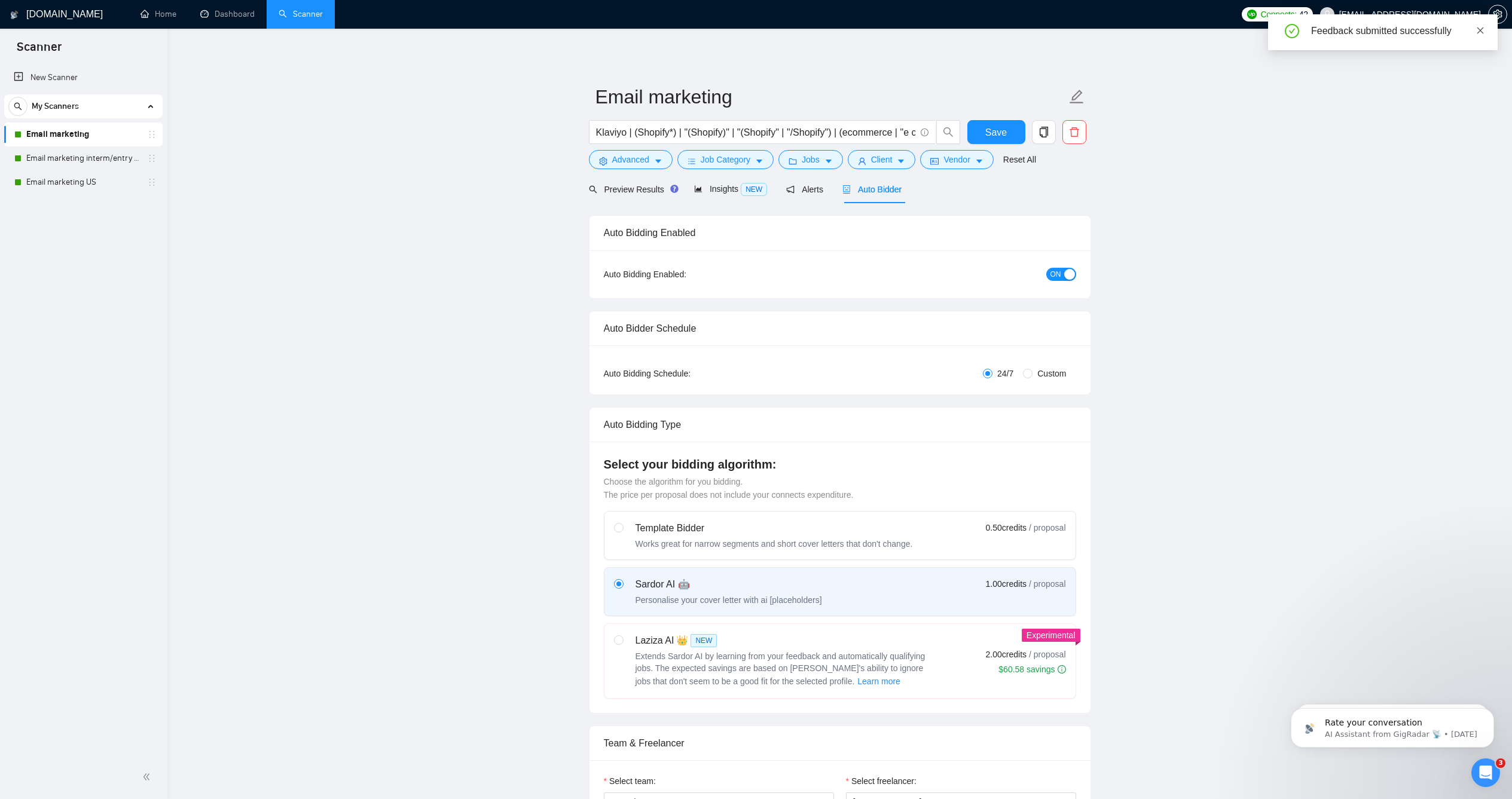
click at [1484, 26] on icon "close" at bounding box center [1479, 30] width 8 height 8
click at [158, 11] on link "Home" at bounding box center [159, 14] width 36 height 10
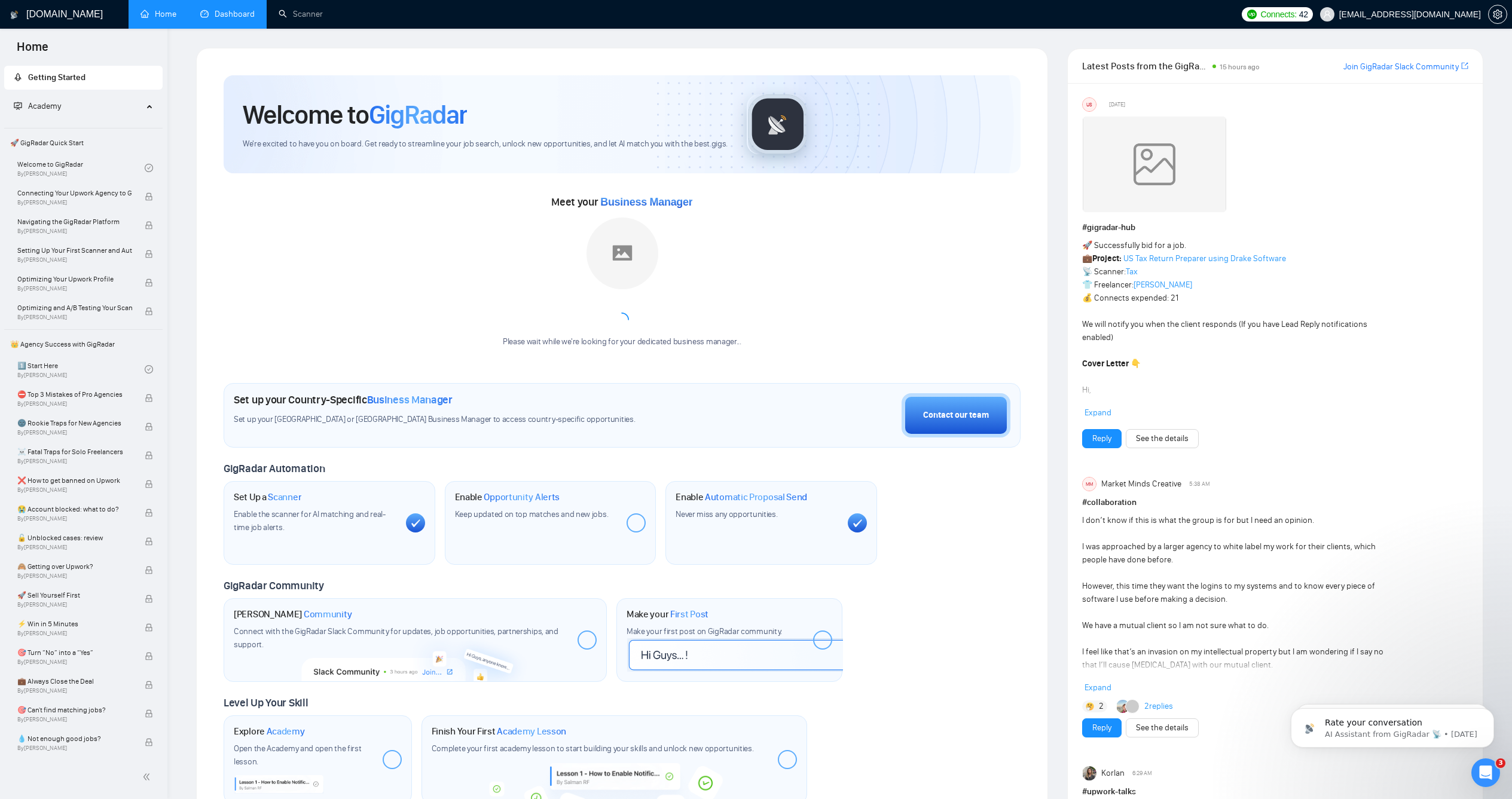
click at [201, 19] on link "Dashboard" at bounding box center [228, 14] width 54 height 10
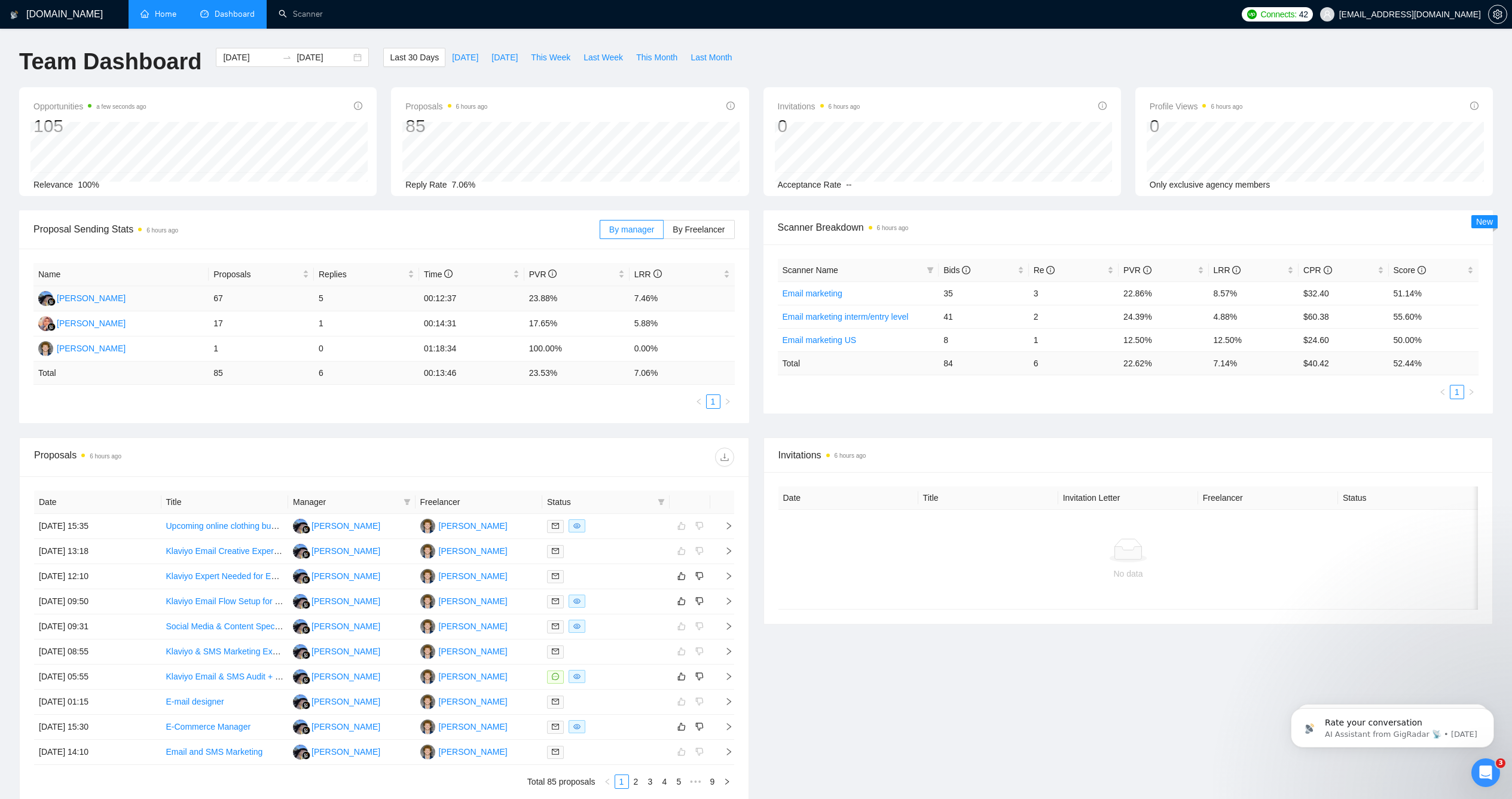
scroll to position [111, 0]
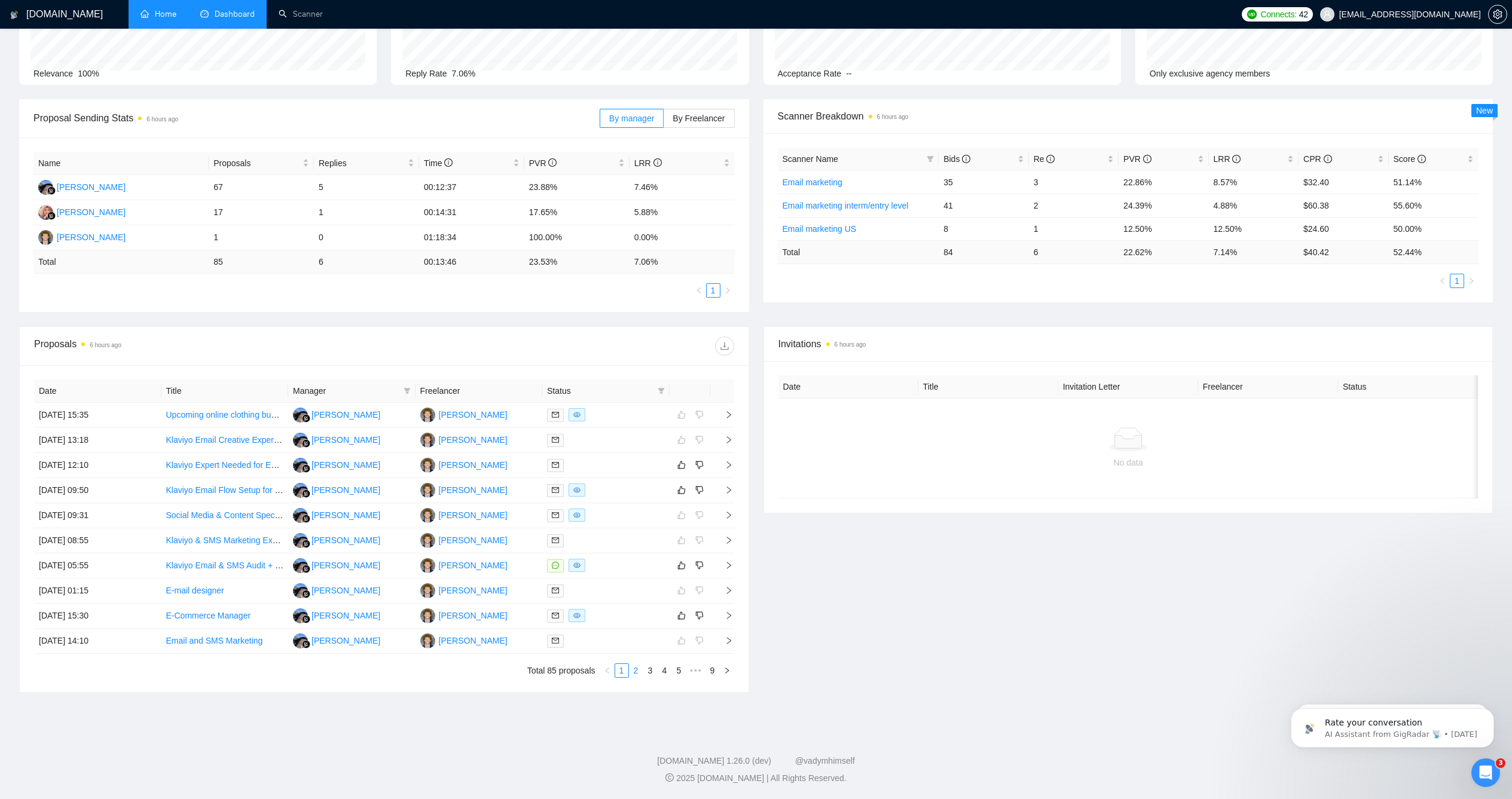
click at [638, 667] on link "2" at bounding box center [636, 670] width 14 height 14
click at [624, 673] on link "1" at bounding box center [621, 670] width 14 height 14
click at [653, 673] on link "3" at bounding box center [650, 670] width 14 height 14
click at [618, 671] on link "1" at bounding box center [621, 670] width 14 height 14
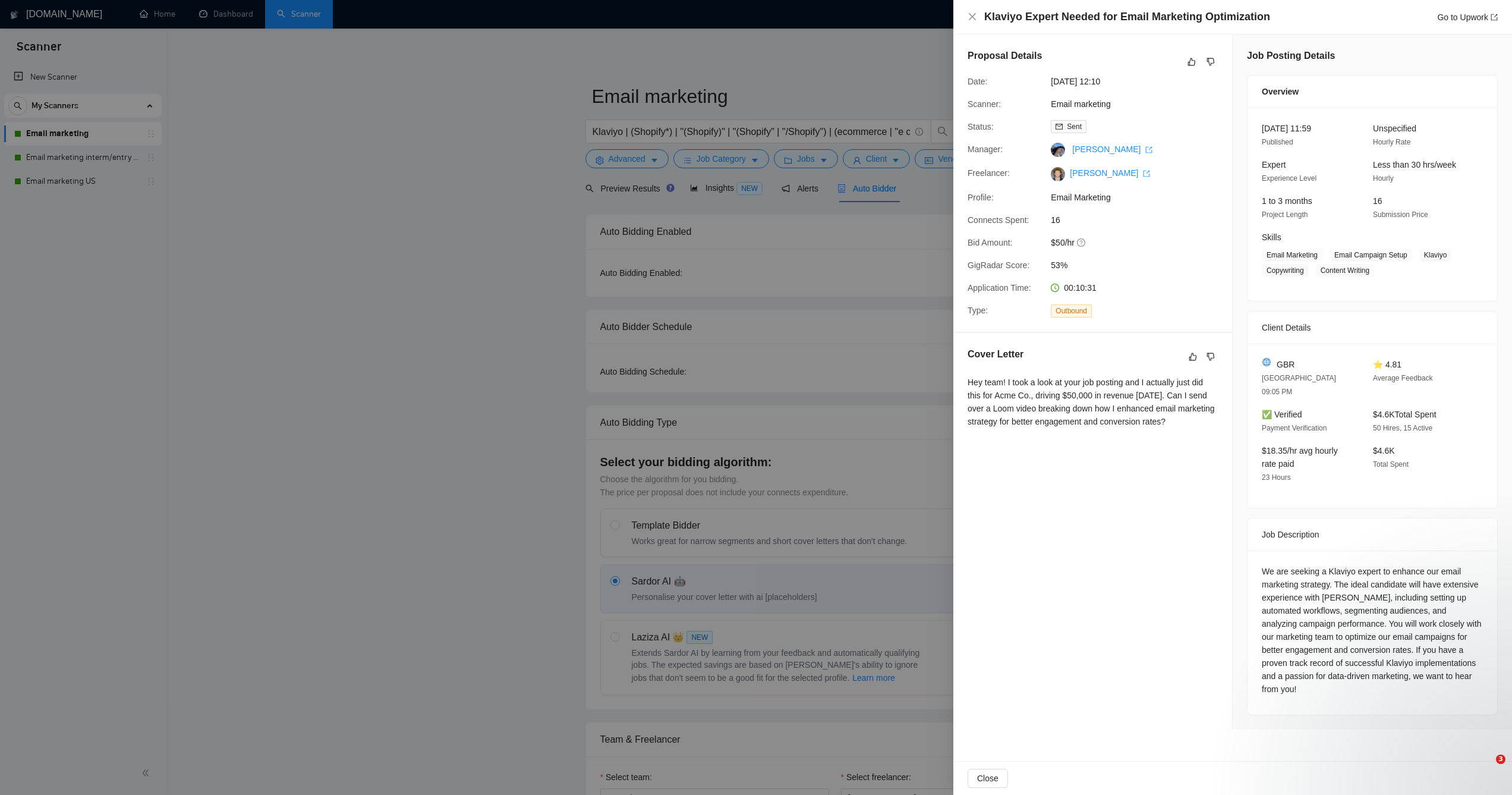
click at [447, 170] on div at bounding box center [756, 397] width 1512 height 795
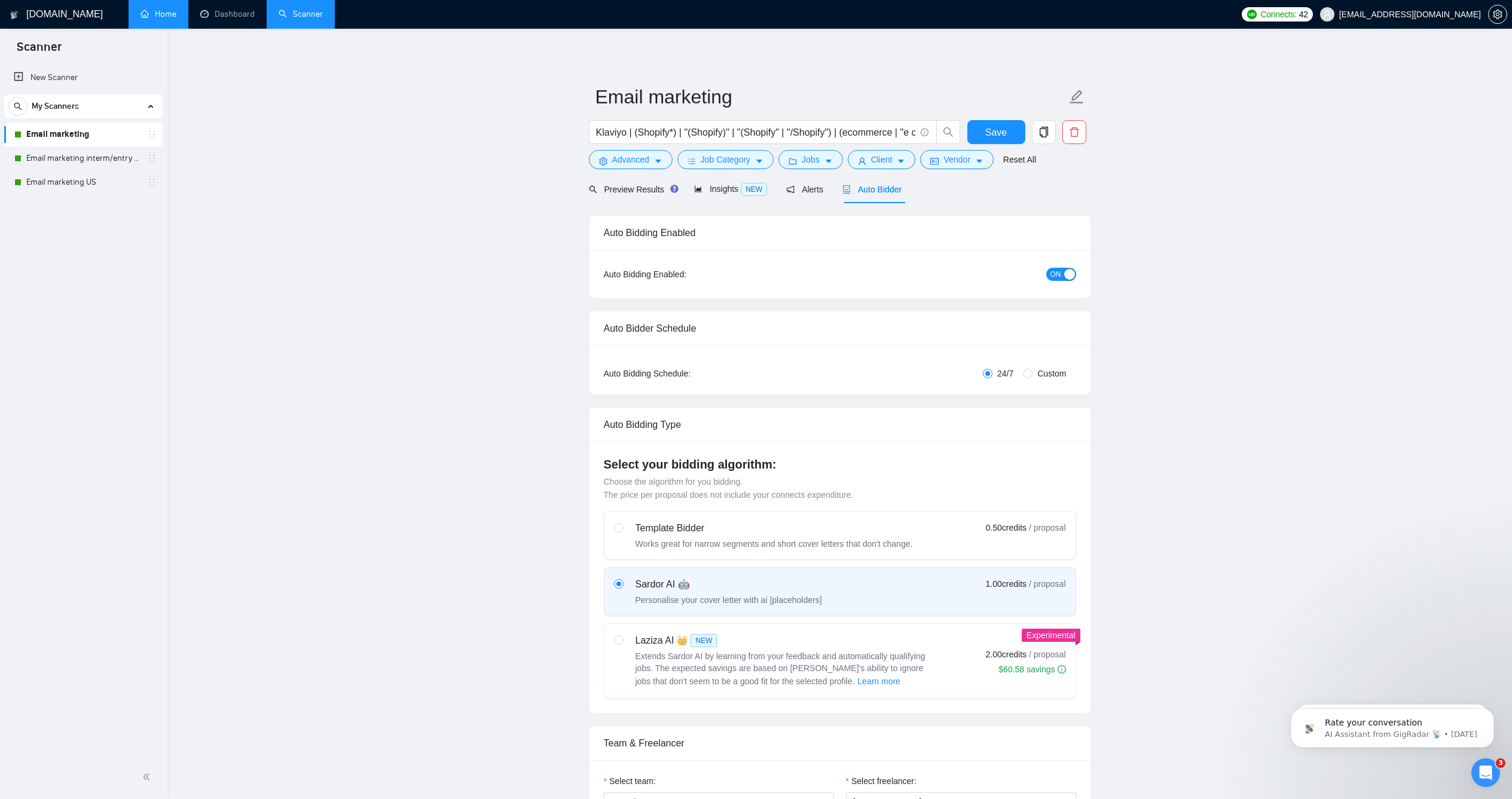
click at [173, 10] on link "Home" at bounding box center [159, 14] width 36 height 10
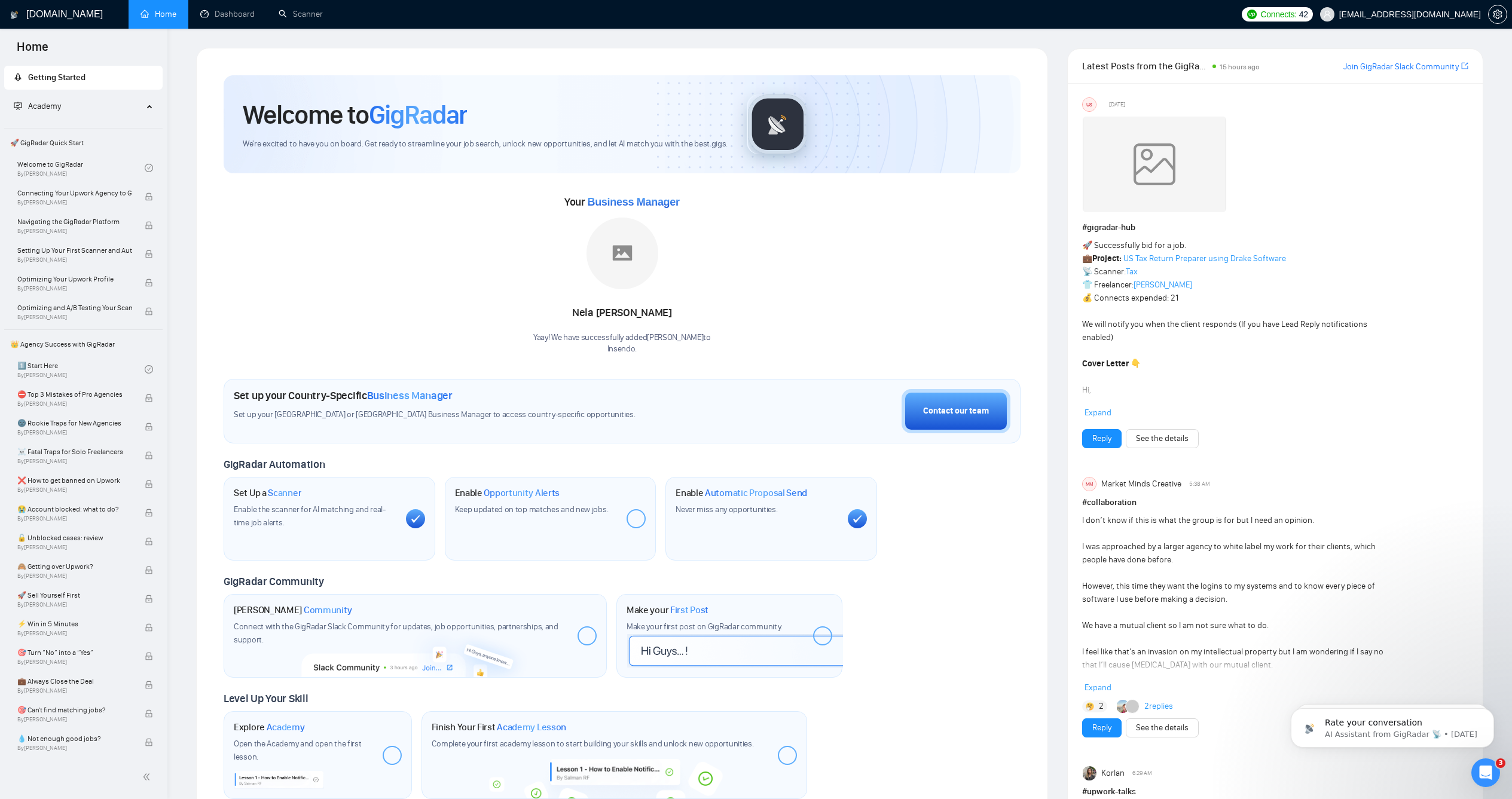
click at [743, 214] on div "Your Business Manager [PERSON_NAME]! We have successfully added [PERSON_NAME] t…" at bounding box center [622, 274] width 797 height 163
